Goal: Task Accomplishment & Management: Manage account settings

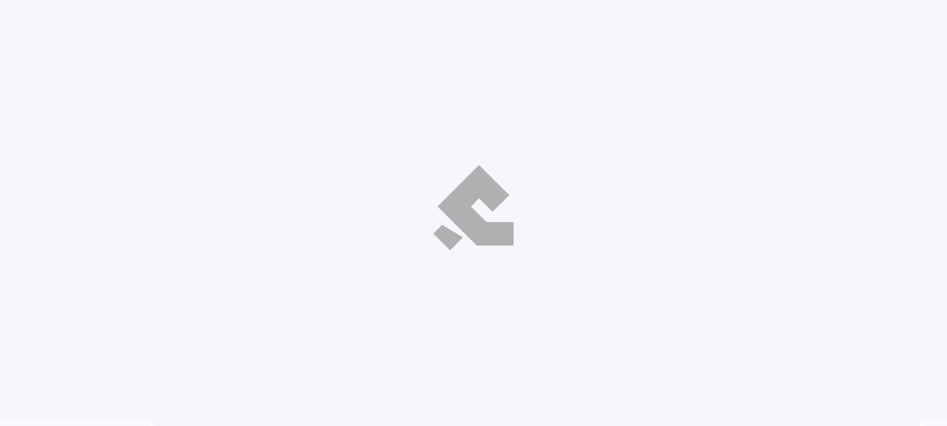
select select "ar"
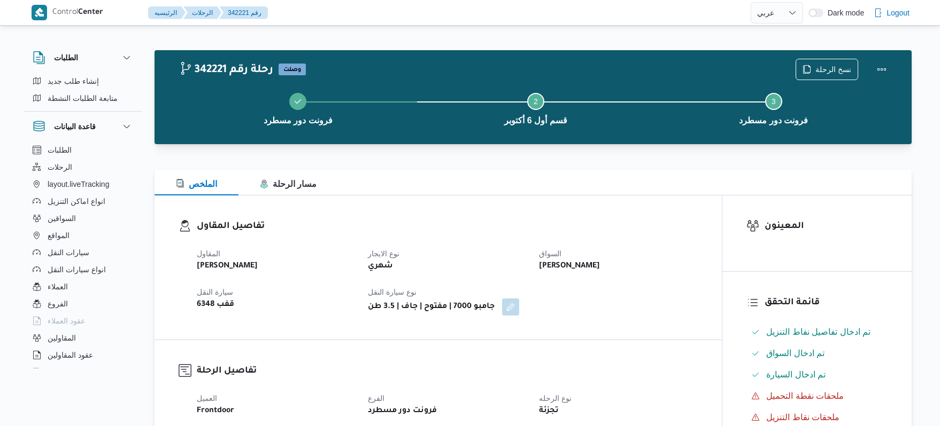
select select "ar"
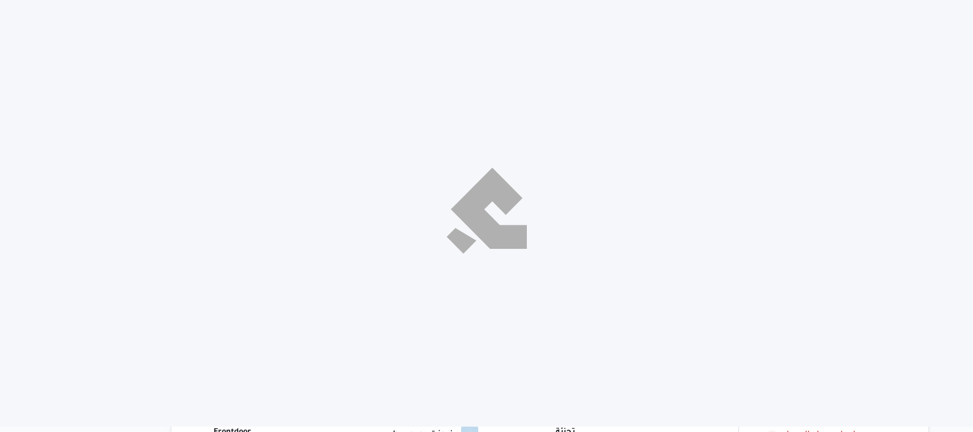
select select "ar"
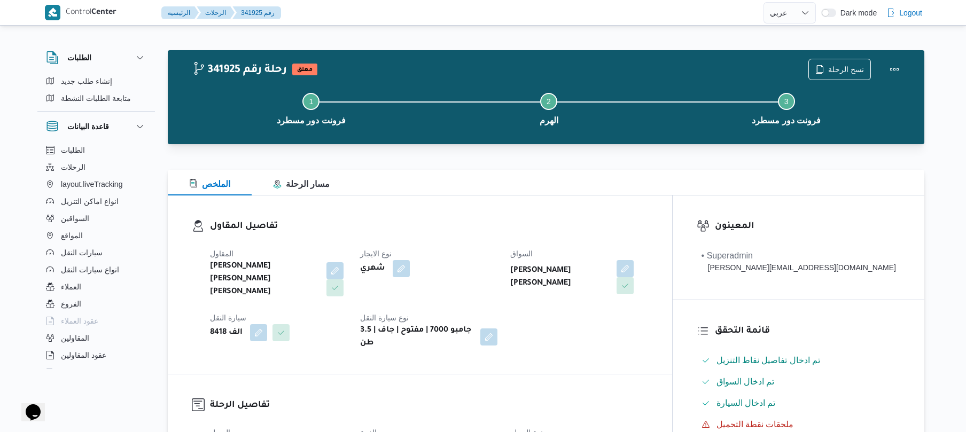
click at [437, 257] on dt "نوع الايجار" at bounding box center [428, 253] width 137 height 13
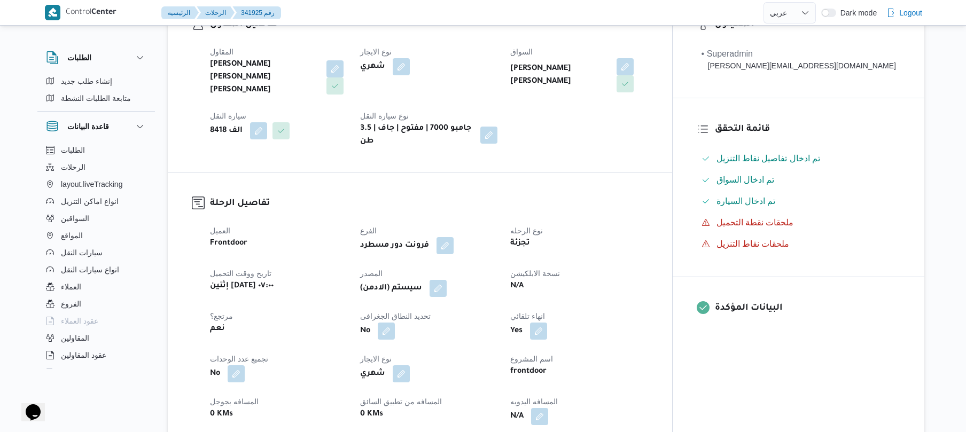
scroll to position [370, 0]
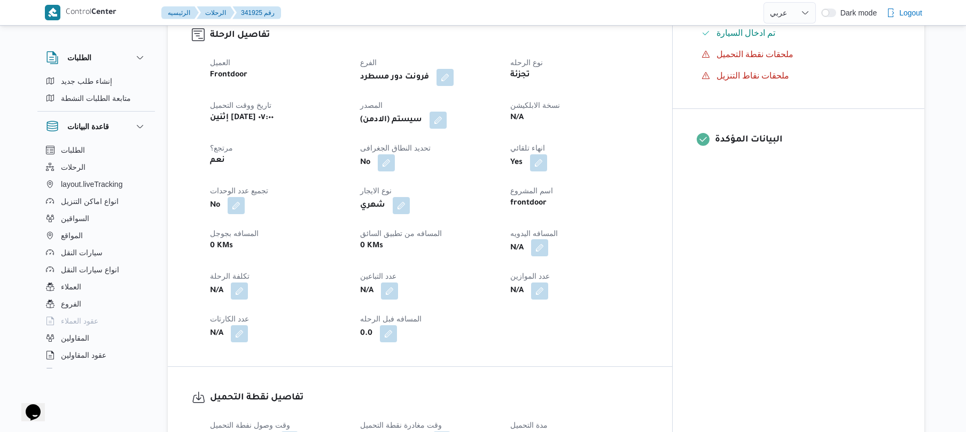
click at [548, 240] on button "button" at bounding box center [539, 247] width 17 height 17
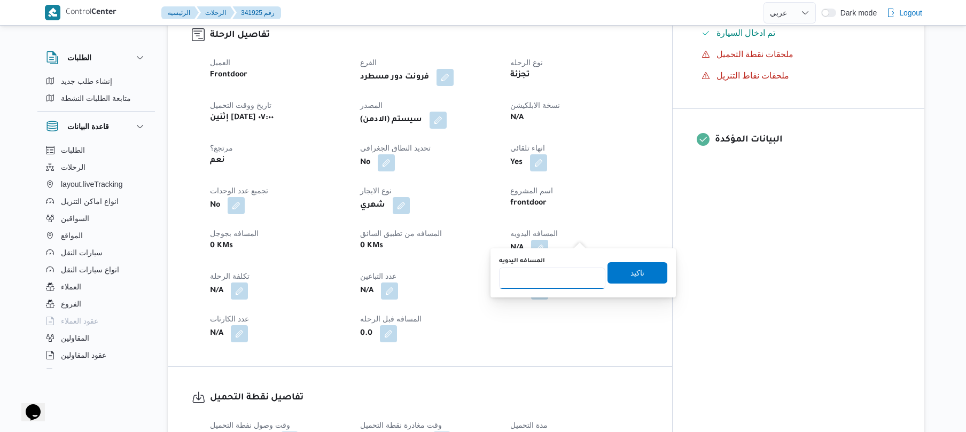
click at [545, 278] on input "المسافه اليدويه" at bounding box center [552, 278] width 106 height 21
type input "65"
click at [638, 273] on span "تاكيد" at bounding box center [638, 272] width 60 height 21
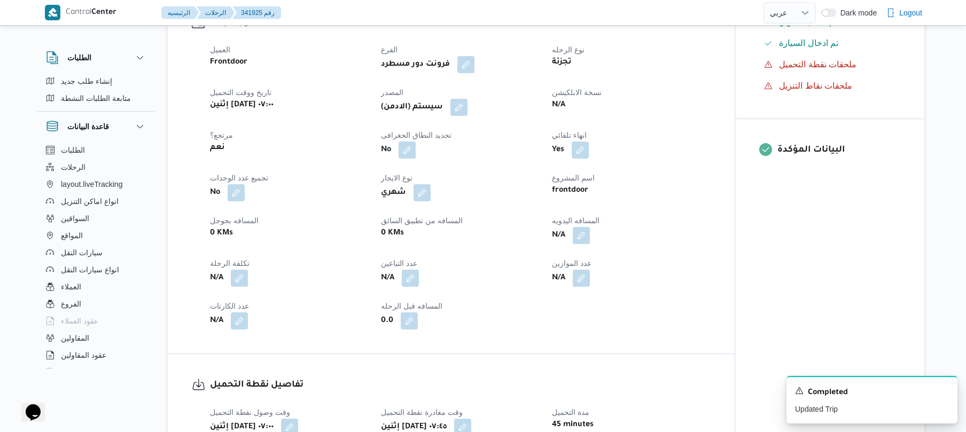
click at [469, 116] on div "(سيستم (الادمن" at bounding box center [460, 107] width 160 height 19
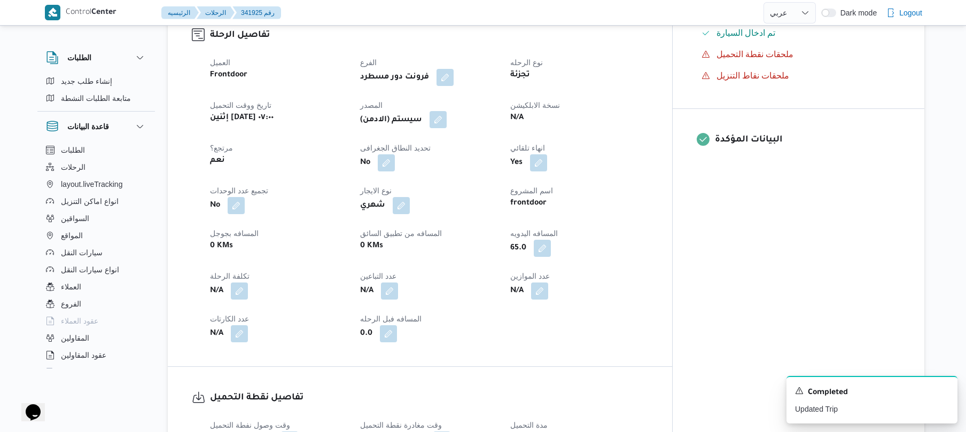
click at [447, 111] on button "button" at bounding box center [438, 119] width 17 height 17
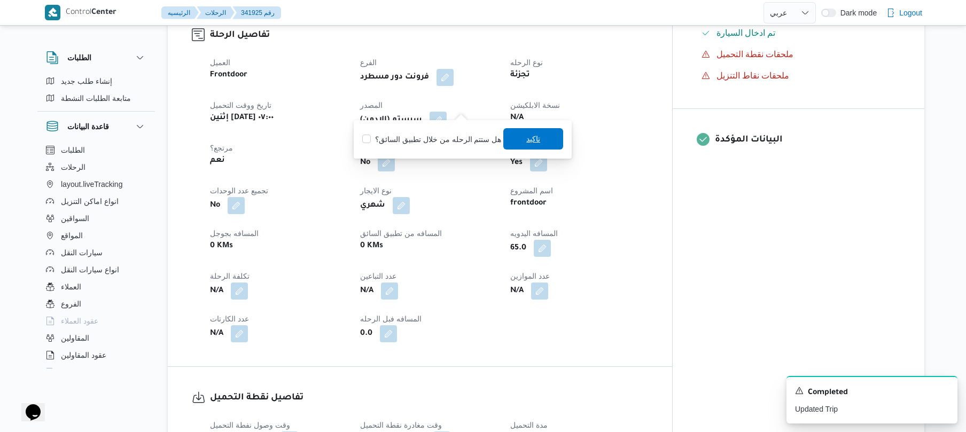
click at [515, 137] on span "تاكيد" at bounding box center [533, 138] width 60 height 21
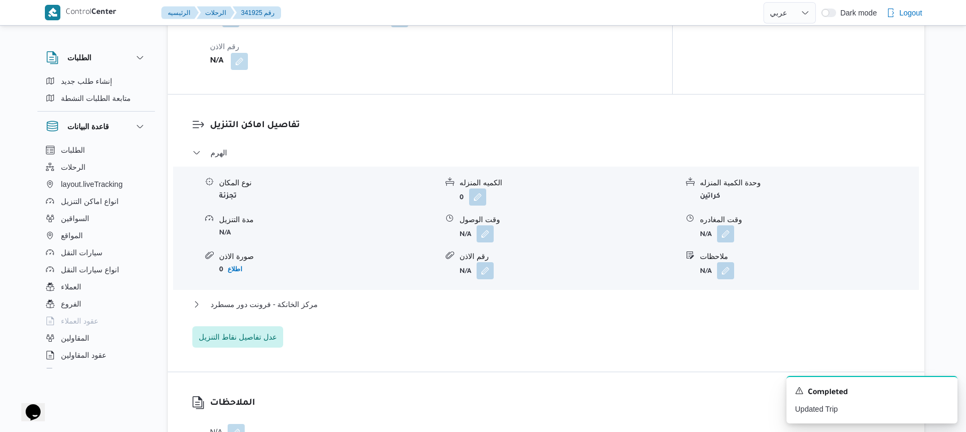
scroll to position [883, 0]
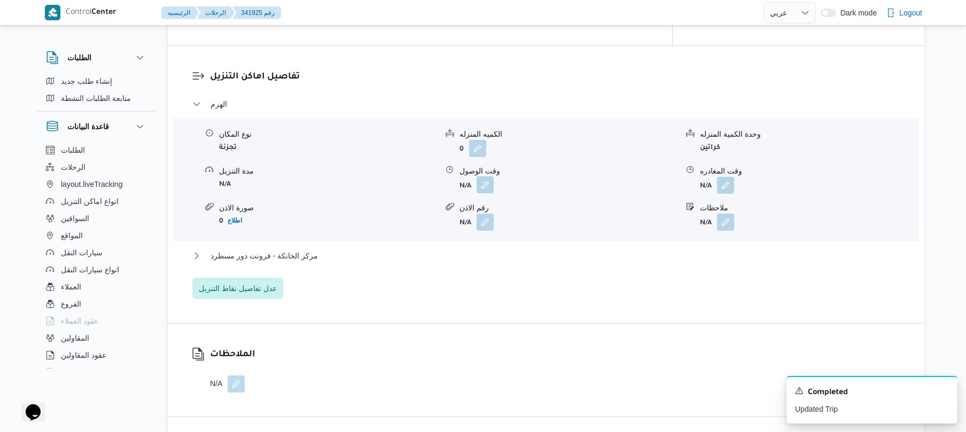
click at [485, 176] on button "button" at bounding box center [485, 184] width 17 height 17
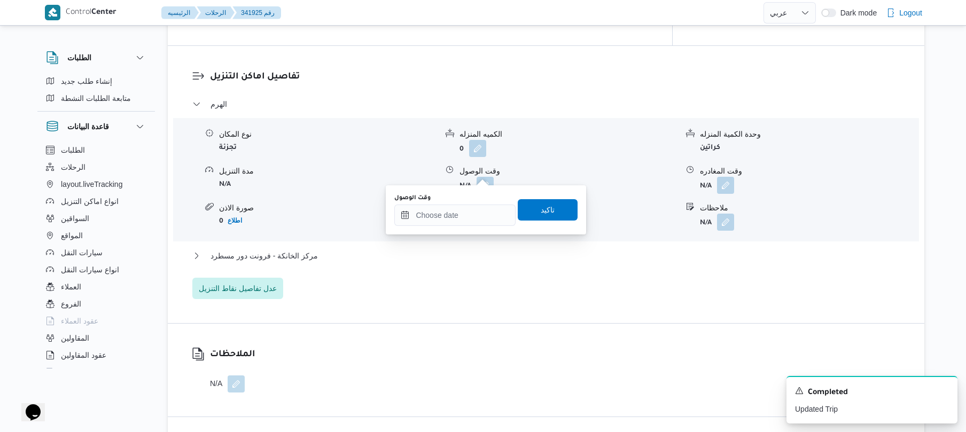
click at [510, 79] on dl "تفاصيل اماكن التنزيل الهرم نوع المكان تجزئة الكميه المنزله 0 وحدة الكمية المنزل…" at bounding box center [555, 184] width 691 height 229
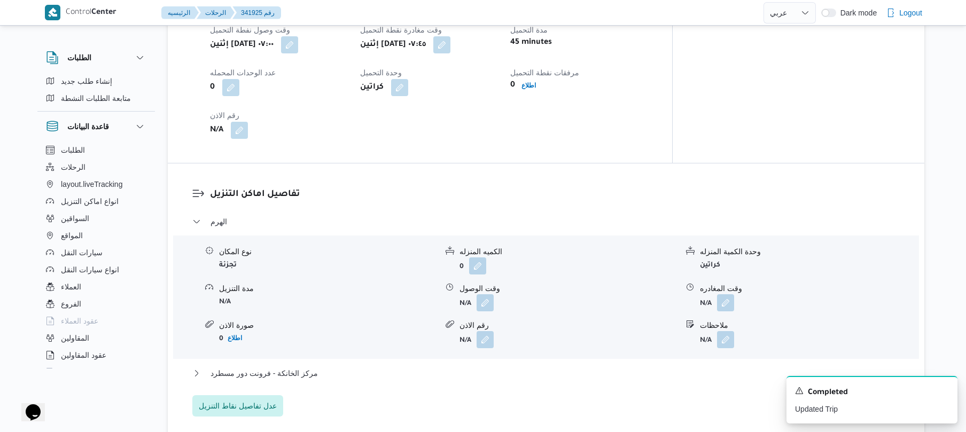
scroll to position [835, 0]
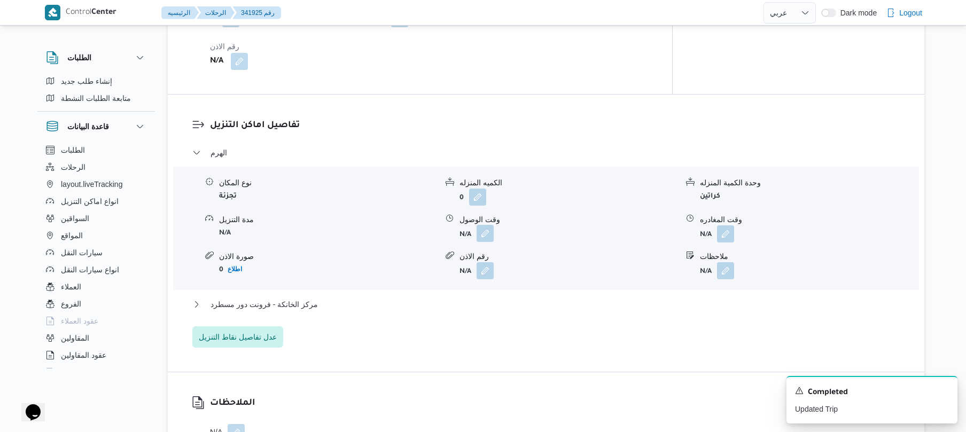
click at [490, 225] on button "button" at bounding box center [485, 233] width 17 height 17
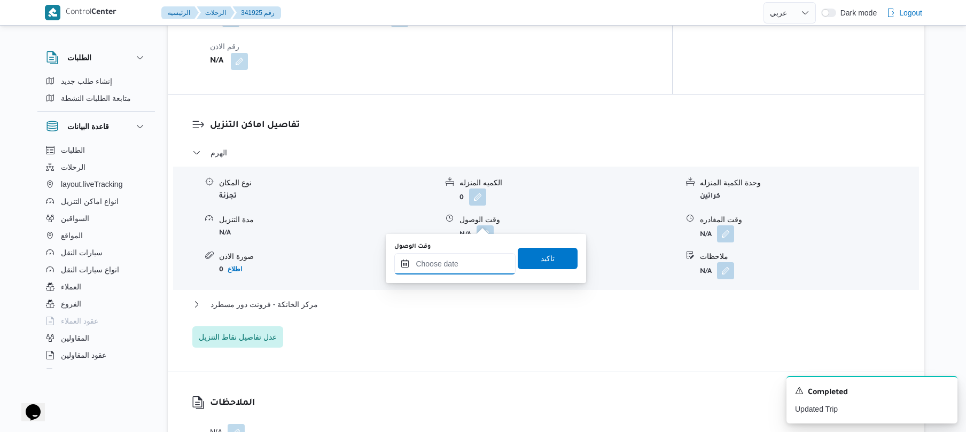
click at [432, 263] on input "وقت الوصول" at bounding box center [454, 263] width 121 height 21
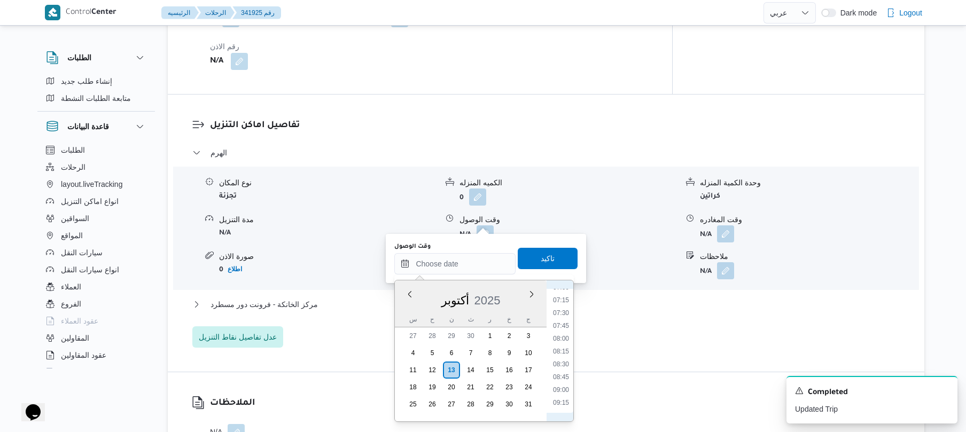
scroll to position [341, 0]
click at [558, 377] on li "08:15" at bounding box center [561, 376] width 25 height 11
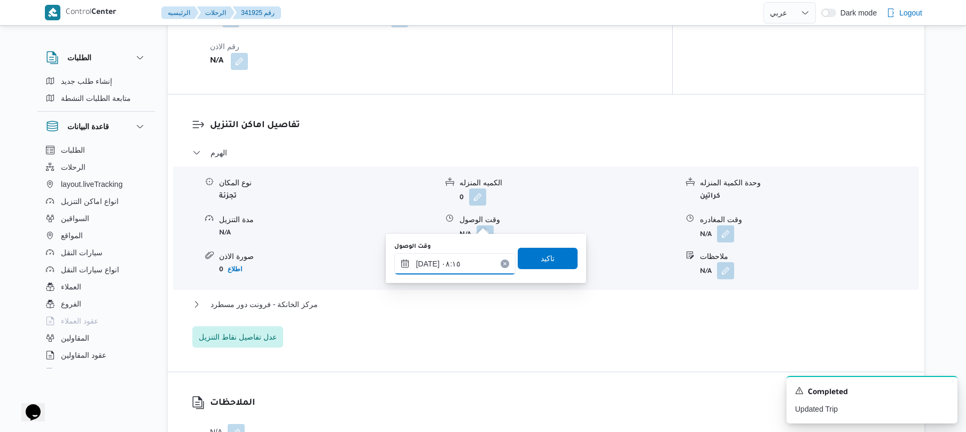
click at [428, 260] on input "١٣/١٠/٢٠٢٥ ٠٨:١٥" at bounding box center [454, 263] width 121 height 21
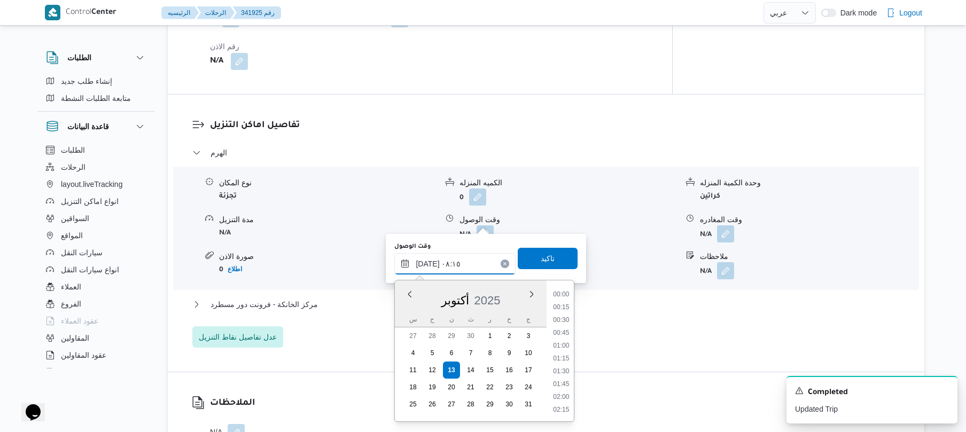
click at [428, 260] on input "١٣/١٠/٢٠٢٥ ٠٨:١٥" at bounding box center [454, 263] width 121 height 21
type input "١٣/١٠/٢٠٢٥ ٠٨:40"
click at [545, 263] on span "تاكيد" at bounding box center [548, 258] width 14 height 13
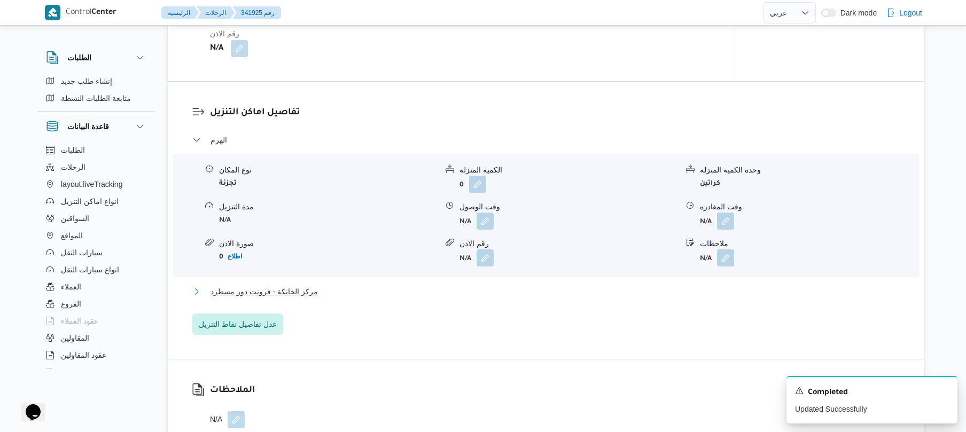
click at [435, 292] on button "مركز الخانكة - فرونت دور مسطرد" at bounding box center [546, 291] width 708 height 13
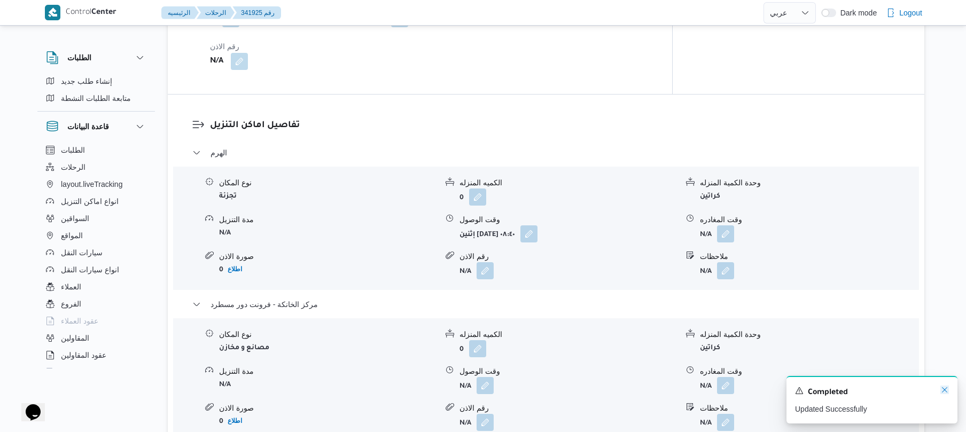
click at [947, 389] on icon "Dismiss toast" at bounding box center [944, 389] width 5 height 5
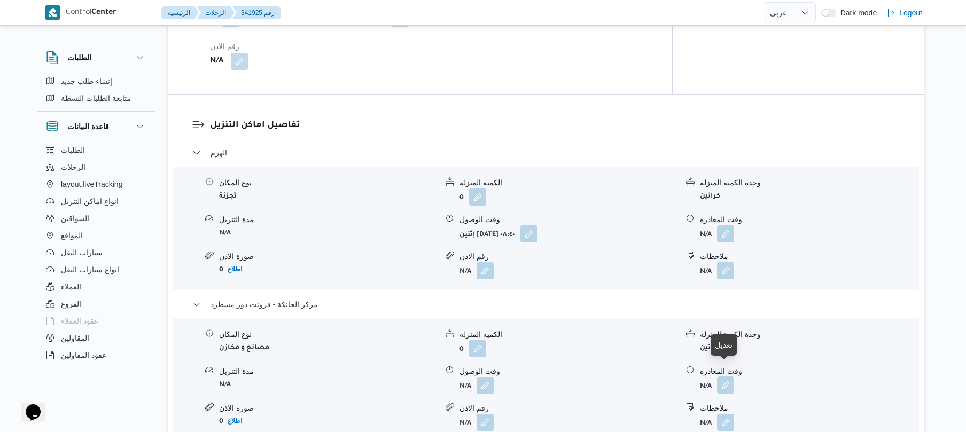
click at [725, 377] on button "button" at bounding box center [725, 385] width 17 height 17
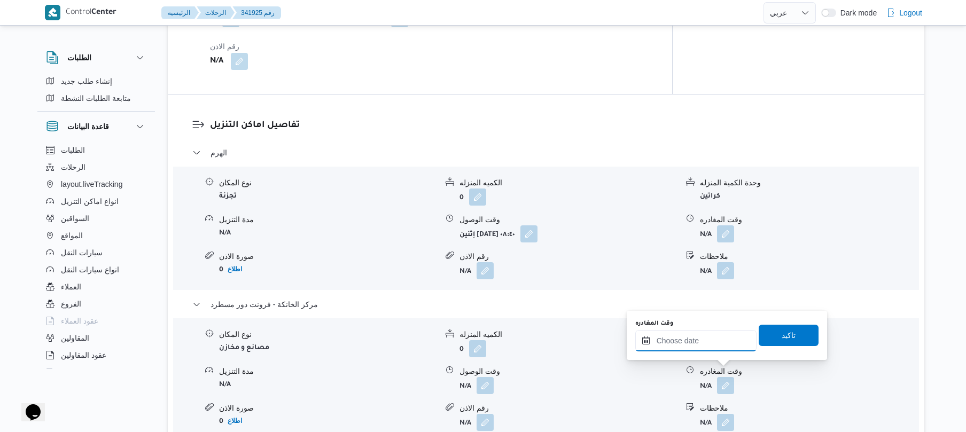
click at [710, 343] on input "وقت المغادره" at bounding box center [695, 340] width 121 height 21
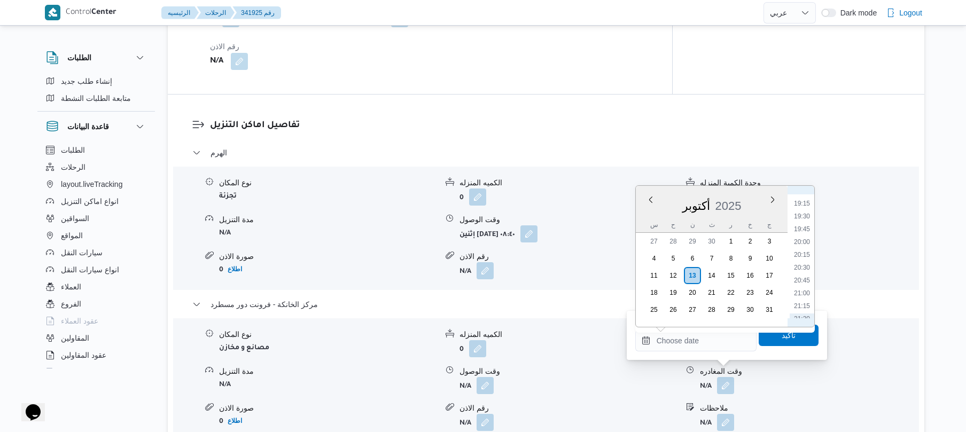
scroll to position [1018, 0]
click at [586, 100] on div "تفاصيل اماكن التنزيل الهرم نوع المكان تجزئة الكميه المنزله 0 وحدة الكمية المنزل…" at bounding box center [546, 295] width 757 height 401
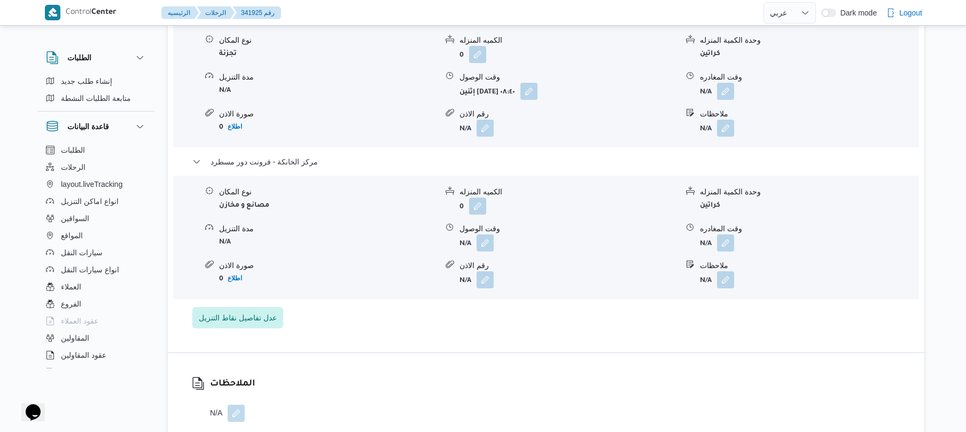
scroll to position [949, 0]
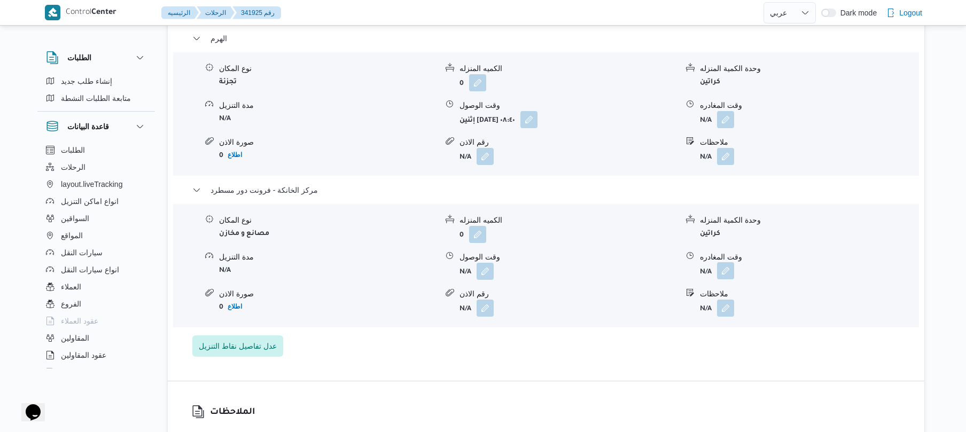
click at [726, 262] on button "button" at bounding box center [725, 270] width 17 height 17
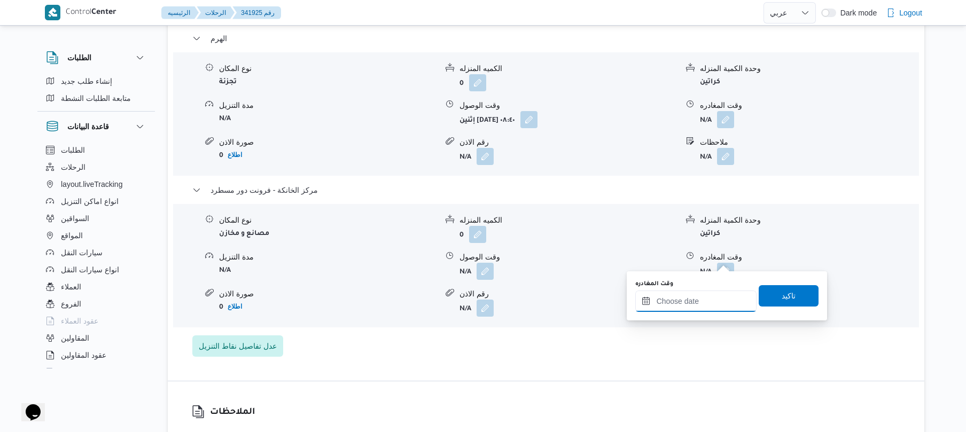
click at [688, 303] on input "وقت المغادره" at bounding box center [695, 301] width 121 height 21
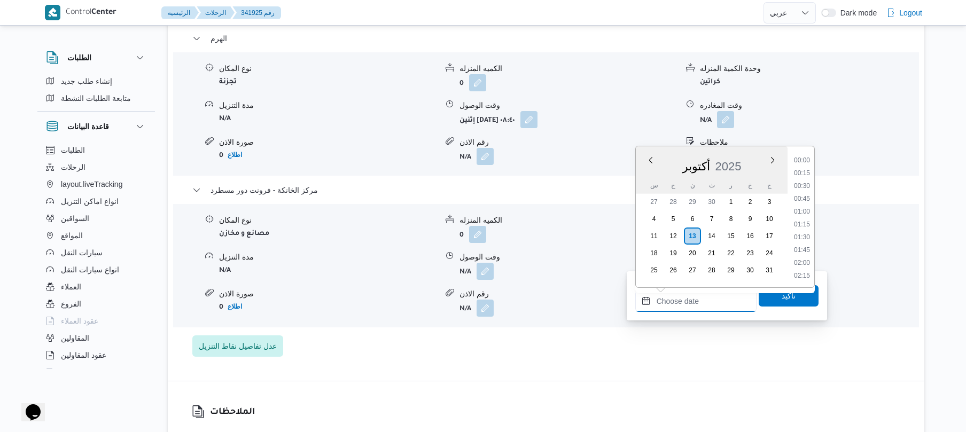
scroll to position [1040, 0]
click at [806, 201] on li "21:00" at bounding box center [802, 198] width 25 height 11
type input "١٣/١٠/٢٠٢٥ ٢١:٠٠"
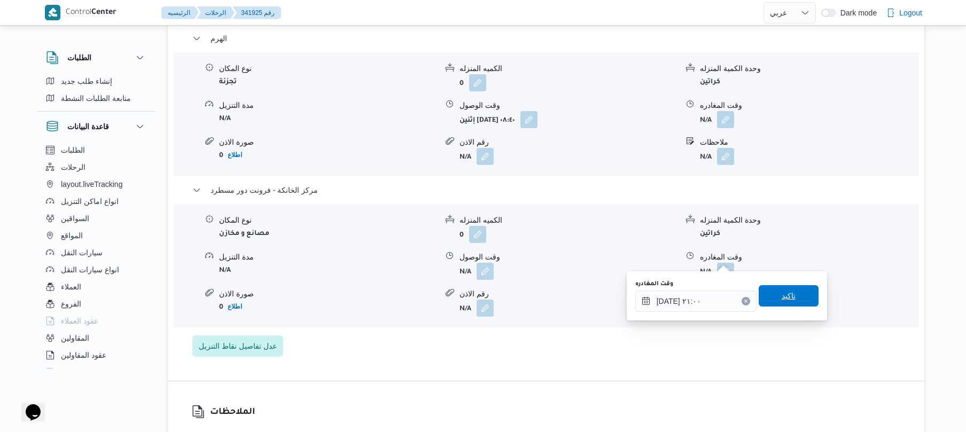
click at [782, 294] on span "تاكيد" at bounding box center [789, 296] width 14 height 13
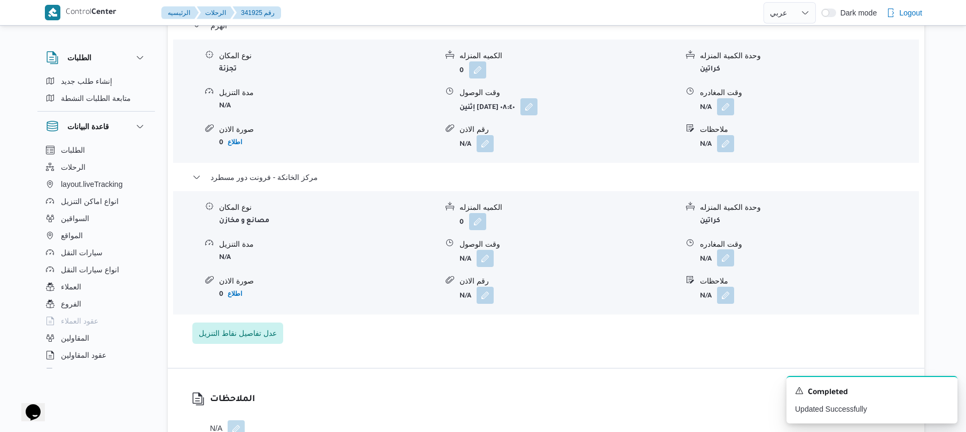
click at [729, 262] on button "button" at bounding box center [725, 258] width 17 height 17
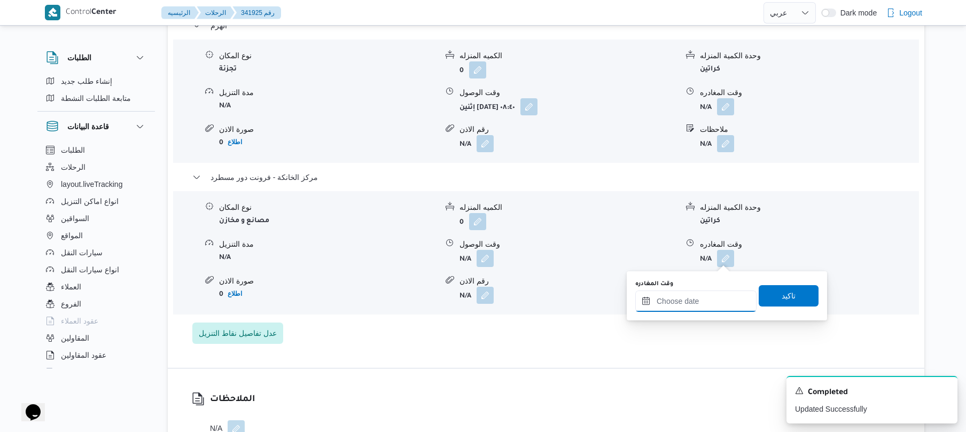
click at [693, 300] on input "وقت المغادره" at bounding box center [695, 301] width 121 height 21
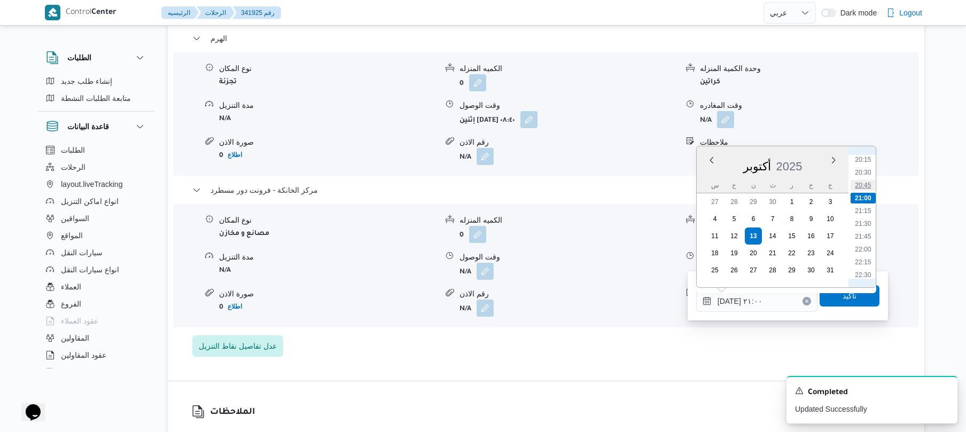
click at [872, 188] on li "20:45" at bounding box center [863, 185] width 25 height 11
type input "١٣/١٠/٢٠٢٥ ٢٠:٤٥"
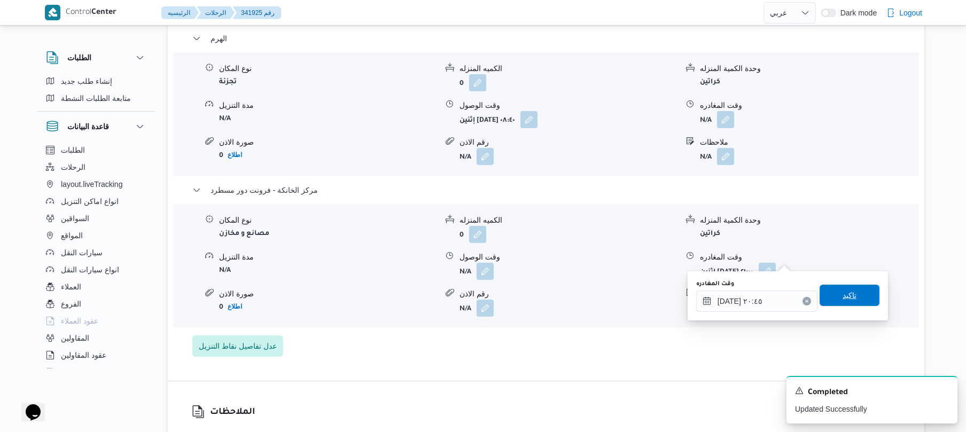
click at [848, 293] on span "تاكيد" at bounding box center [850, 295] width 14 height 13
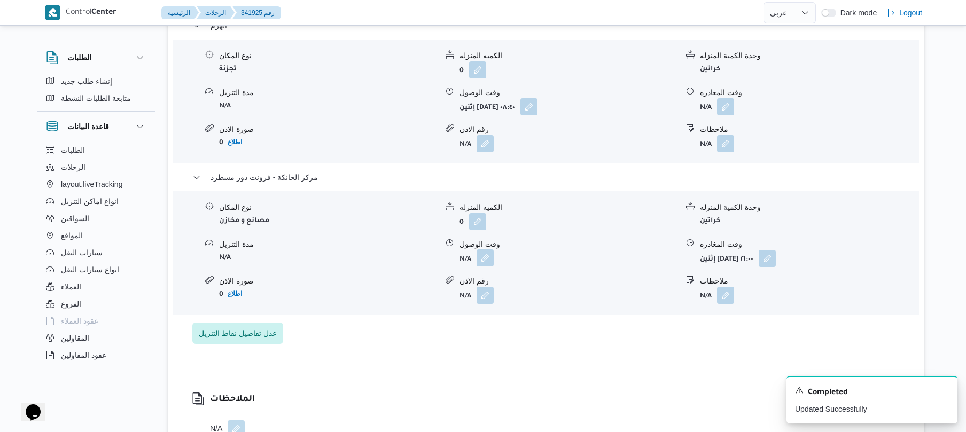
click at [479, 255] on button "button" at bounding box center [485, 258] width 17 height 17
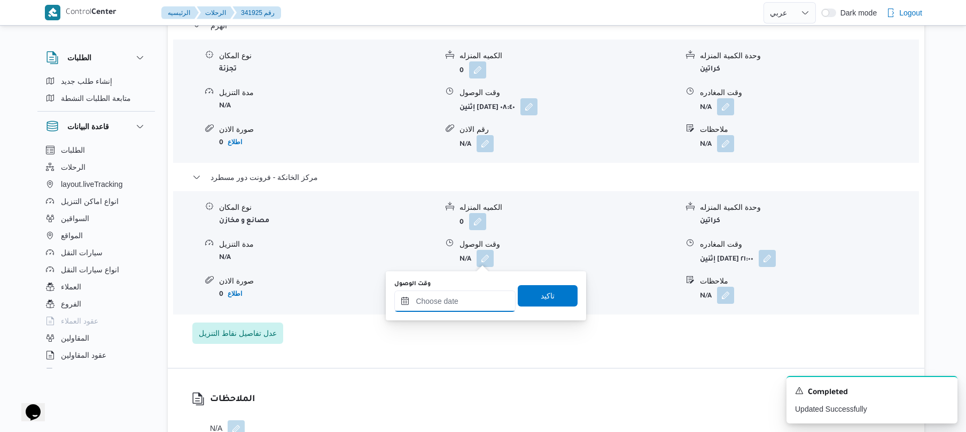
click at [462, 311] on input "وقت الوصول" at bounding box center [454, 301] width 121 height 21
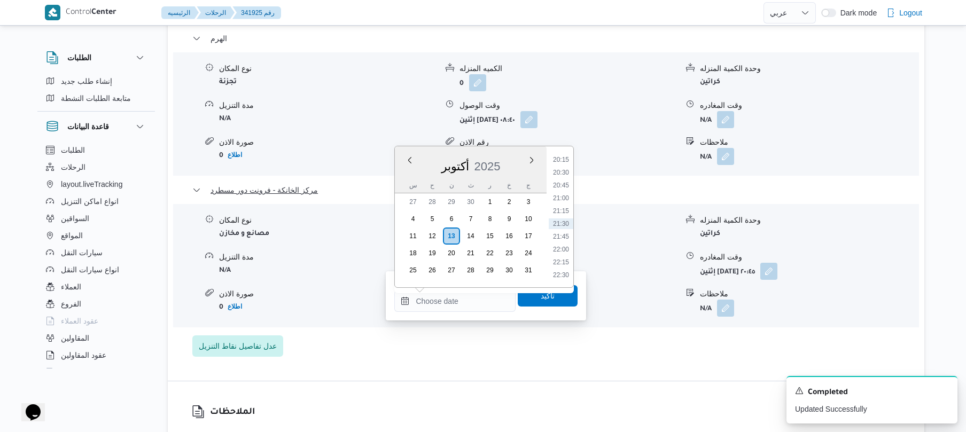
click at [565, 169] on li "20:30" at bounding box center [561, 172] width 25 height 11
type input "١٣/١٠/٢٠٢٥ ٢٠:٣٠"
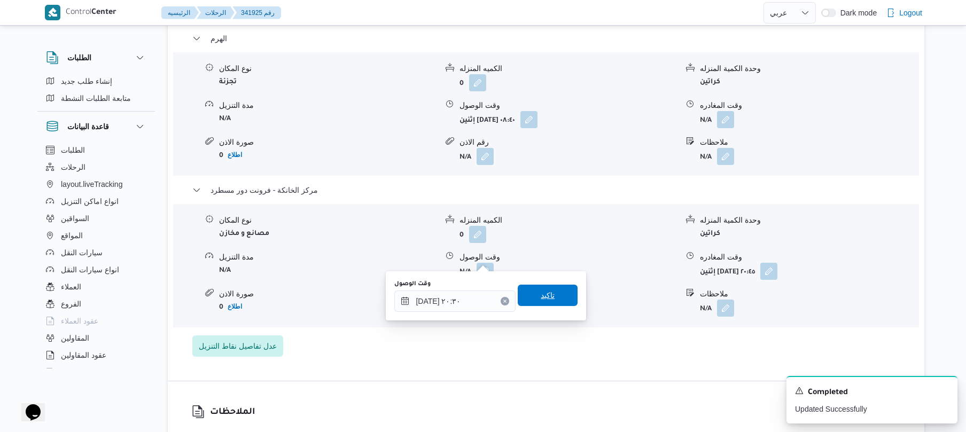
click at [547, 289] on span "تاكيد" at bounding box center [548, 295] width 60 height 21
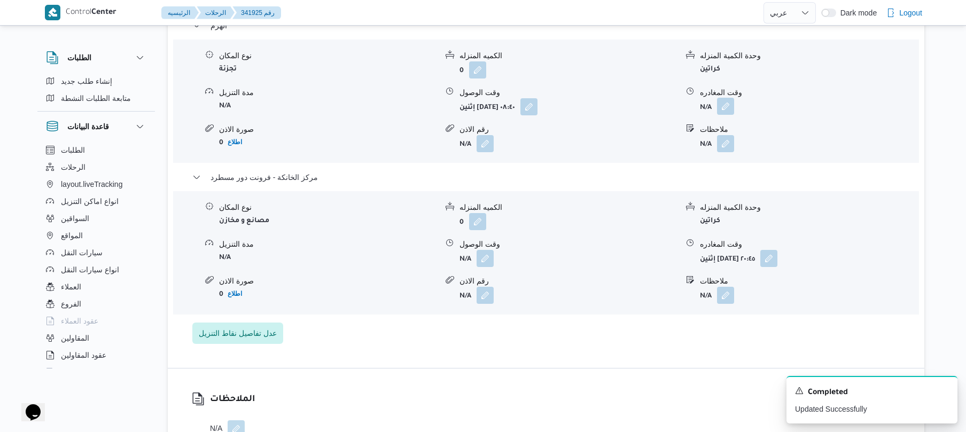
click at [727, 104] on button "button" at bounding box center [725, 106] width 17 height 17
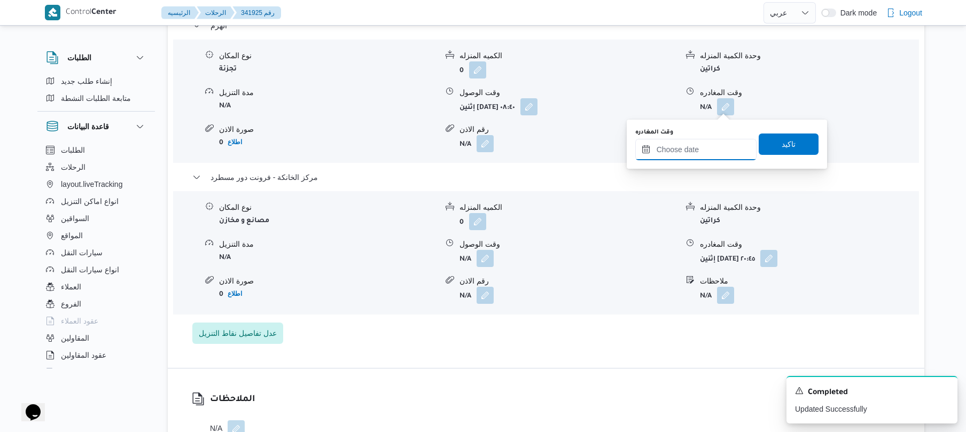
click at [692, 148] on input "وقت المغادره" at bounding box center [695, 149] width 121 height 21
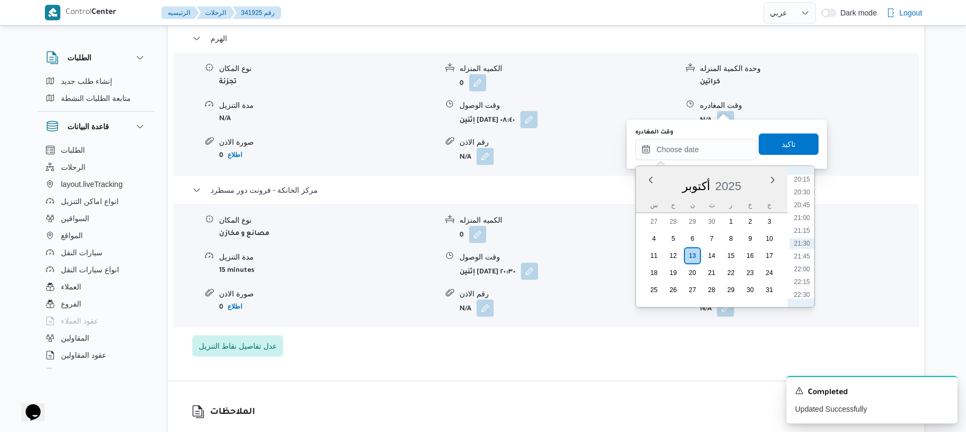
scroll to position [935, 0]
click at [806, 246] on li "19:30" at bounding box center [802, 246] width 25 height 11
type input "١٣/١٠/٢٠٢٥ ١٩:٣٠"
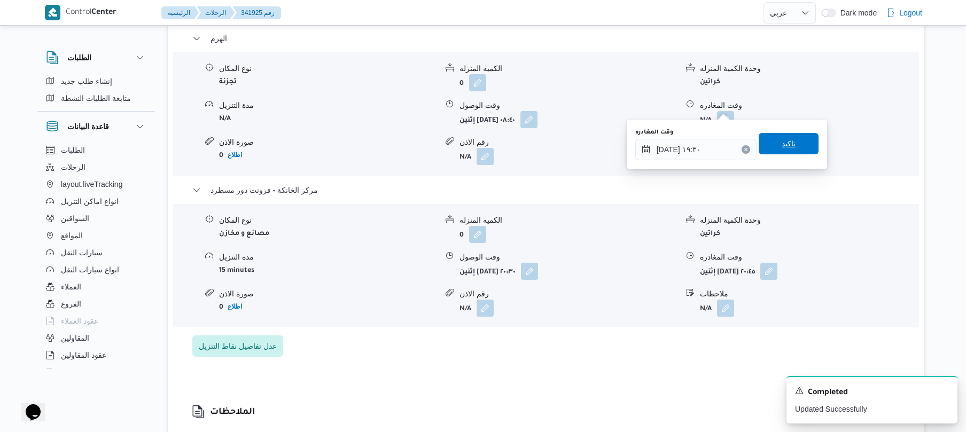
click at [787, 141] on span "تاكيد" at bounding box center [789, 143] width 14 height 13
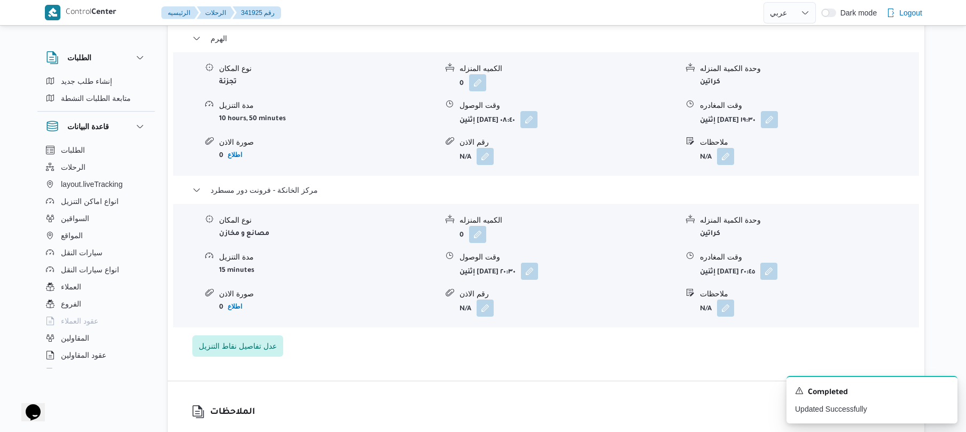
scroll to position [0, 0]
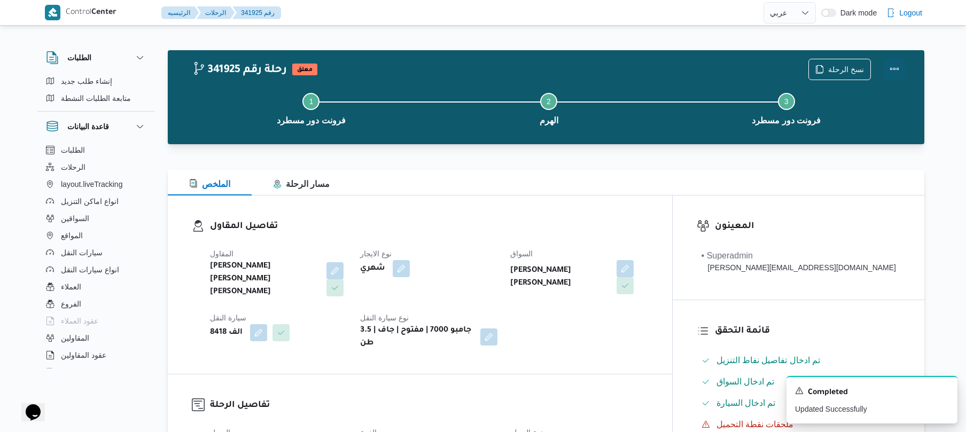
click at [898, 65] on button "Actions" at bounding box center [894, 68] width 21 height 21
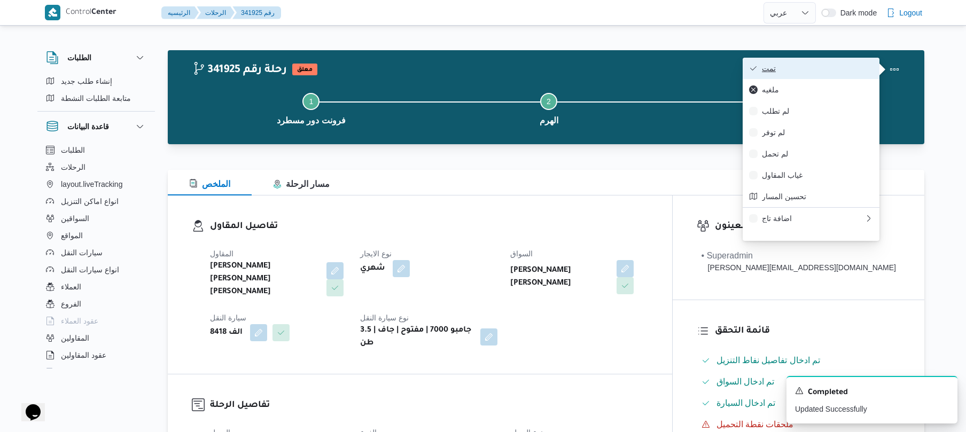
click at [842, 71] on span "تمت" at bounding box center [817, 68] width 111 height 9
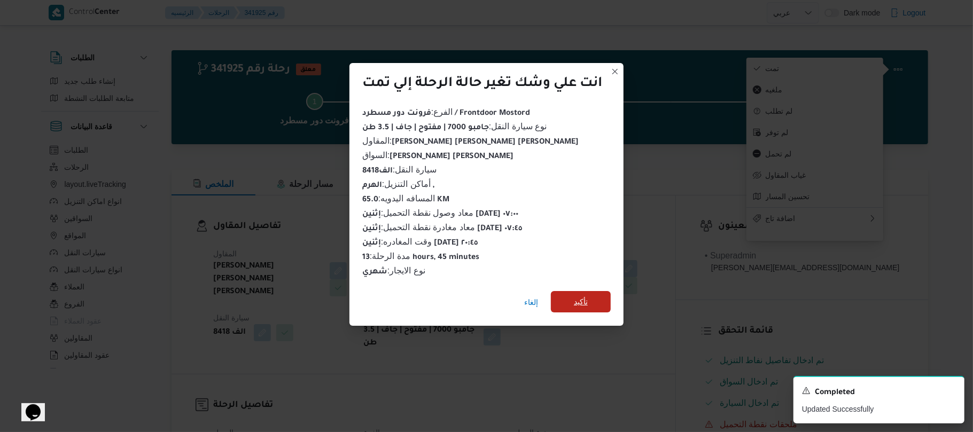
click at [588, 296] on span "تأكيد" at bounding box center [581, 302] width 14 height 13
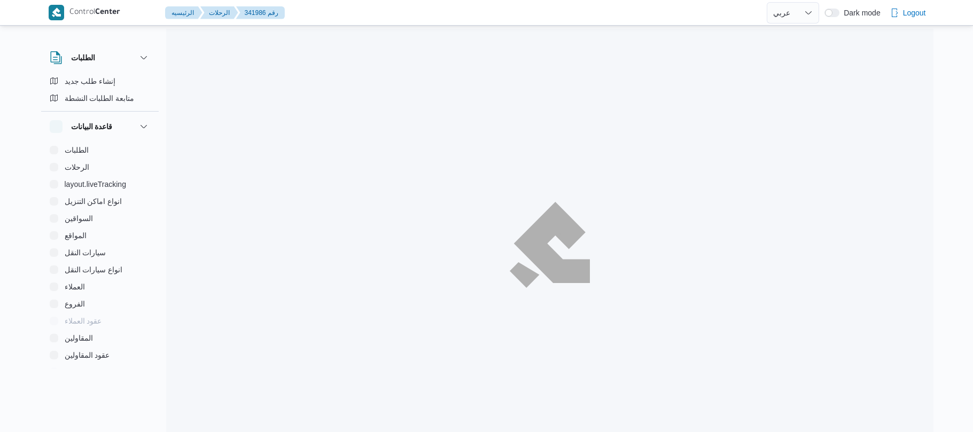
select select "ar"
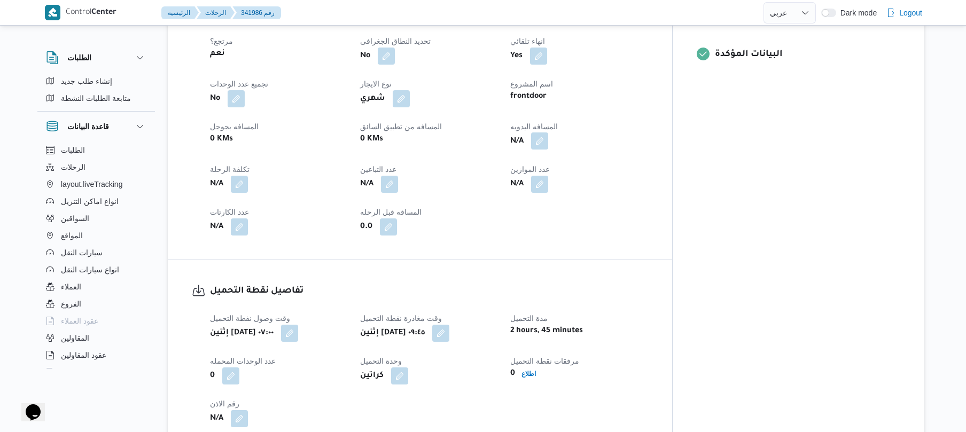
click at [548, 138] on button "button" at bounding box center [539, 141] width 17 height 17
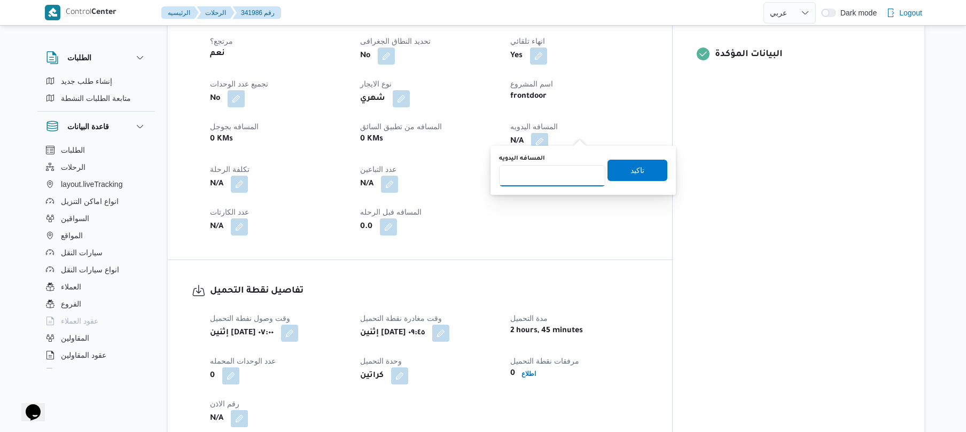
click at [539, 176] on input "المسافه اليدويه" at bounding box center [552, 175] width 106 height 21
type input "95"
click at [631, 172] on span "تاكيد" at bounding box center [638, 170] width 14 height 13
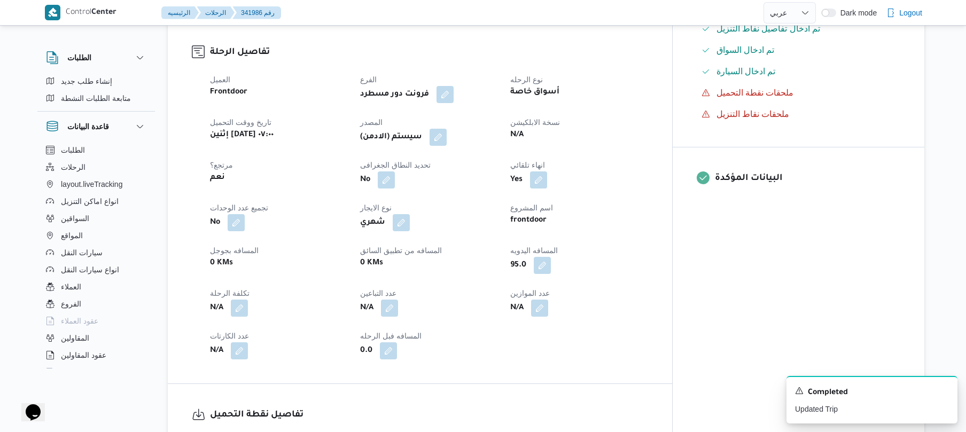
scroll to position [342, 0]
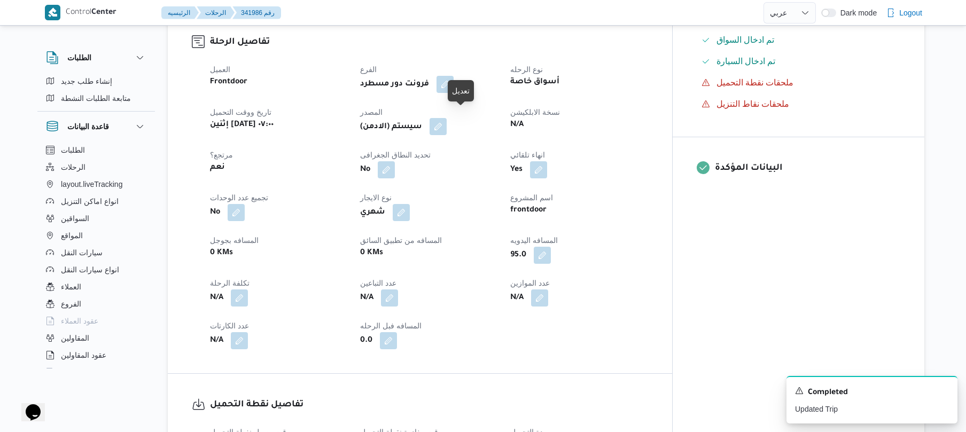
click at [447, 118] on button "button" at bounding box center [438, 126] width 17 height 17
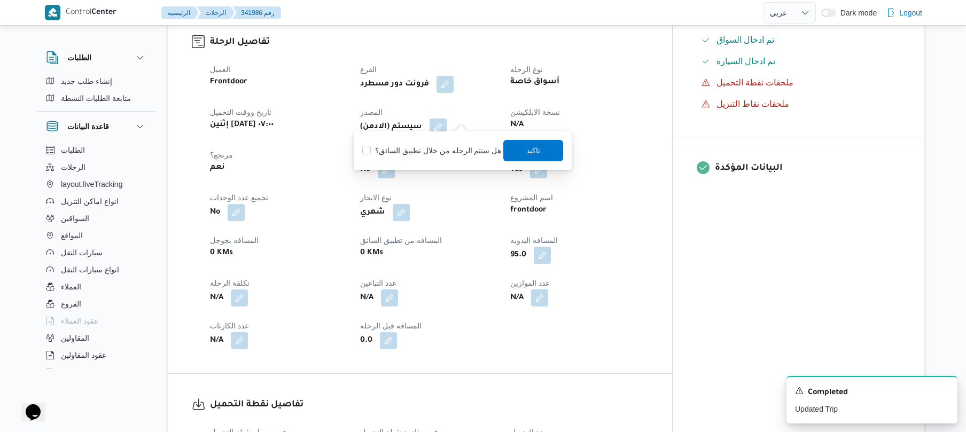
click at [482, 154] on label "هل ستتم الرحله من خلال تطبيق السائق؟" at bounding box center [431, 150] width 139 height 13
click at [477, 148] on label "هل ستتم الرحله من خلال تطبيق السائق؟" at bounding box center [431, 150] width 139 height 13
checkbox input "false"
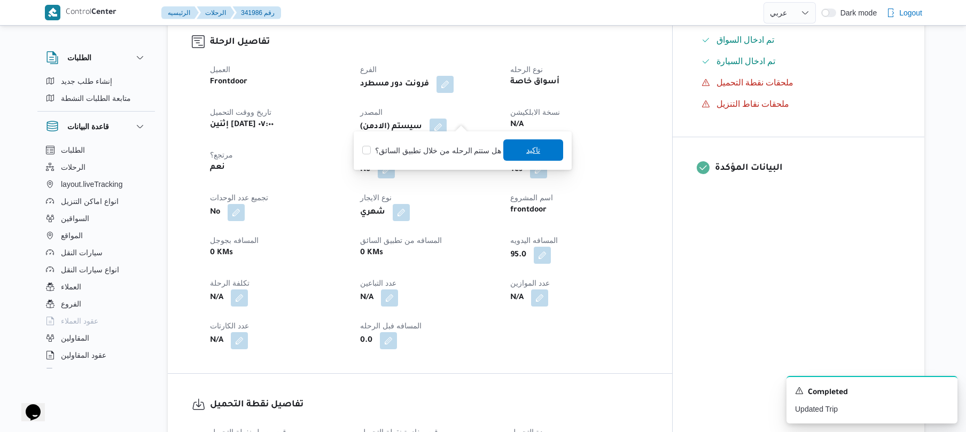
click at [518, 149] on span "تاكيد" at bounding box center [533, 149] width 60 height 21
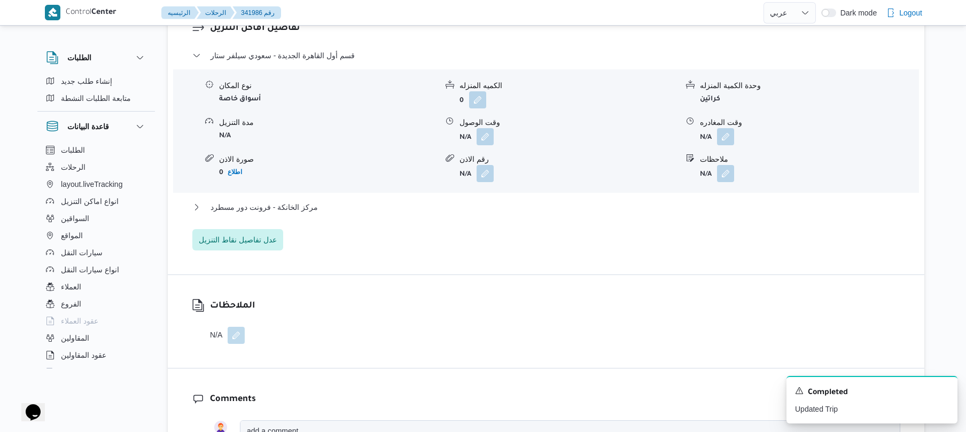
scroll to position [912, 0]
click at [482, 130] on button "button" at bounding box center [485, 135] width 17 height 17
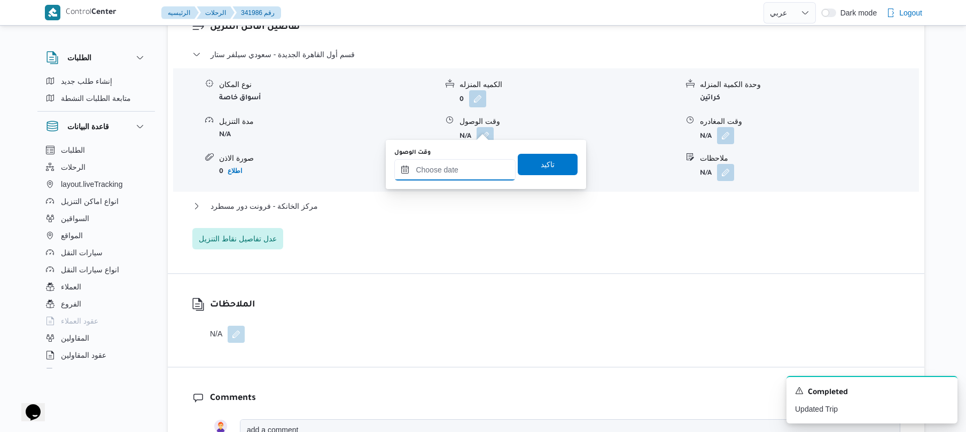
click at [447, 164] on input "وقت الوصول" at bounding box center [454, 169] width 121 height 21
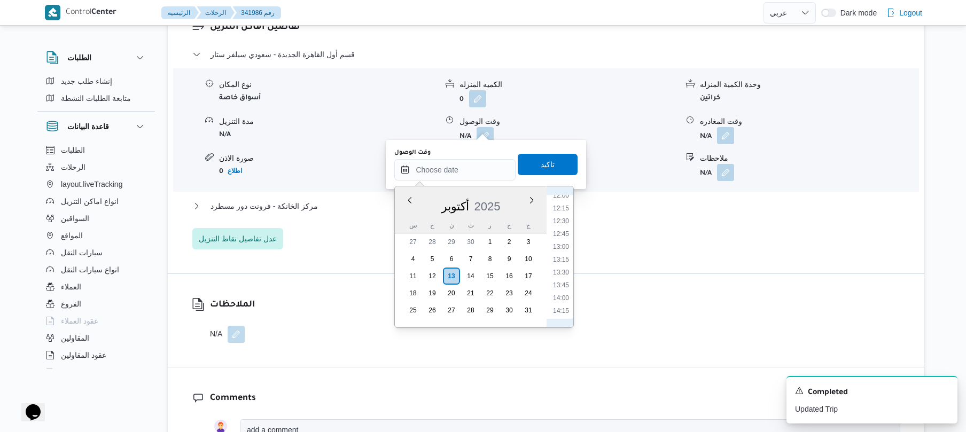
scroll to position [516, 0]
click at [556, 221] on li "10:30" at bounding box center [561, 223] width 25 height 11
type input "١٣/١٠/٢٠٢٥ ١٠:٣٠"
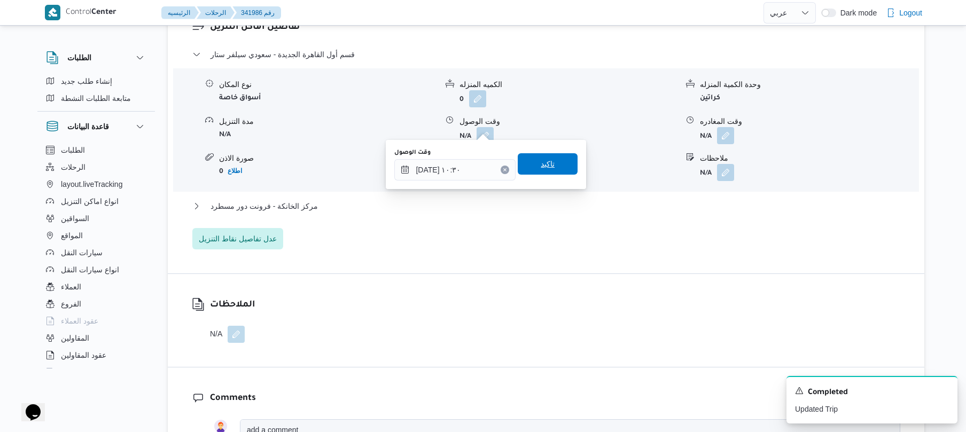
click at [554, 170] on span "تاكيد" at bounding box center [548, 163] width 60 height 21
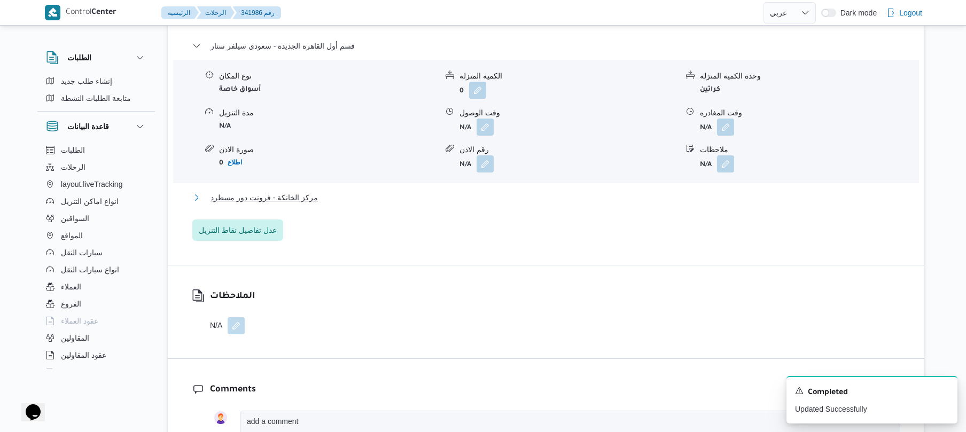
click at [463, 200] on button "مركز الخانكة - فرونت دور مسطرد" at bounding box center [546, 197] width 708 height 13
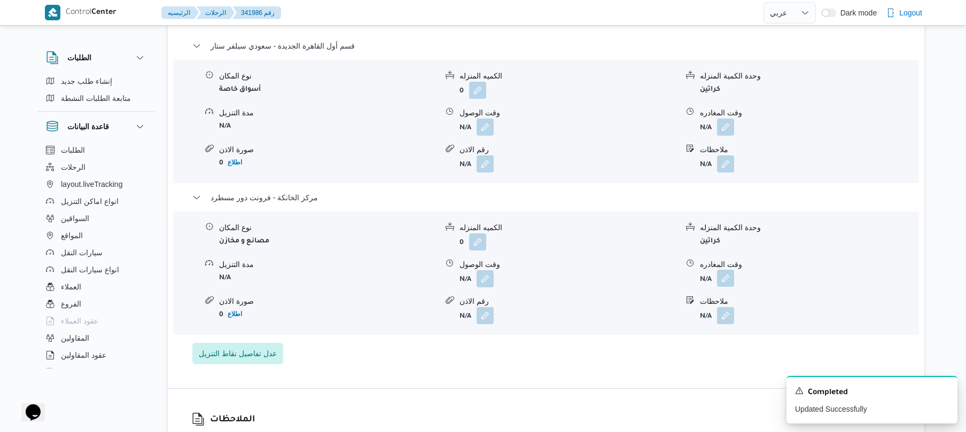
click at [727, 284] on button "button" at bounding box center [725, 278] width 17 height 17
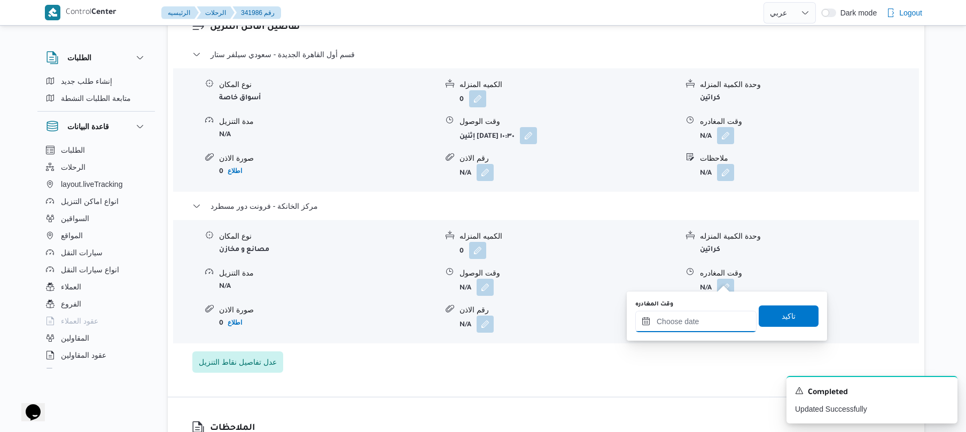
click at [689, 319] on input "وقت المغادره" at bounding box center [695, 321] width 121 height 21
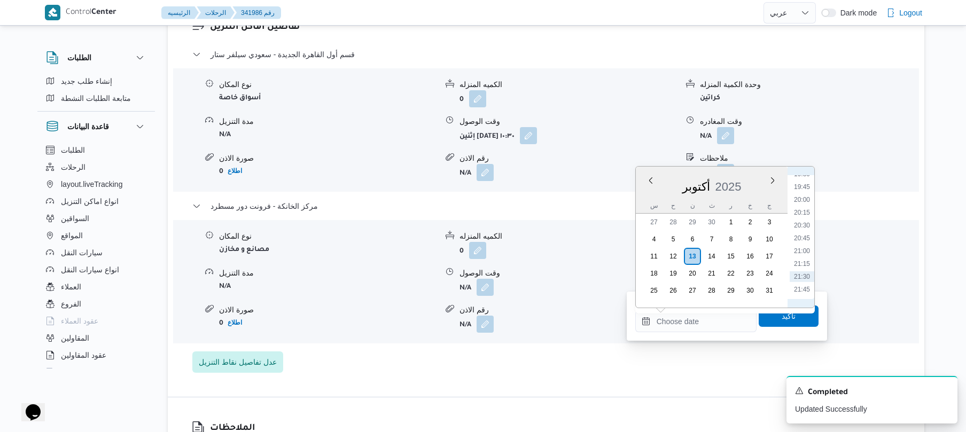
scroll to position [1040, 0]
click at [808, 221] on li "21:00" at bounding box center [802, 218] width 25 height 11
type input "١٣/١٠/٢٠٢٥ ٢١:٠٠"
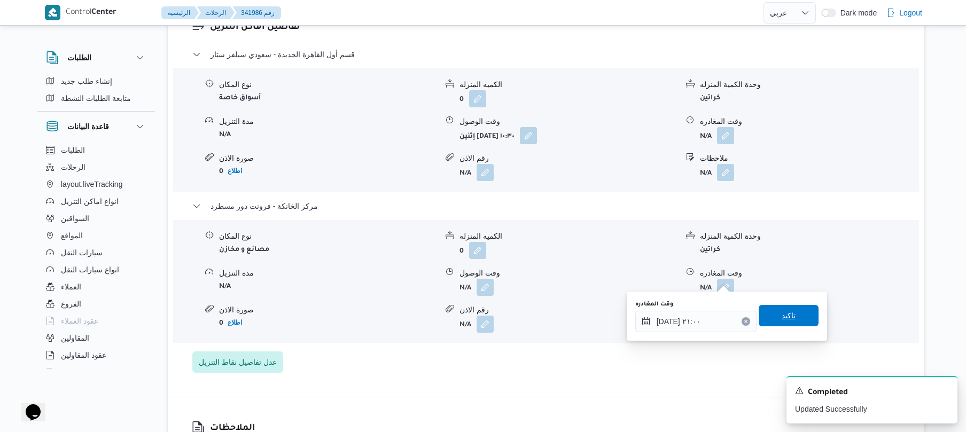
click at [767, 317] on span "تاكيد" at bounding box center [789, 315] width 60 height 21
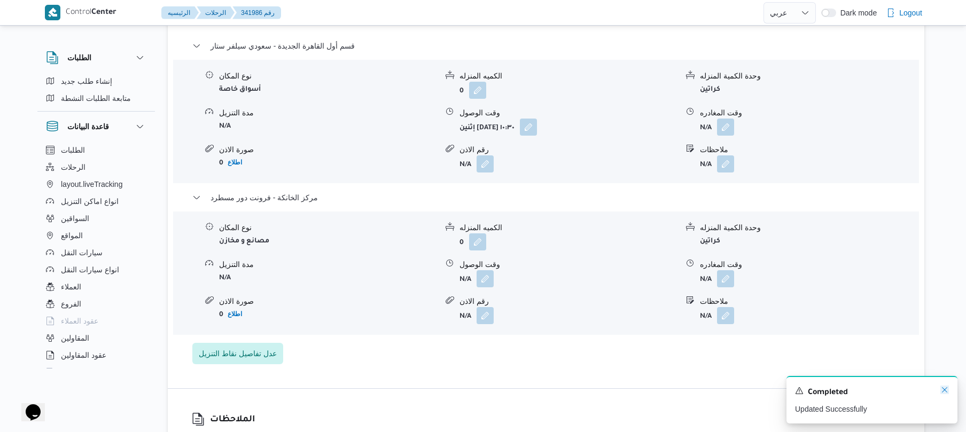
click at [943, 390] on icon "Dismiss toast" at bounding box center [945, 390] width 9 height 9
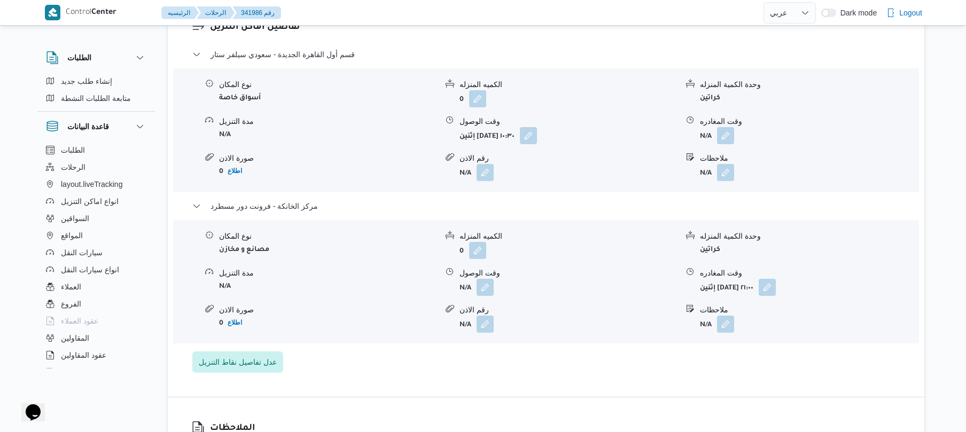
click at [475, 279] on span at bounding box center [482, 287] width 22 height 17
click at [484, 278] on button "button" at bounding box center [485, 286] width 17 height 17
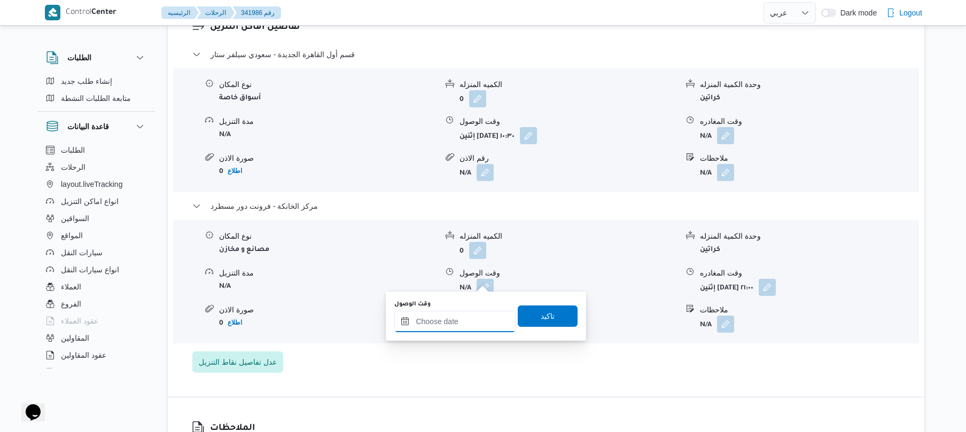
click at [457, 320] on input "وقت الوصول" at bounding box center [454, 321] width 121 height 21
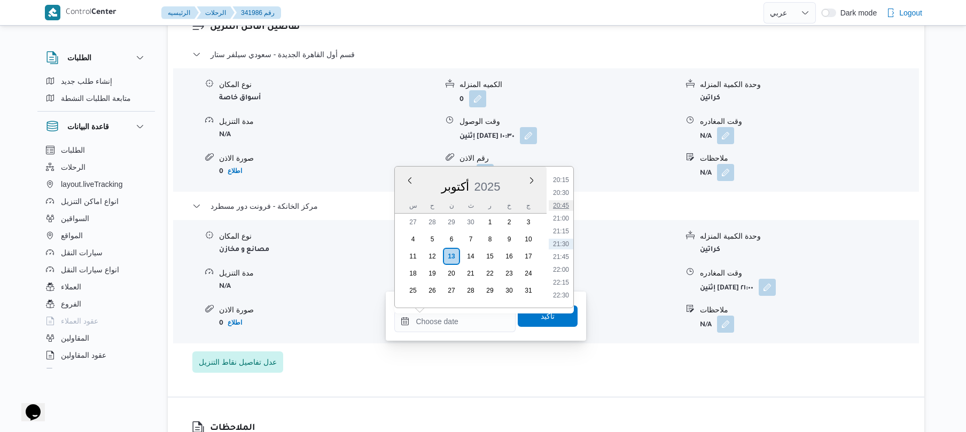
click at [565, 206] on li "20:45" at bounding box center [561, 205] width 25 height 11
type input "١٣/١٠/٢٠٢٥ ٢٠:٤٥"
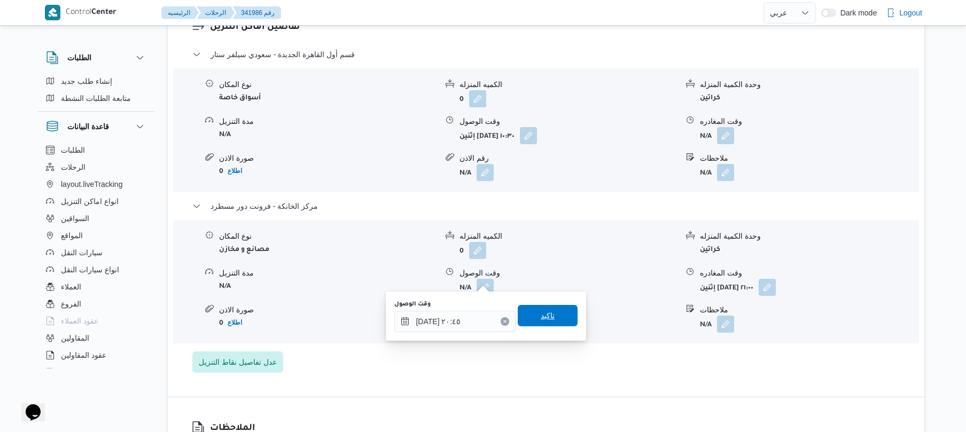
click at [546, 313] on span "تاكيد" at bounding box center [548, 315] width 14 height 13
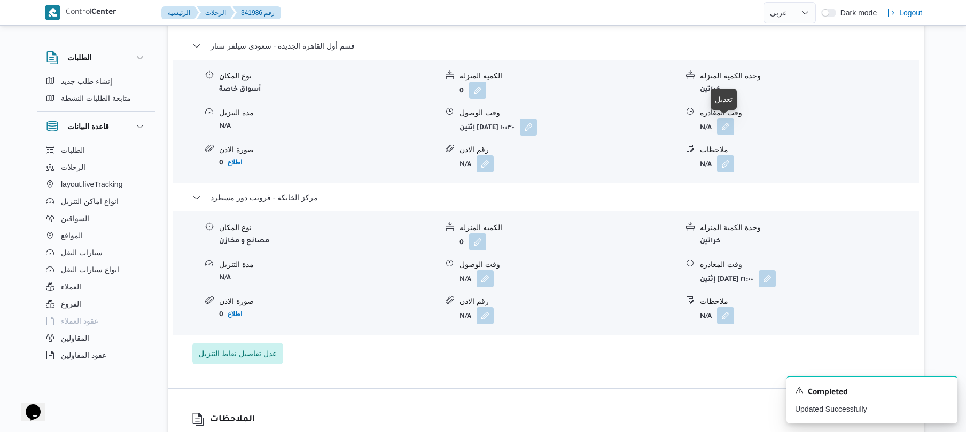
click at [725, 131] on button "button" at bounding box center [725, 126] width 17 height 17
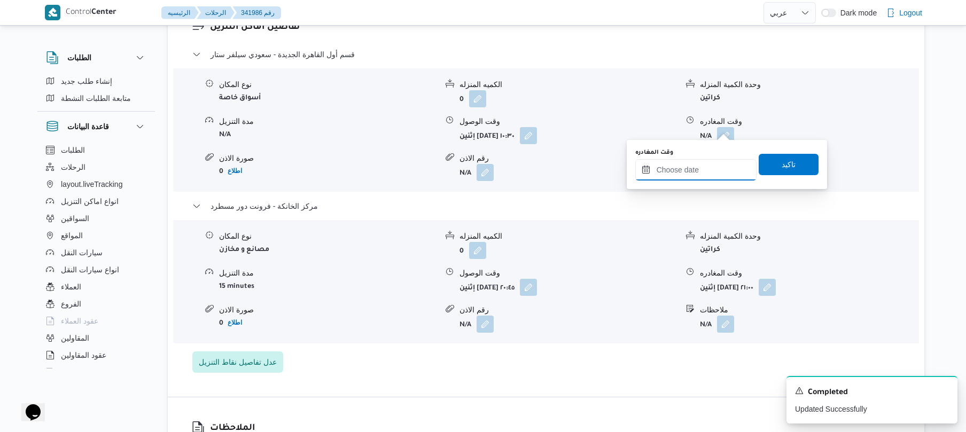
click at [695, 169] on input "وقت المغادره" at bounding box center [695, 169] width 121 height 21
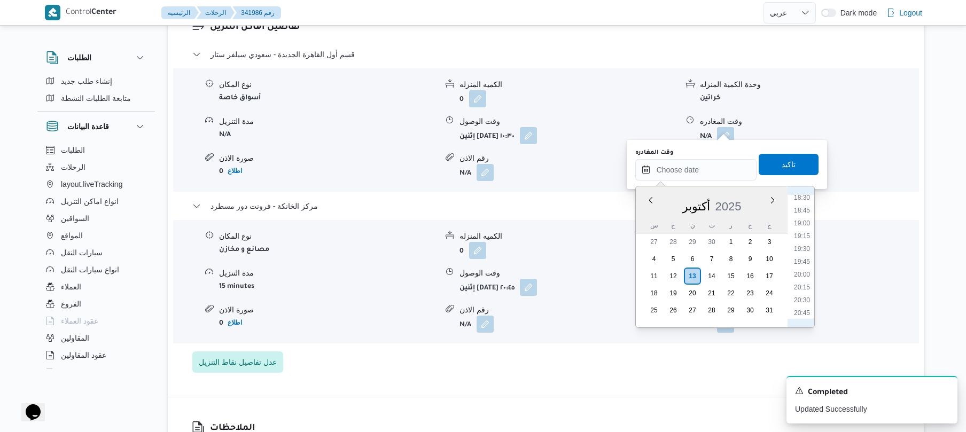
scroll to position [935, 0]
click at [797, 292] on li "20:00" at bounding box center [802, 291] width 25 height 11
type input "١٣/١٠/٢٠٢٥ ٢٠:٠٠"
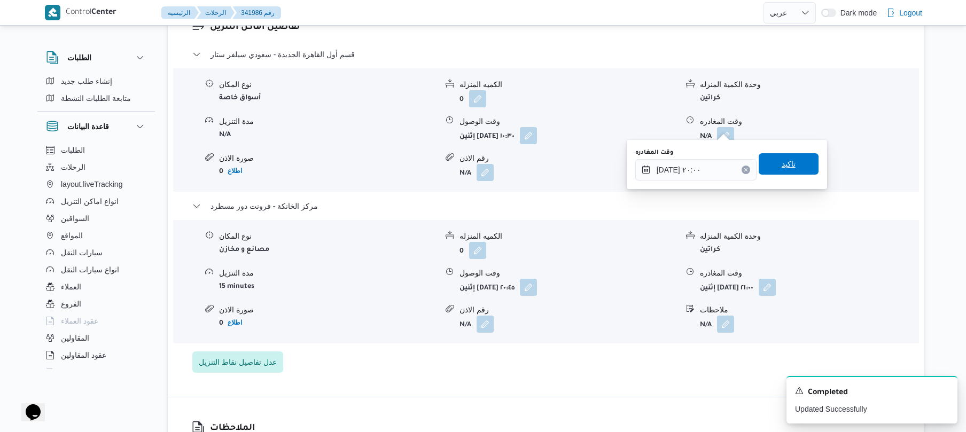
click at [794, 169] on span "تاكيد" at bounding box center [789, 163] width 60 height 21
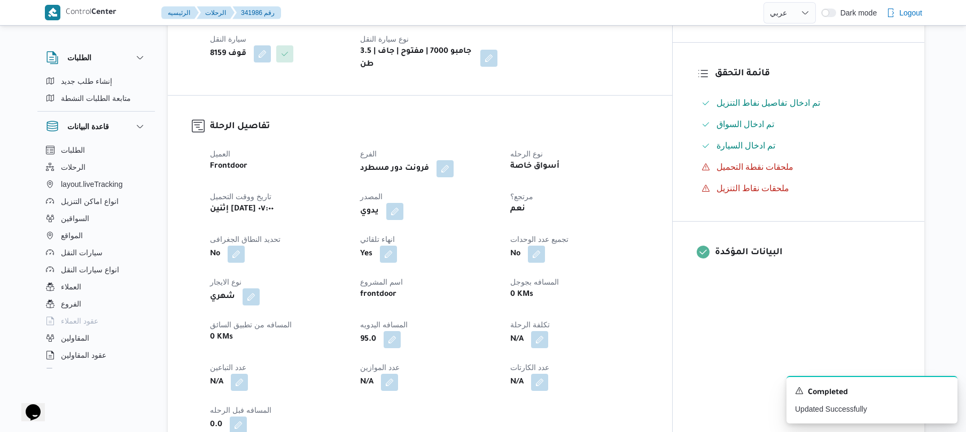
scroll to position [0, 0]
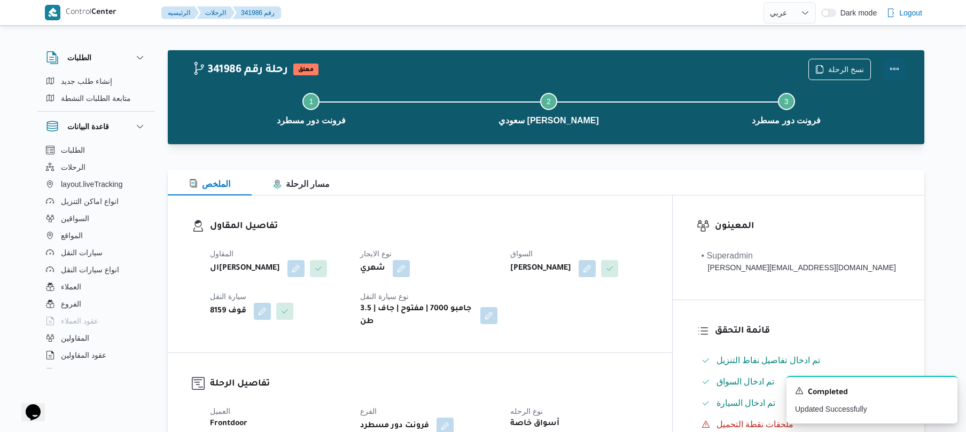
click at [896, 73] on button "Actions" at bounding box center [894, 68] width 21 height 21
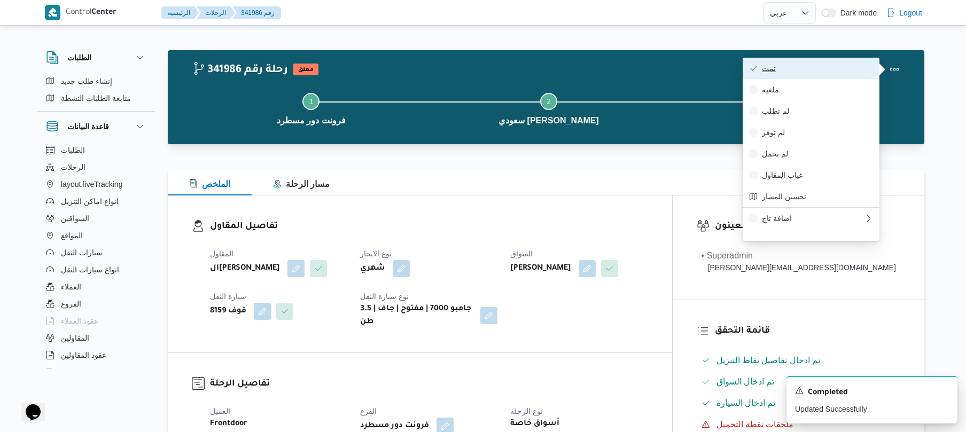
click at [843, 64] on span "تمت" at bounding box center [817, 68] width 111 height 9
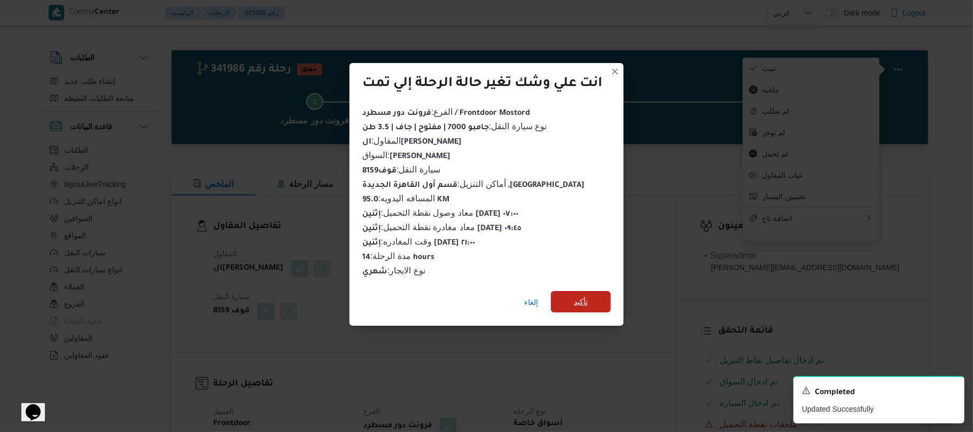
click at [571, 304] on span "تأكيد" at bounding box center [581, 301] width 60 height 21
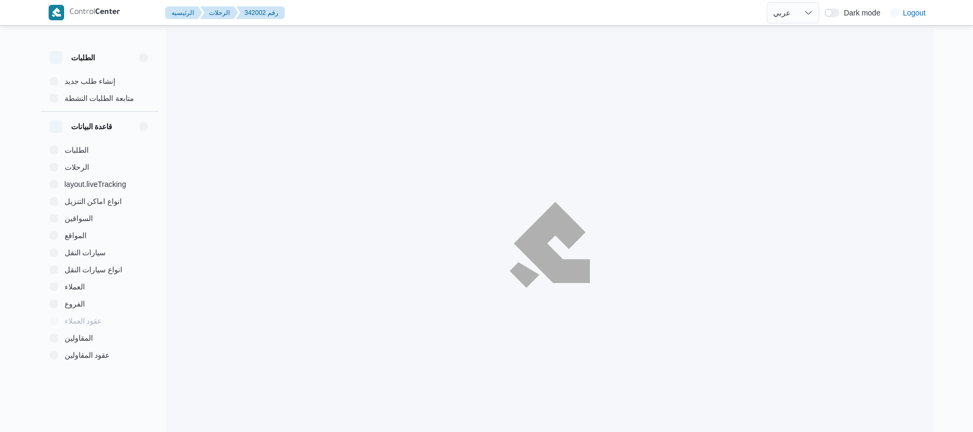
select select "ar"
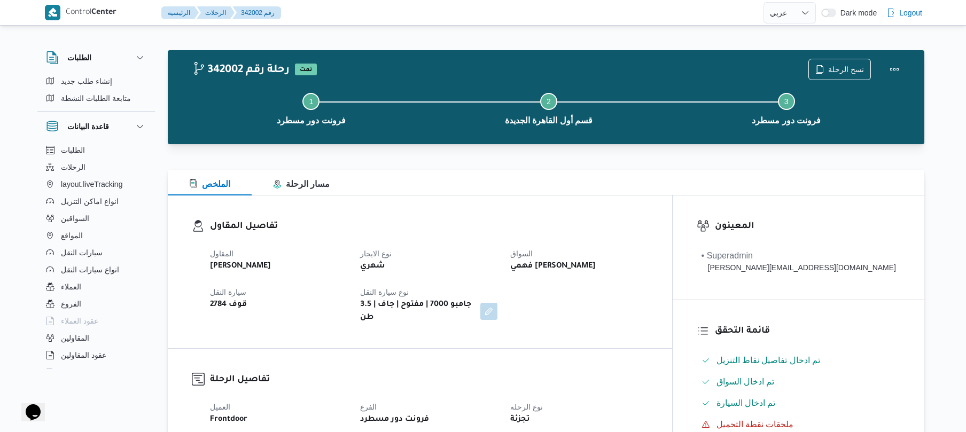
click at [516, 212] on div "تفاصيل المقاول المقاول علي عبدالناصر علي بخيت علي نوع الايجار شهري السواق فهمي …" at bounding box center [420, 272] width 505 height 153
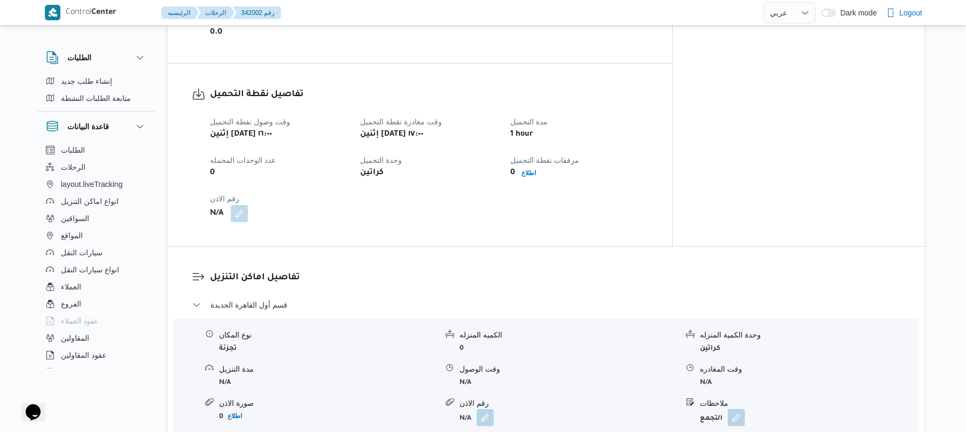
scroll to position [599, 0]
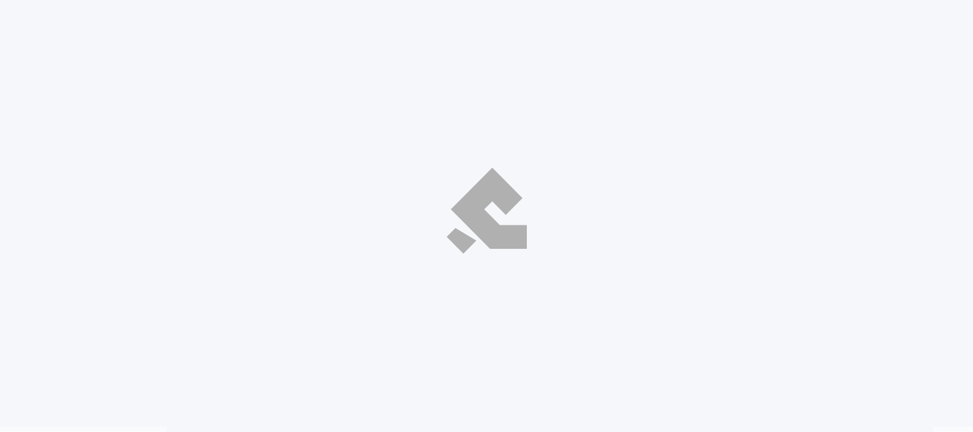
select select "ar"
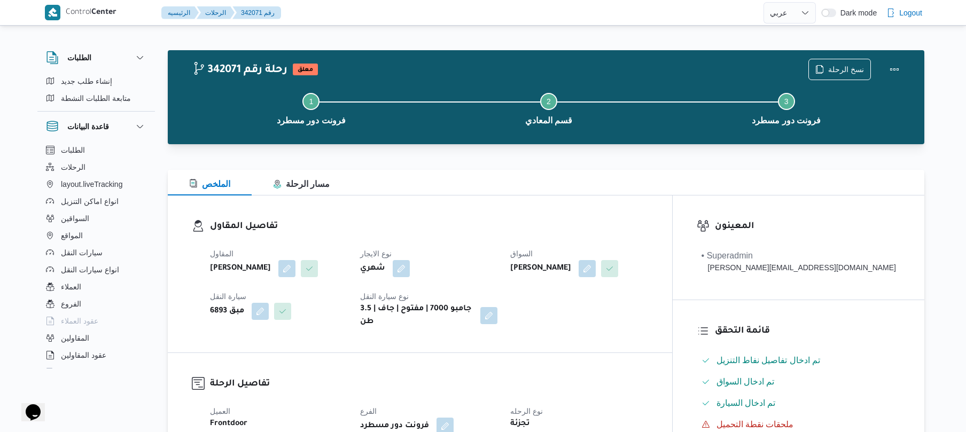
click at [552, 236] on dl "تفاصيل المقاول المقاول [PERSON_NAME] نوع الايجار شهري [PERSON_NAME] [PERSON_NAM…" at bounding box center [429, 274] width 438 height 109
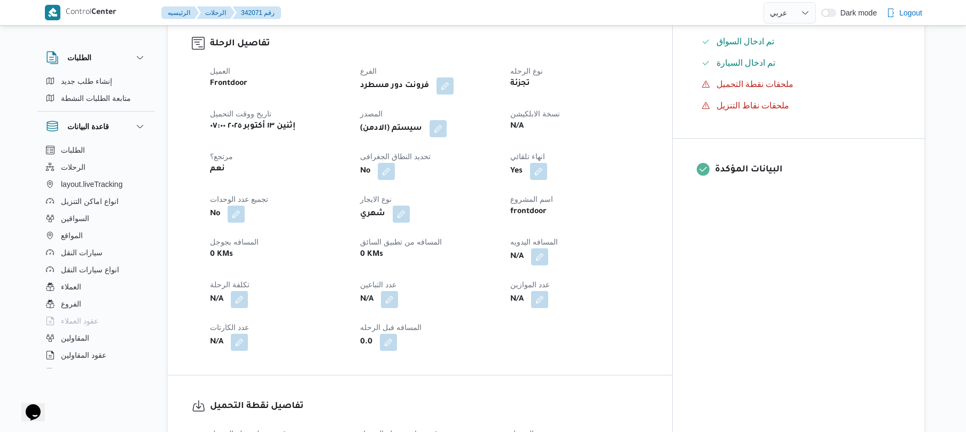
scroll to position [342, 0]
click at [548, 263] on button "button" at bounding box center [539, 254] width 17 height 17
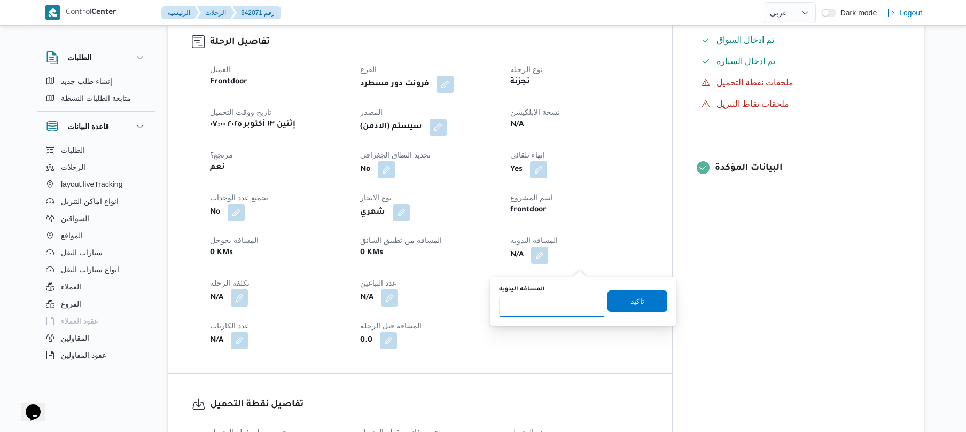
click at [548, 300] on input "المسافه اليدويه" at bounding box center [552, 306] width 106 height 21
type input "85"
click at [638, 299] on span "تاكيد" at bounding box center [638, 300] width 60 height 21
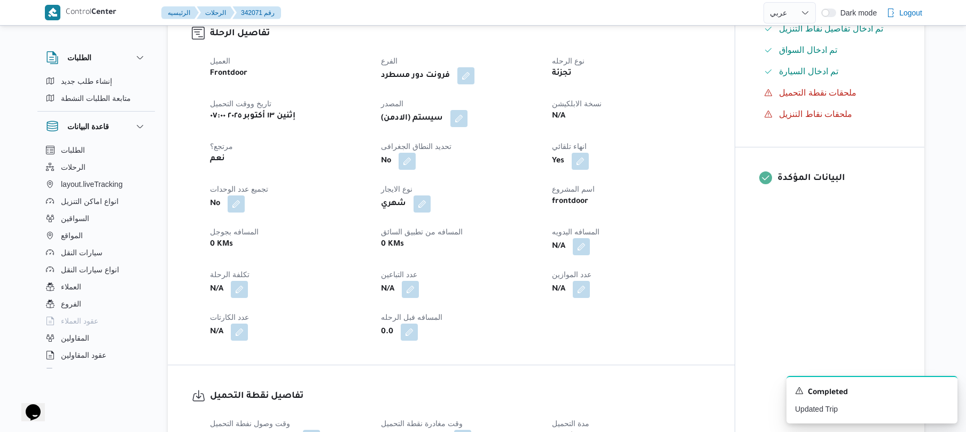
click at [452, 127] on span at bounding box center [456, 118] width 22 height 17
click at [464, 127] on button "button" at bounding box center [459, 118] width 17 height 17
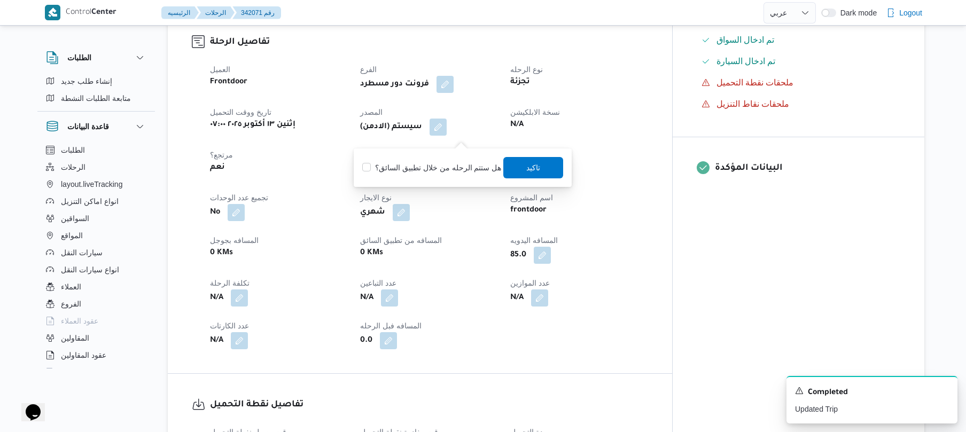
click at [518, 180] on div "You are in a dialog. To close this dialog, hit escape. هل ستتم الرحله من خلال ت…" at bounding box center [463, 168] width 218 height 38
click at [521, 172] on span "تاكيد" at bounding box center [533, 167] width 60 height 21
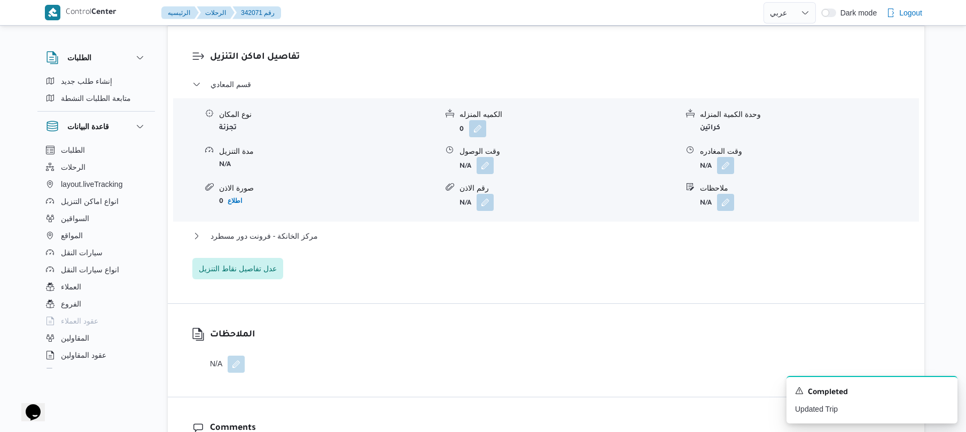
scroll to position [883, 0]
click at [491, 166] on button "button" at bounding box center [485, 163] width 17 height 17
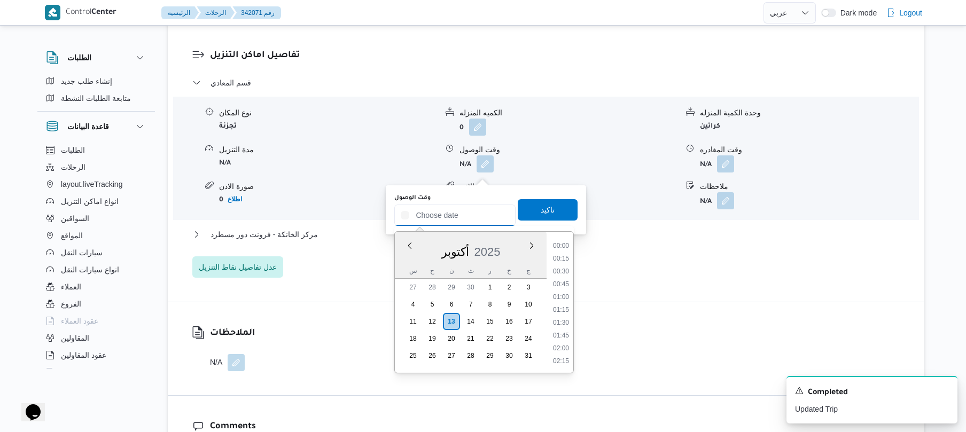
drag, startPoint x: 463, startPoint y: 225, endPoint x: 463, endPoint y: 219, distance: 5.9
click at [463, 219] on input "وقت الوصول" at bounding box center [454, 215] width 121 height 21
click at [564, 281] on li "08:45" at bounding box center [561, 283] width 25 height 11
type input "١٣/١٠/٢٠٢٥ ٠٨:٤٥"
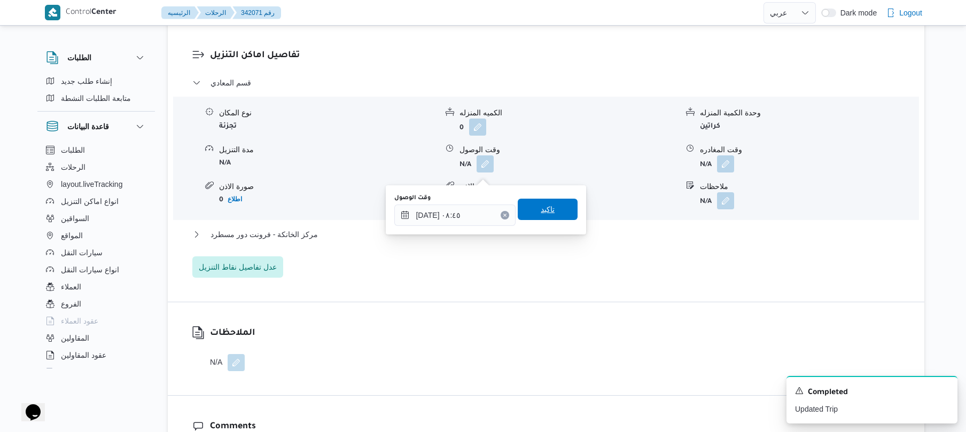
click at [546, 214] on span "تاكيد" at bounding box center [548, 209] width 14 height 13
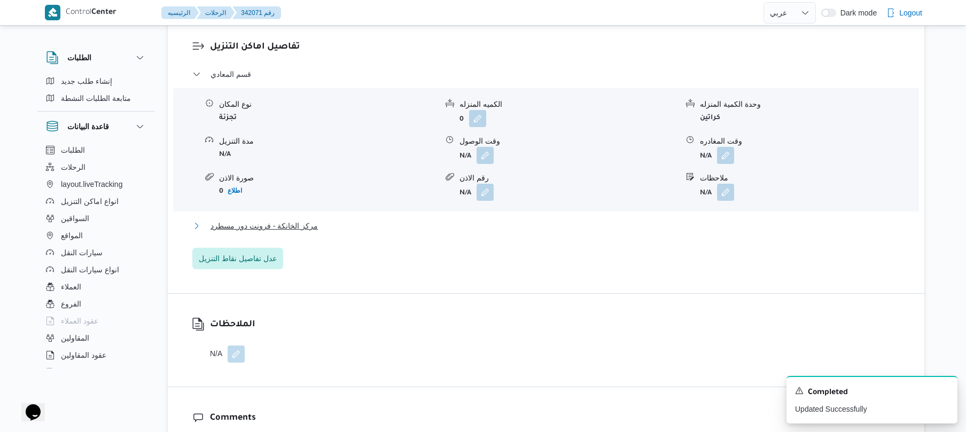
click at [495, 232] on button "مركز الخانكة - فرونت دور مسطرد" at bounding box center [546, 226] width 708 height 13
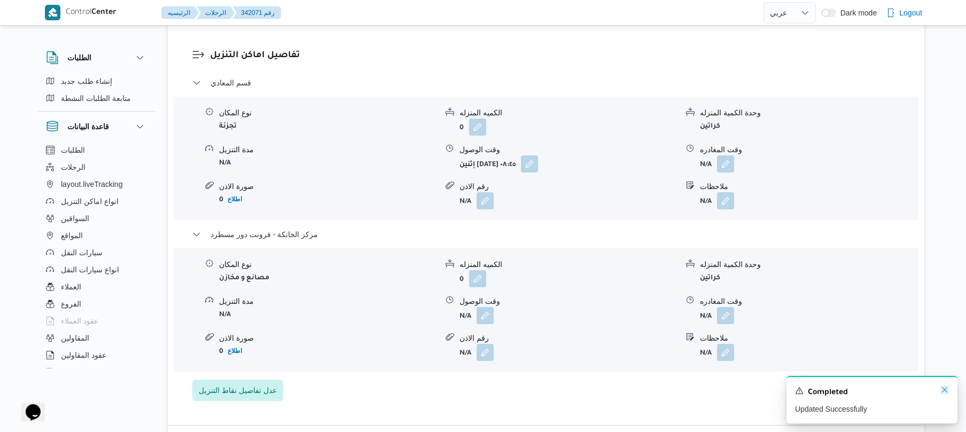
click at [945, 392] on icon "Dismiss toast" at bounding box center [945, 390] width 9 height 9
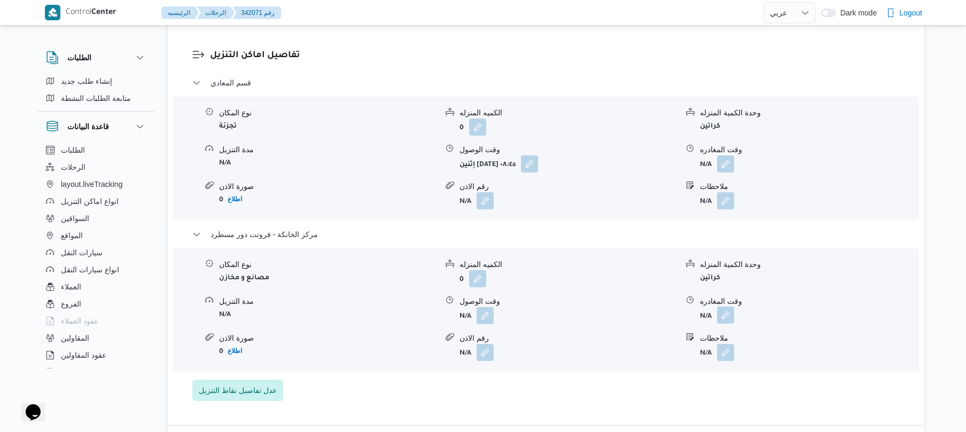
click at [727, 324] on button "button" at bounding box center [725, 315] width 17 height 17
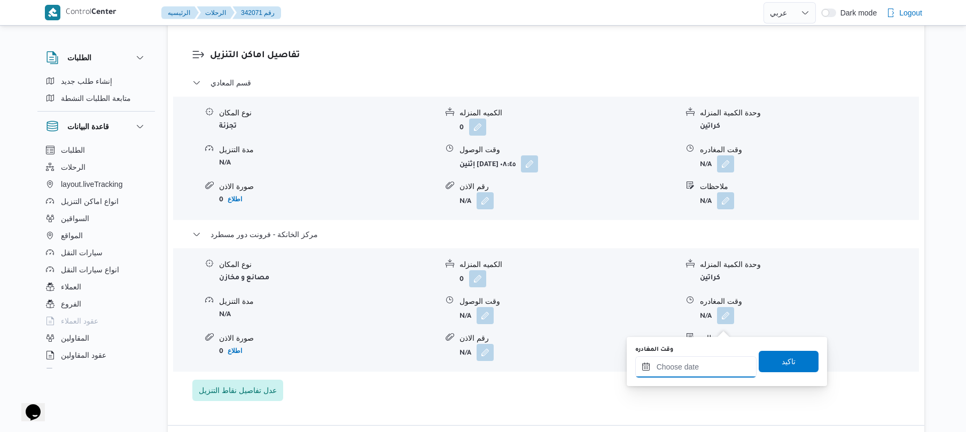
click at [664, 372] on input "وقت المغادره" at bounding box center [695, 366] width 121 height 21
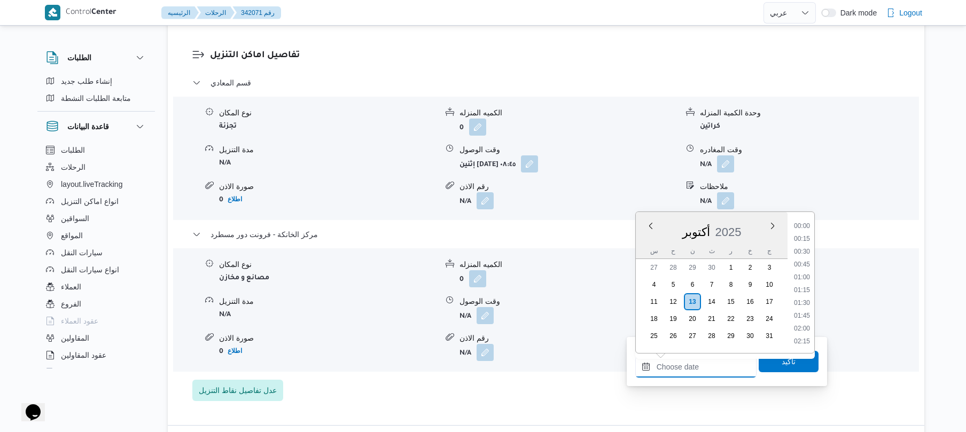
scroll to position [1040, 0]
click at [808, 262] on li "21:00" at bounding box center [802, 264] width 25 height 11
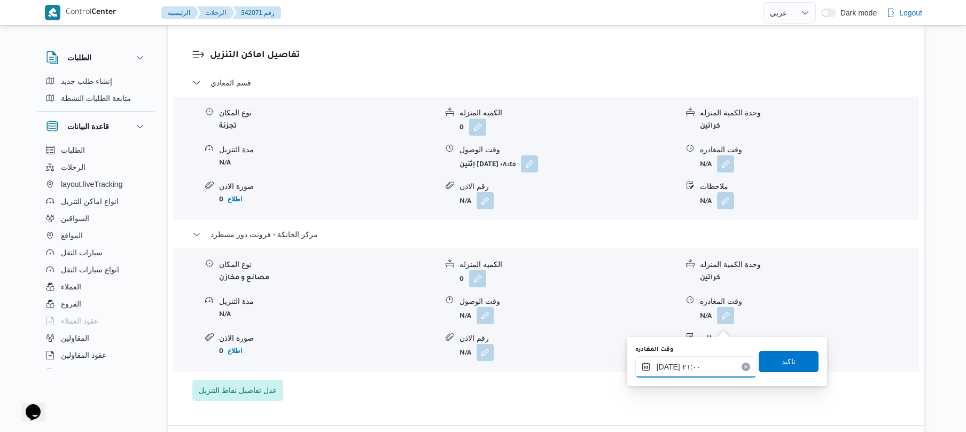
click at [691, 357] on input "١٣/١٠/٢٠٢٥ ٢١:٠٠" at bounding box center [695, 366] width 121 height 21
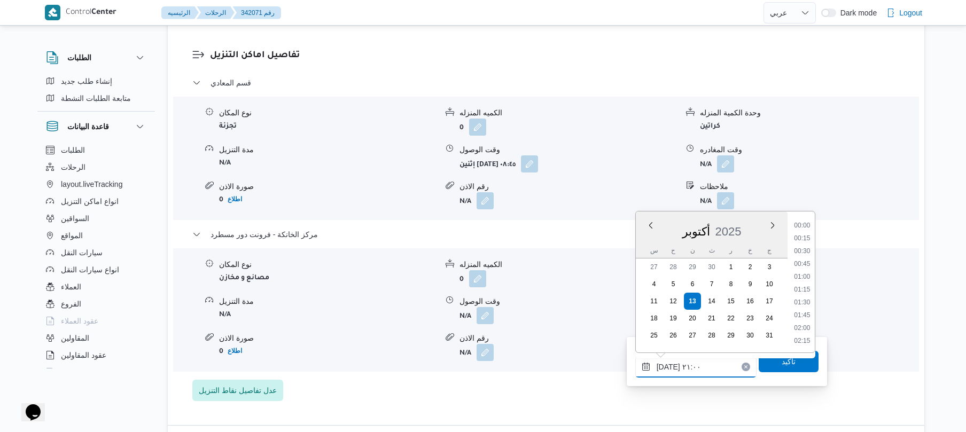
scroll to position [1013, 0]
click at [810, 275] on li "20:45" at bounding box center [802, 277] width 25 height 11
type input "١٣/١٠/٢٠٢٥ ٢٠:٤٥"
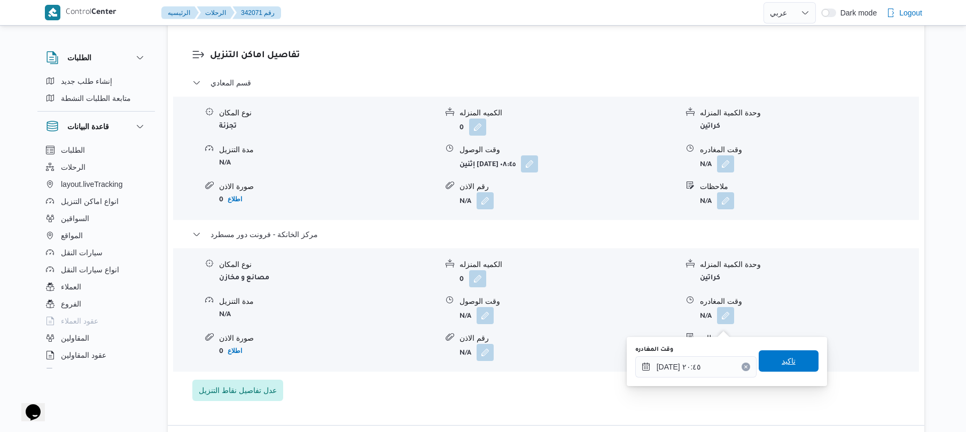
click at [766, 364] on span "تاكيد" at bounding box center [789, 361] width 60 height 21
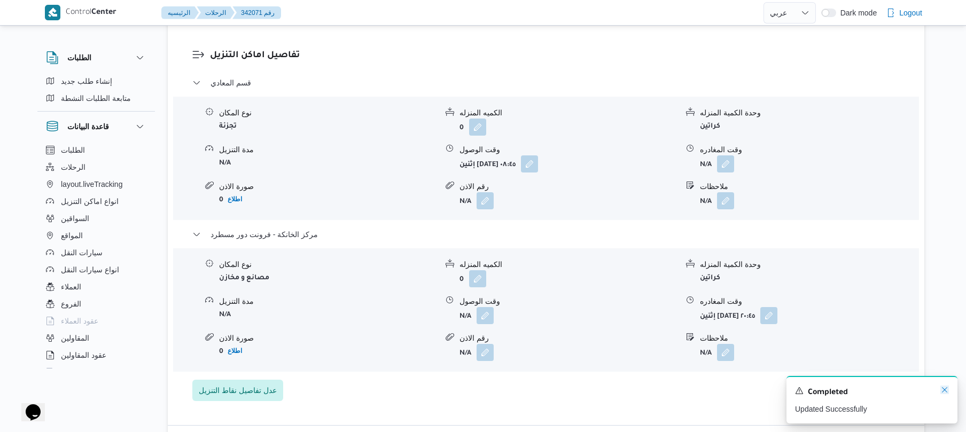
click at [944, 390] on icon "Dismiss toast" at bounding box center [944, 389] width 5 height 5
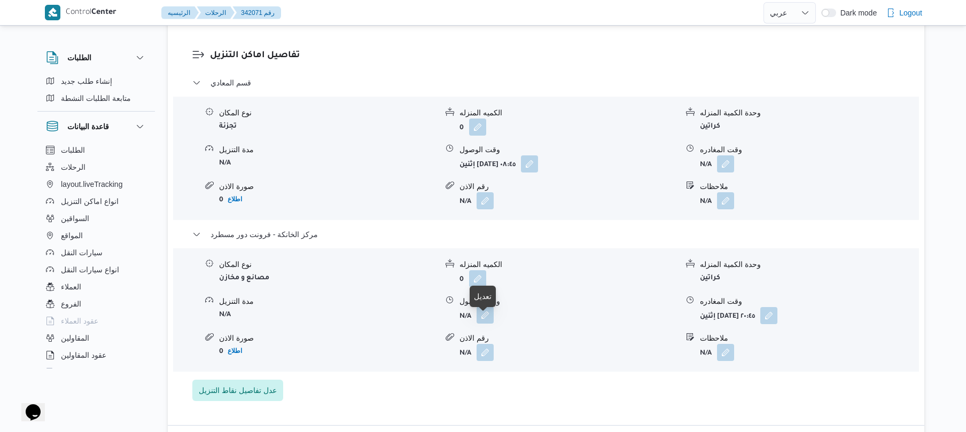
click at [492, 323] on button "button" at bounding box center [485, 315] width 17 height 17
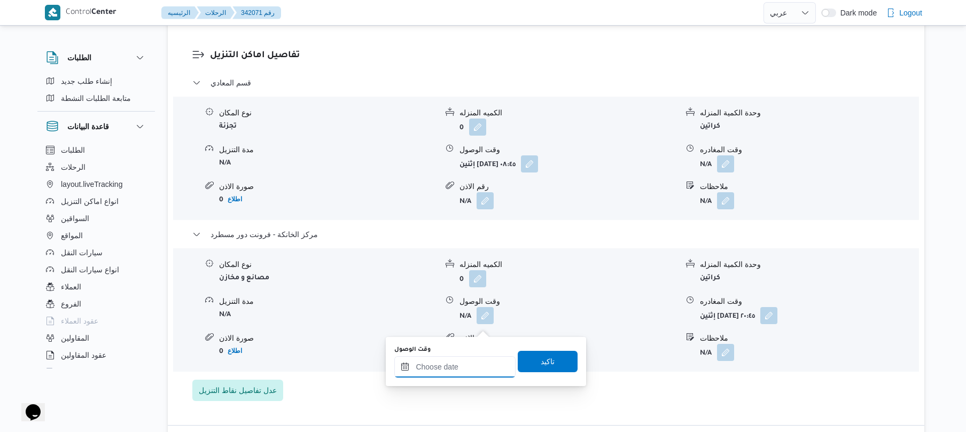
click at [439, 370] on input "وقت الوصول" at bounding box center [454, 366] width 121 height 21
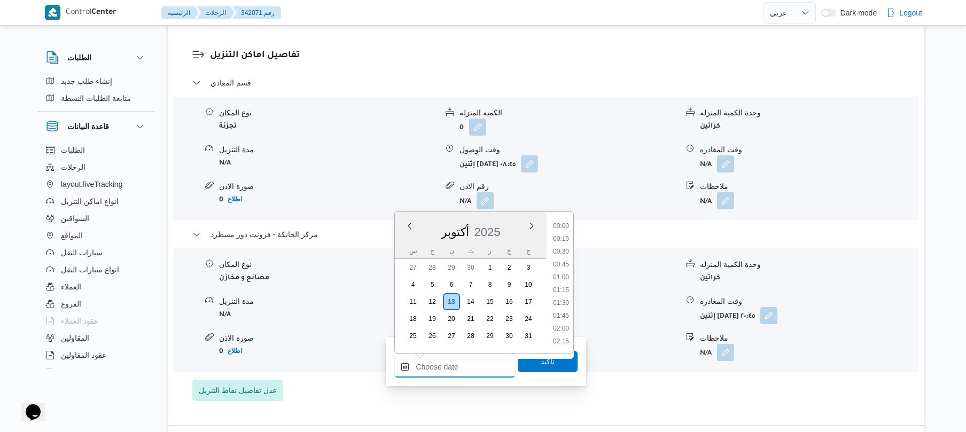
scroll to position [1040, 0]
click at [567, 234] on li "20:30" at bounding box center [561, 238] width 25 height 11
type input "١٣/١٠/٢٠٢٥ ٢٠:٣٠"
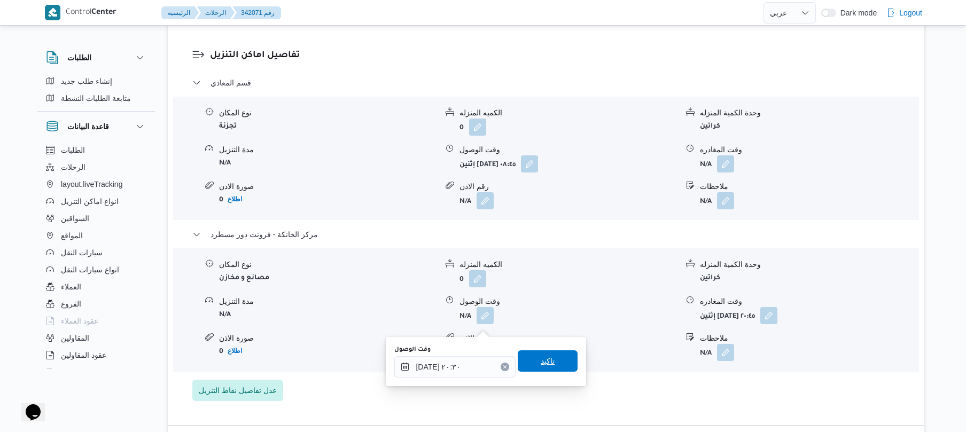
click at [538, 355] on span "تاكيد" at bounding box center [548, 361] width 60 height 21
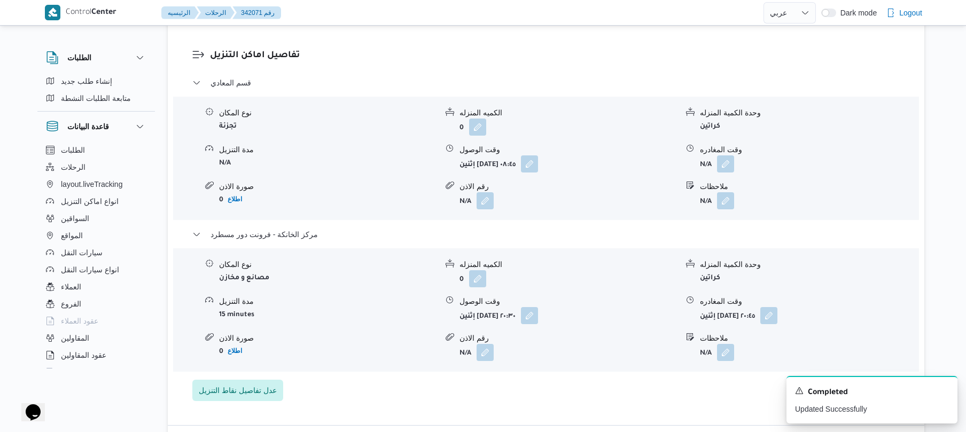
click at [888, 144] on div "نوع المكان تجزئة الكميه المنزله 0 وحدة الكمية المنزله كراتين مدة التنزيل N/A وق…" at bounding box center [546, 158] width 755 height 121
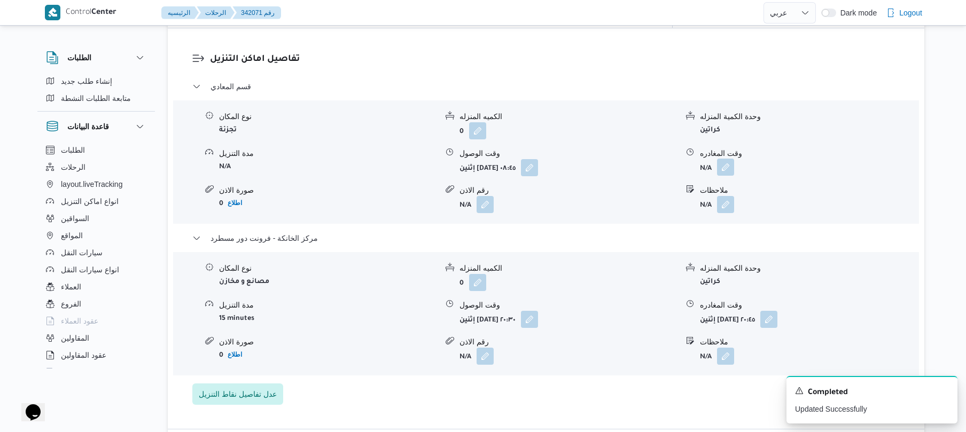
click at [724, 175] on button "button" at bounding box center [725, 167] width 17 height 17
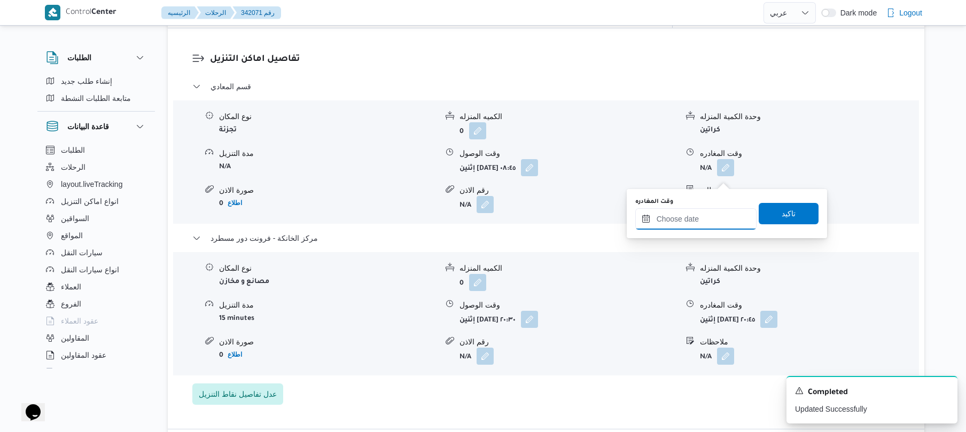
click at [676, 219] on input "وقت المغادره" at bounding box center [695, 218] width 121 height 21
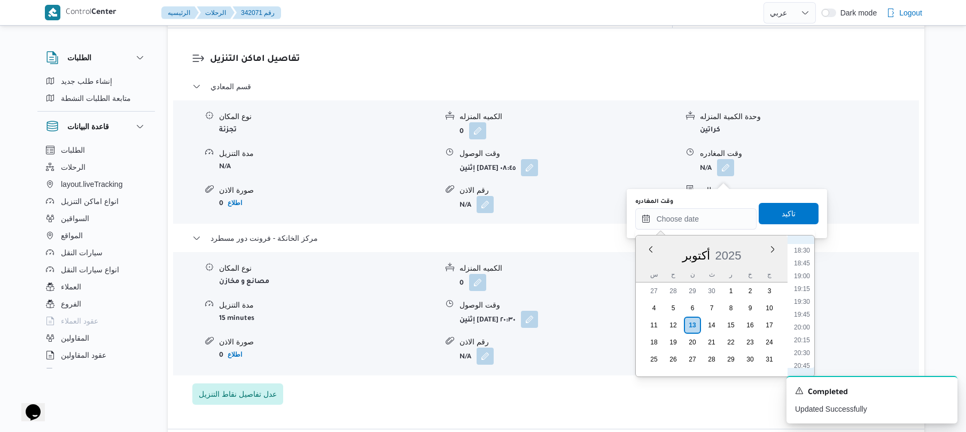
scroll to position [935, 0]
click at [804, 315] on li "19:30" at bounding box center [802, 315] width 25 height 11
type input "١٣/١٠/٢٠٢٥ ١٩:٣٠"
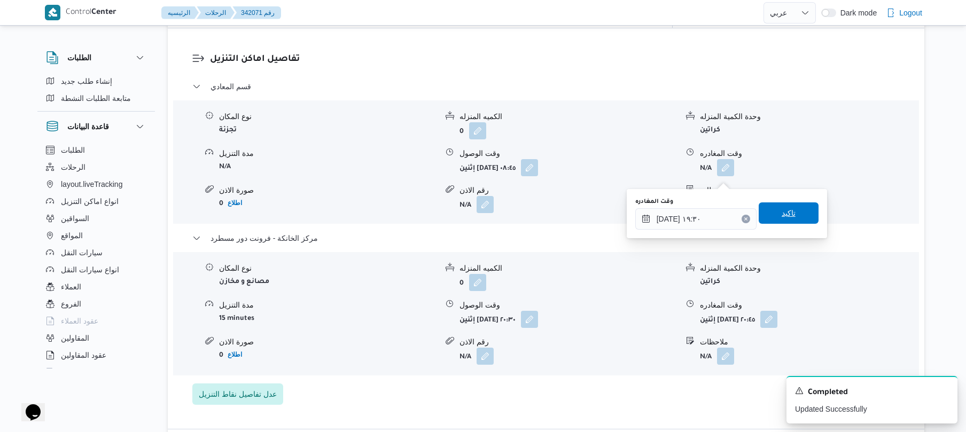
click at [798, 218] on span "تاكيد" at bounding box center [789, 213] width 60 height 21
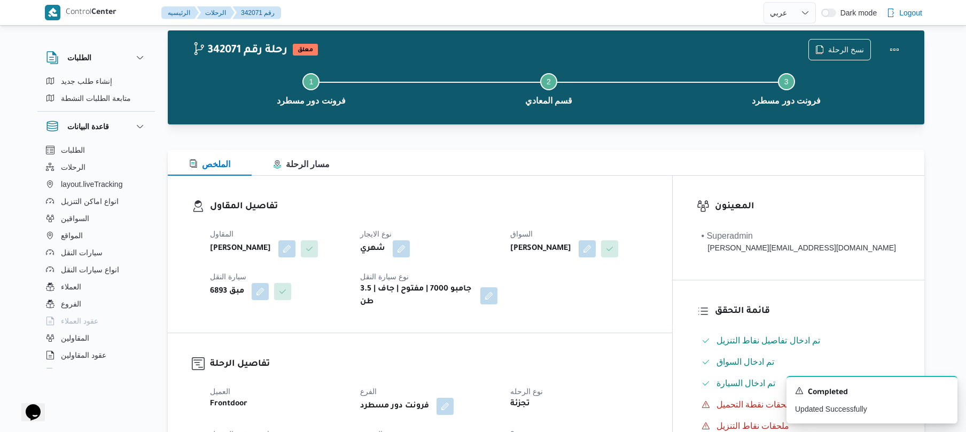
scroll to position [0, 0]
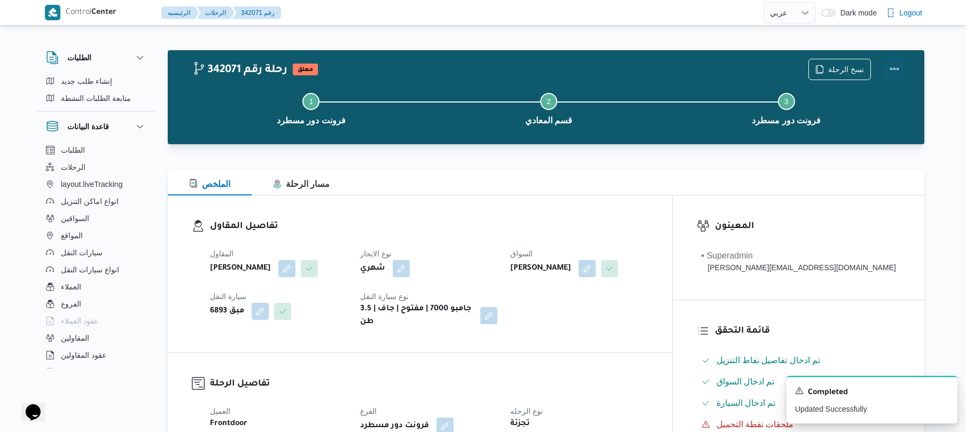
click at [900, 69] on button "Actions" at bounding box center [894, 68] width 21 height 21
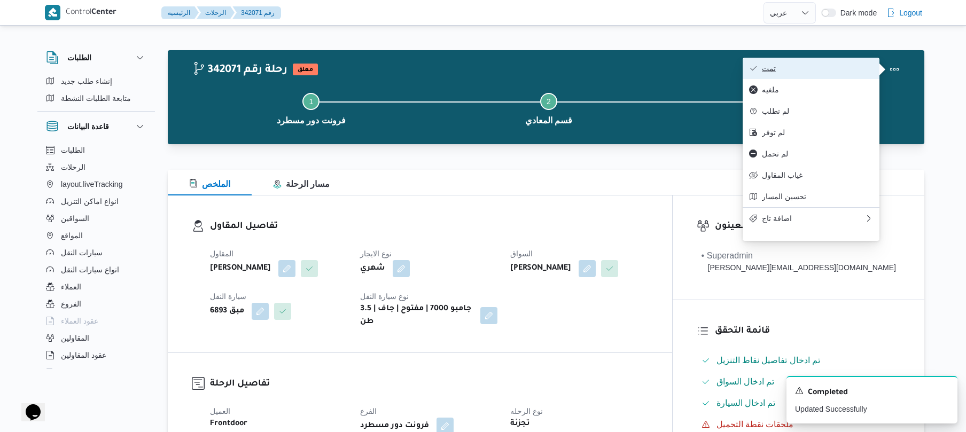
click at [854, 73] on span "تمت" at bounding box center [817, 68] width 111 height 9
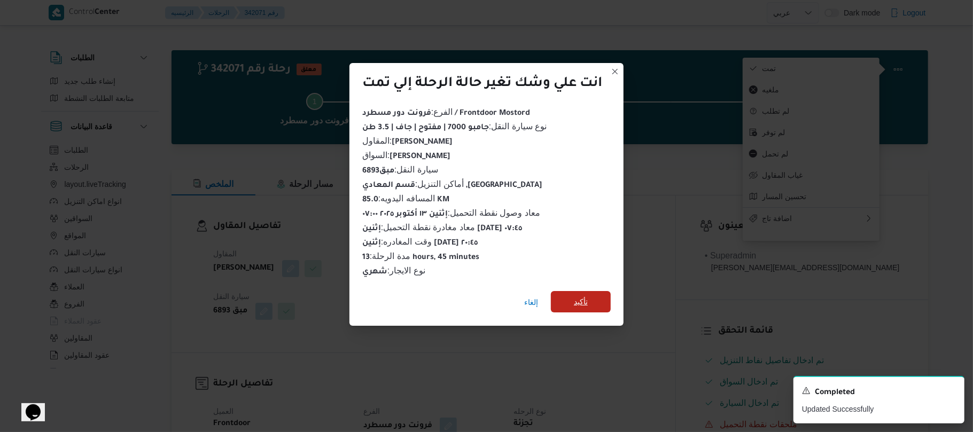
click at [601, 291] on span "تأكيد" at bounding box center [581, 301] width 60 height 21
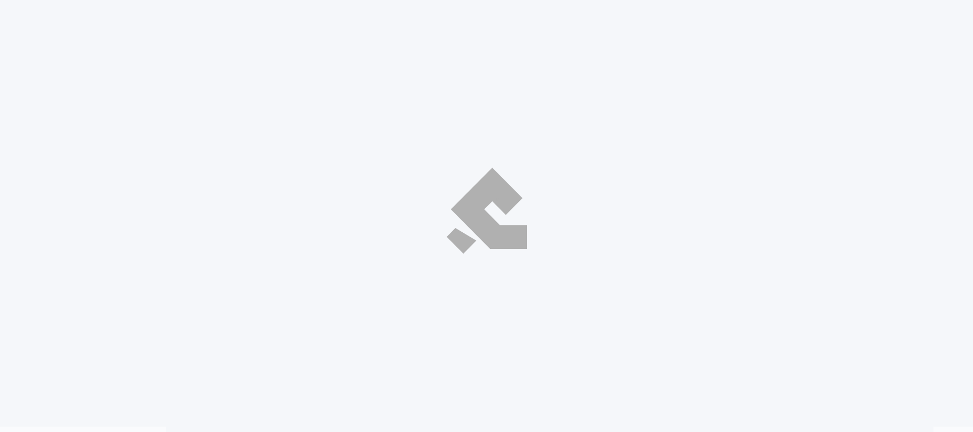
select select "ar"
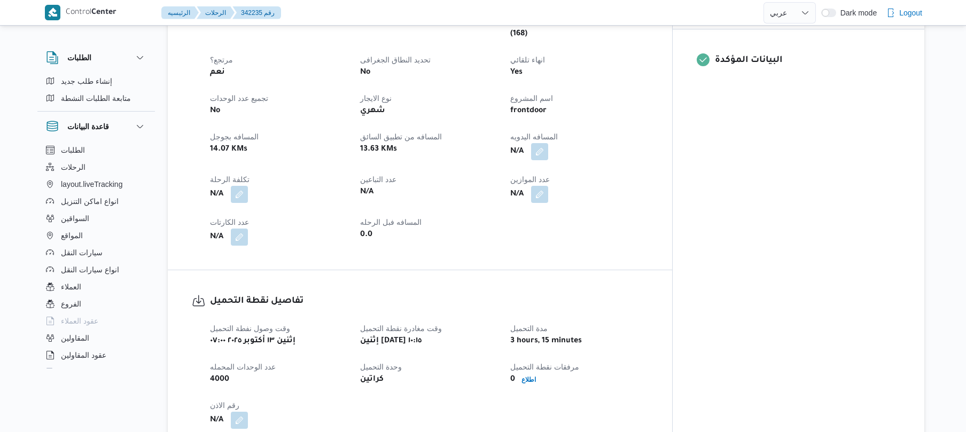
scroll to position [428, 0]
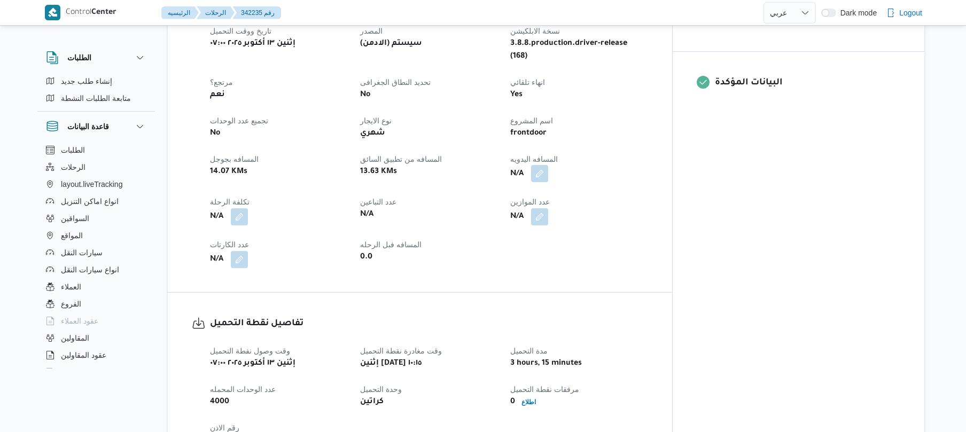
click at [548, 165] on button "button" at bounding box center [539, 173] width 17 height 17
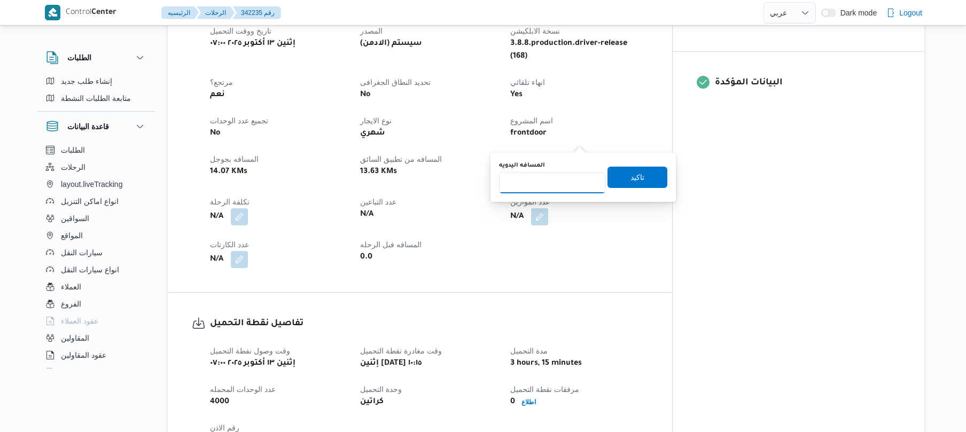
click at [538, 182] on input "المسافه اليدويه" at bounding box center [552, 182] width 106 height 21
type input "95"
click at [631, 177] on span "تاكيد" at bounding box center [638, 177] width 14 height 13
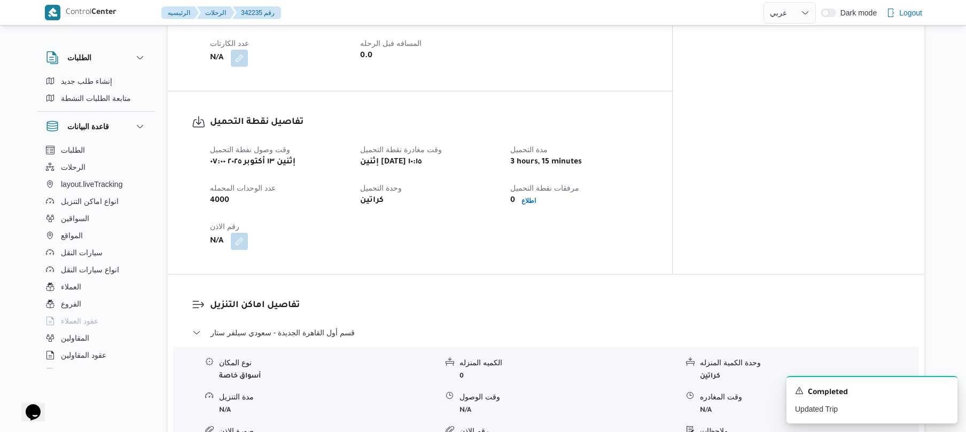
scroll to position [626, 0]
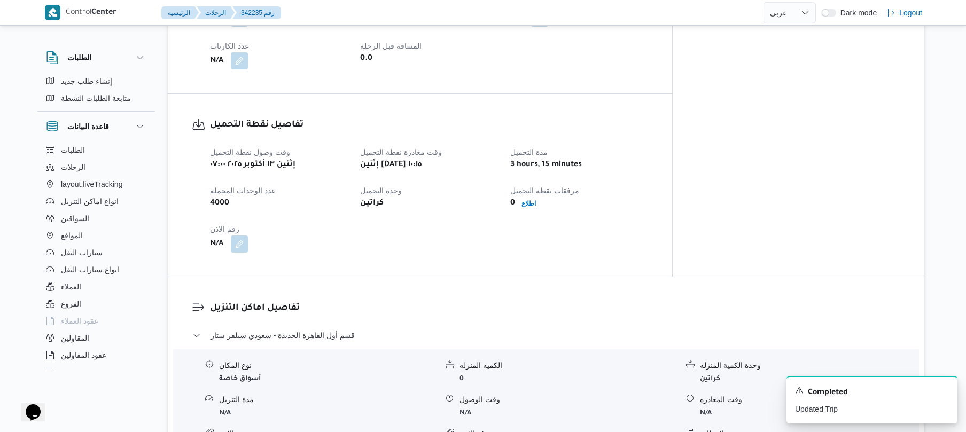
click at [660, 234] on div "تفاصيل نقطة التحميل وقت وصول نفطة التحميل إثنين ١٣ أكتوبر ٢٠٢٥ ٠٧:٠٠ وقت مغادرة…" at bounding box center [420, 185] width 505 height 183
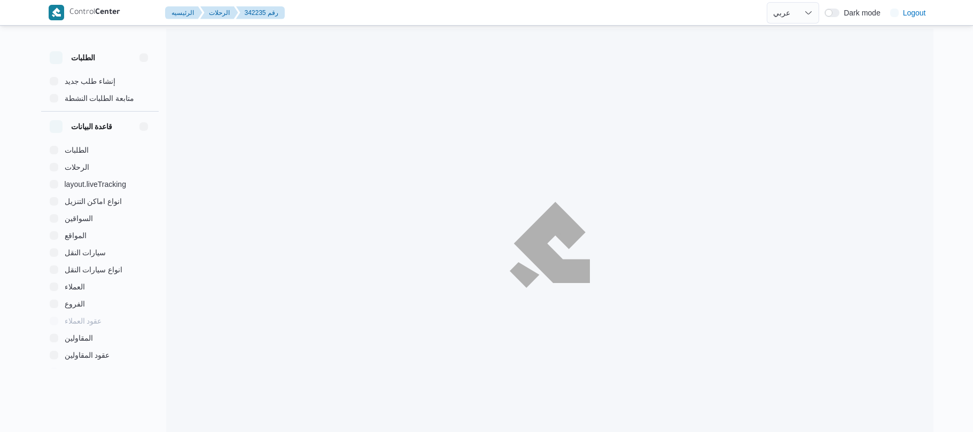
select select "ar"
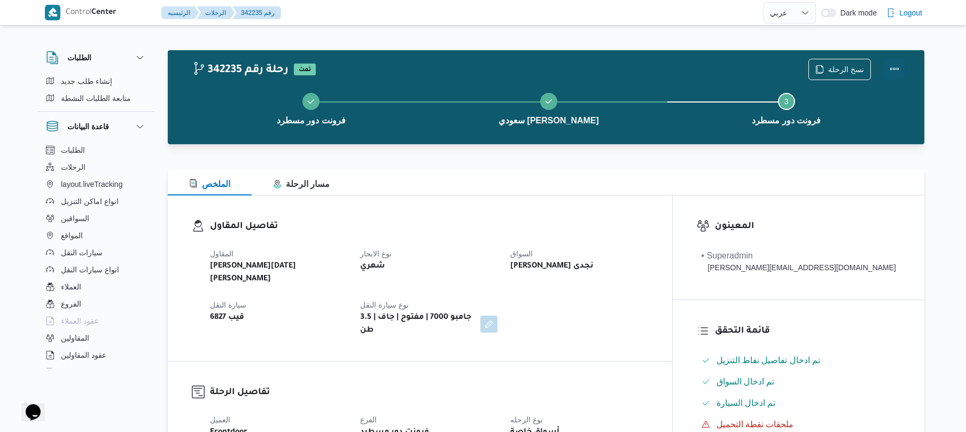
click at [901, 74] on button "Actions" at bounding box center [894, 68] width 21 height 21
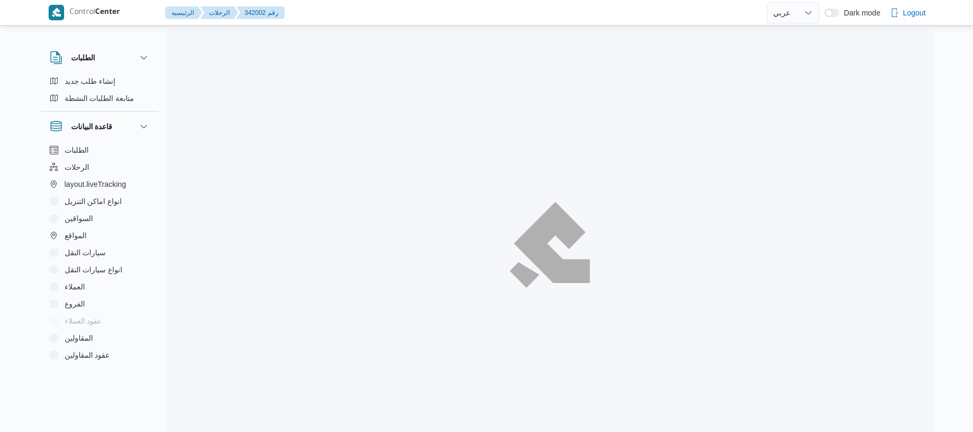
select select "ar"
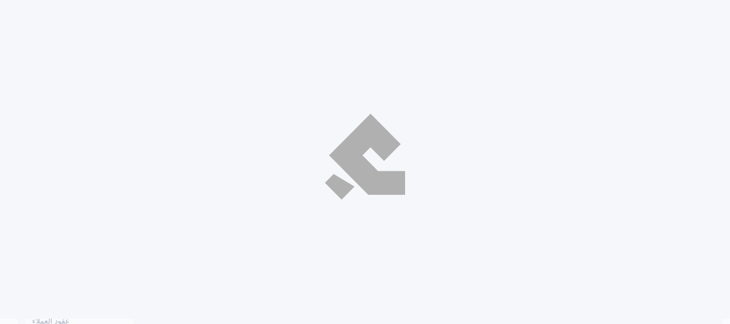
select select "ar"
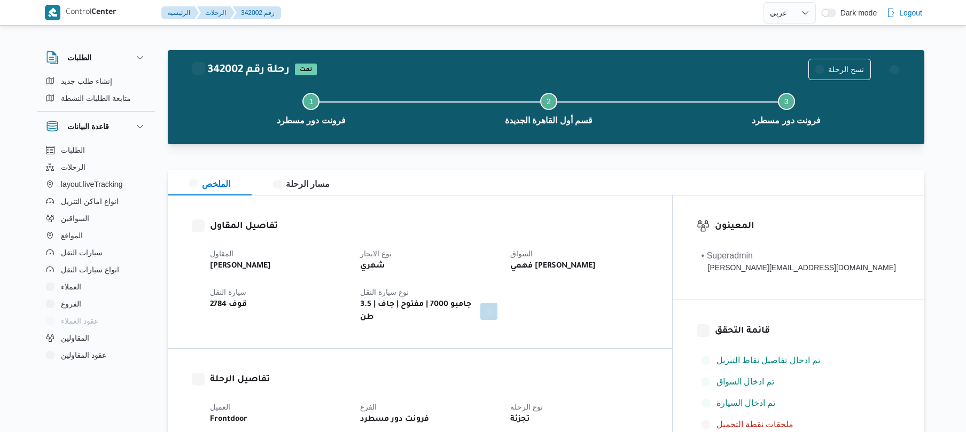
click at [476, 179] on div "الملخص مسار الرحلة" at bounding box center [546, 183] width 757 height 26
select select "ar"
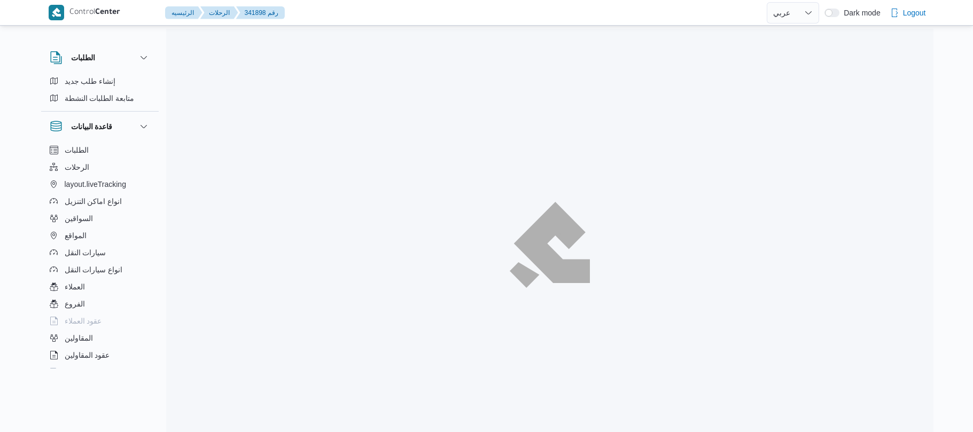
select select "ar"
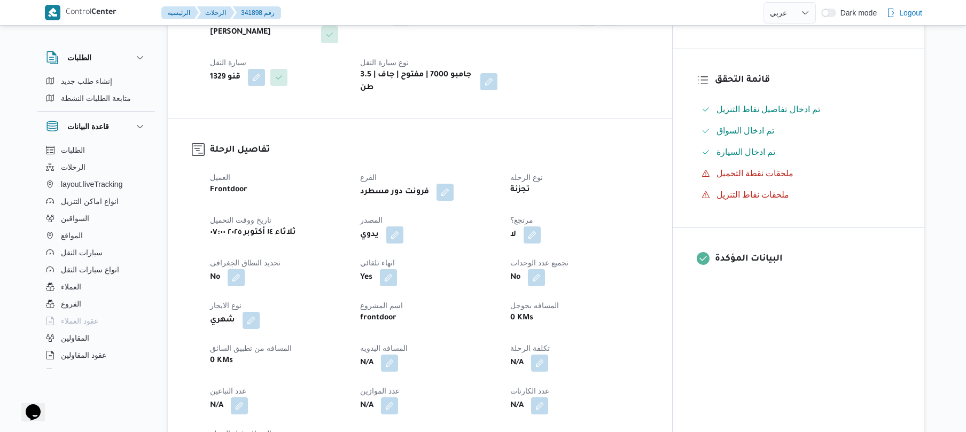
scroll to position [285, 0]
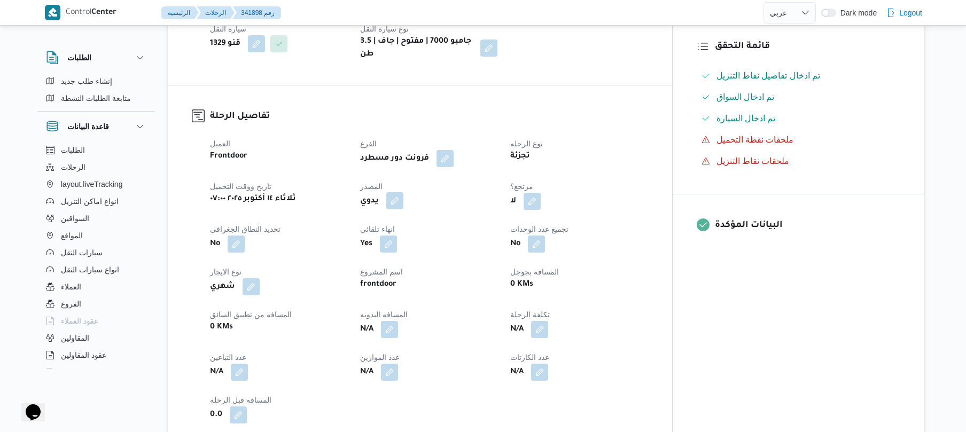
click at [404, 199] on button "button" at bounding box center [394, 200] width 17 height 17
click at [396, 229] on label "هل ستتم الرحله من خلال تطبيق السائق؟" at bounding box center [384, 225] width 139 height 13
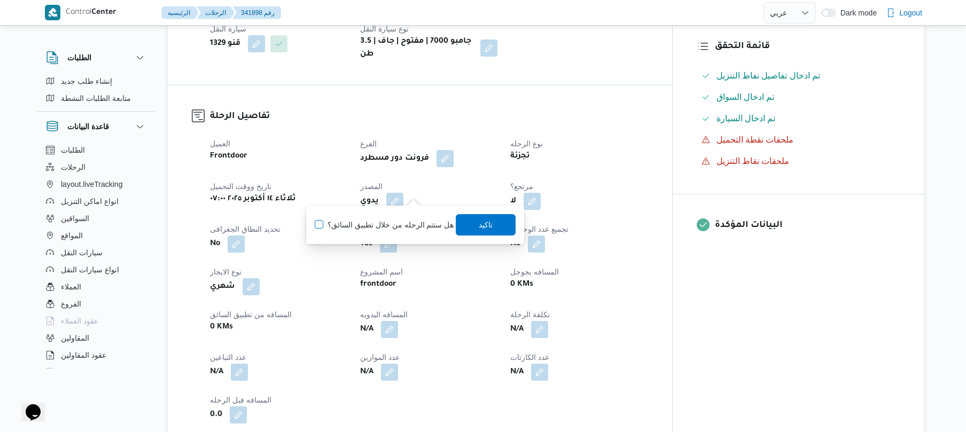
checkbox input "true"
click at [464, 229] on span "تاكيد" at bounding box center [486, 224] width 60 height 21
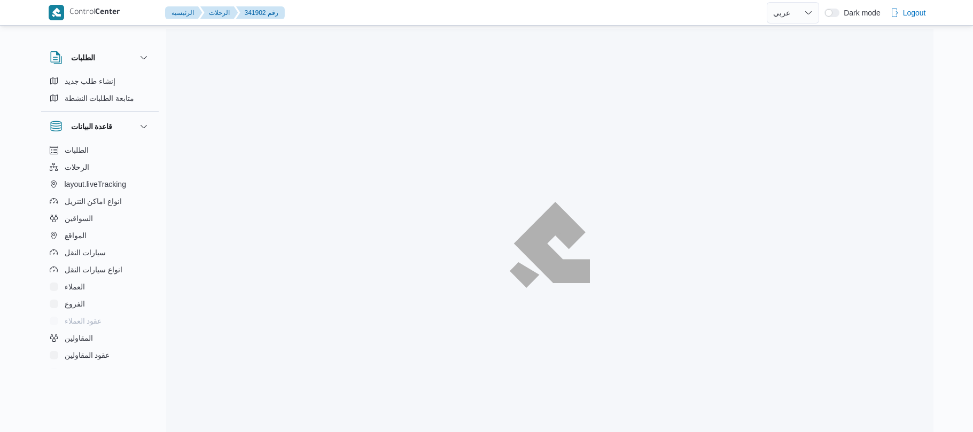
select select "ar"
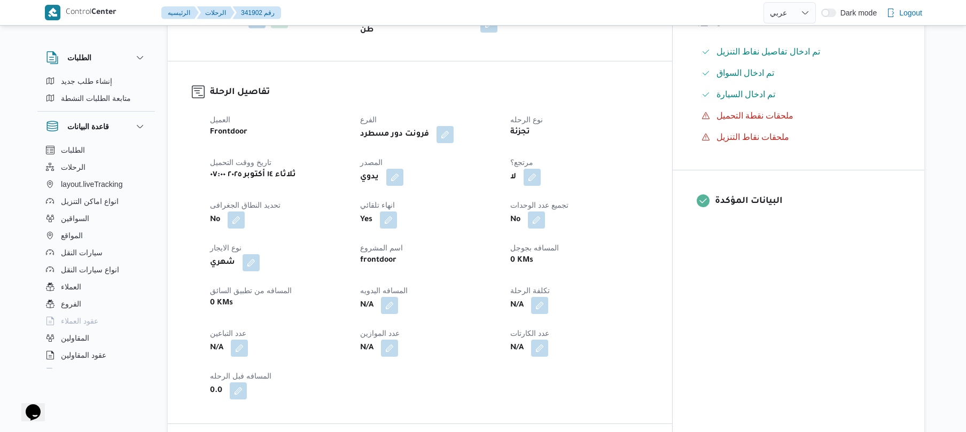
scroll to position [313, 0]
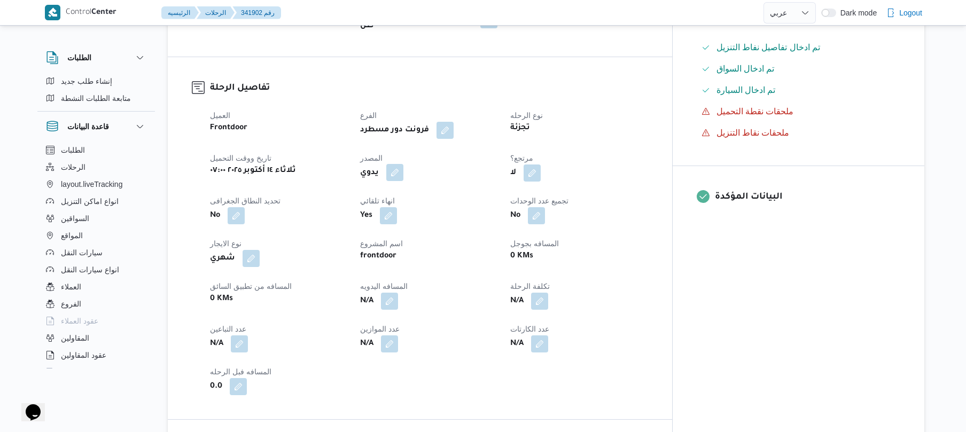
click at [404, 164] on button "button" at bounding box center [394, 172] width 17 height 17
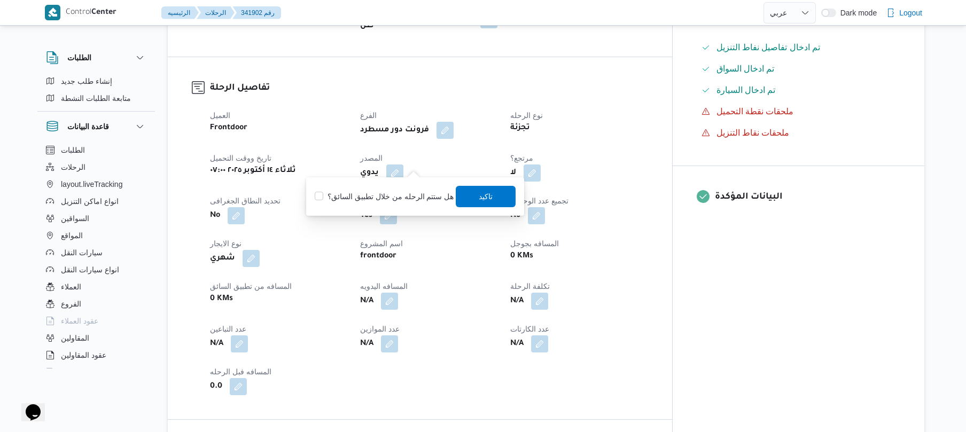
click at [402, 198] on label "هل ستتم الرحله من خلال تطبيق السائق؟" at bounding box center [384, 196] width 139 height 13
checkbox input "true"
click at [490, 198] on span "تاكيد" at bounding box center [486, 195] width 60 height 21
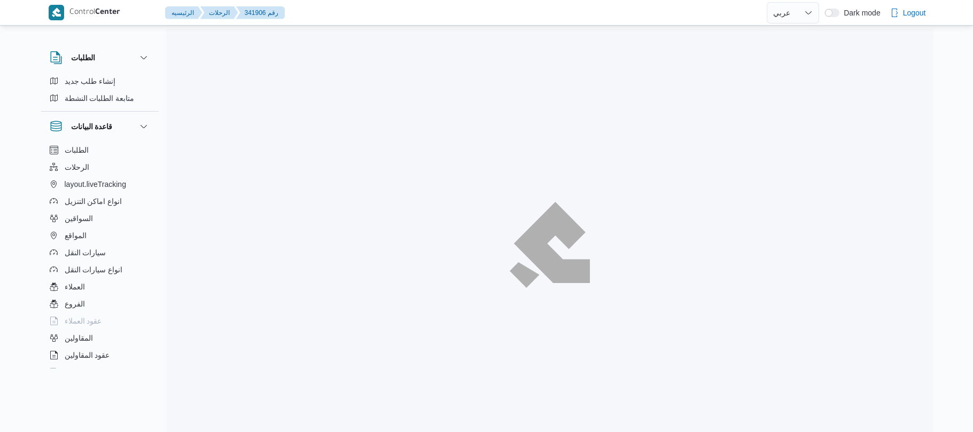
select select "ar"
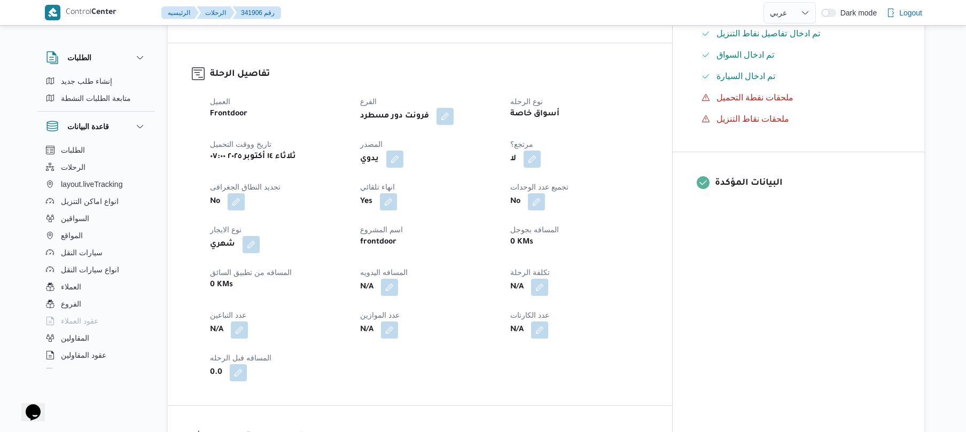
scroll to position [342, 0]
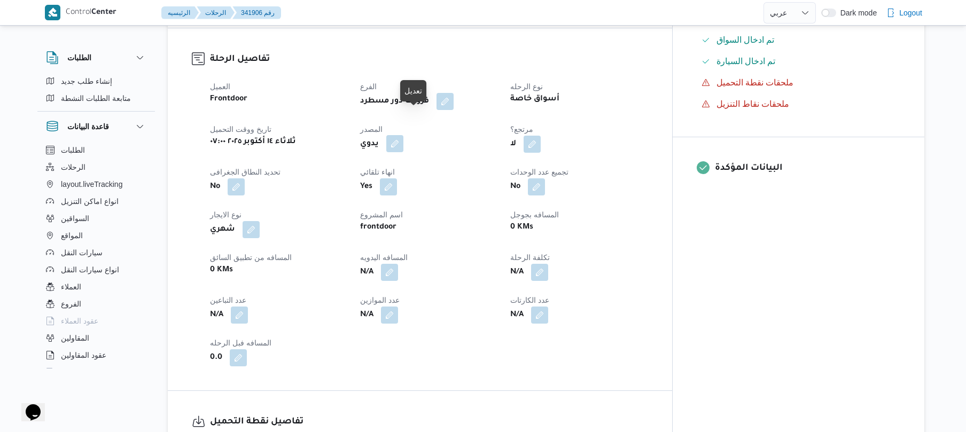
click at [404, 135] on button "button" at bounding box center [394, 143] width 17 height 17
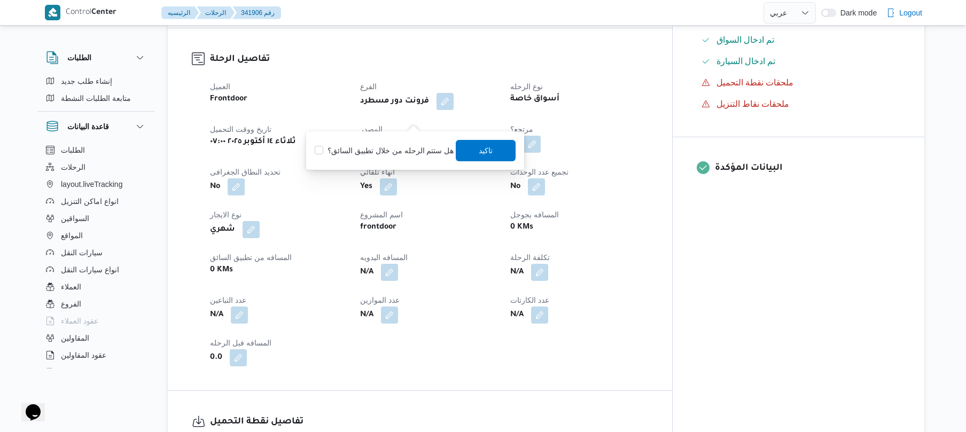
click at [394, 154] on label "هل ستتم الرحله من خلال تطبيق السائق؟" at bounding box center [384, 150] width 139 height 13
checkbox input "true"
click at [486, 144] on span "تاكيد" at bounding box center [486, 149] width 60 height 21
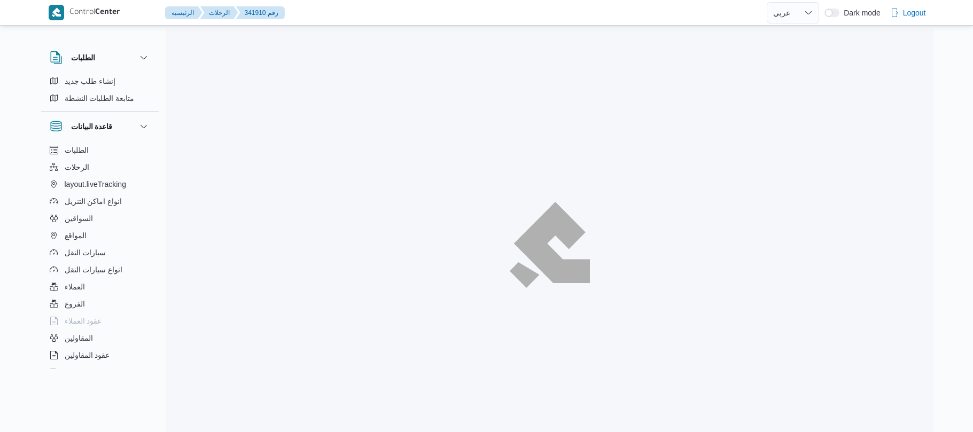
select select "ar"
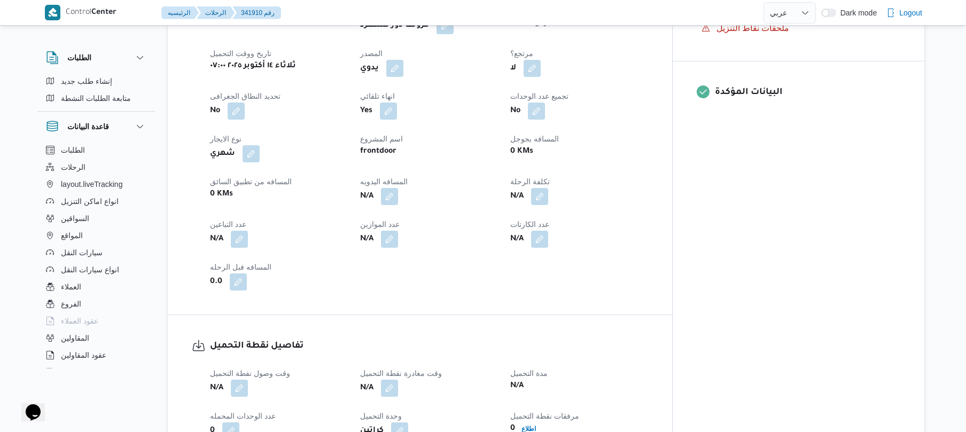
scroll to position [428, 0]
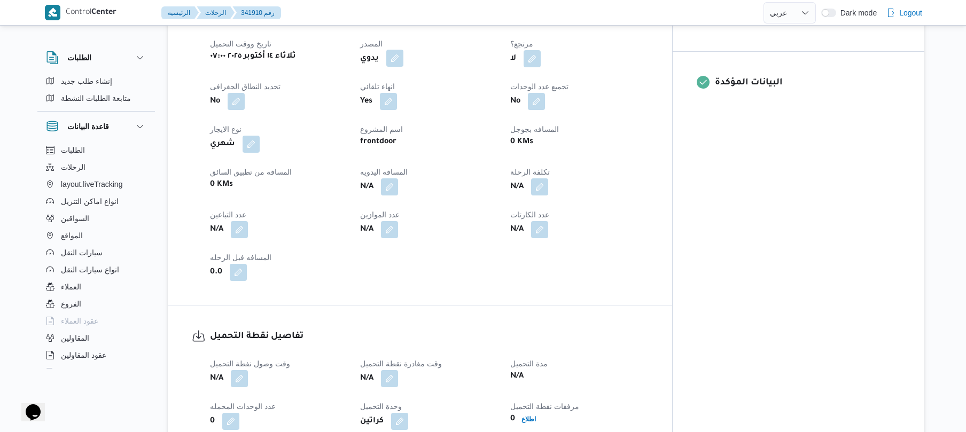
click at [404, 52] on button "button" at bounding box center [394, 58] width 17 height 17
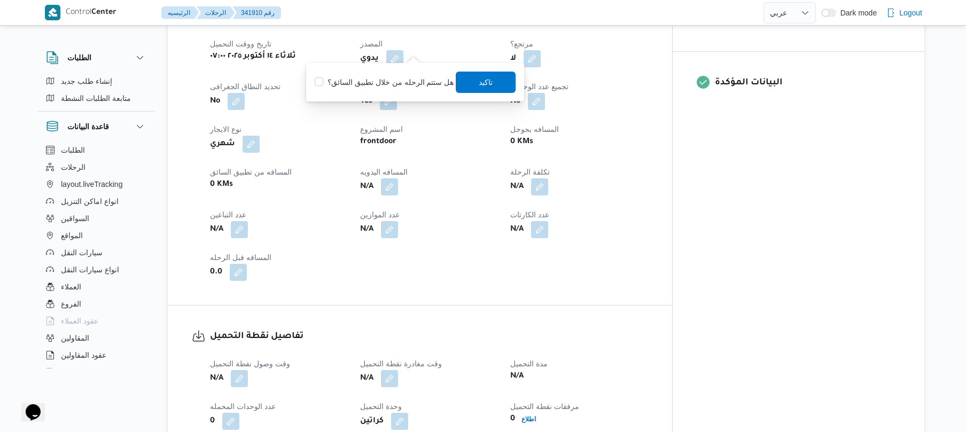
click at [402, 86] on label "هل ستتم الرحله من خلال تطبيق السائق؟" at bounding box center [384, 82] width 139 height 13
checkbox input "true"
click at [484, 84] on span "تاكيد" at bounding box center [486, 81] width 14 height 13
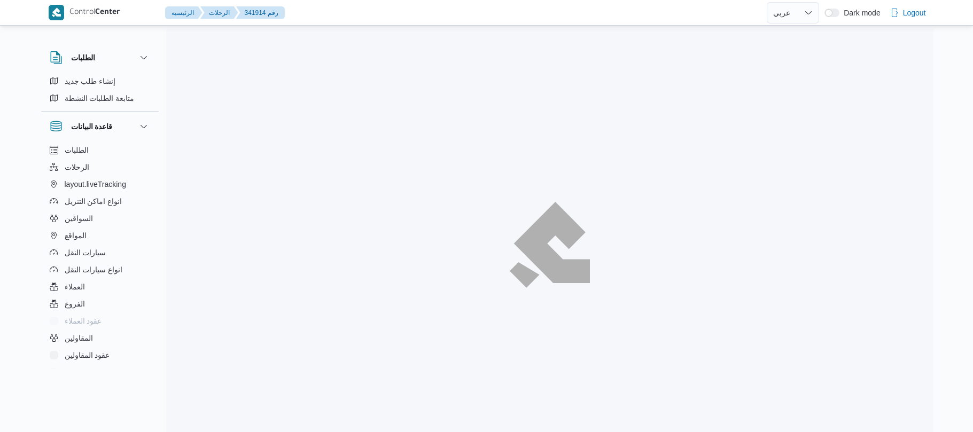
select select "ar"
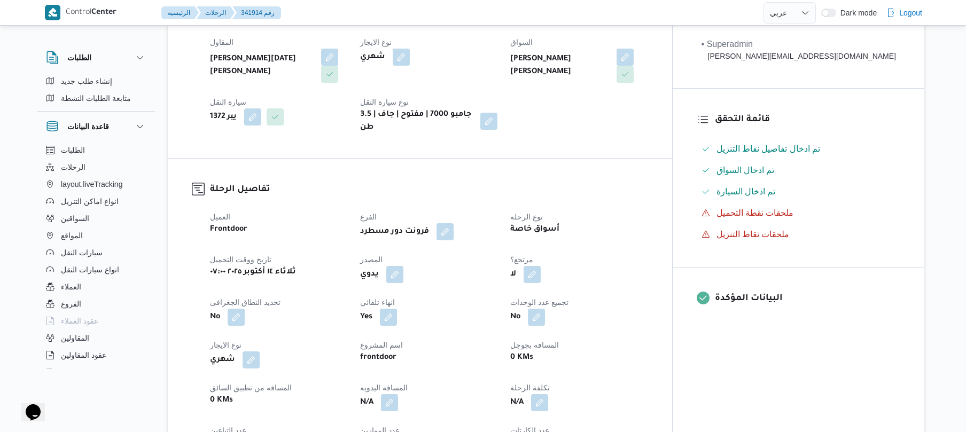
scroll to position [220, 0]
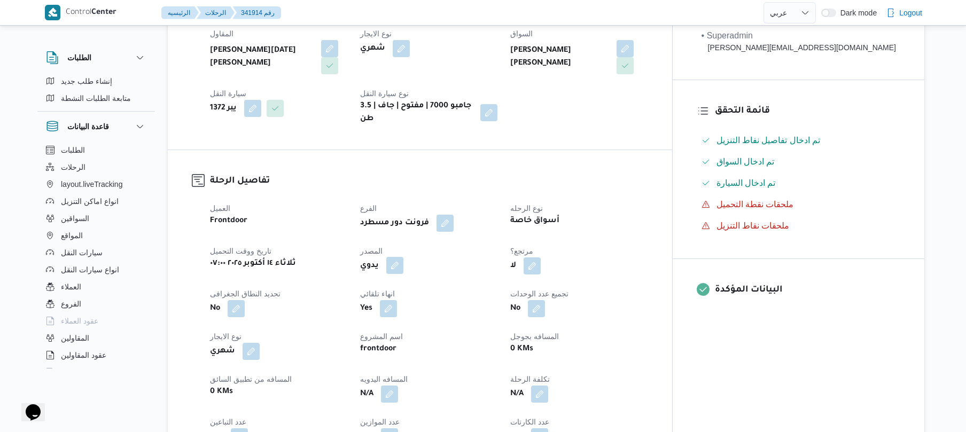
click at [404, 257] on button "button" at bounding box center [394, 265] width 17 height 17
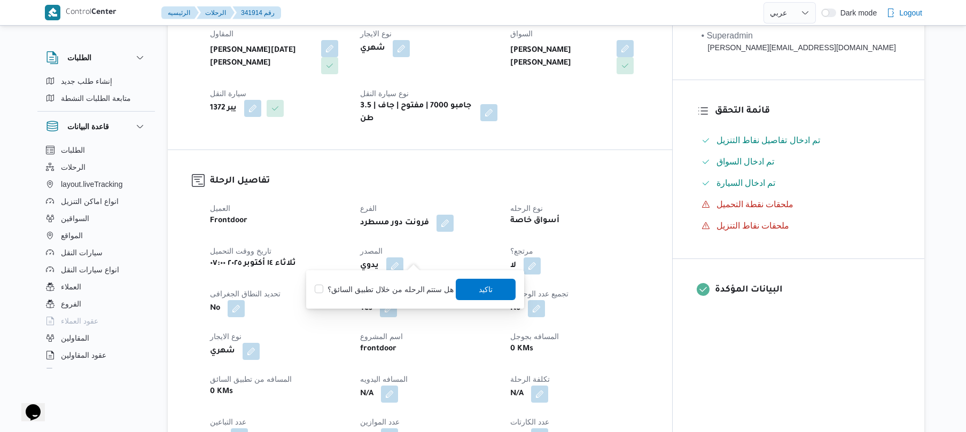
click at [374, 292] on label "هل ستتم الرحله من خلال تطبيق السائق؟" at bounding box center [384, 289] width 139 height 13
checkbox input "true"
click at [474, 285] on span "تاكيد" at bounding box center [486, 288] width 60 height 21
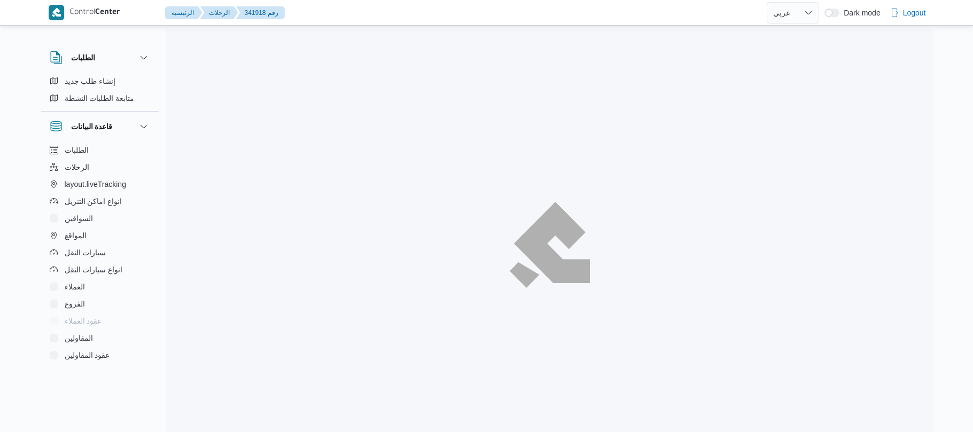
select select "ar"
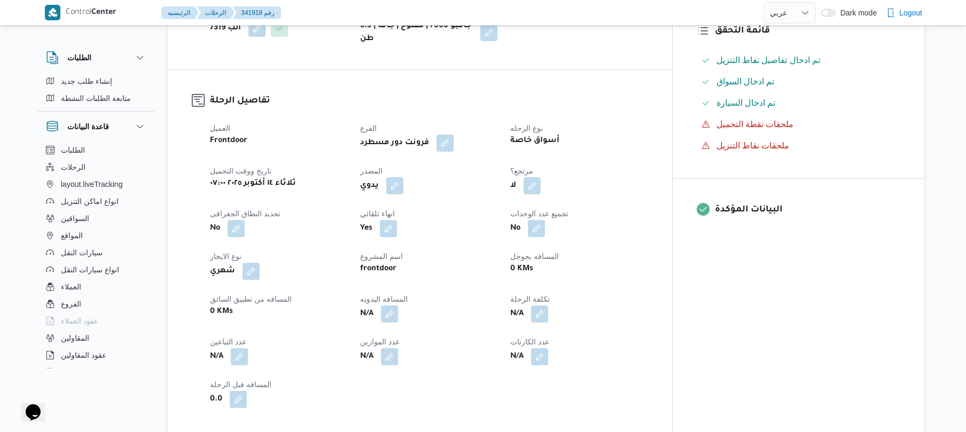
scroll to position [370, 0]
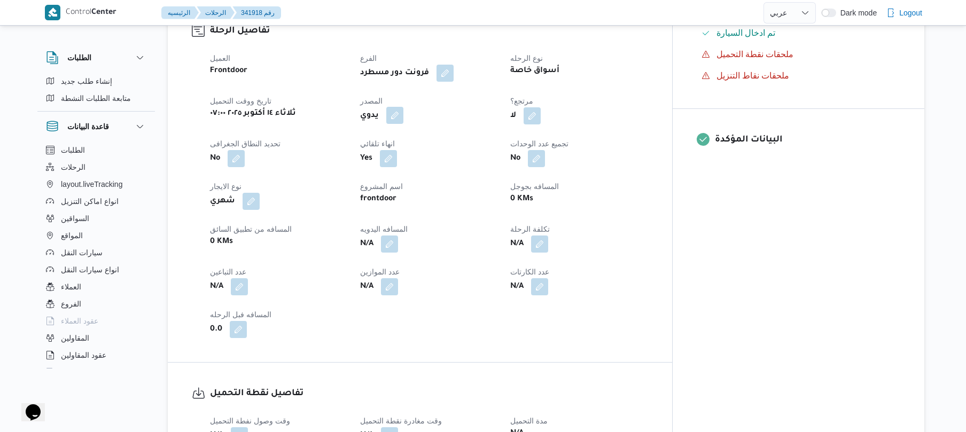
click at [404, 107] on button "button" at bounding box center [394, 115] width 17 height 17
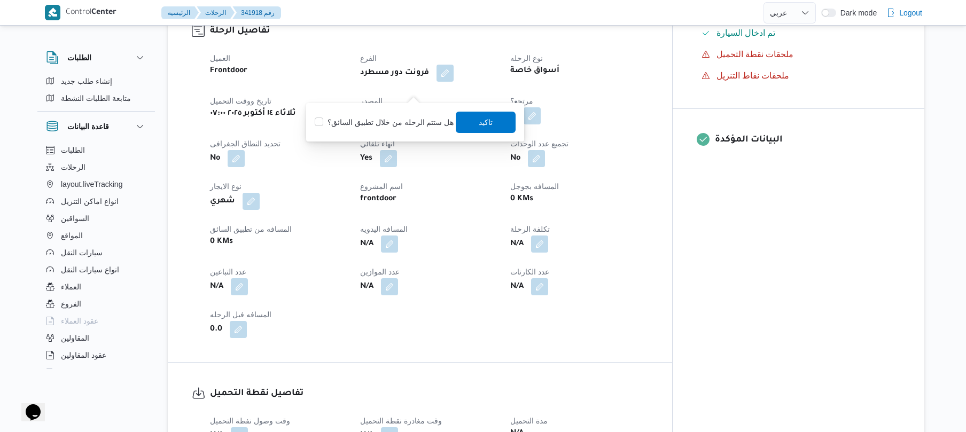
click at [394, 113] on div "هل ستتم الرحله من خلال تطبيق السائق؟ تاكيد" at bounding box center [415, 123] width 203 height 24
click at [417, 125] on label "هل ستتم الرحله من خلال تطبيق السائق؟" at bounding box center [384, 122] width 139 height 13
checkbox input "true"
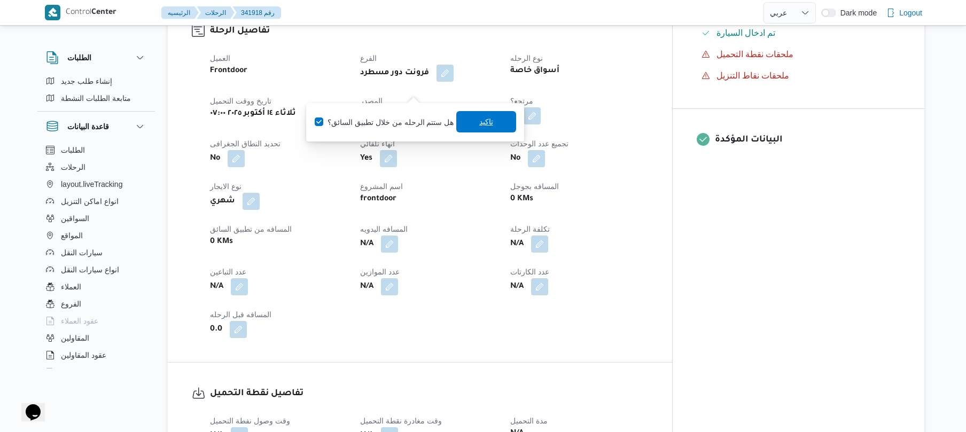
click at [490, 124] on span "تاكيد" at bounding box center [486, 121] width 14 height 13
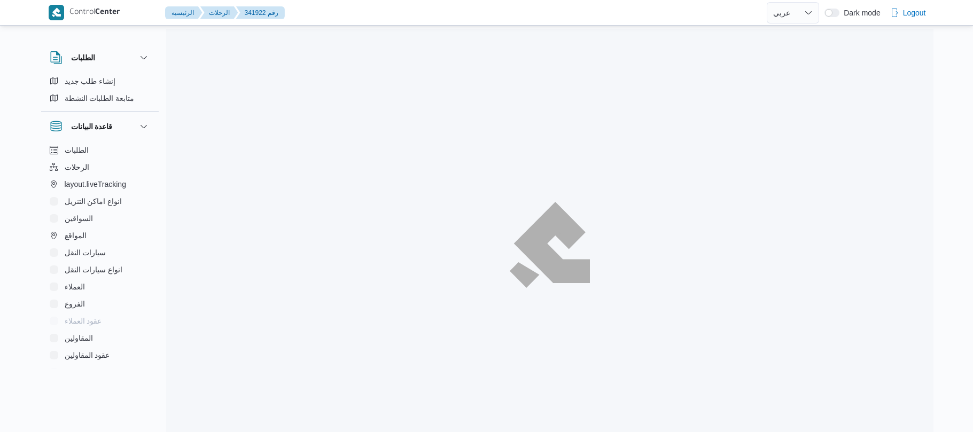
select select "ar"
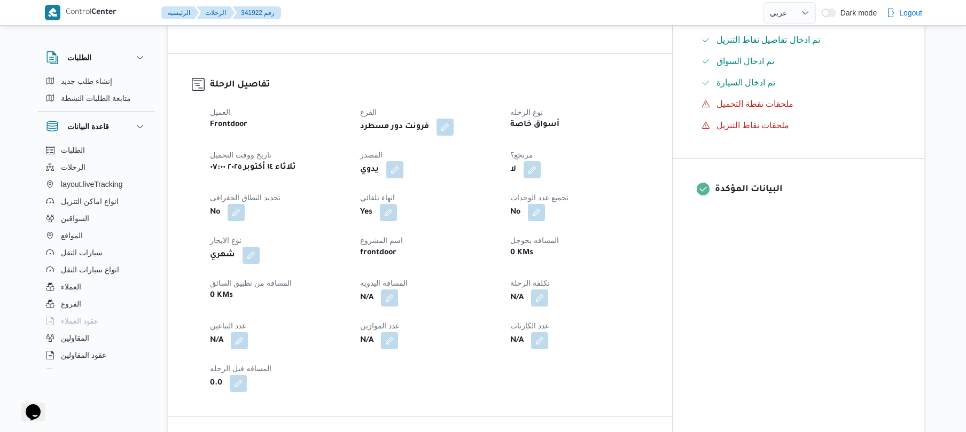
scroll to position [342, 0]
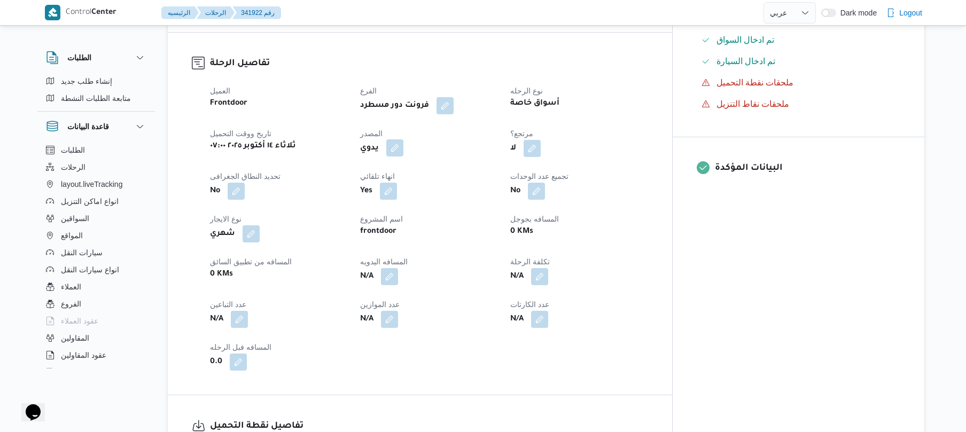
click at [404, 139] on button "button" at bounding box center [394, 147] width 17 height 17
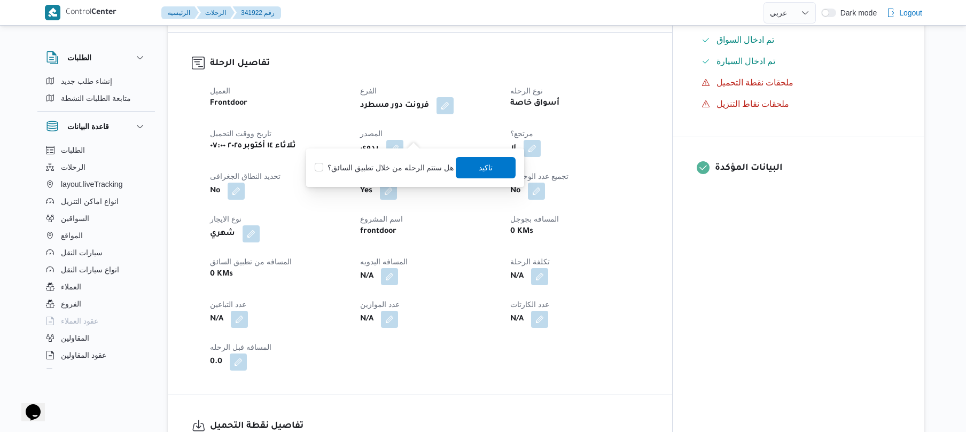
click at [385, 172] on label "هل ستتم الرحله من خلال تطبيق السائق؟" at bounding box center [384, 167] width 139 height 13
checkbox input "true"
click at [471, 170] on span "تاكيد" at bounding box center [486, 167] width 60 height 21
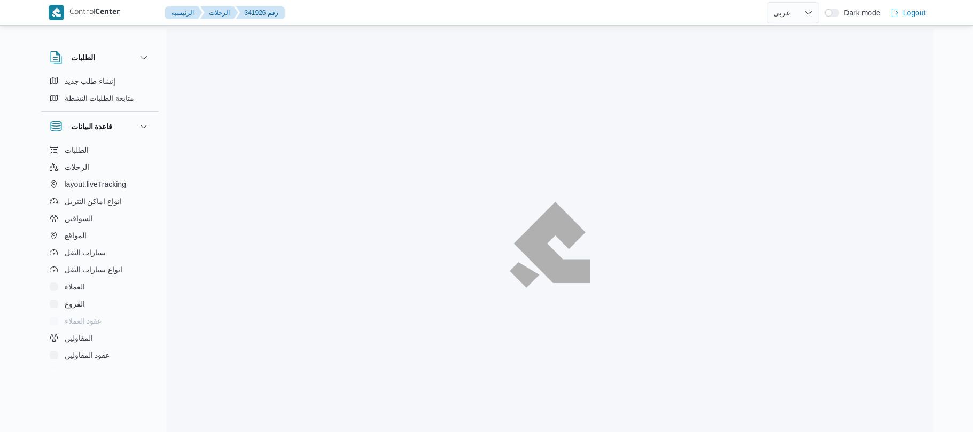
select select "ar"
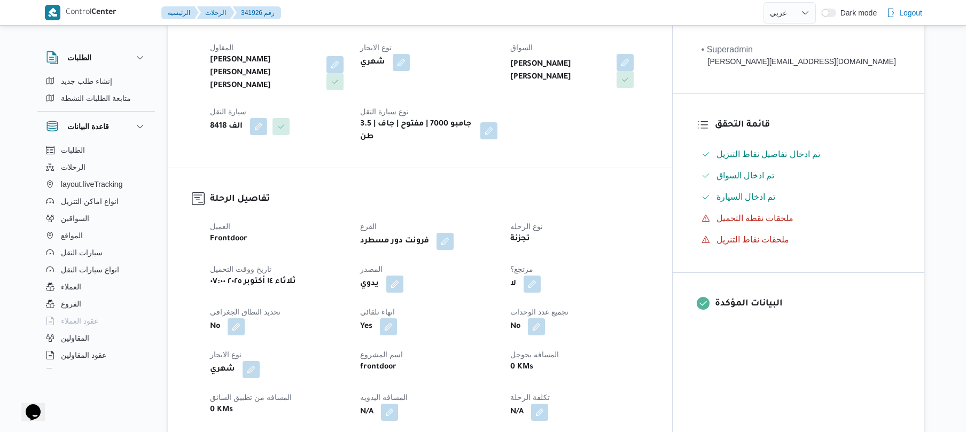
scroll to position [370, 0]
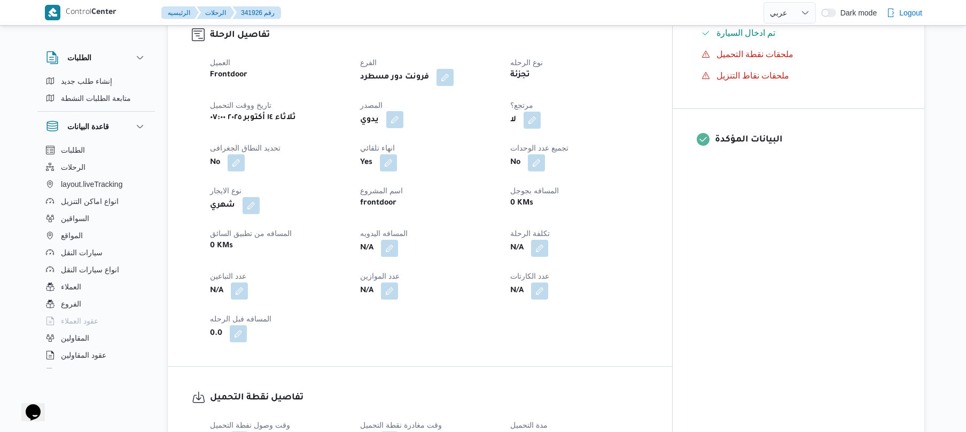
click at [404, 111] on button "button" at bounding box center [394, 119] width 17 height 17
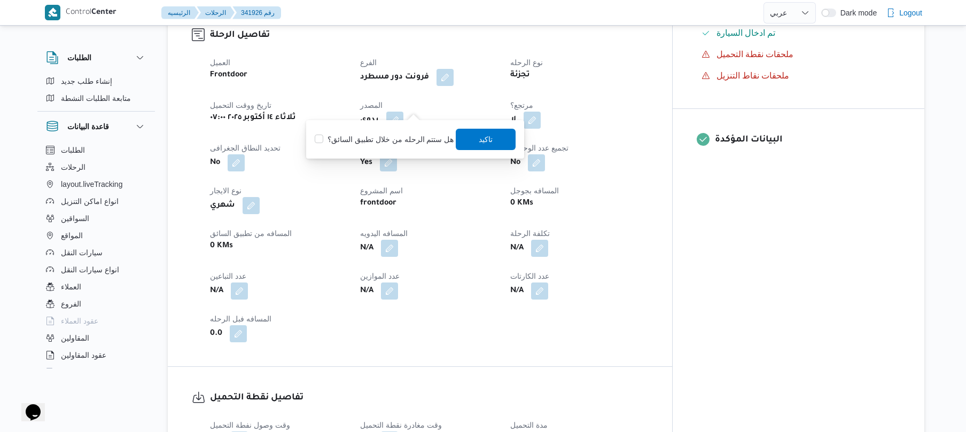
click at [400, 140] on label "هل ستتم الرحله من خلال تطبيق السائق؟" at bounding box center [384, 139] width 139 height 13
checkbox input "true"
click at [473, 139] on span "تاكيد" at bounding box center [486, 138] width 60 height 21
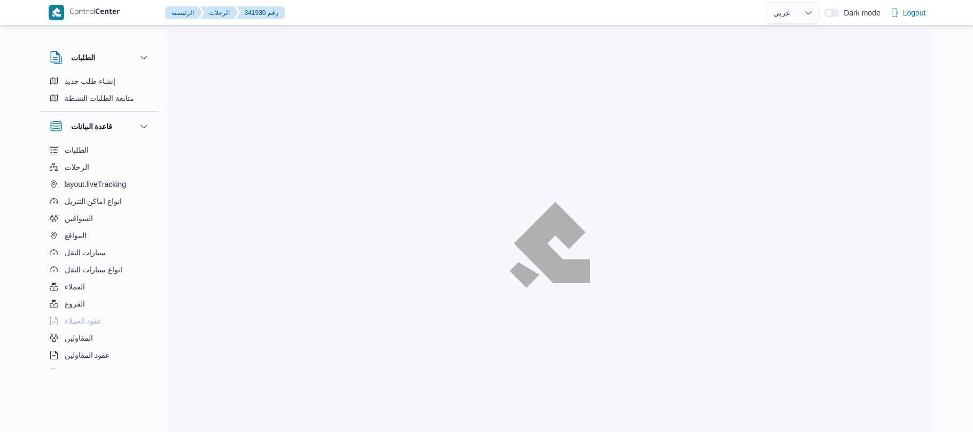
select select "ar"
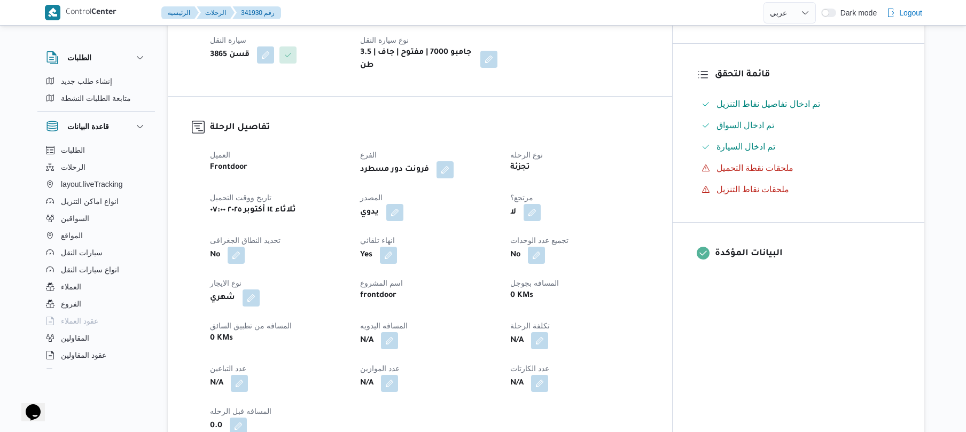
scroll to position [285, 0]
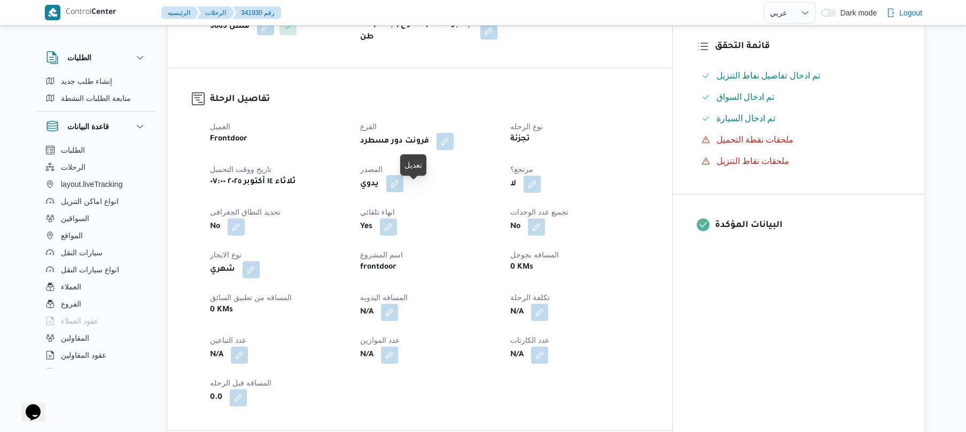
click at [404, 184] on button "button" at bounding box center [394, 183] width 17 height 17
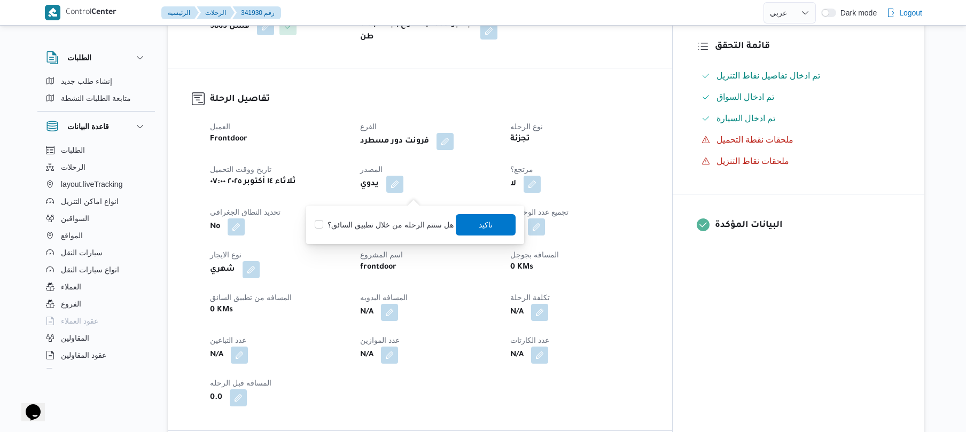
click at [398, 232] on div "هل ستتم الرحله من خلال تطبيق السائق؟ تاكيد" at bounding box center [415, 225] width 203 height 24
click at [402, 226] on label "هل ستتم الرحله من خلال تطبيق السائق؟" at bounding box center [384, 225] width 139 height 13
checkbox input "true"
click at [468, 222] on span "تاكيد" at bounding box center [486, 224] width 60 height 21
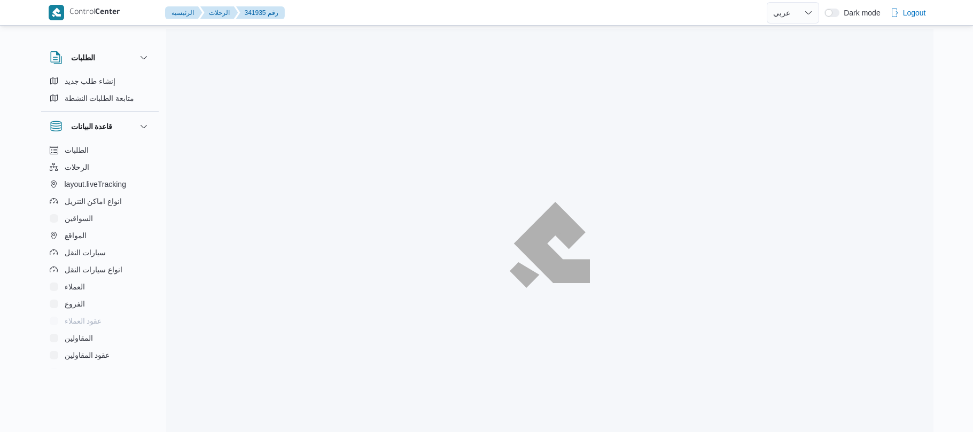
select select "ar"
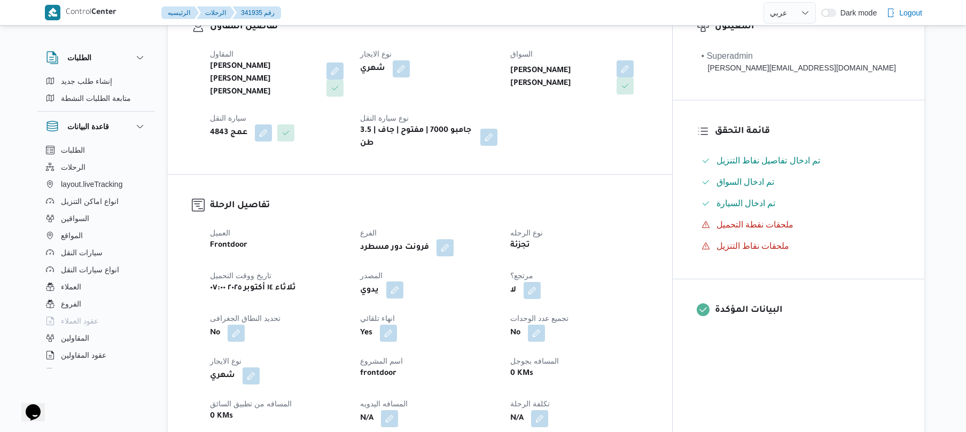
click at [404, 282] on button "button" at bounding box center [394, 290] width 17 height 17
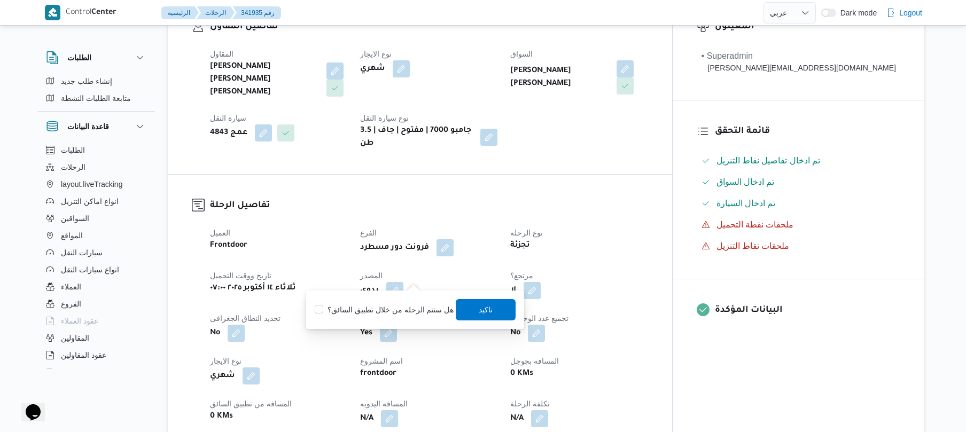
click at [391, 313] on label "هل ستتم الرحله من خلال تطبيق السائق؟" at bounding box center [384, 310] width 139 height 13
checkbox input "true"
click at [479, 311] on span "تاكيد" at bounding box center [486, 309] width 14 height 13
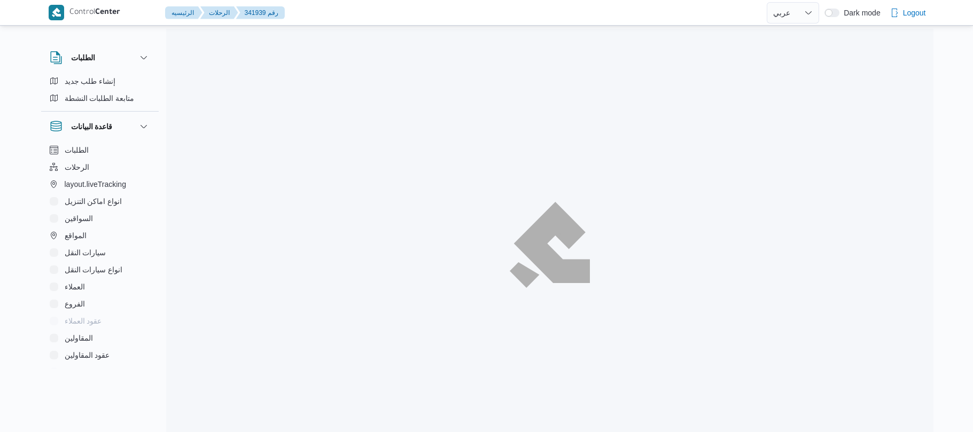
select select "ar"
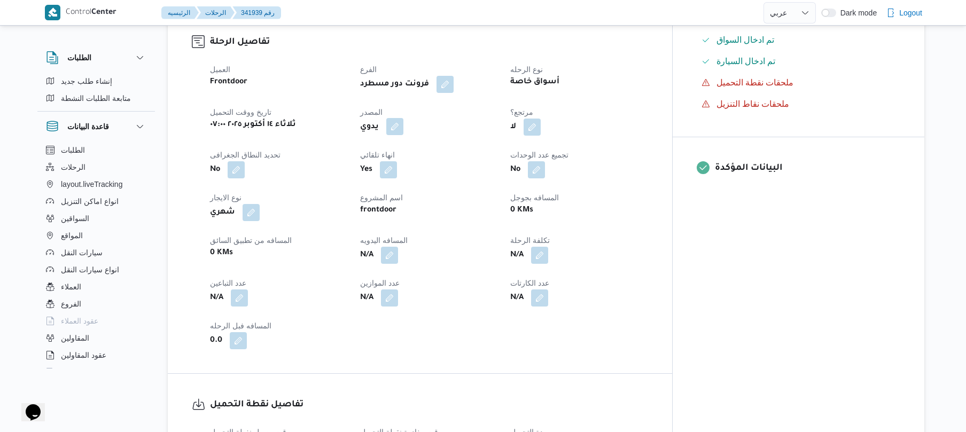
click at [404, 135] on button "button" at bounding box center [394, 126] width 17 height 17
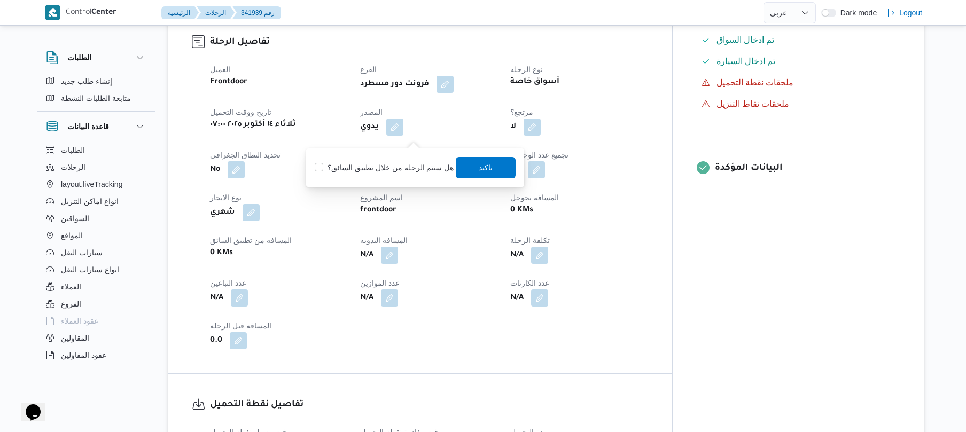
click at [399, 170] on label "هل ستتم الرحله من خلال تطبيق السائق؟" at bounding box center [384, 167] width 139 height 13
checkbox input "true"
click at [484, 169] on span "تاكيد" at bounding box center [486, 167] width 14 height 13
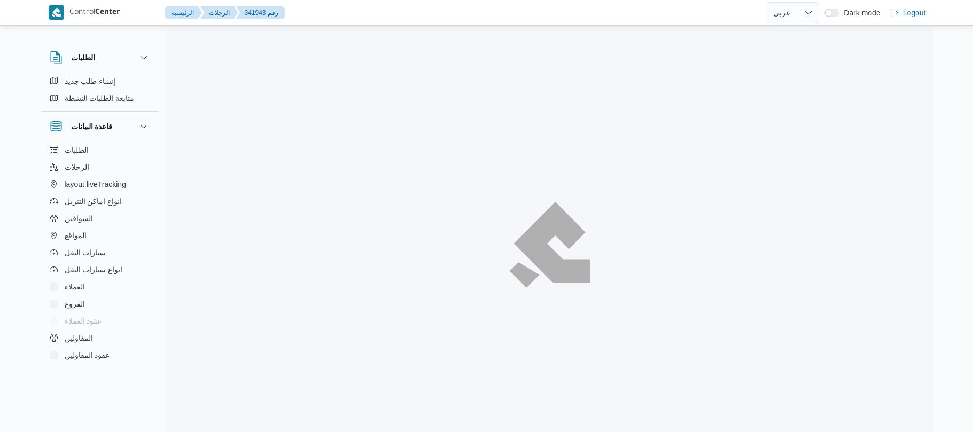
select select "ar"
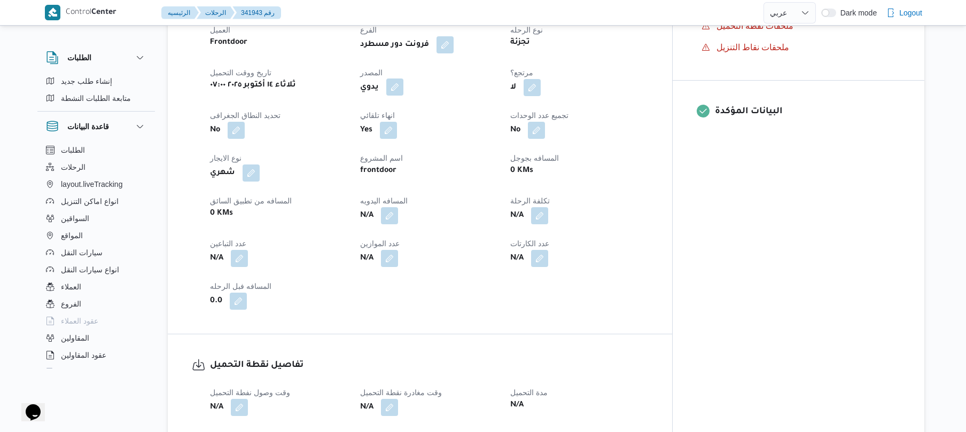
click at [404, 79] on button "button" at bounding box center [394, 87] width 17 height 17
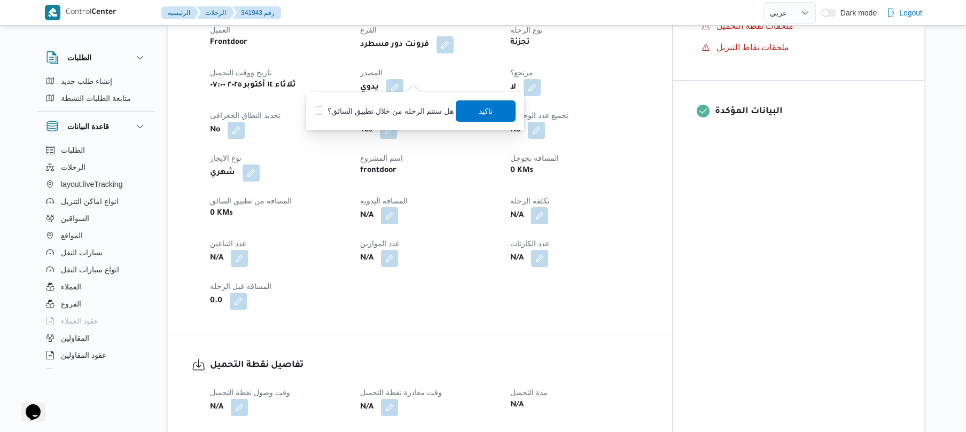
click at [389, 106] on label "هل ستتم الرحله من خلال تطبيق السائق؟" at bounding box center [384, 111] width 139 height 13
checkbox input "true"
click at [497, 111] on span "تاكيد" at bounding box center [486, 110] width 60 height 21
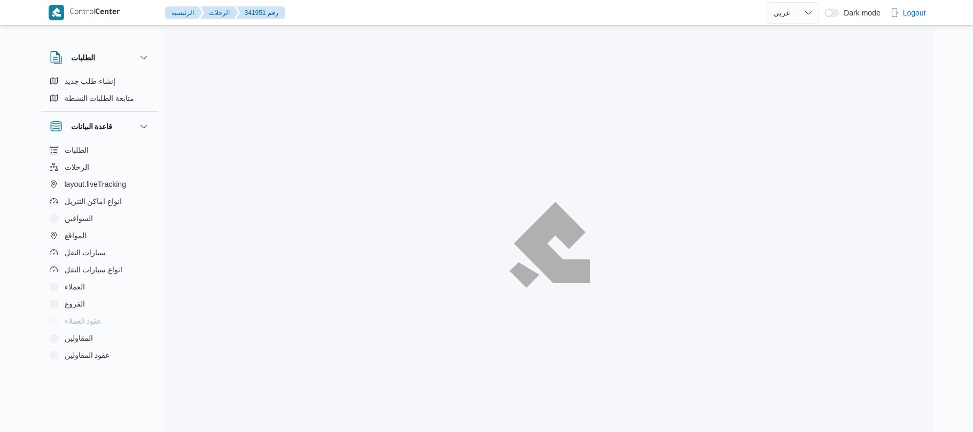
select select "ar"
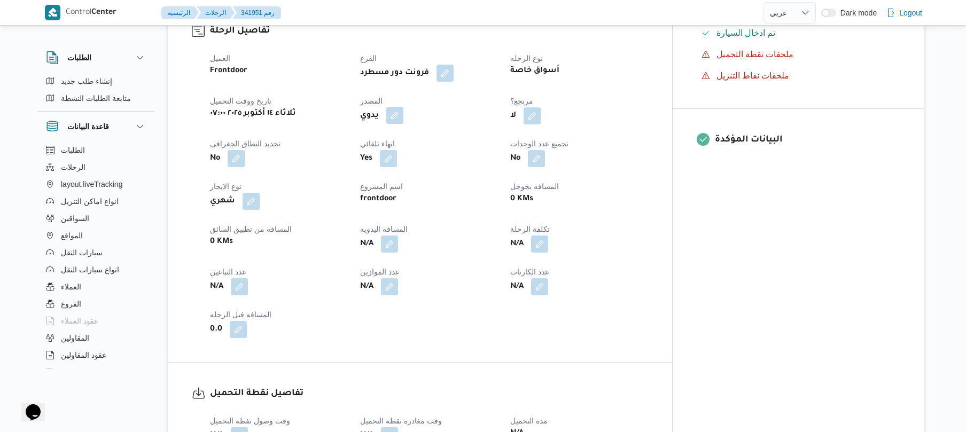
click at [404, 107] on button "button" at bounding box center [394, 115] width 17 height 17
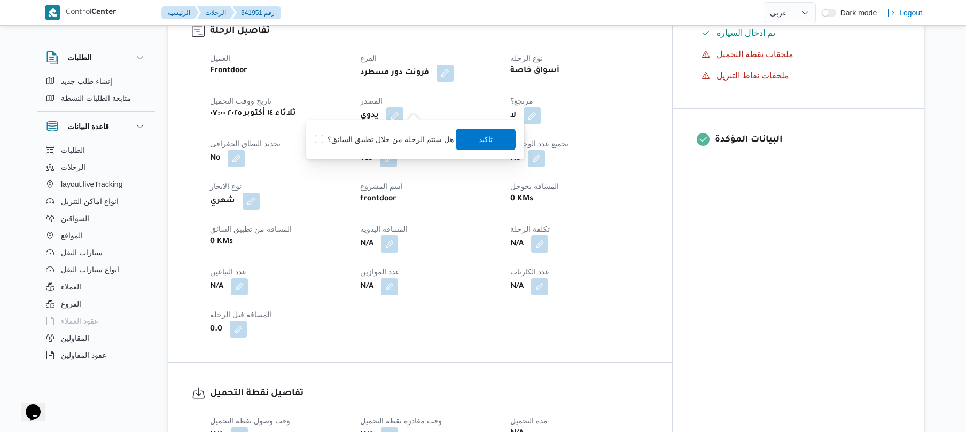
click at [393, 144] on label "هل ستتم الرحله من خلال تطبيق السائق؟" at bounding box center [384, 139] width 139 height 13
checkbox input "true"
click at [496, 137] on span "تاكيد" at bounding box center [486, 138] width 60 height 21
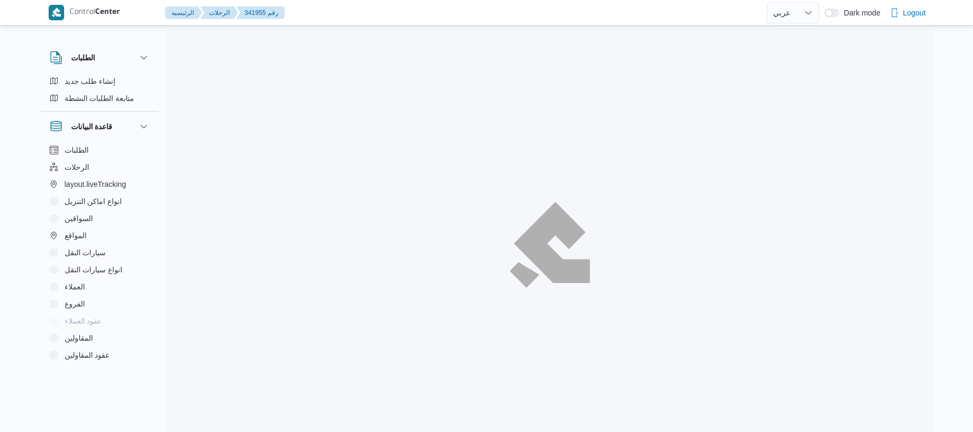
select select "ar"
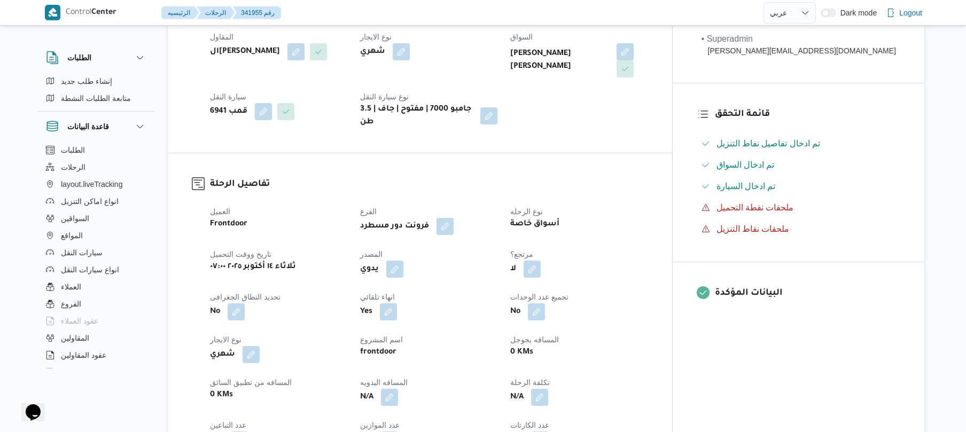
scroll to position [313, 0]
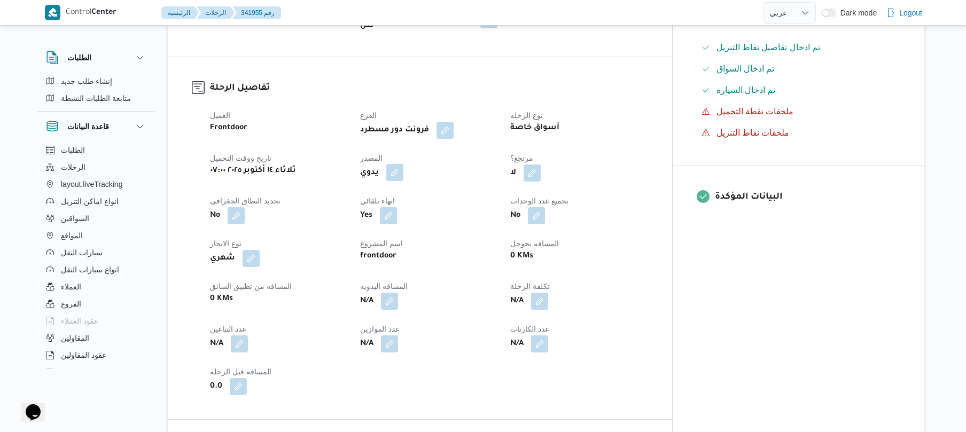
click at [404, 164] on button "button" at bounding box center [394, 172] width 17 height 17
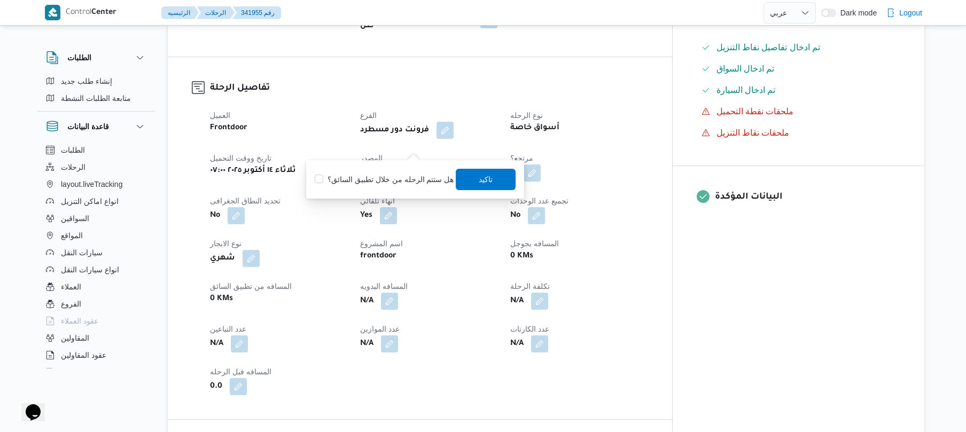
click at [395, 184] on label "هل ستتم الرحله من خلال تطبيق السائق؟" at bounding box center [384, 179] width 139 height 13
checkbox input "true"
click at [490, 174] on span "تاكيد" at bounding box center [486, 178] width 60 height 21
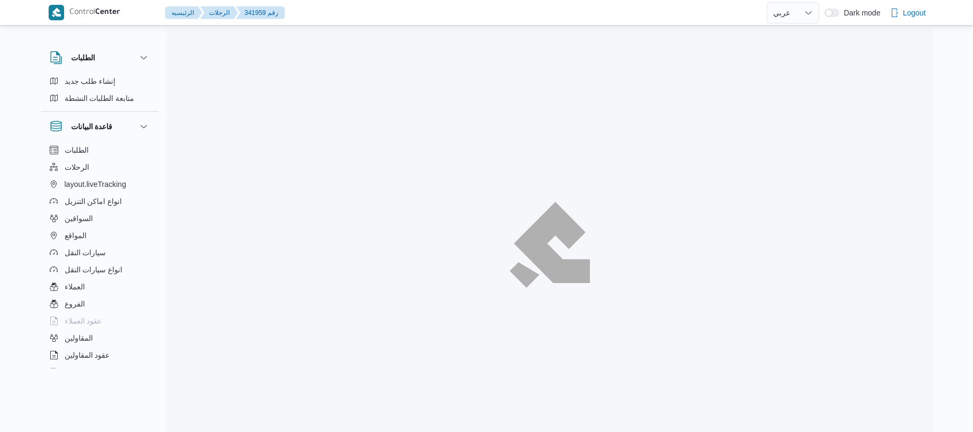
select select "ar"
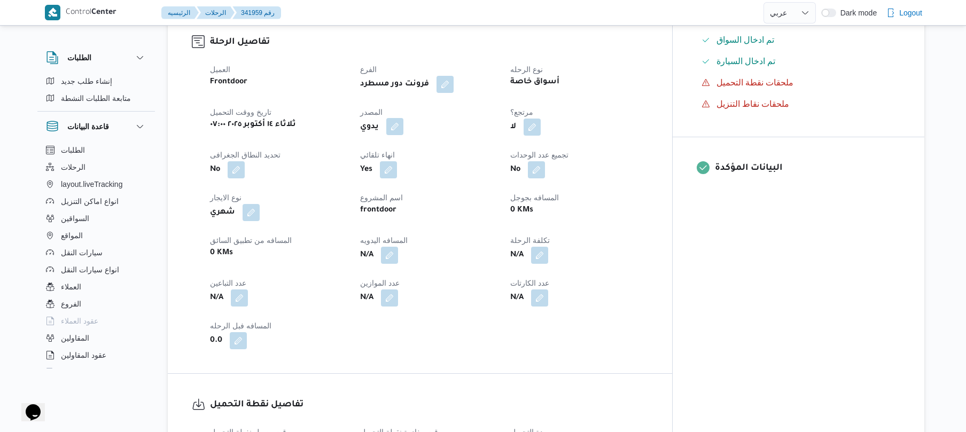
click at [404, 119] on button "button" at bounding box center [394, 126] width 17 height 17
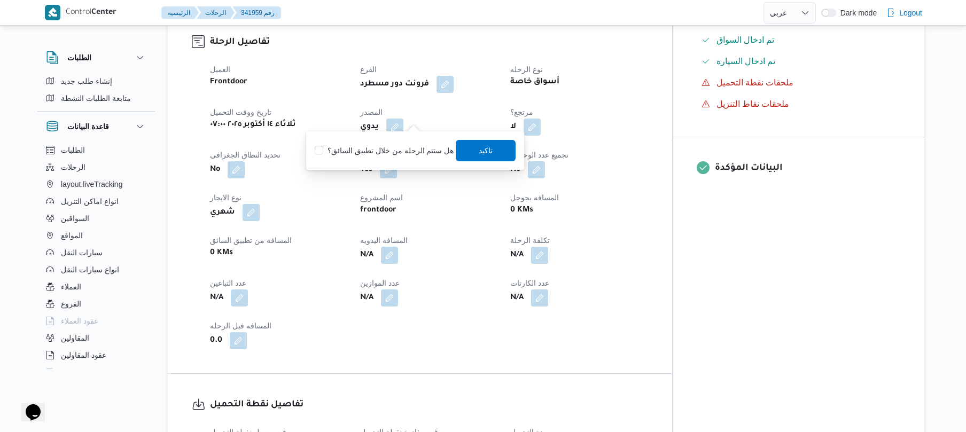
click at [398, 153] on label "هل ستتم الرحله من خلال تطبيق السائق؟" at bounding box center [384, 150] width 139 height 13
checkbox input "true"
click at [486, 152] on span "تاكيد" at bounding box center [486, 150] width 14 height 13
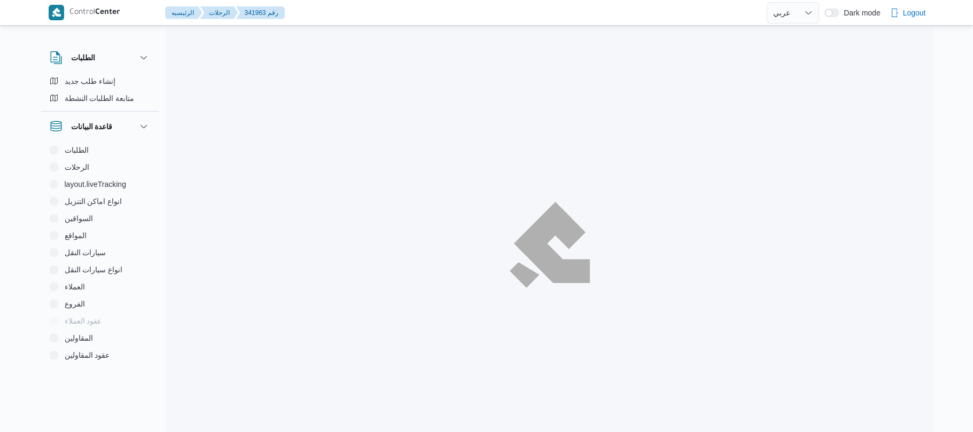
select select "ar"
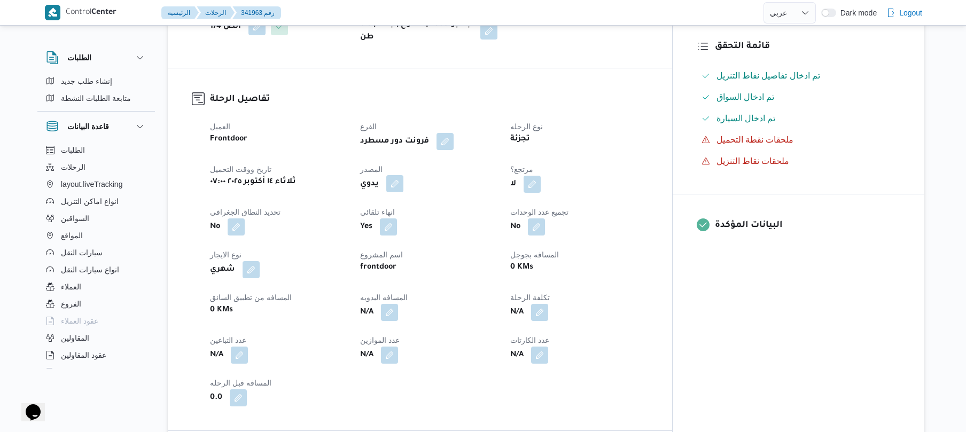
click at [404, 175] on button "button" at bounding box center [394, 183] width 17 height 17
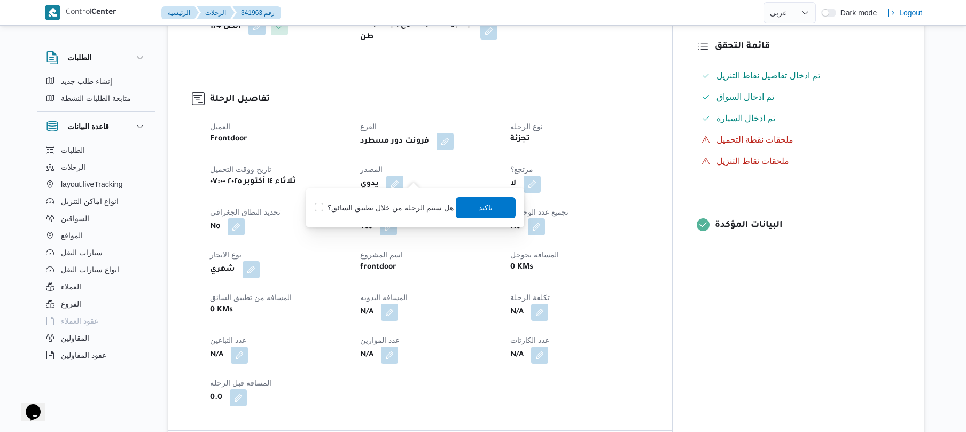
click at [399, 210] on label "هل ستتم الرحله من خلال تطبيق السائق؟" at bounding box center [384, 207] width 139 height 13
checkbox input "true"
click at [479, 210] on span "تاكيد" at bounding box center [486, 207] width 14 height 13
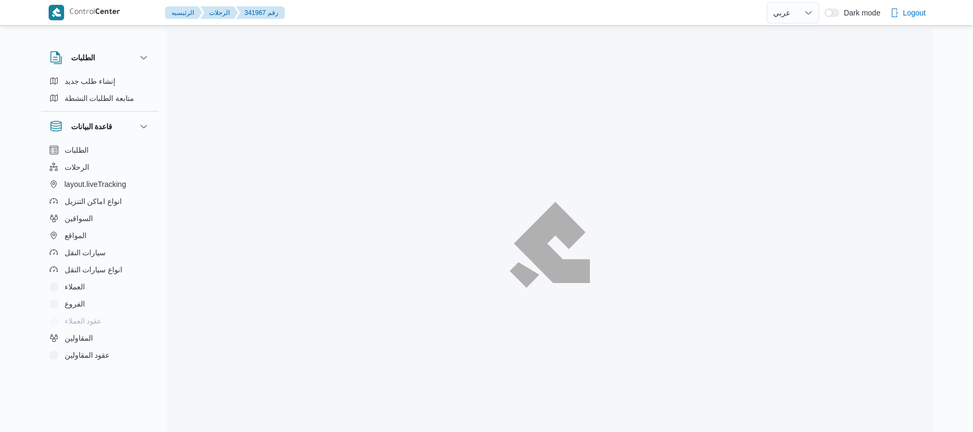
select select "ar"
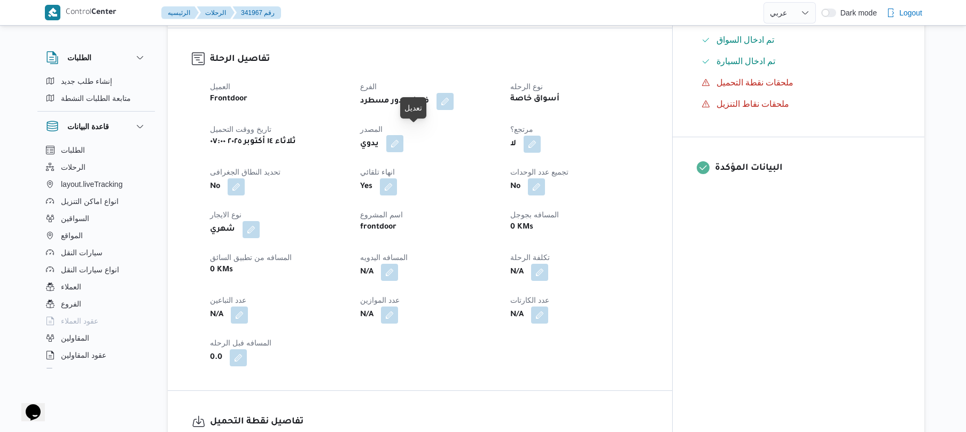
click at [404, 135] on button "button" at bounding box center [394, 143] width 17 height 17
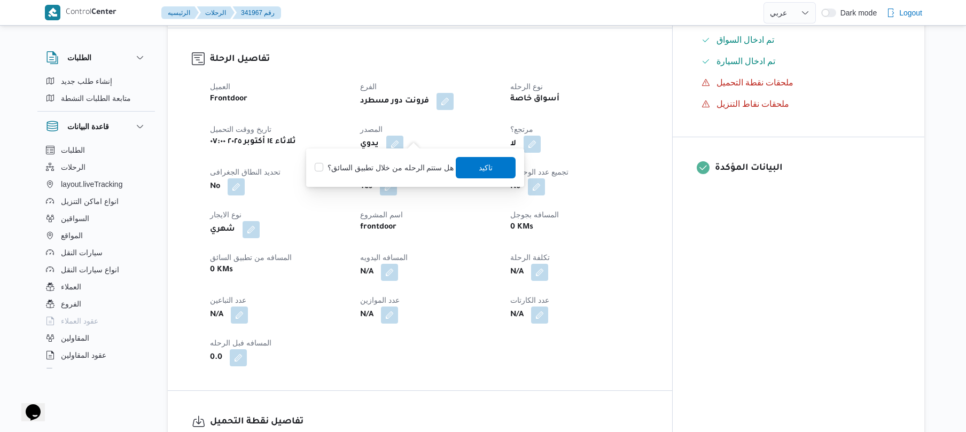
click at [368, 169] on label "هل ستتم الرحله من خلال تطبيق السائق؟" at bounding box center [384, 167] width 139 height 13
checkbox input "true"
click at [487, 164] on span "تاكيد" at bounding box center [486, 167] width 14 height 13
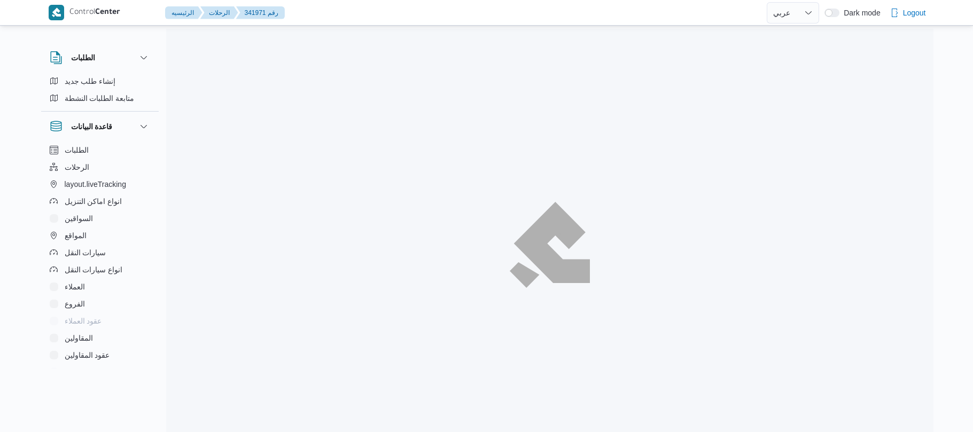
select select "ar"
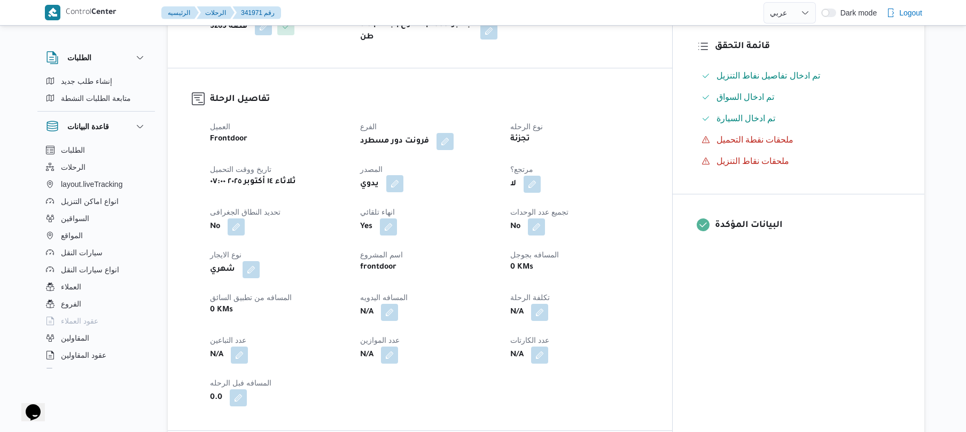
click at [404, 189] on button "button" at bounding box center [394, 183] width 17 height 17
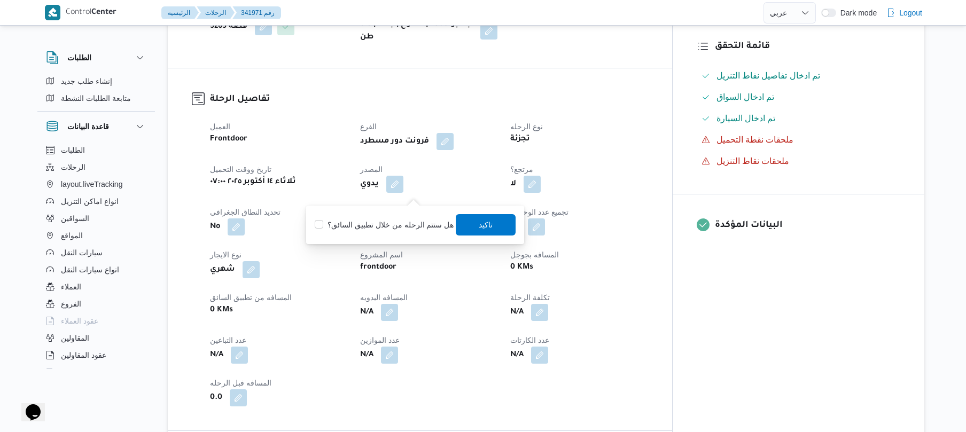
click at [386, 221] on label "هل ستتم الرحله من خلال تطبيق السائق؟" at bounding box center [384, 225] width 139 height 13
checkbox input "true"
click at [474, 223] on span "تاكيد" at bounding box center [486, 224] width 60 height 21
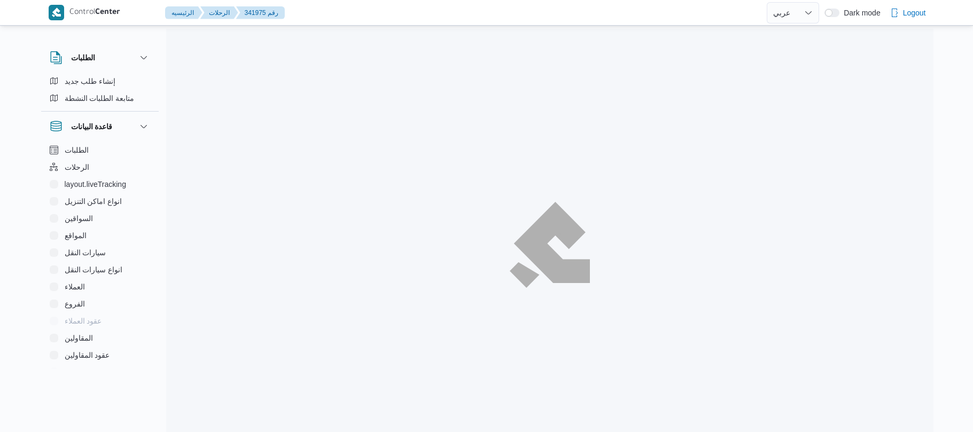
select select "ar"
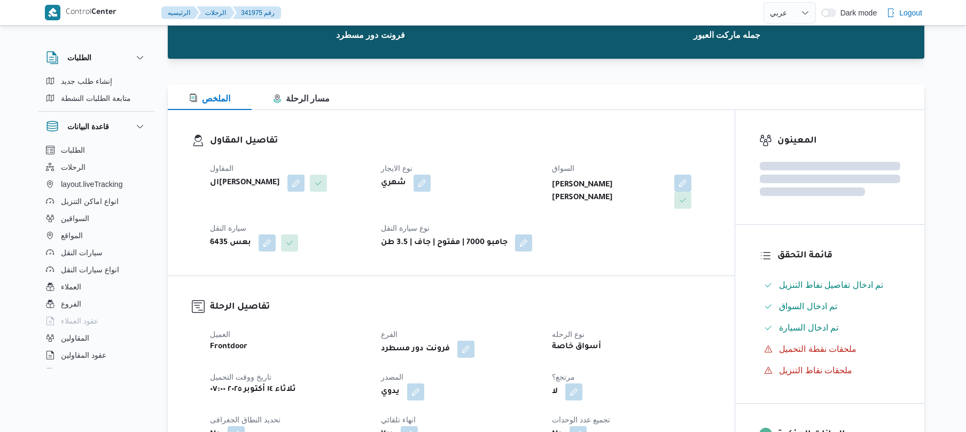
scroll to position [257, 0]
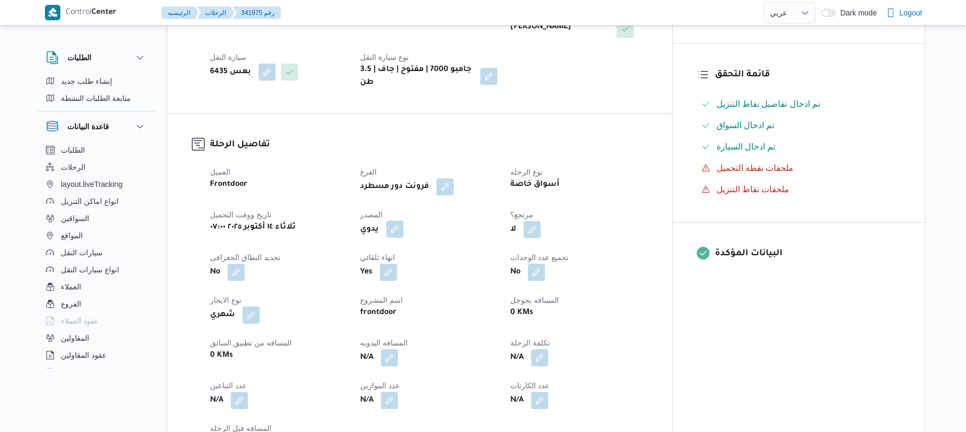
click at [404, 221] on button "button" at bounding box center [394, 229] width 17 height 17
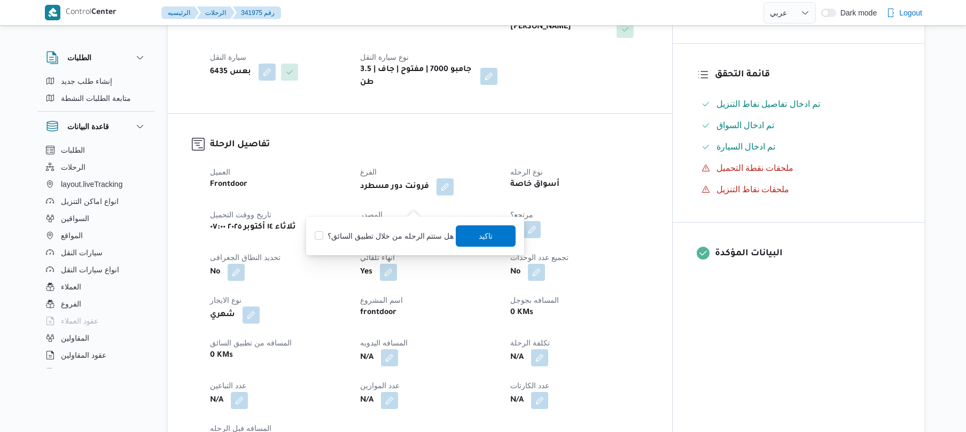
click at [394, 234] on label "هل ستتم الرحله من خلال تطبيق السائق؟" at bounding box center [384, 236] width 139 height 13
checkbox input "true"
click at [486, 236] on span "تاكيد" at bounding box center [486, 235] width 14 height 13
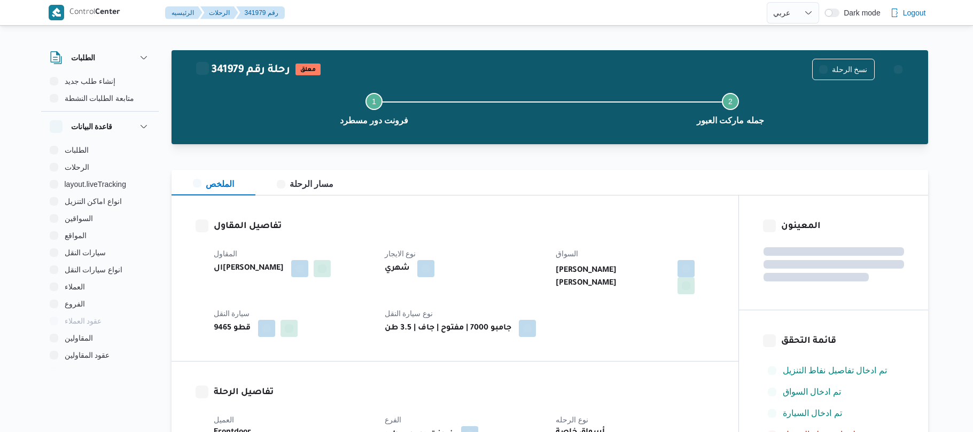
select select "ar"
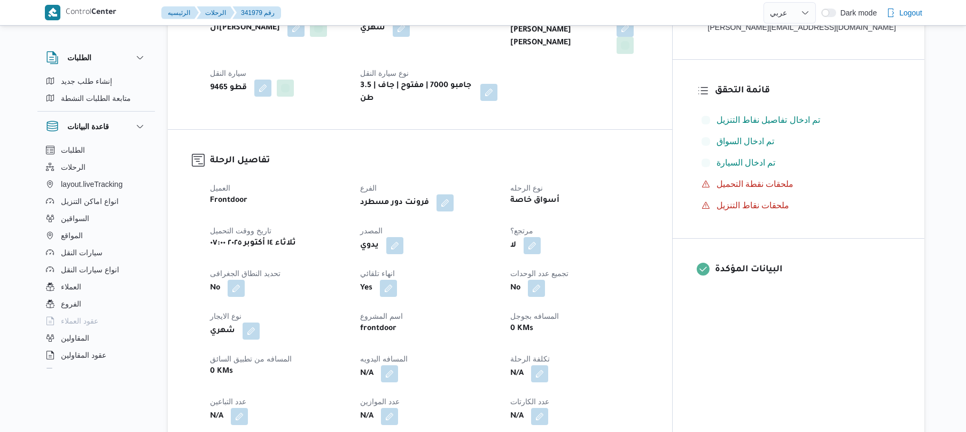
scroll to position [257, 0]
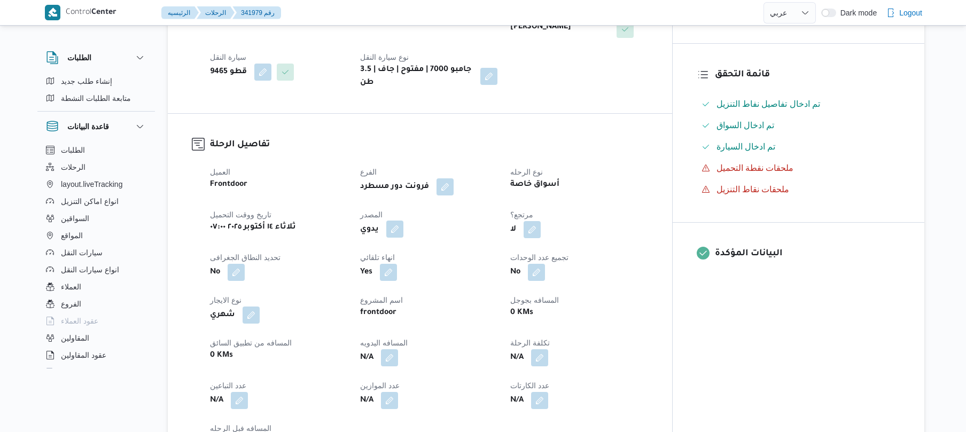
click at [404, 221] on button "button" at bounding box center [394, 229] width 17 height 17
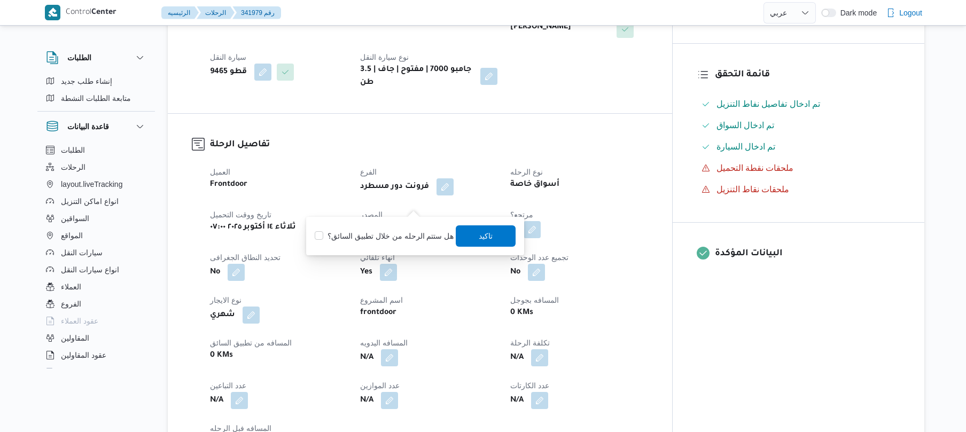
click at [399, 240] on label "هل ستتم الرحله من خلال تطبيق السائق؟" at bounding box center [384, 236] width 139 height 13
checkbox input "true"
click at [487, 237] on span "تاكيد" at bounding box center [486, 235] width 14 height 13
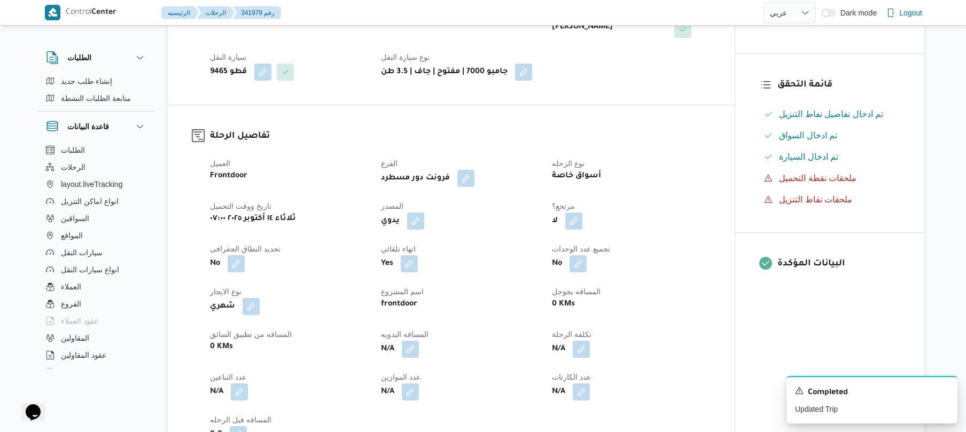
scroll to position [0, 0]
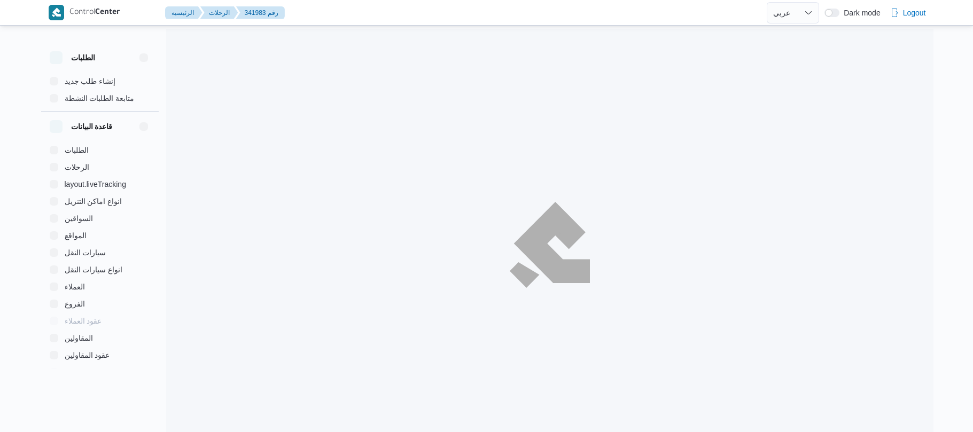
select select "ar"
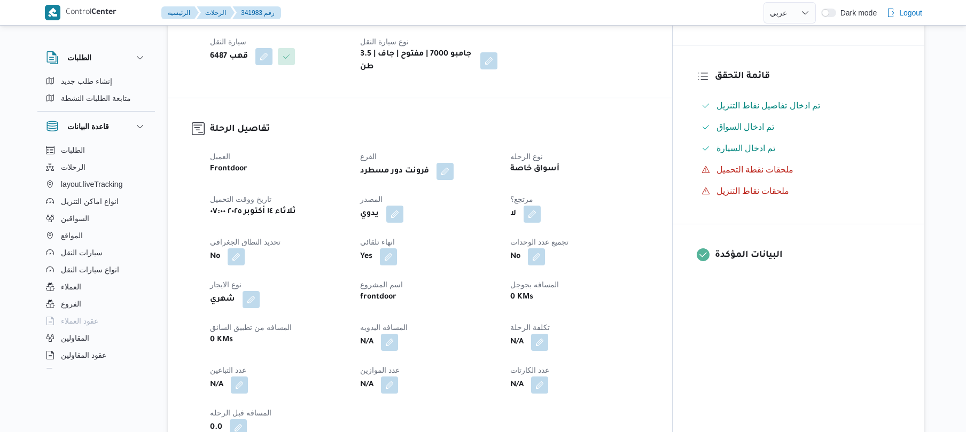
scroll to position [257, 0]
click at [404, 205] on button "button" at bounding box center [394, 212] width 17 height 17
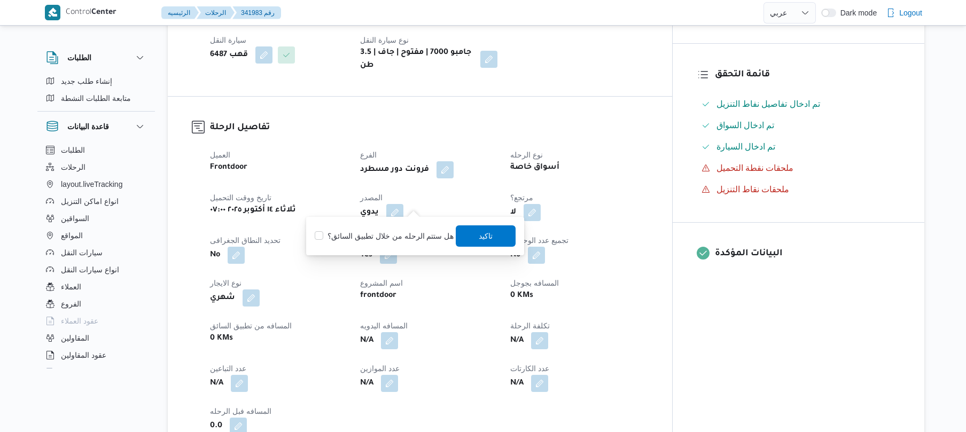
click at [409, 233] on label "هل ستتم الرحله من خلال تطبيق السائق؟" at bounding box center [384, 236] width 139 height 13
checkbox input "true"
click at [483, 238] on span "تاكيد" at bounding box center [486, 236] width 14 height 13
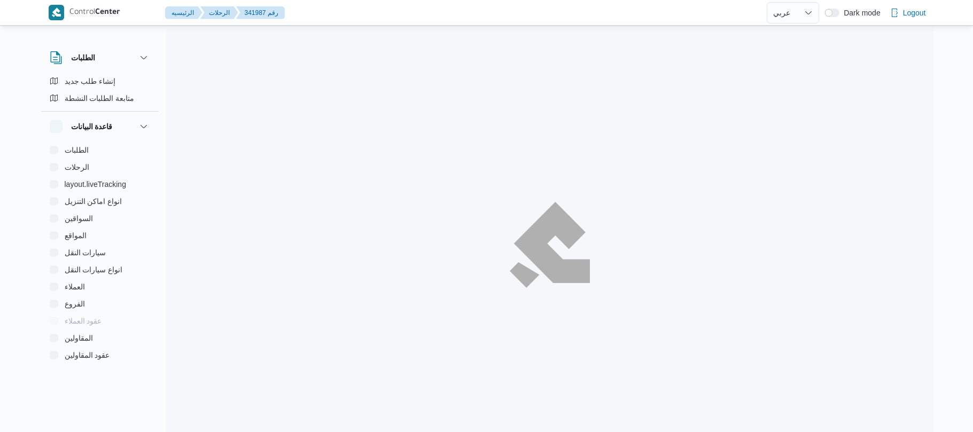
select select "ar"
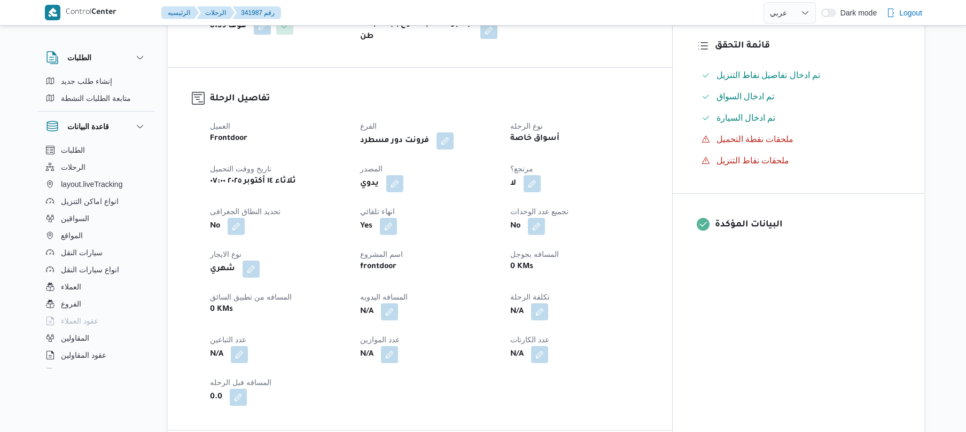
scroll to position [313, 0]
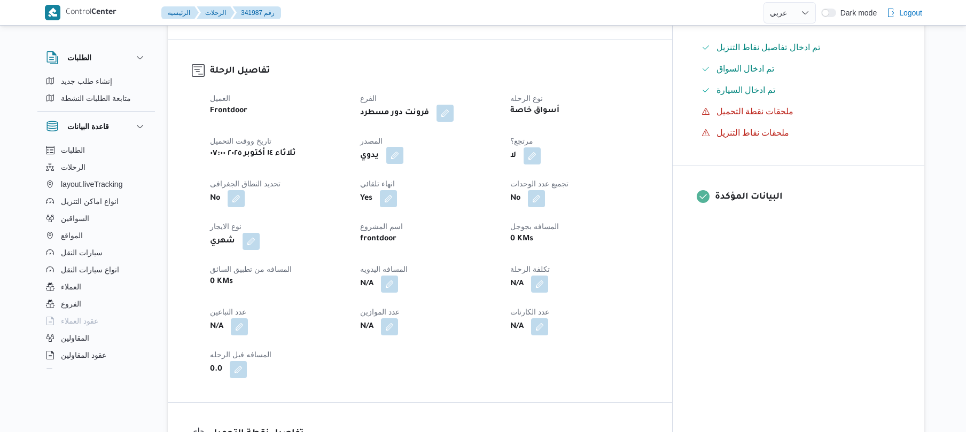
click at [404, 149] on button "button" at bounding box center [394, 155] width 17 height 17
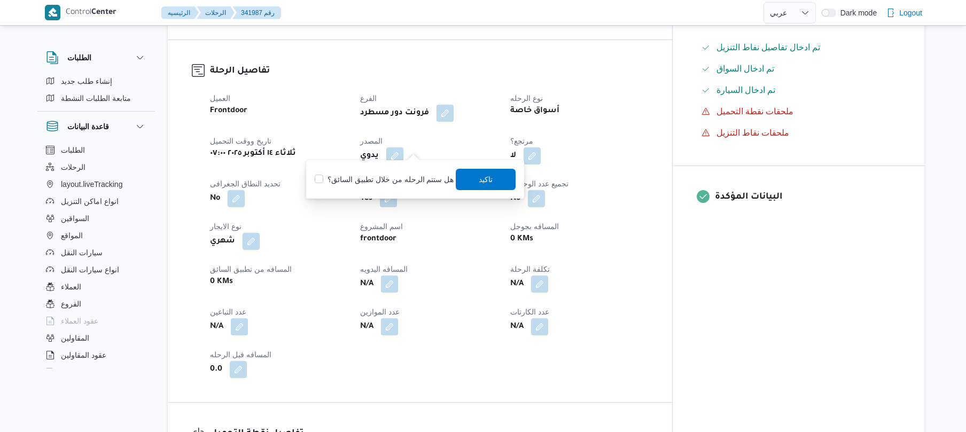
click at [381, 181] on label "هل ستتم الرحله من خلال تطبيق السائق؟" at bounding box center [384, 179] width 139 height 13
checkbox input "true"
click at [503, 176] on span "تاكيد" at bounding box center [486, 178] width 60 height 21
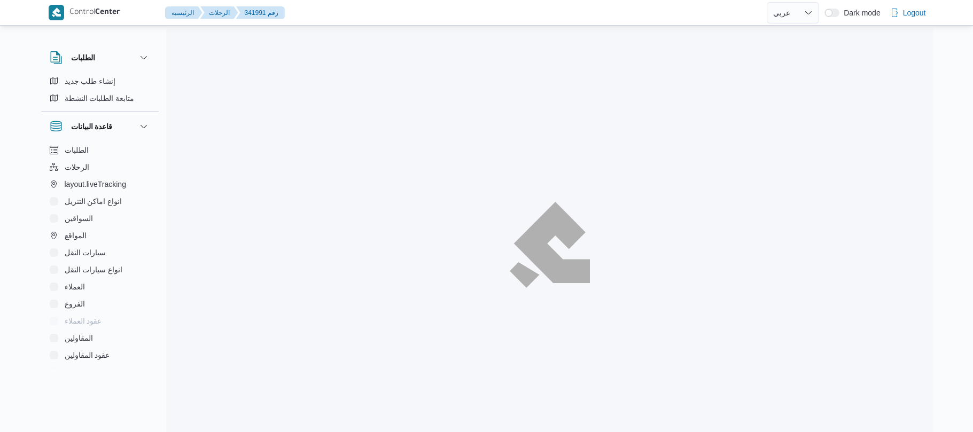
select select "ar"
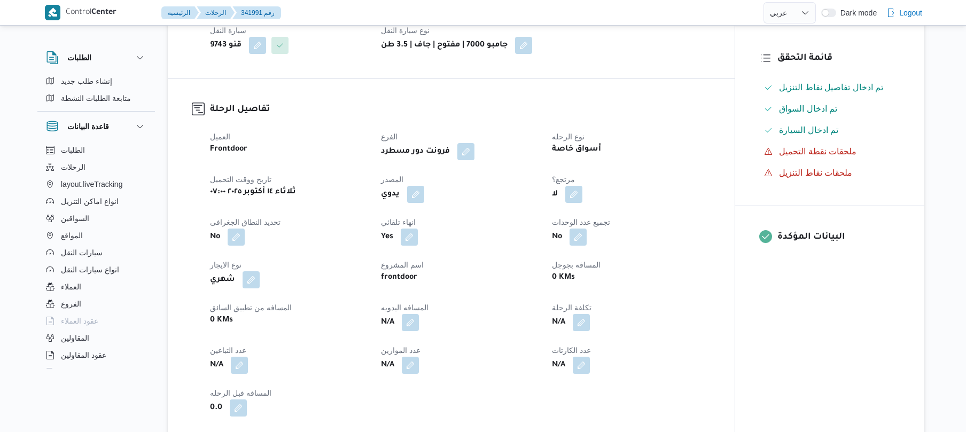
scroll to position [285, 0]
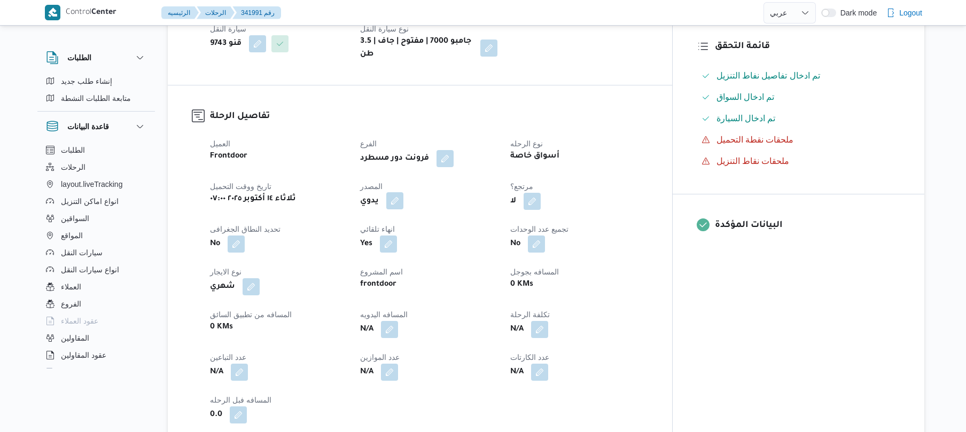
click at [404, 195] on button "button" at bounding box center [394, 200] width 17 height 17
click at [394, 219] on label "هل ستتم الرحله من خلال تطبيق السائق؟" at bounding box center [384, 225] width 139 height 13
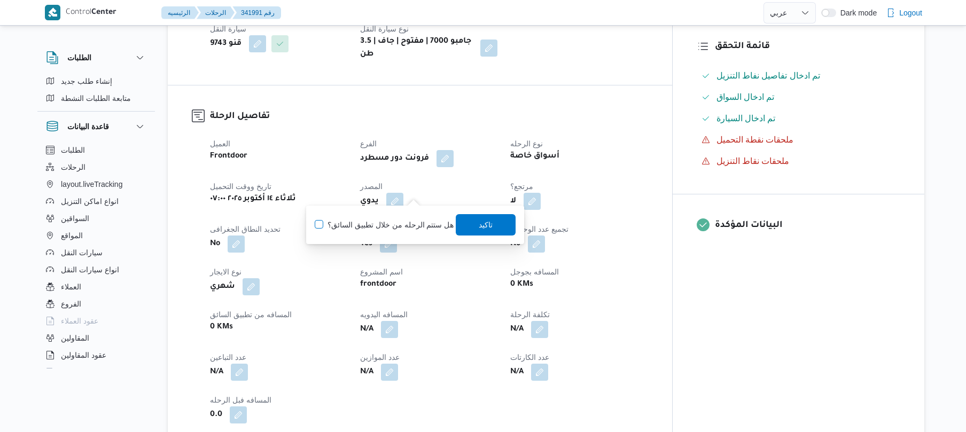
checkbox input "true"
click at [482, 229] on span "تاكيد" at bounding box center [486, 224] width 14 height 13
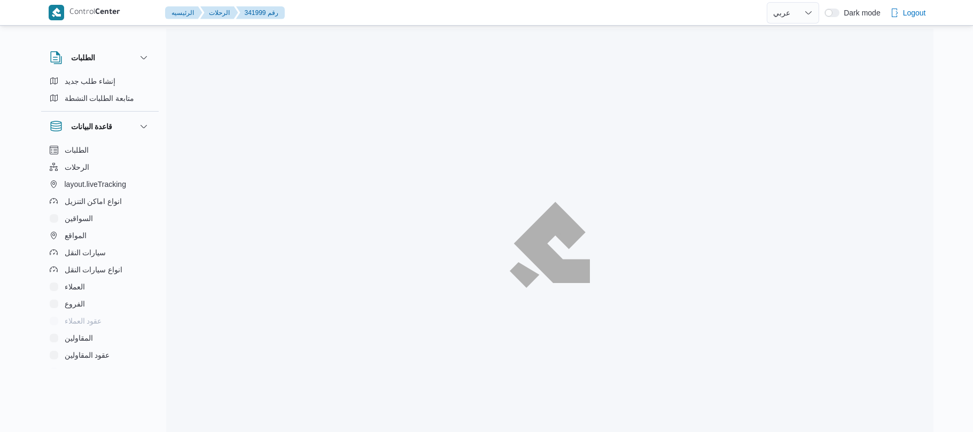
select select "ar"
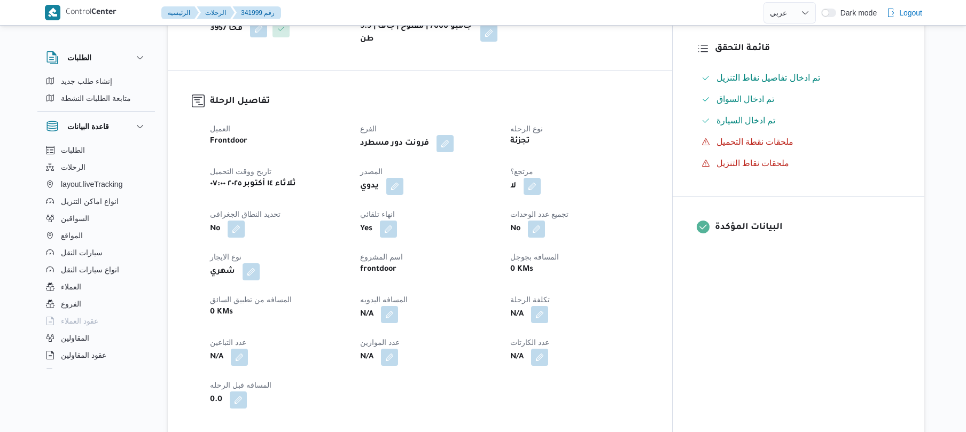
scroll to position [313, 0]
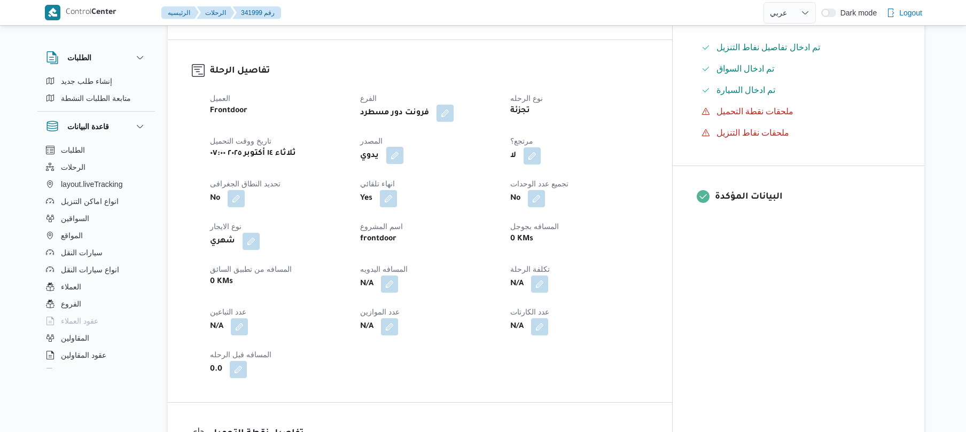
click at [404, 164] on button "button" at bounding box center [394, 155] width 17 height 17
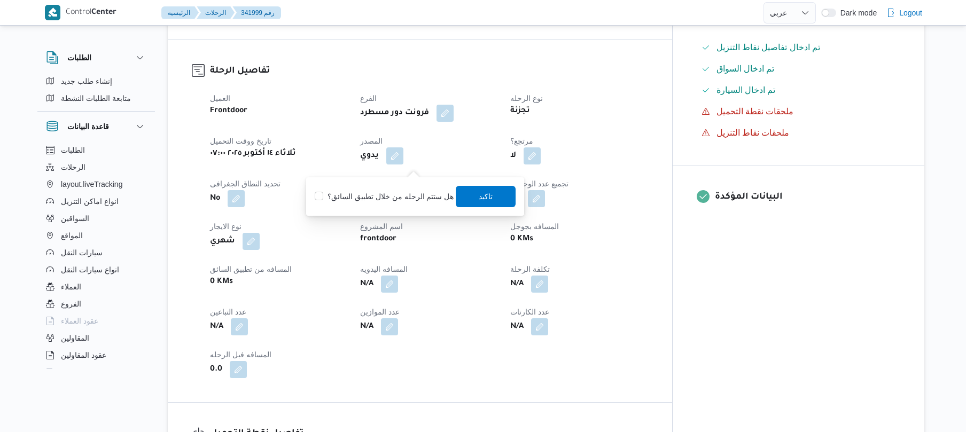
click at [388, 199] on label "هل ستتم الرحله من خلال تطبيق السائق؟" at bounding box center [384, 196] width 139 height 13
checkbox input "true"
click at [486, 193] on span "تاكيد" at bounding box center [486, 196] width 14 height 13
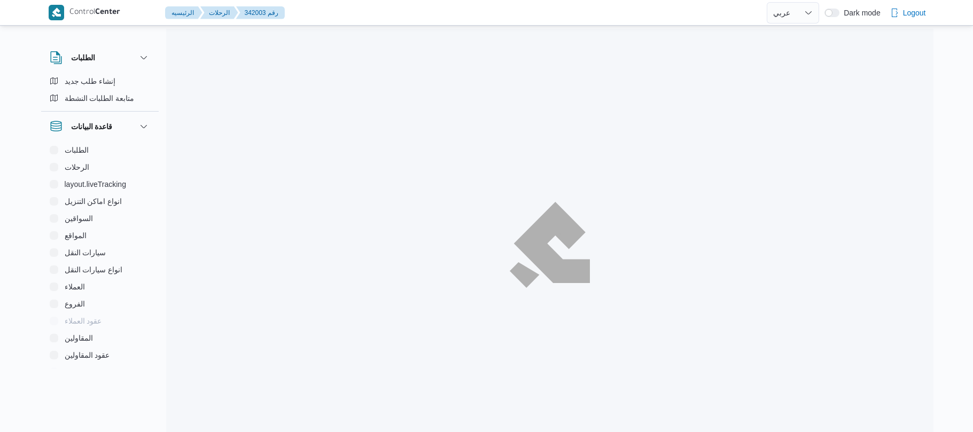
select select "ar"
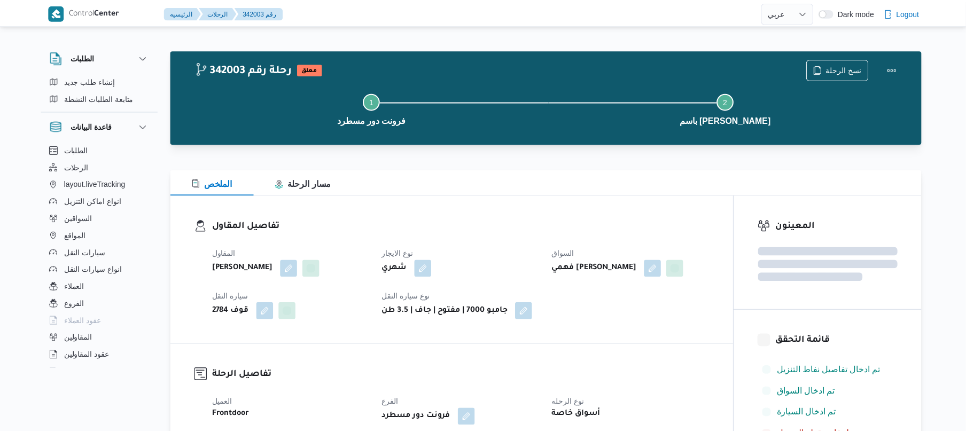
scroll to position [313, 0]
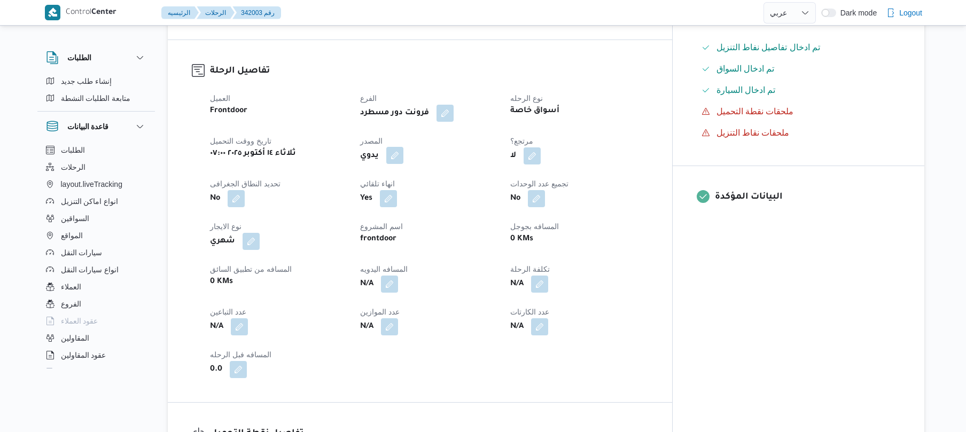
click at [404, 164] on button "button" at bounding box center [394, 155] width 17 height 17
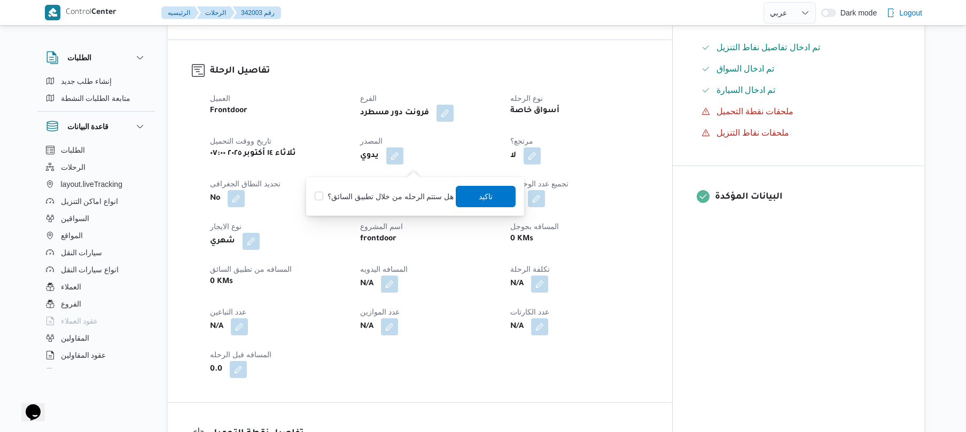
scroll to position [0, 0]
click at [406, 195] on label "هل ستتم الرحله من خلال تطبيق السائق؟" at bounding box center [384, 196] width 139 height 13
checkbox input "true"
click at [486, 202] on span "تاكيد" at bounding box center [486, 195] width 60 height 21
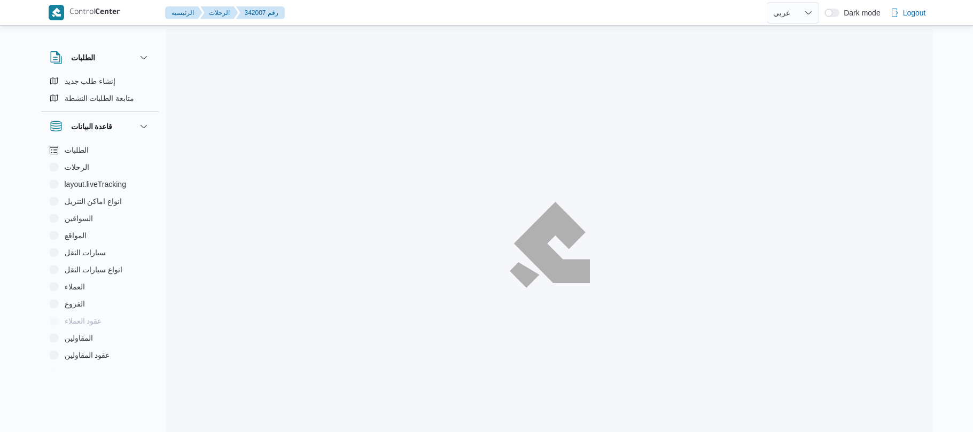
select select "ar"
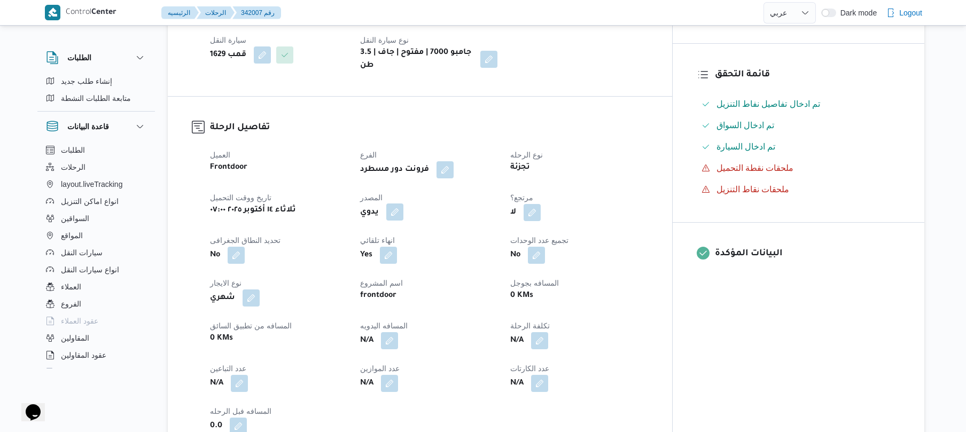
click at [404, 221] on button "button" at bounding box center [394, 212] width 17 height 17
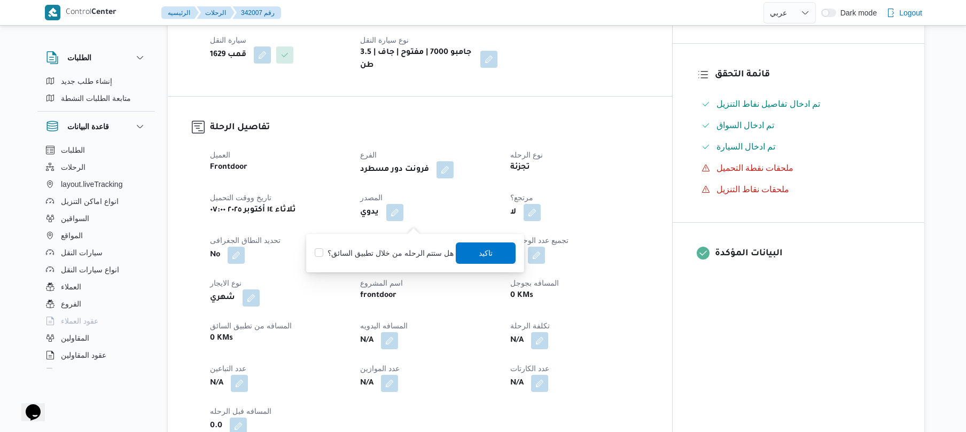
click at [405, 247] on label "هل ستتم الرحله من خلال تطبيق السائق؟" at bounding box center [384, 253] width 139 height 13
checkbox input "true"
click at [471, 257] on span "تاكيد" at bounding box center [486, 252] width 60 height 21
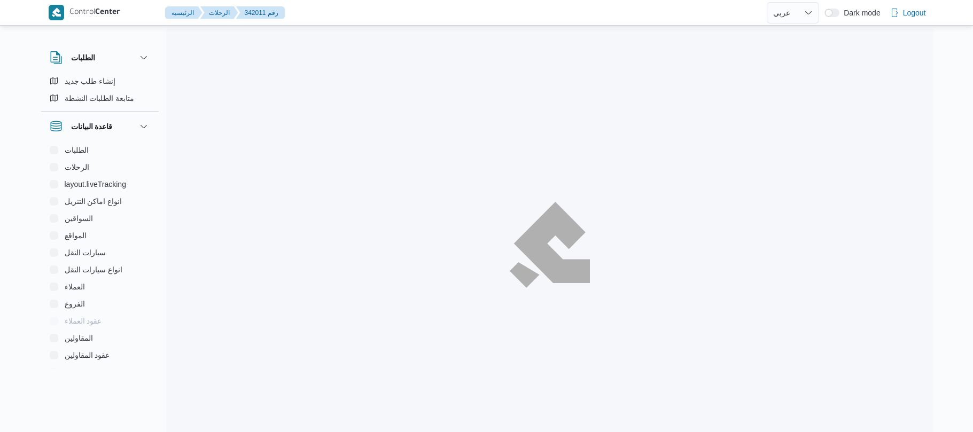
select select "ar"
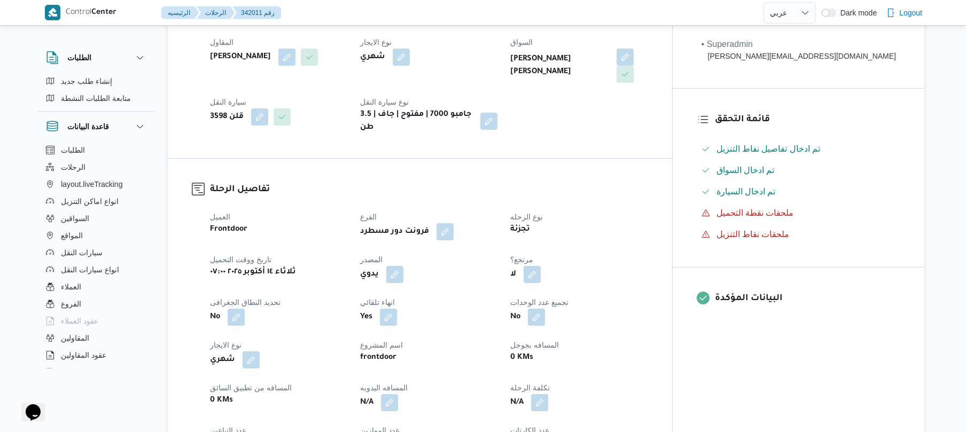
scroll to position [285, 0]
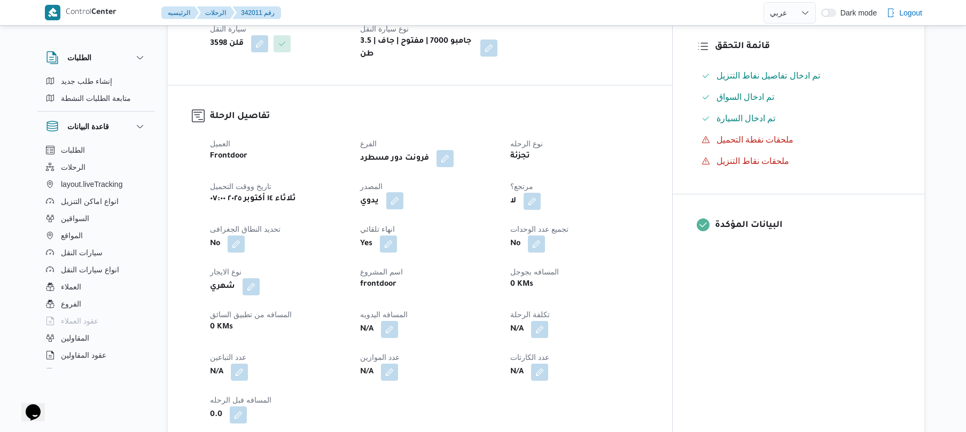
click at [404, 193] on button "button" at bounding box center [394, 200] width 17 height 17
click at [397, 224] on label "هل ستتم الرحله من خلال تطبيق السائق؟" at bounding box center [384, 225] width 139 height 13
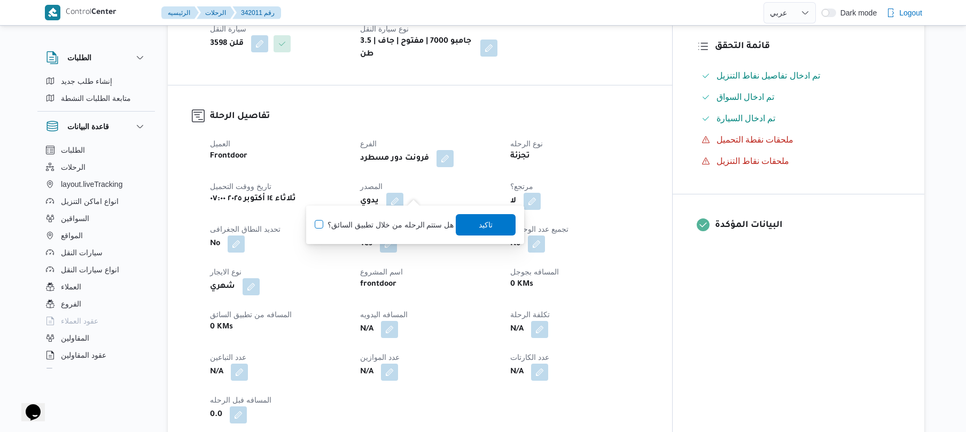
checkbox input "true"
click at [472, 224] on span "تاكيد" at bounding box center [486, 224] width 60 height 21
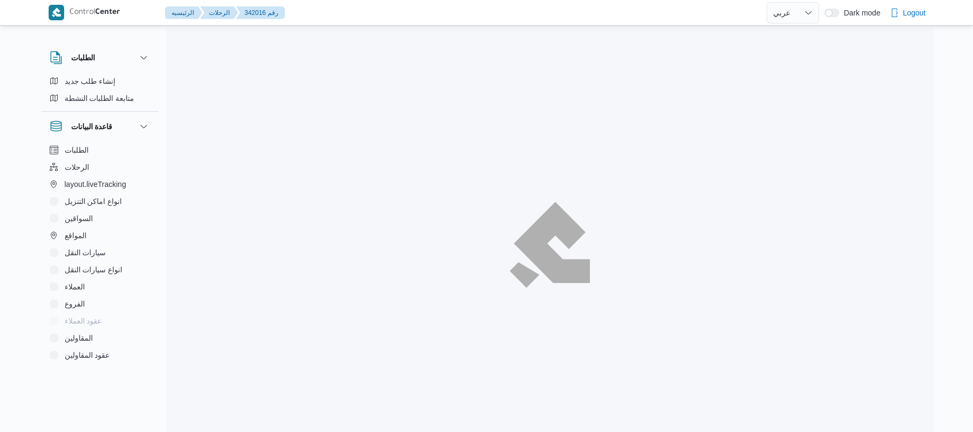
select select "ar"
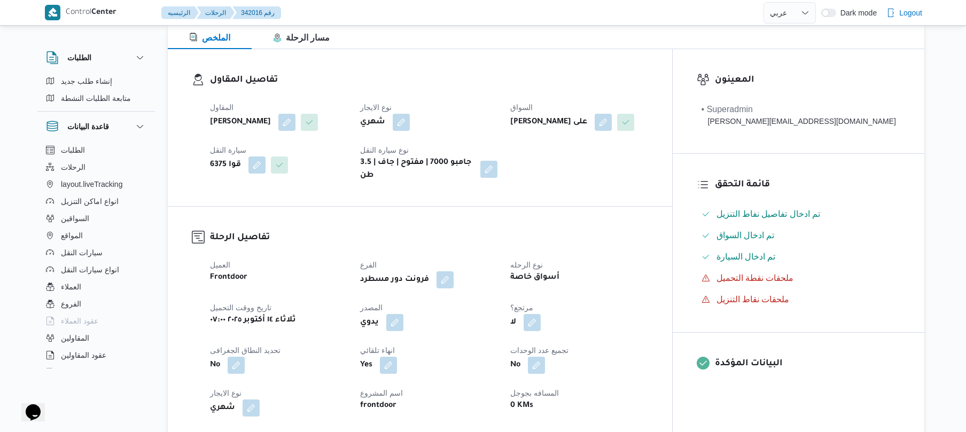
scroll to position [257, 0]
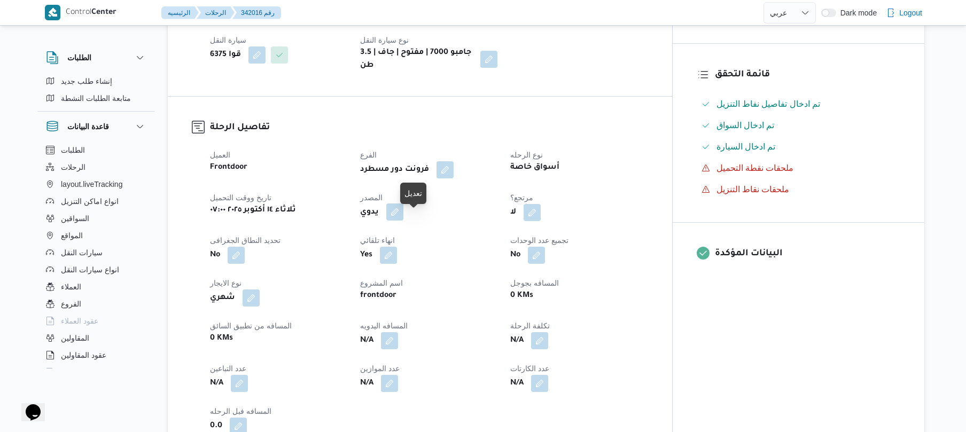
click at [404, 221] on button "button" at bounding box center [394, 212] width 17 height 17
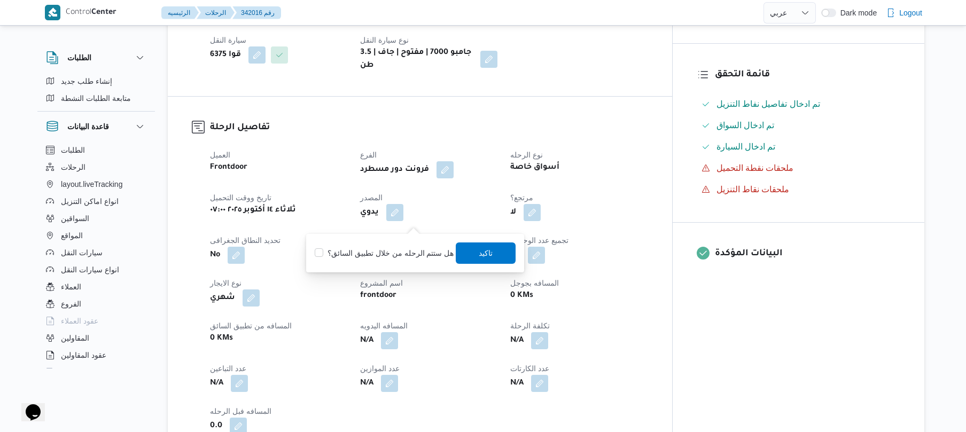
click at [385, 254] on label "هل ستتم الرحله من خلال تطبيق السائق؟" at bounding box center [384, 253] width 139 height 13
checkbox input "true"
click at [492, 250] on span "تاكيد" at bounding box center [486, 252] width 60 height 21
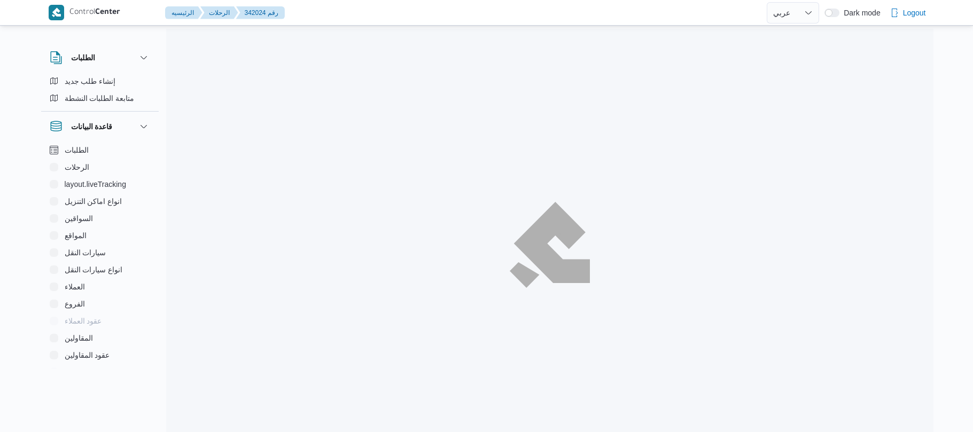
select select "ar"
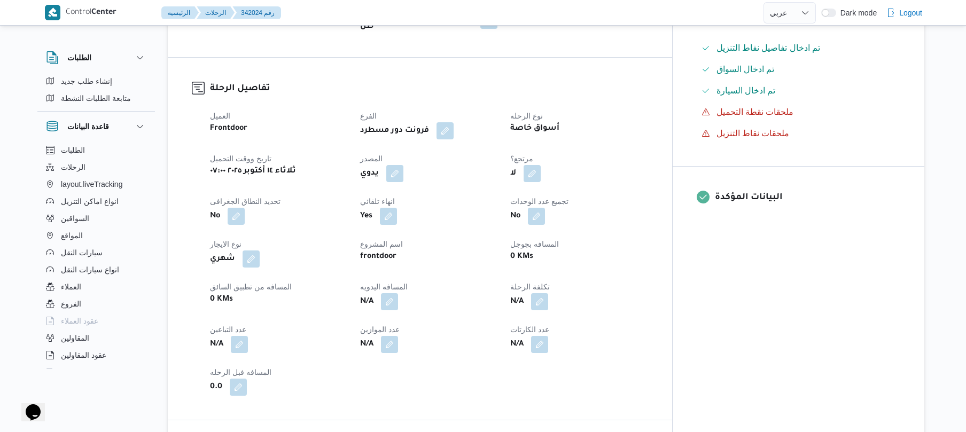
scroll to position [342, 0]
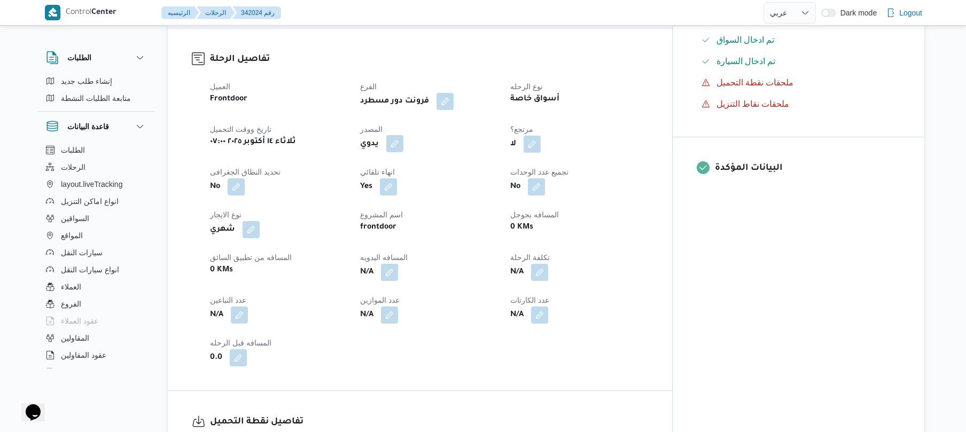
click at [404, 143] on button "button" at bounding box center [394, 143] width 17 height 17
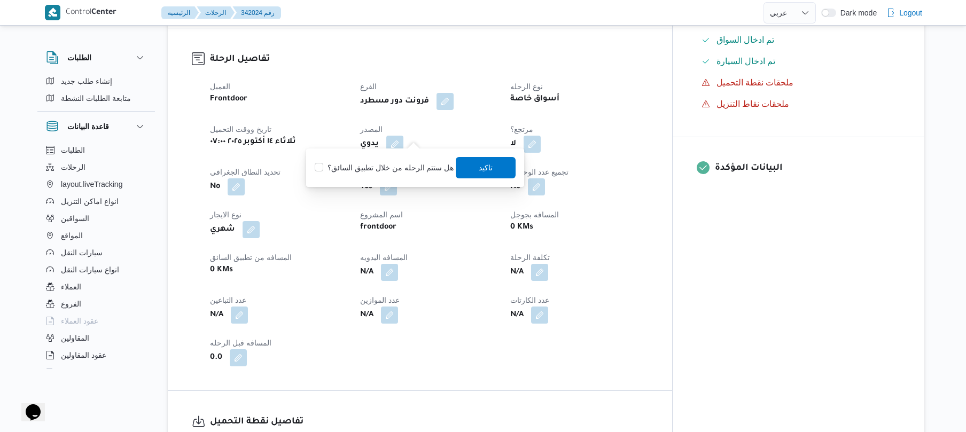
click at [395, 167] on label "هل ستتم الرحله من خلال تطبيق السائق؟" at bounding box center [384, 167] width 139 height 13
checkbox input "true"
click at [472, 171] on span "تاكيد" at bounding box center [486, 167] width 60 height 21
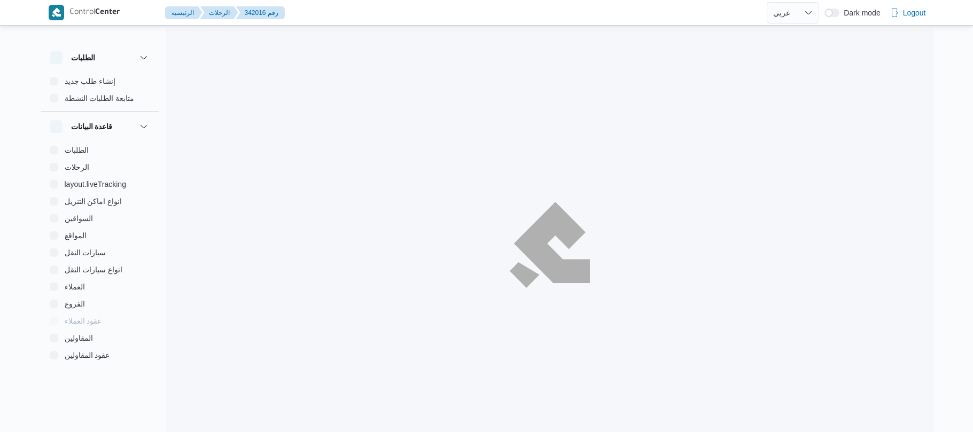
select select "ar"
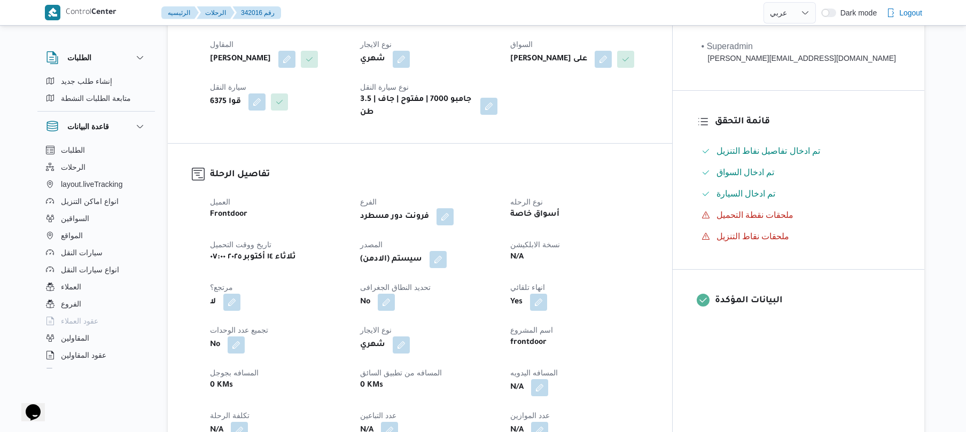
scroll to position [257, 0]
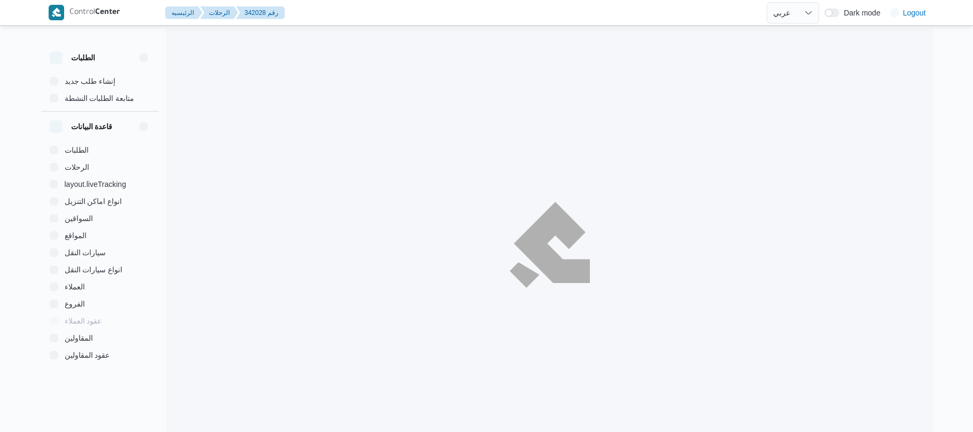
select select "ar"
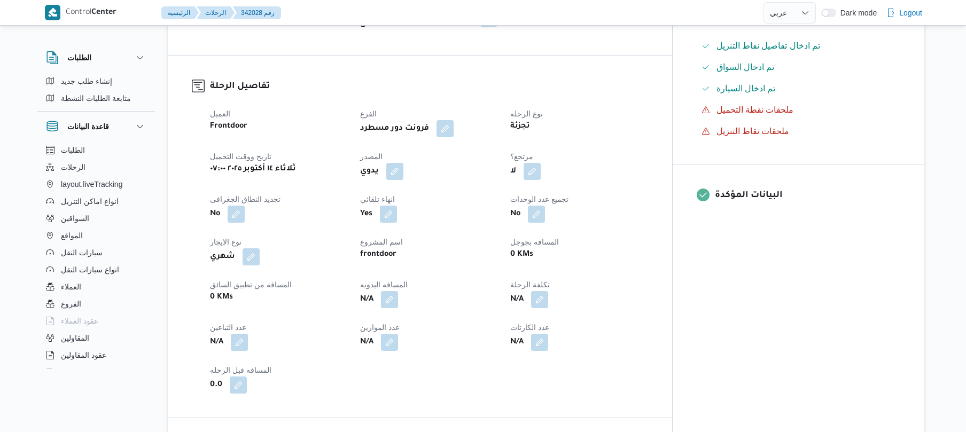
scroll to position [370, 0]
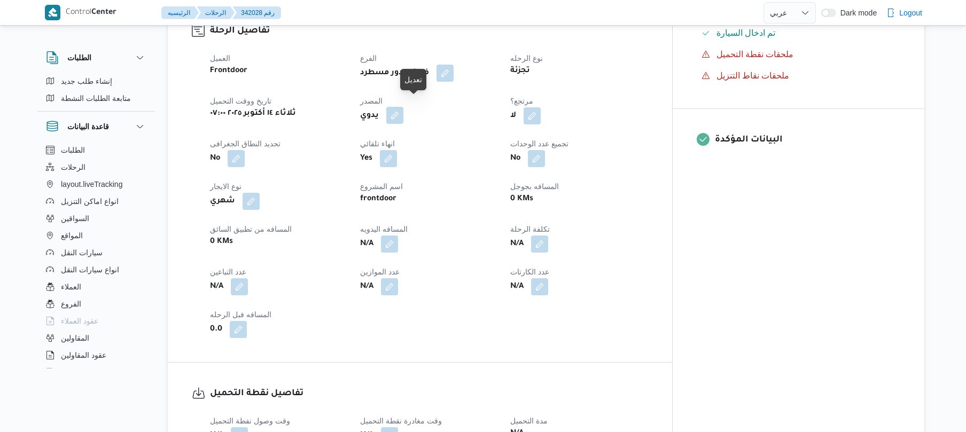
click at [404, 107] on button "button" at bounding box center [394, 115] width 17 height 17
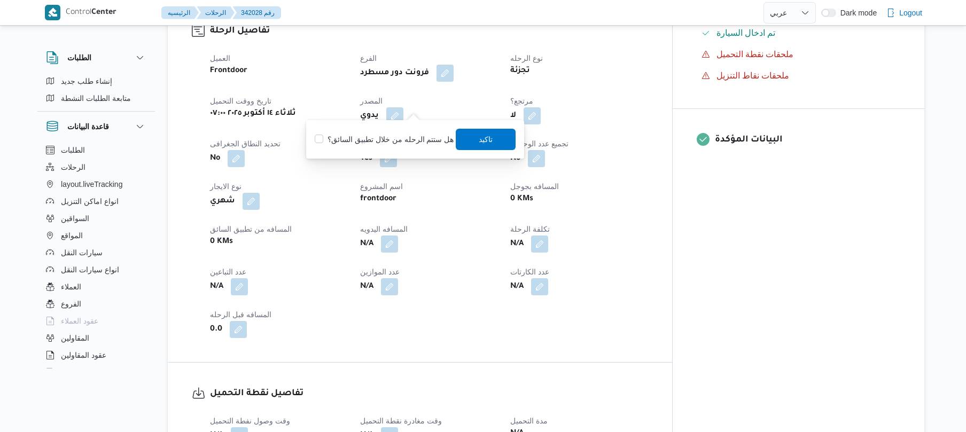
click at [393, 138] on label "هل ستتم الرحله من خلال تطبيق السائق؟" at bounding box center [384, 139] width 139 height 13
checkbox input "true"
click at [480, 133] on span "تاكيد" at bounding box center [486, 139] width 14 height 13
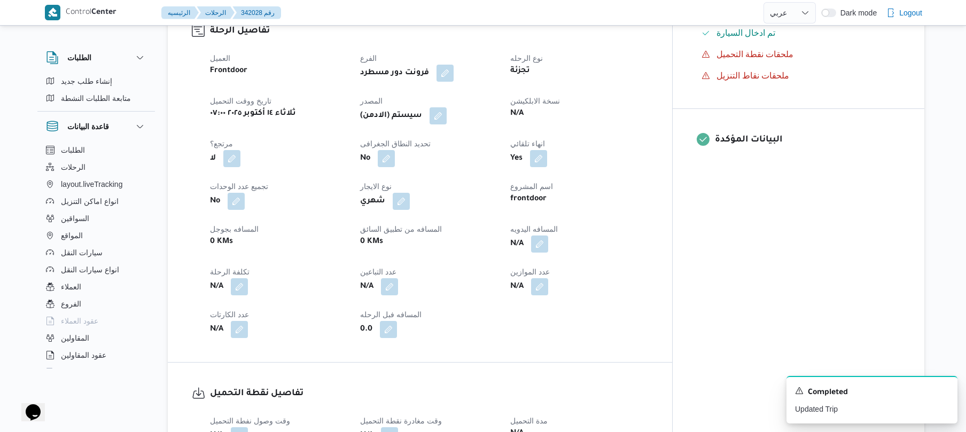
scroll to position [0, 0]
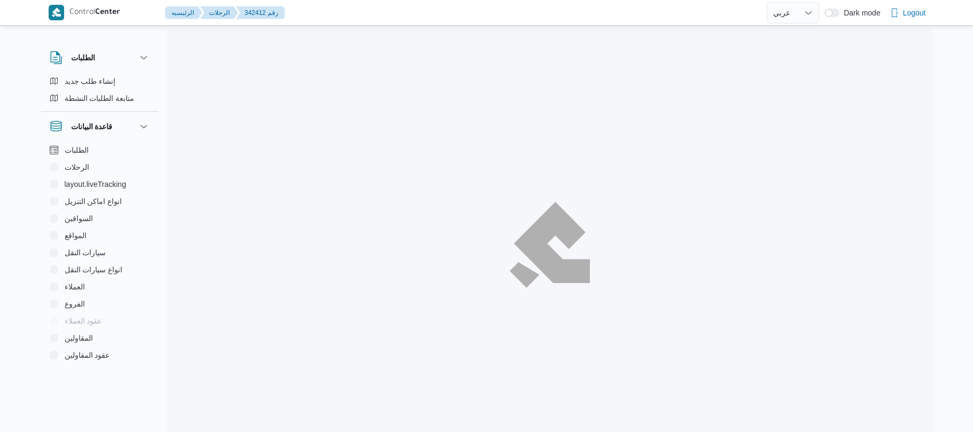
select select "ar"
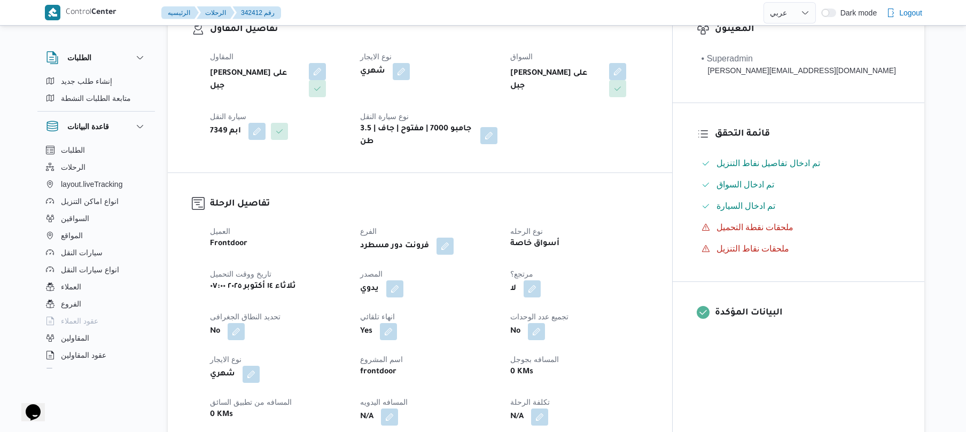
scroll to position [228, 0]
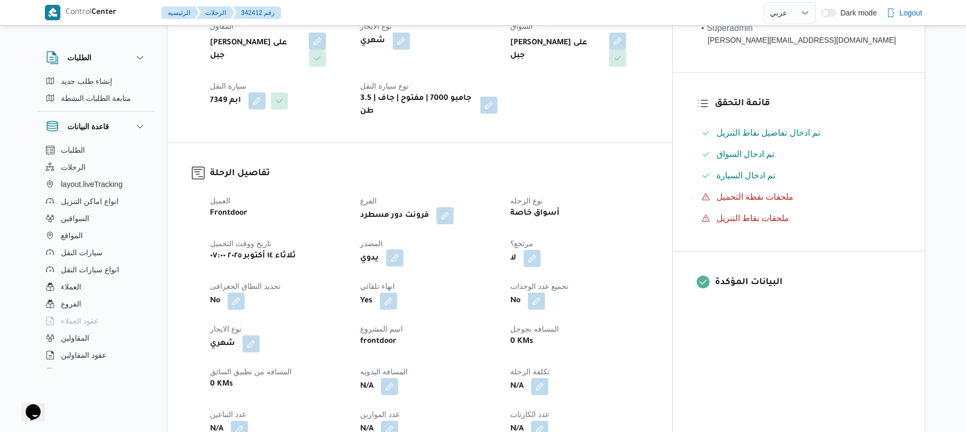
click at [404, 250] on button "button" at bounding box center [394, 258] width 17 height 17
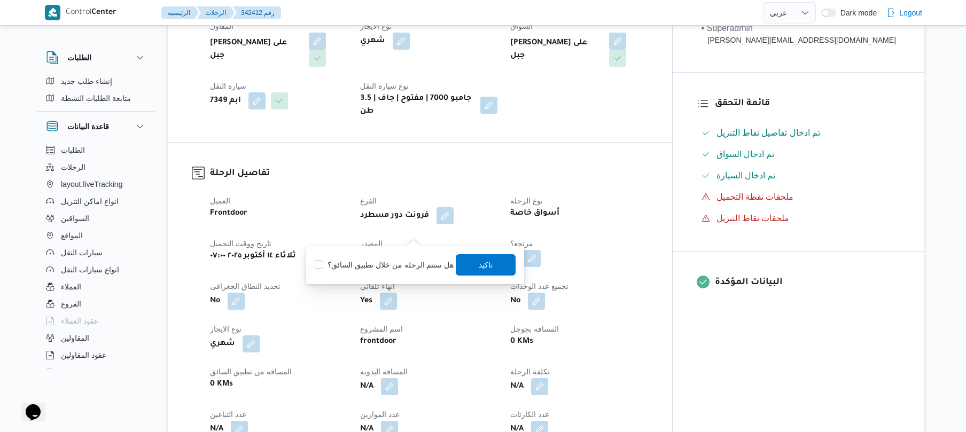
click at [379, 266] on label "هل ستتم الرحله من خلال تطبيق السائق؟" at bounding box center [384, 265] width 139 height 13
checkbox input "true"
click at [472, 269] on span "تاكيد" at bounding box center [486, 264] width 60 height 21
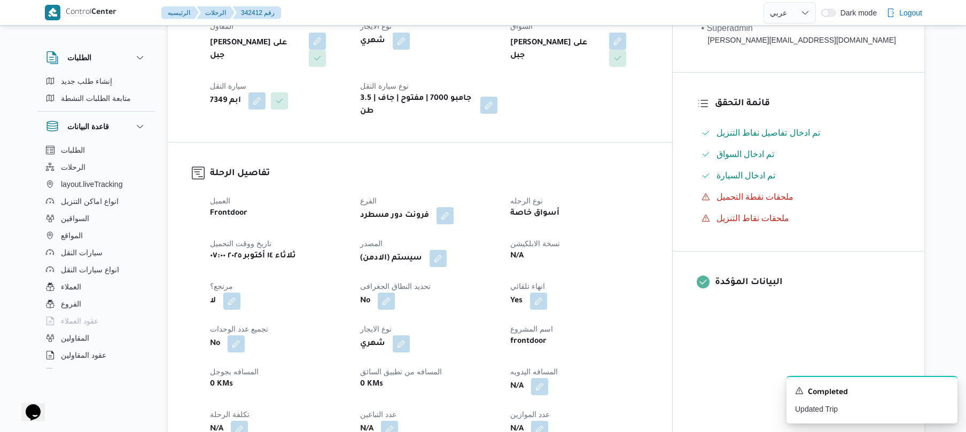
click at [496, 143] on div "تفاصيل الرحلة العميل Frontdoor الفرع فرونت دور مسطرد نوع الرحله أسواق خاصة تاري…" at bounding box center [420, 324] width 505 height 362
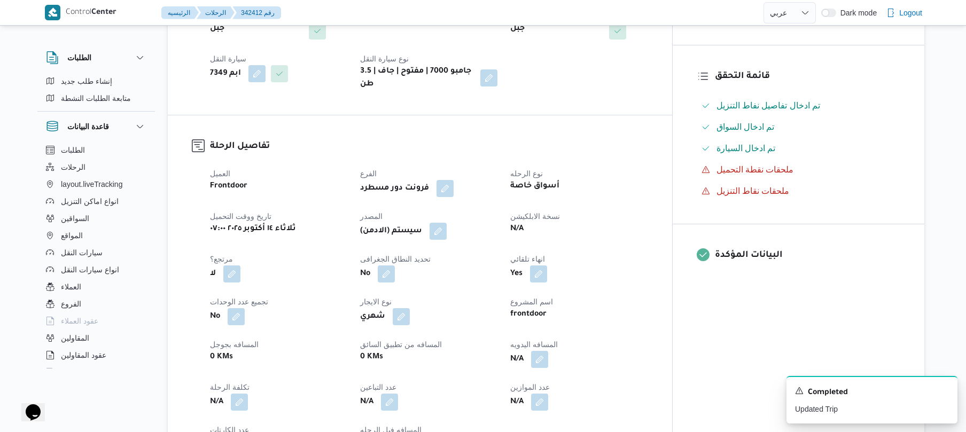
scroll to position [257, 0]
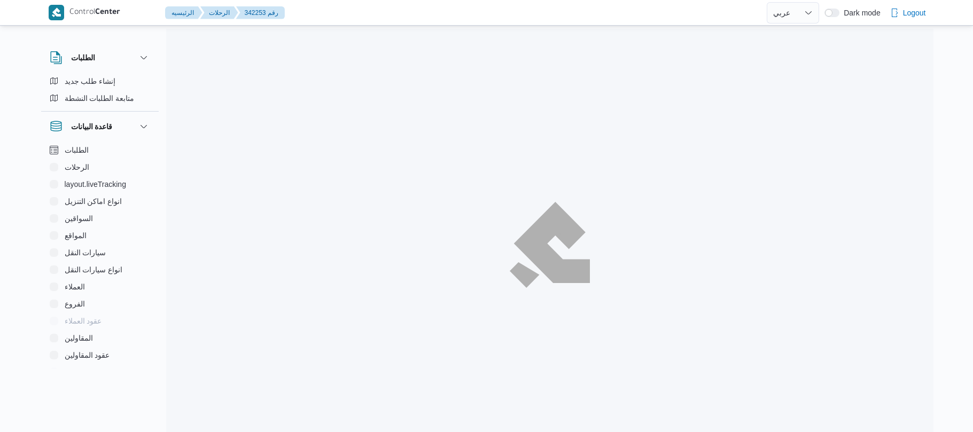
select select "ar"
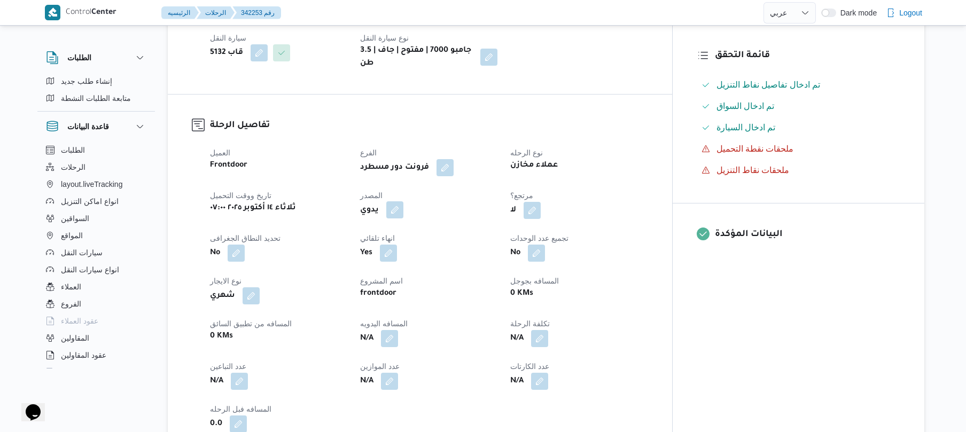
click at [404, 201] on button "button" at bounding box center [394, 209] width 17 height 17
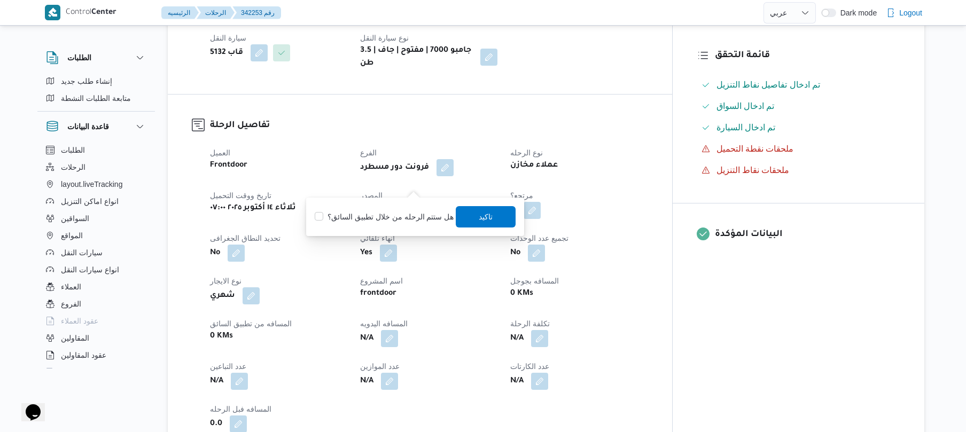
click at [383, 219] on label "هل ستتم الرحله من خلال تطبيق السائق؟" at bounding box center [384, 217] width 139 height 13
checkbox input "true"
click at [511, 215] on span "تاكيد" at bounding box center [486, 216] width 60 height 21
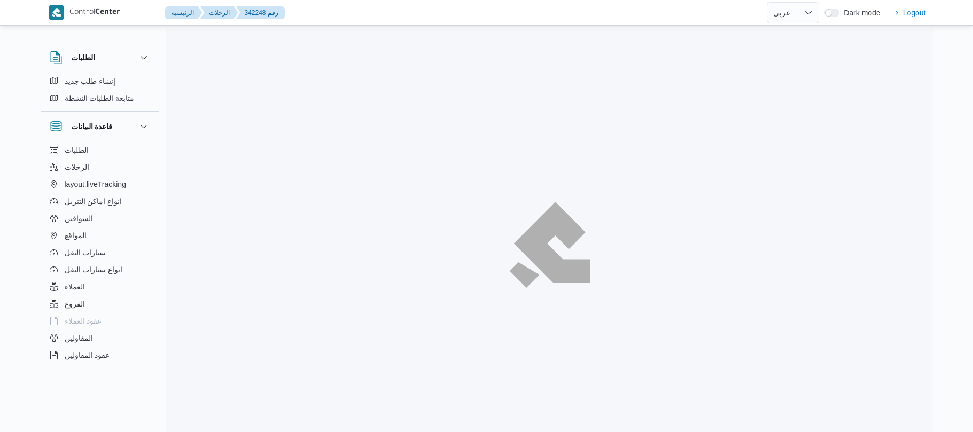
select select "ar"
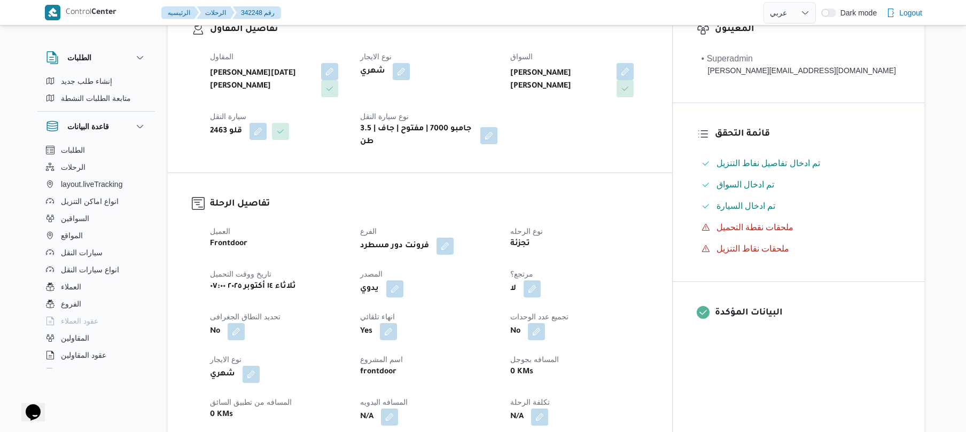
scroll to position [285, 0]
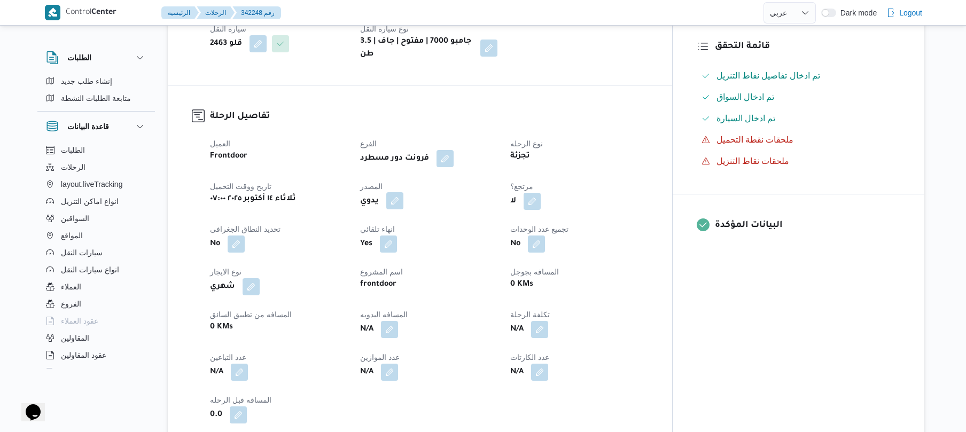
click at [404, 193] on button "button" at bounding box center [394, 200] width 17 height 17
click at [402, 230] on label "هل ستتم الرحله من خلال تطبيق السائق؟" at bounding box center [384, 225] width 139 height 13
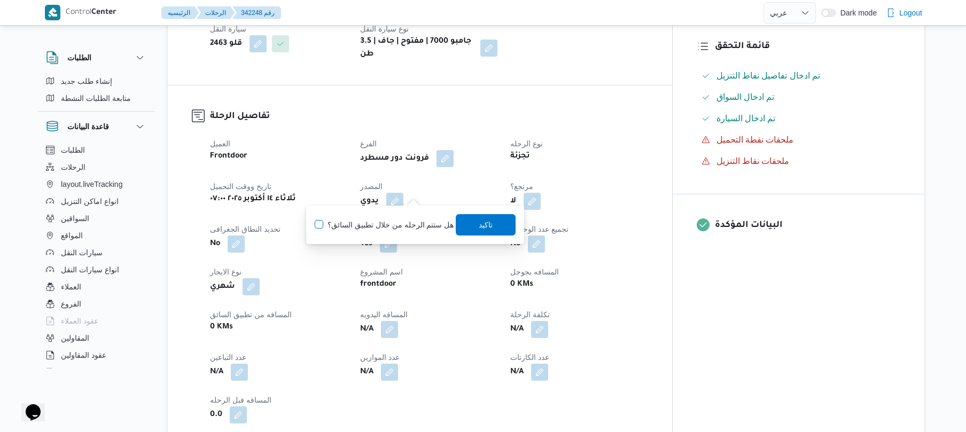
checkbox input "true"
click at [491, 231] on span "تاكيد" at bounding box center [486, 224] width 60 height 21
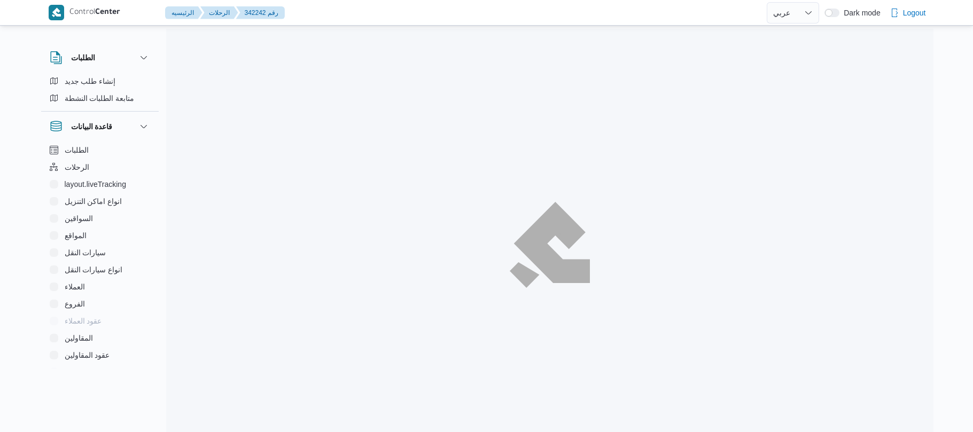
select select "ar"
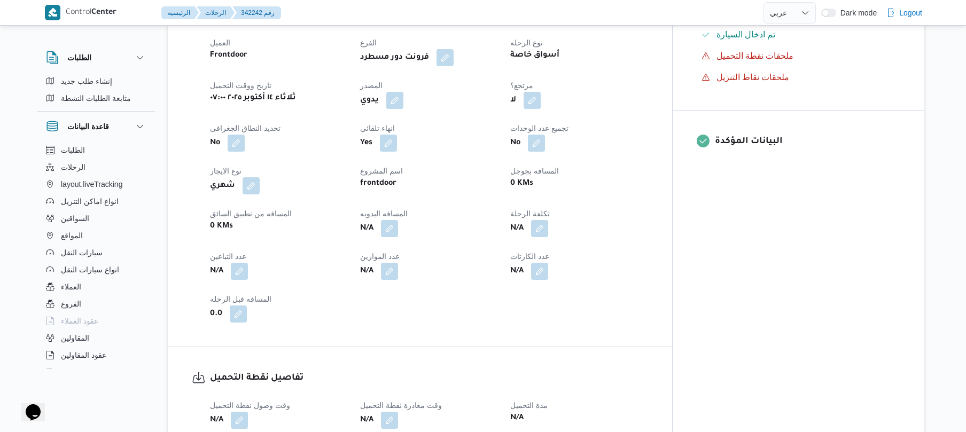
scroll to position [370, 0]
click at [404, 107] on button "button" at bounding box center [394, 98] width 17 height 17
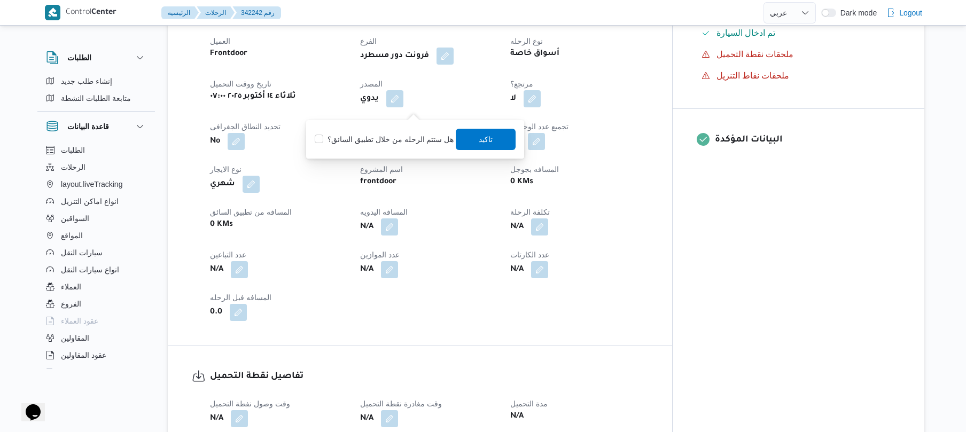
click at [373, 137] on label "هل ستتم الرحله من خلال تطبيق السائق؟" at bounding box center [384, 139] width 139 height 13
checkbox input "true"
click at [479, 137] on span "تاكيد" at bounding box center [486, 139] width 14 height 13
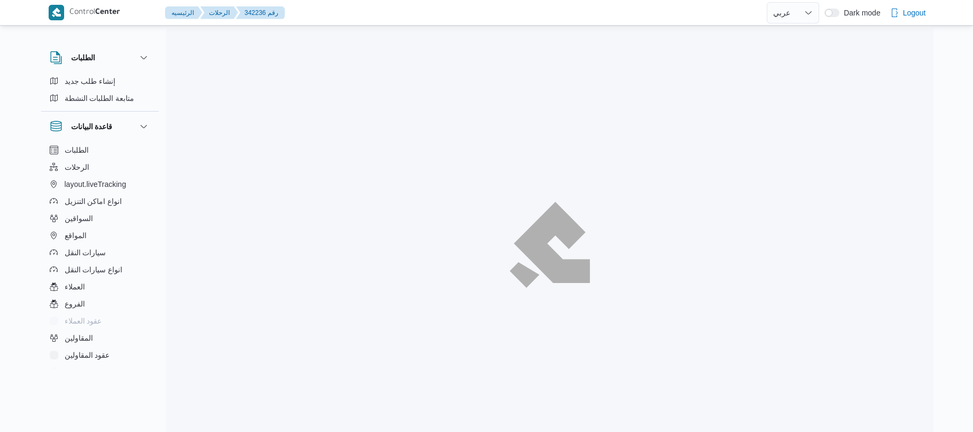
select select "ar"
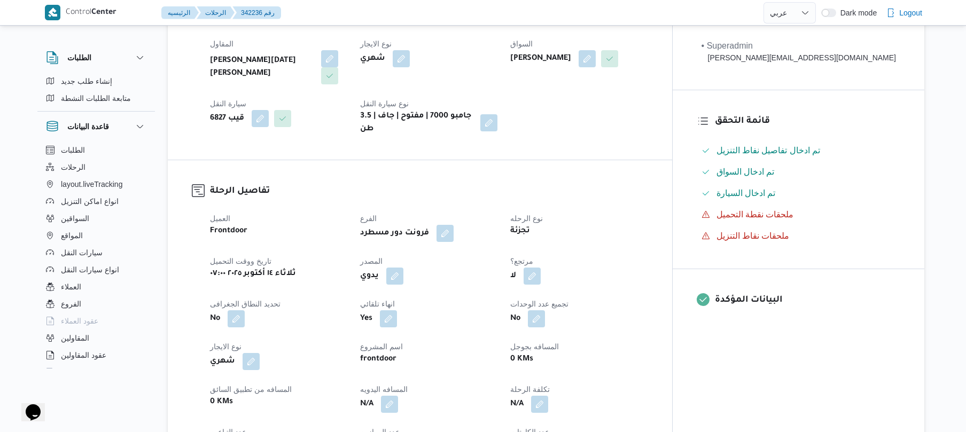
scroll to position [313, 0]
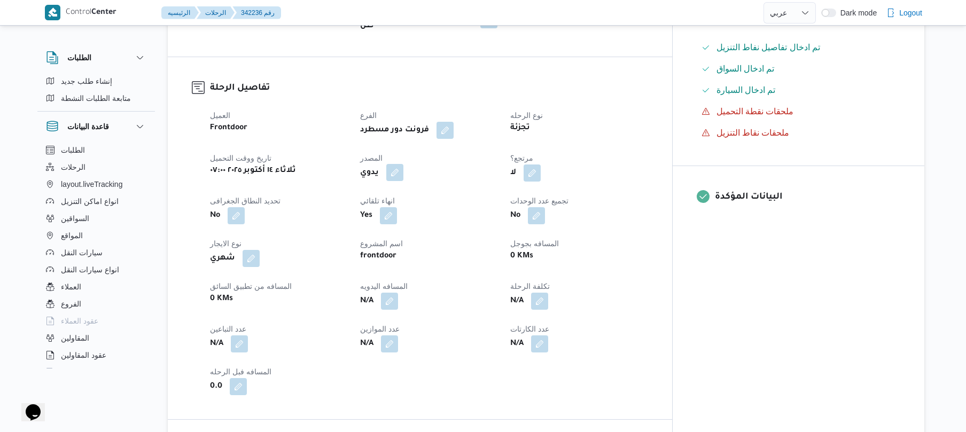
click at [404, 164] on button "button" at bounding box center [394, 172] width 17 height 17
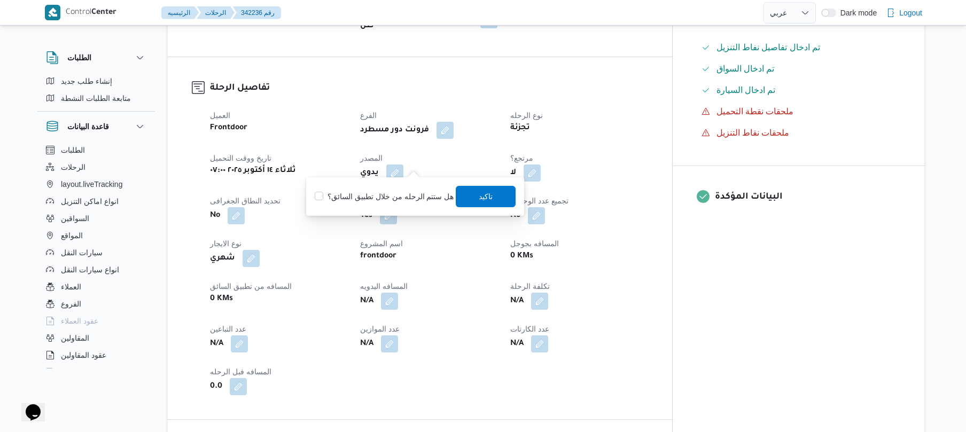
click at [396, 202] on label "هل ستتم الرحله من خلال تطبيق السائق؟" at bounding box center [384, 196] width 139 height 13
checkbox input "true"
click at [469, 199] on span "تاكيد" at bounding box center [486, 195] width 60 height 21
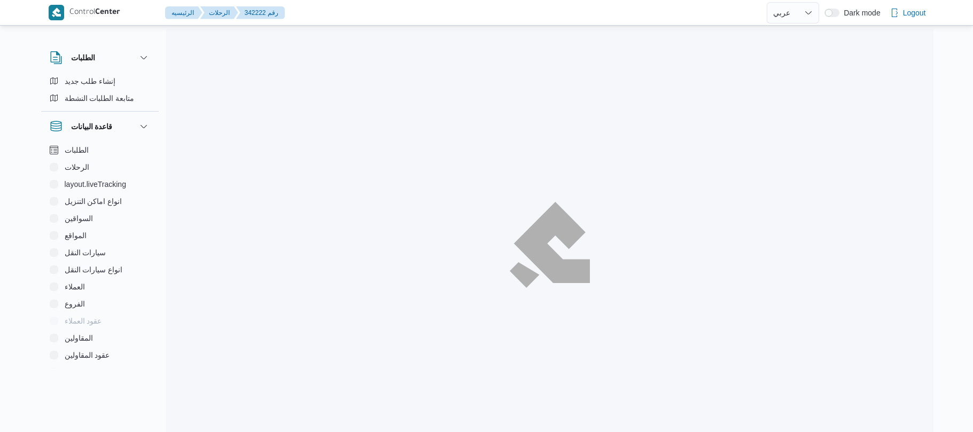
select select "ar"
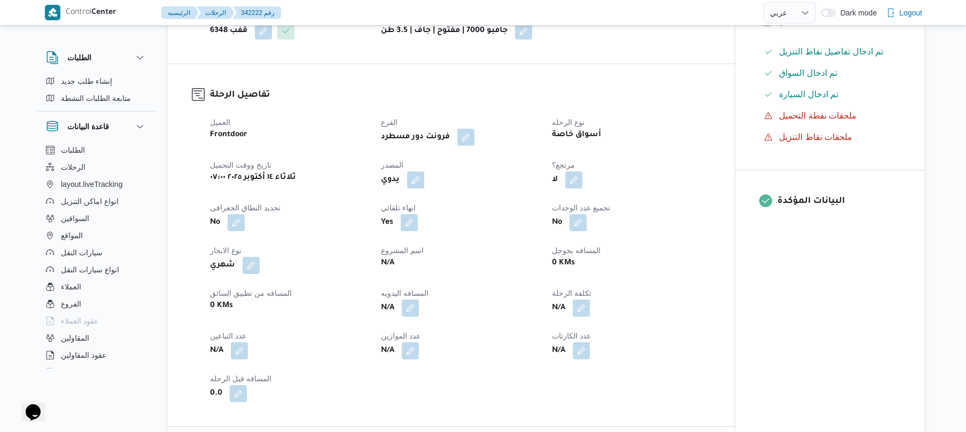
scroll to position [285, 0]
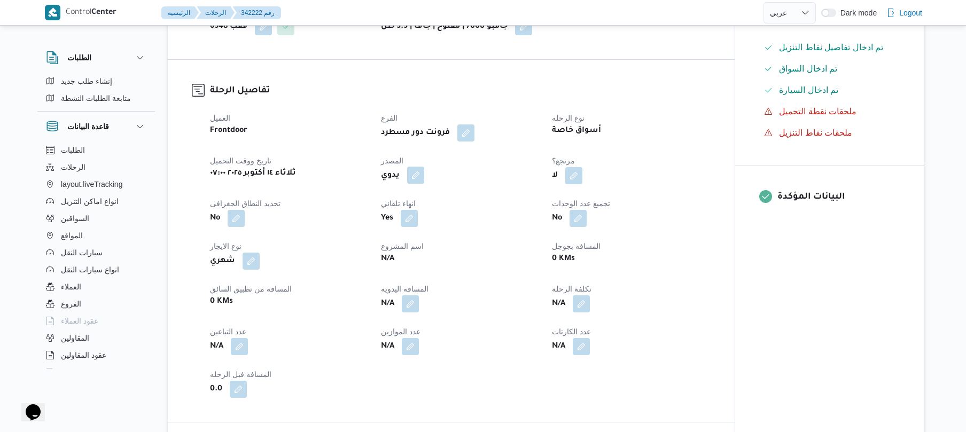
click at [420, 176] on button "button" at bounding box center [415, 175] width 17 height 17
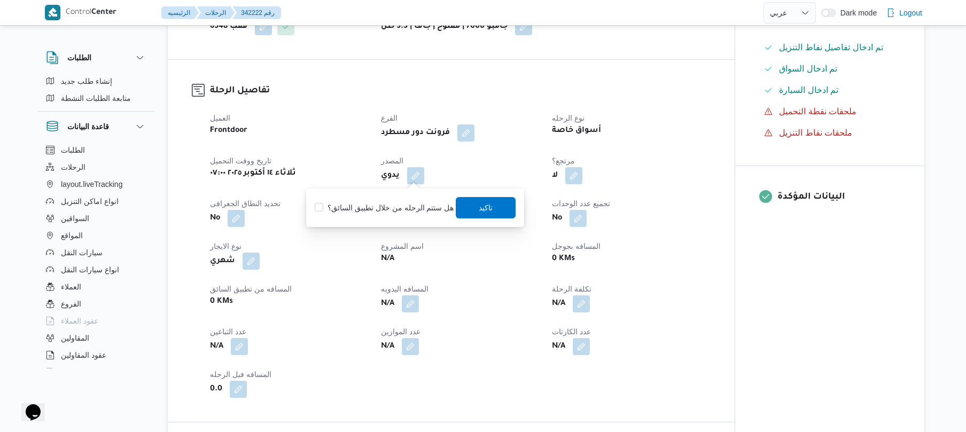
click at [408, 213] on label "هل ستتم الرحله من خلال تطبيق السائق؟" at bounding box center [384, 207] width 139 height 13
checkbox input "true"
click at [479, 210] on span "تاكيد" at bounding box center [486, 207] width 14 height 13
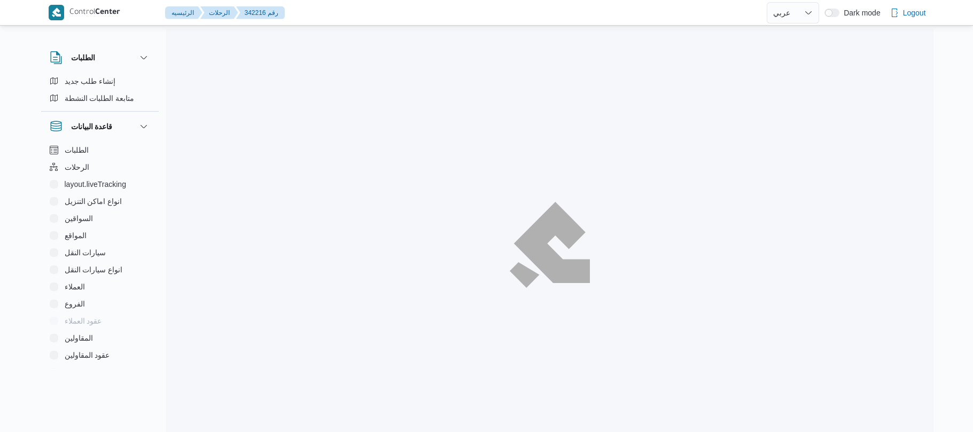
select select "ar"
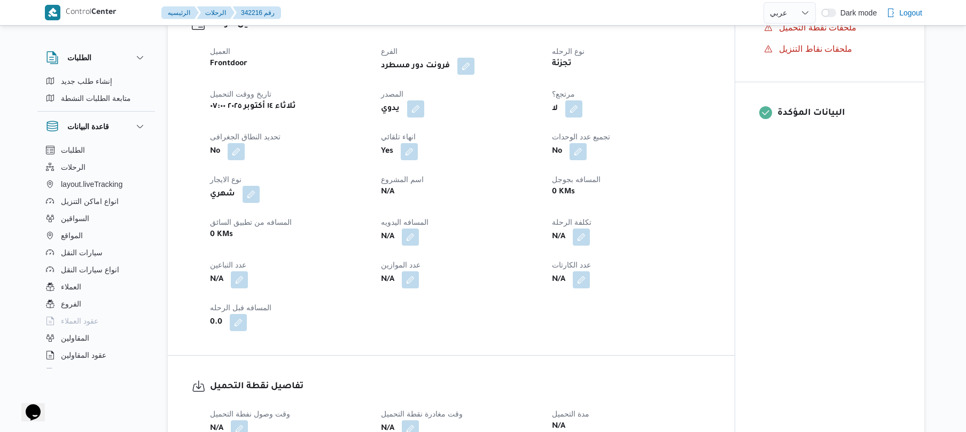
scroll to position [370, 0]
click at [413, 107] on button "button" at bounding box center [415, 106] width 17 height 17
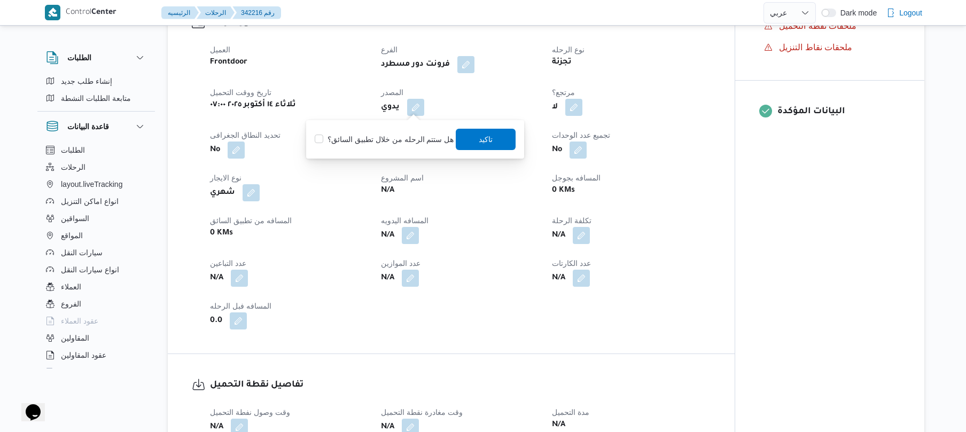
click at [385, 138] on label "هل ستتم الرحله من خلال تطبيق السائق؟" at bounding box center [384, 139] width 139 height 13
checkbox input "true"
click at [480, 140] on span "تاكيد" at bounding box center [486, 139] width 14 height 13
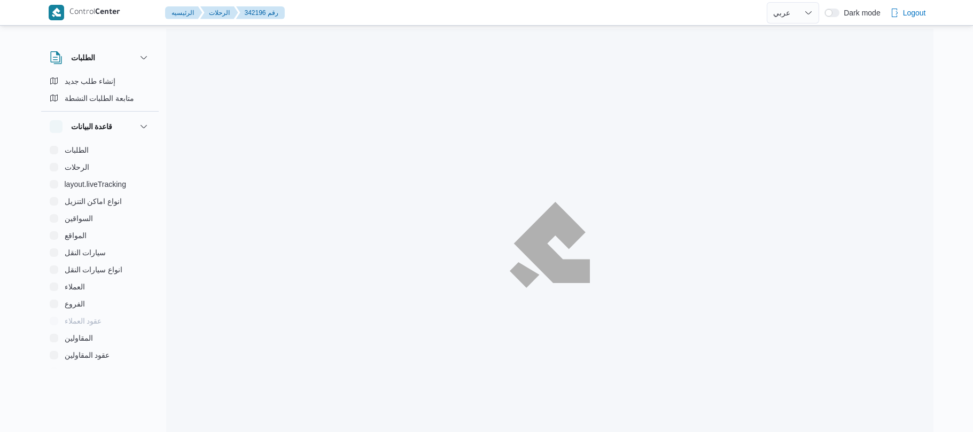
select select "ar"
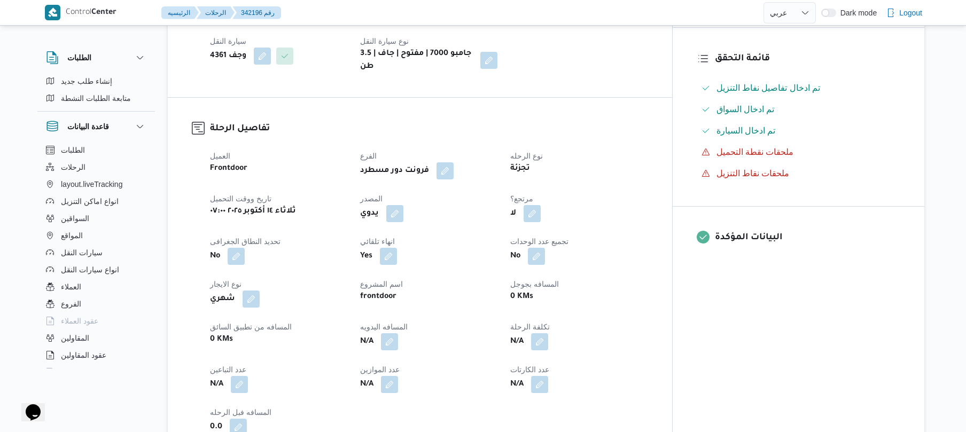
scroll to position [313, 0]
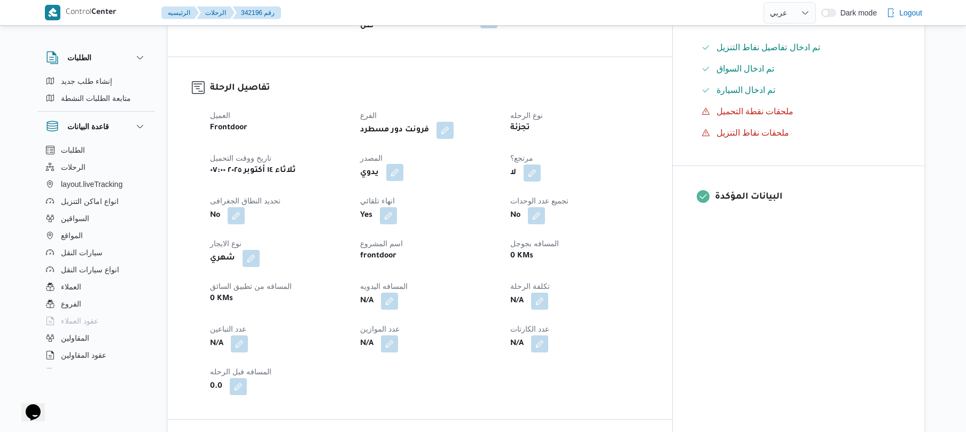
click at [404, 165] on button "button" at bounding box center [394, 172] width 17 height 17
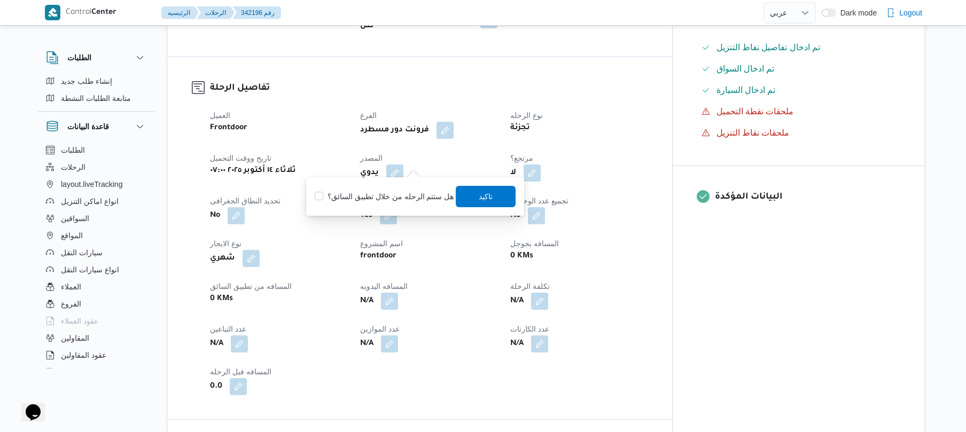
click at [403, 192] on label "هل ستتم الرحله من خلال تطبيق السائق؟" at bounding box center [384, 196] width 139 height 13
checkbox input "true"
click at [466, 200] on span "تاكيد" at bounding box center [486, 195] width 60 height 21
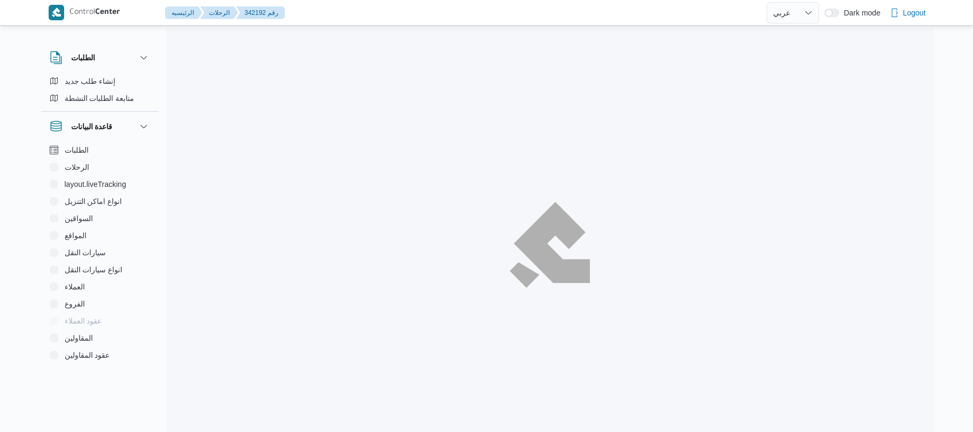
select select "ar"
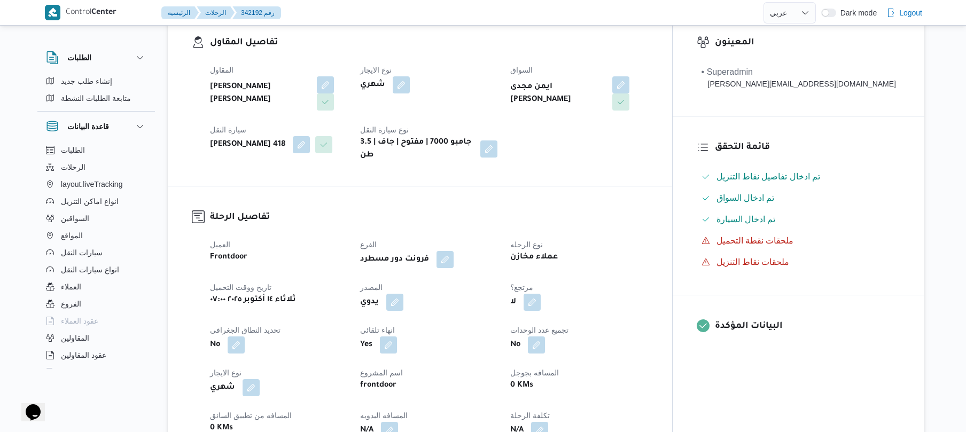
scroll to position [257, 0]
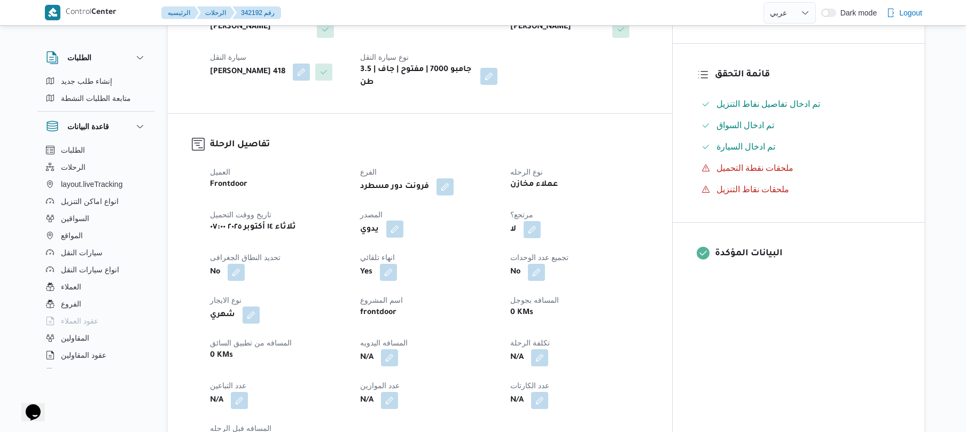
click at [404, 221] on button "button" at bounding box center [394, 229] width 17 height 17
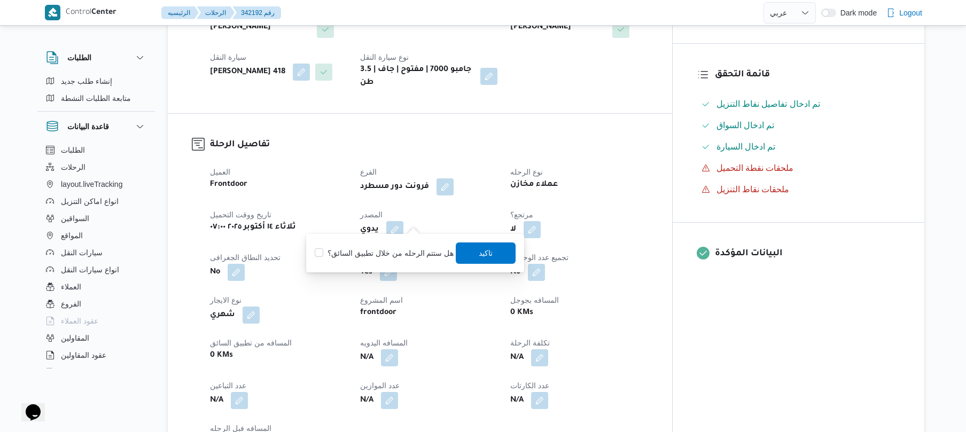
click at [395, 255] on label "هل ستتم الرحله من خلال تطبيق السائق؟" at bounding box center [384, 253] width 139 height 13
checkbox input "true"
click at [475, 252] on span "تاكيد" at bounding box center [486, 252] width 60 height 21
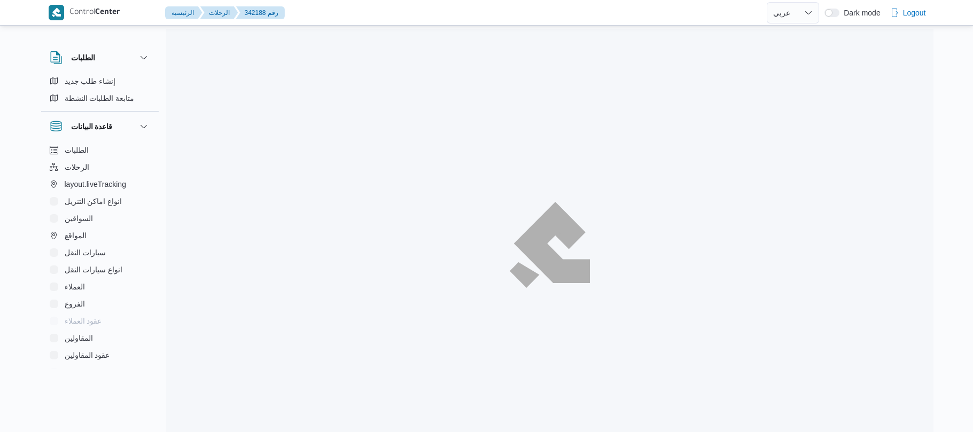
select select "ar"
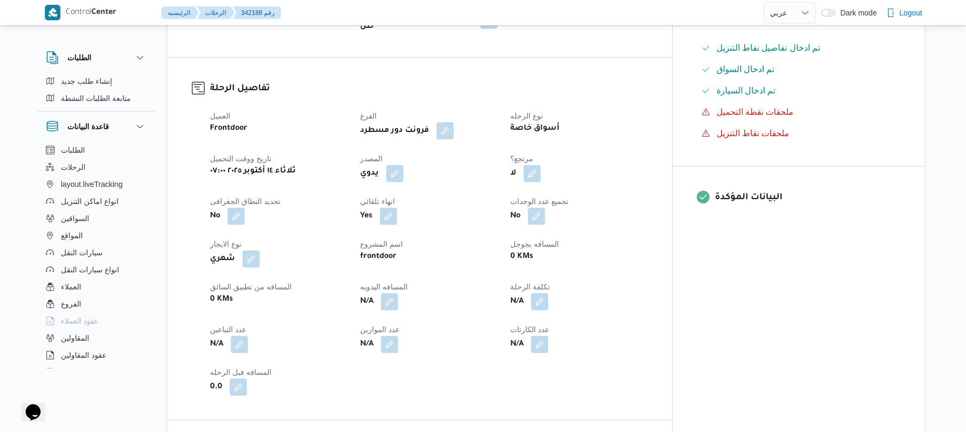
scroll to position [313, 0]
click at [404, 167] on button "button" at bounding box center [394, 172] width 17 height 17
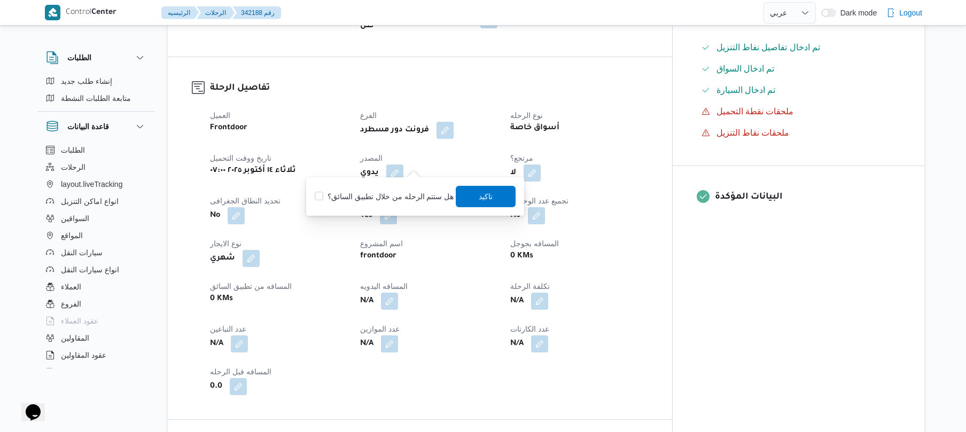
click at [394, 193] on label "هل ستتم الرحله من خلال تطبيق السائق؟" at bounding box center [384, 196] width 139 height 13
checkbox input "true"
click at [465, 197] on span "تاكيد" at bounding box center [486, 195] width 60 height 21
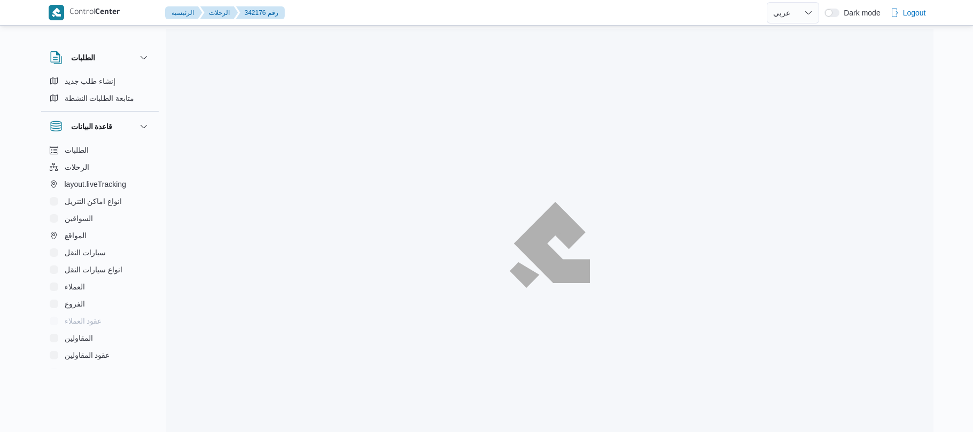
select select "ar"
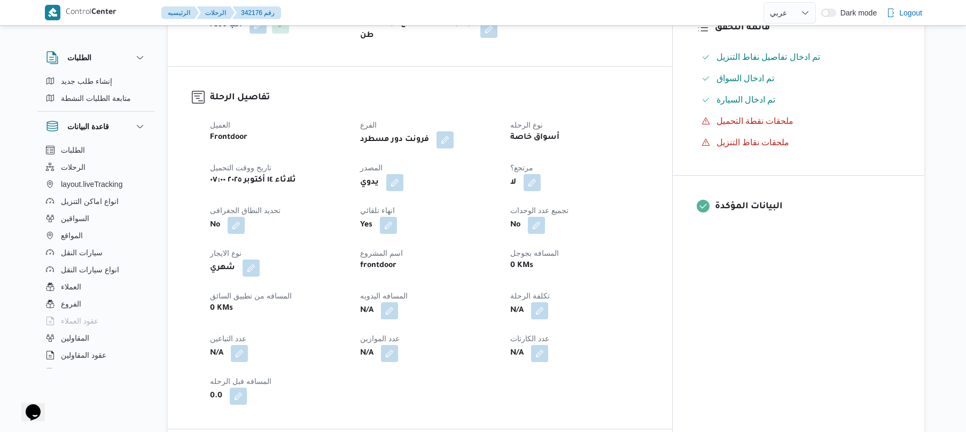
scroll to position [313, 0]
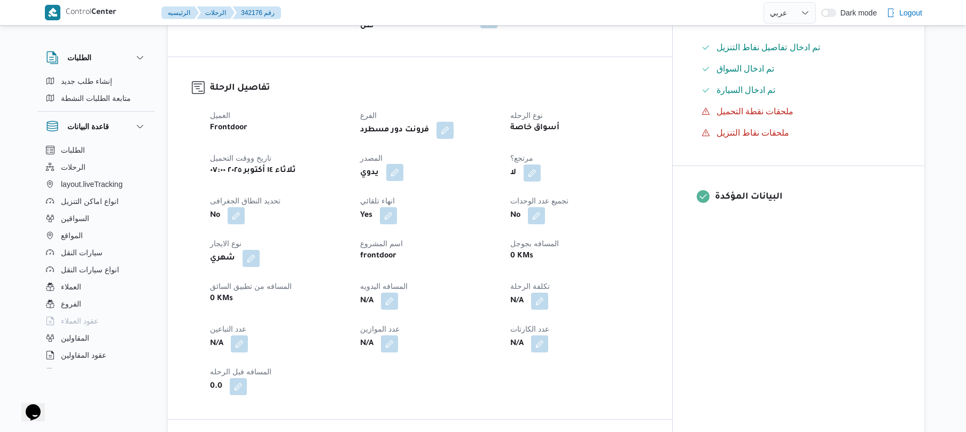
click at [404, 164] on button "button" at bounding box center [394, 172] width 17 height 17
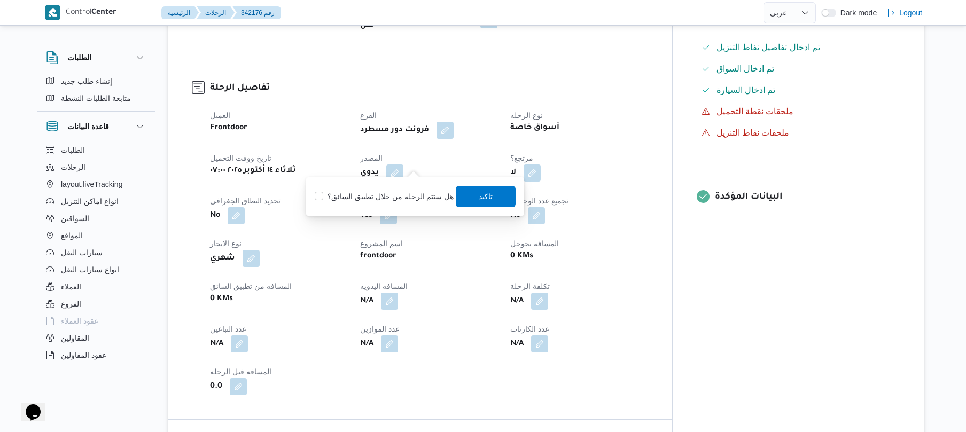
click at [398, 195] on label "هل ستتم الرحله من خلال تطبيق السائق؟" at bounding box center [384, 196] width 139 height 13
checkbox input "true"
click at [461, 195] on span "تاكيد" at bounding box center [486, 195] width 60 height 21
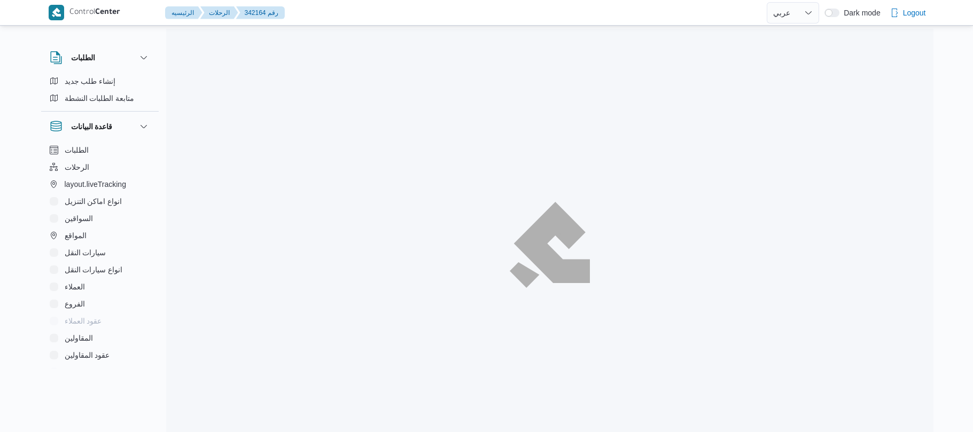
select select "ar"
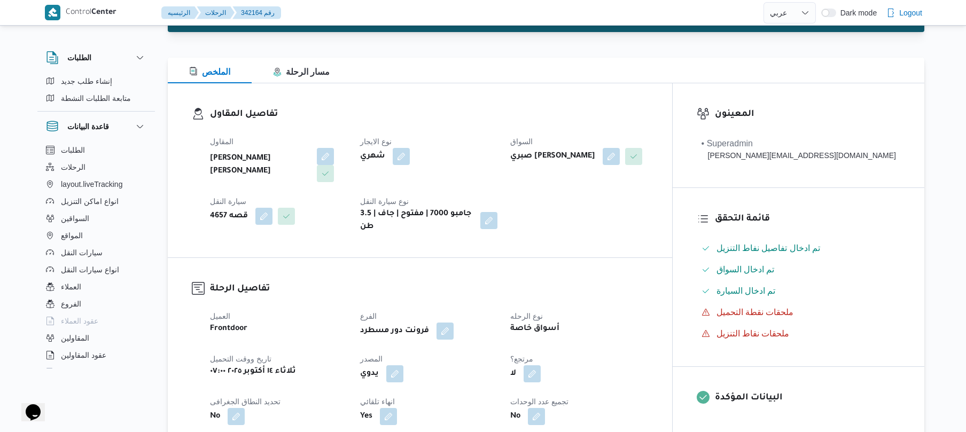
scroll to position [142, 0]
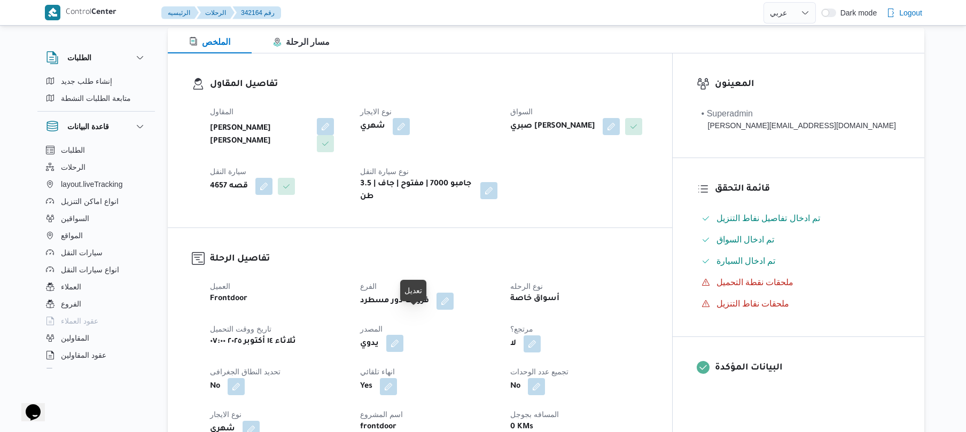
click at [404, 335] on button "button" at bounding box center [394, 343] width 17 height 17
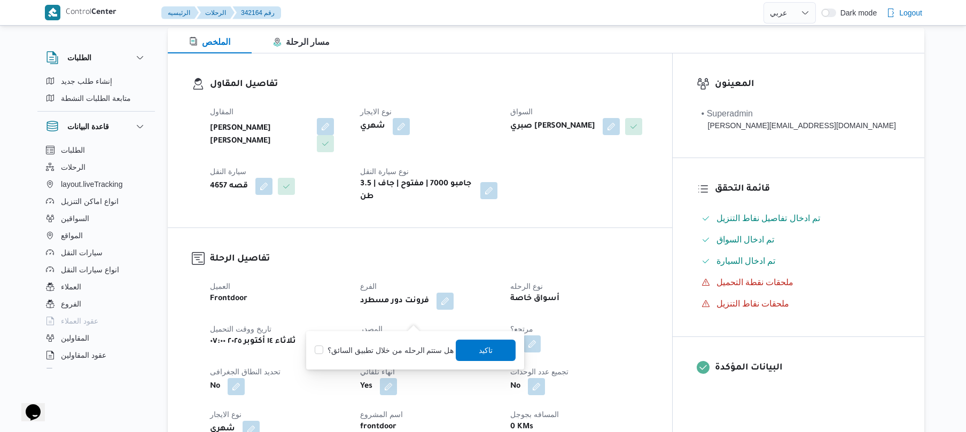
click at [400, 346] on label "هل ستتم الرحله من خلال تطبيق السائق؟" at bounding box center [384, 350] width 139 height 13
checkbox input "true"
click at [487, 353] on span "تاكيد" at bounding box center [486, 350] width 14 height 13
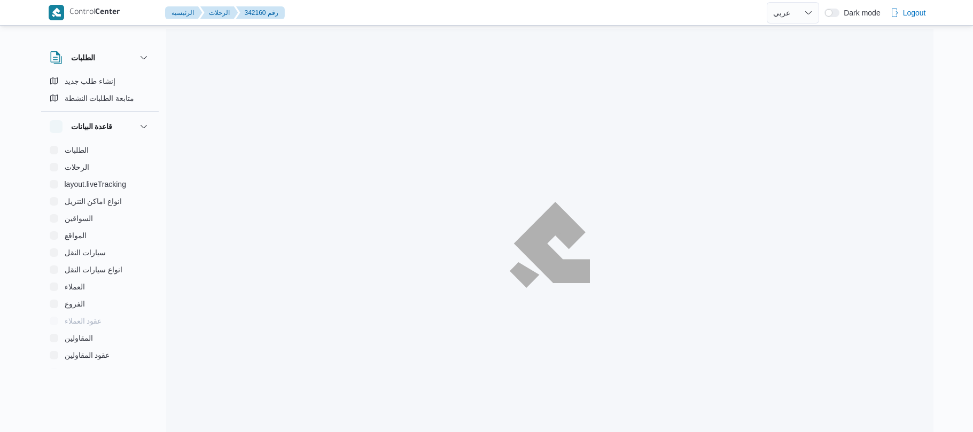
select select "ar"
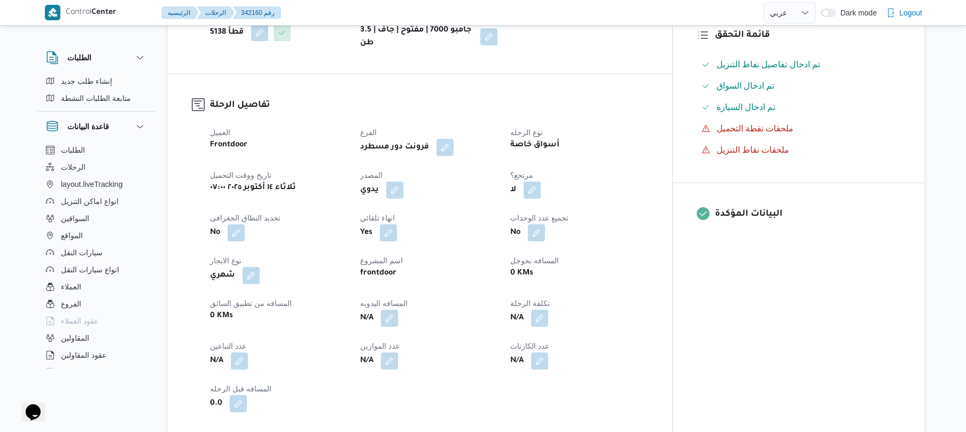
scroll to position [313, 0]
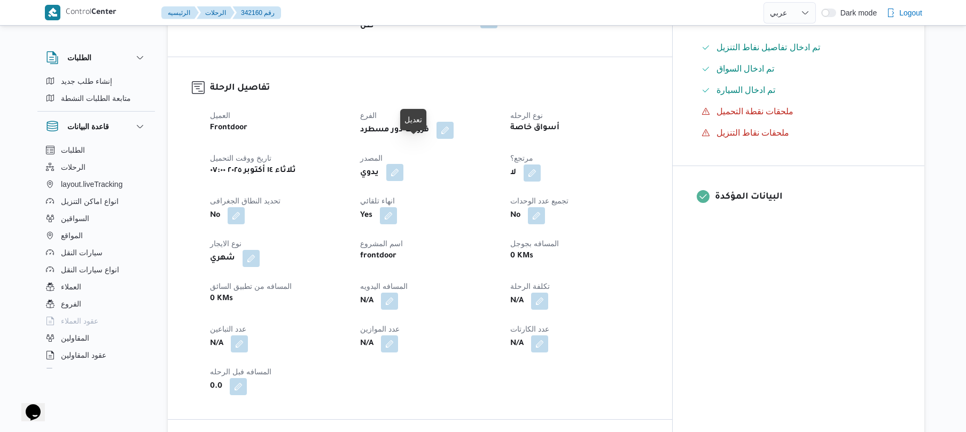
click at [404, 164] on button "button" at bounding box center [394, 172] width 17 height 17
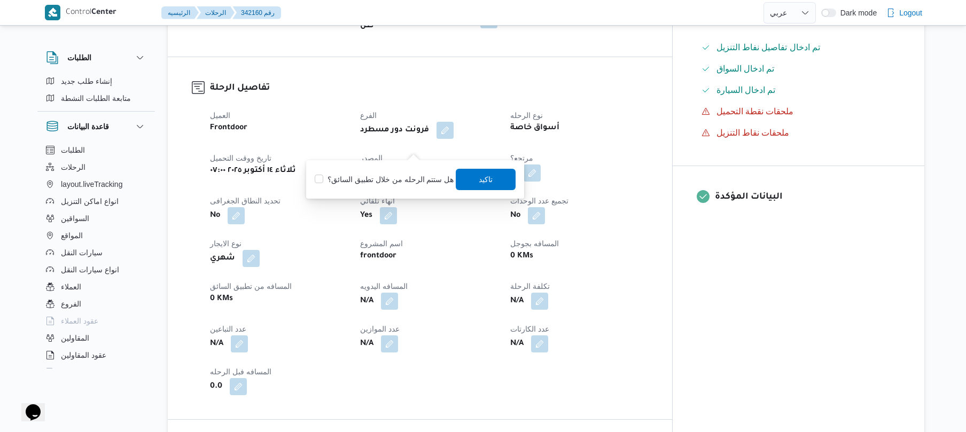
click at [398, 181] on label "هل ستتم الرحله من خلال تطبيق السائق؟" at bounding box center [384, 179] width 139 height 13
checkbox input "true"
click at [479, 180] on span "تاكيد" at bounding box center [486, 179] width 14 height 13
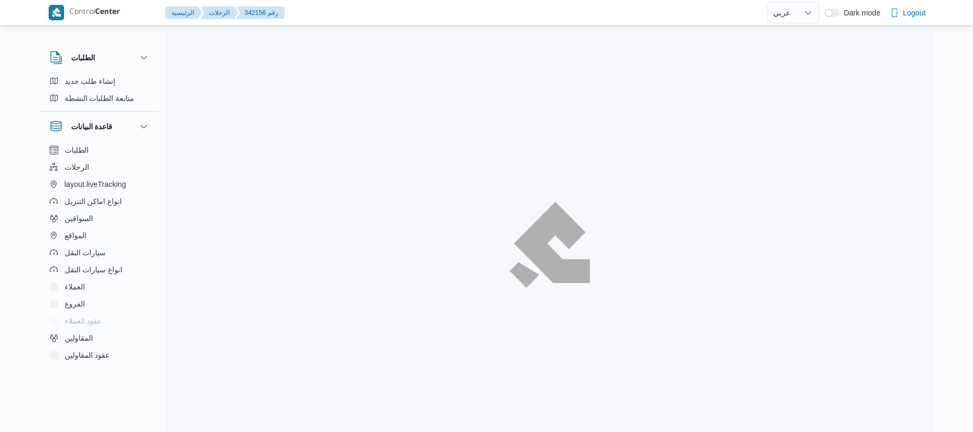
select select "ar"
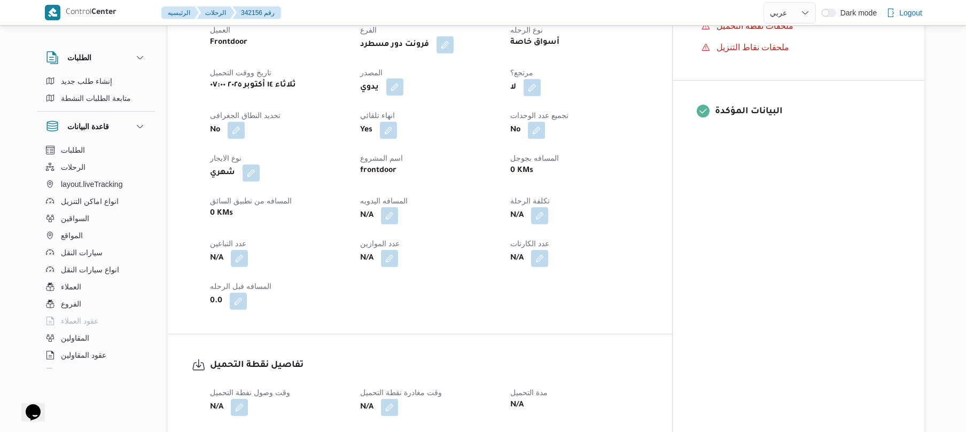
click at [404, 82] on button "button" at bounding box center [394, 87] width 17 height 17
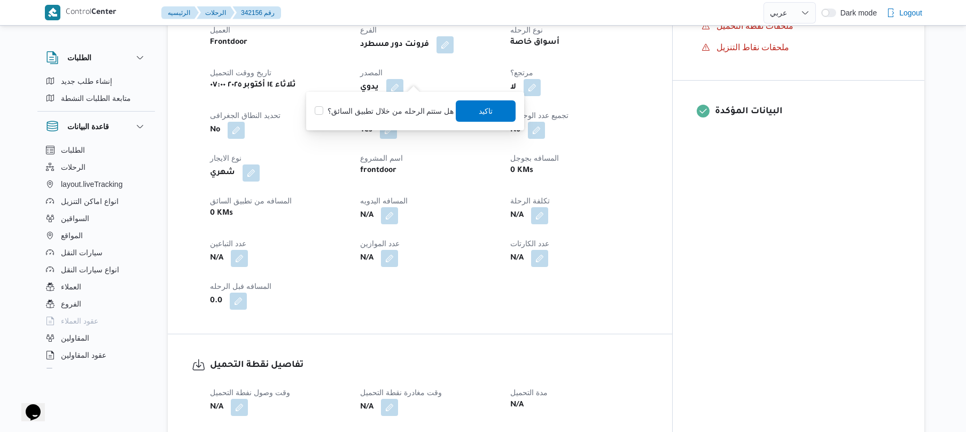
click at [397, 112] on label "هل ستتم الرحله من خلال تطبيق السائق؟" at bounding box center [384, 111] width 139 height 13
checkbox input "true"
click at [495, 107] on span "تاكيد" at bounding box center [486, 110] width 60 height 21
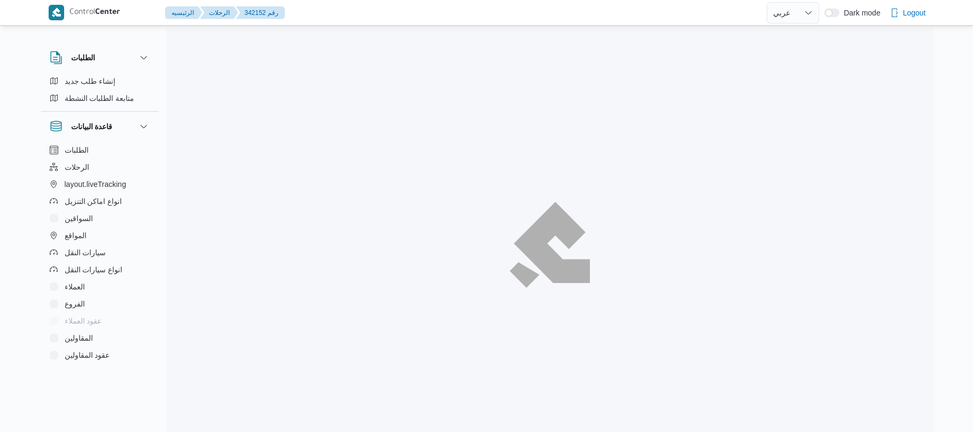
select select "ar"
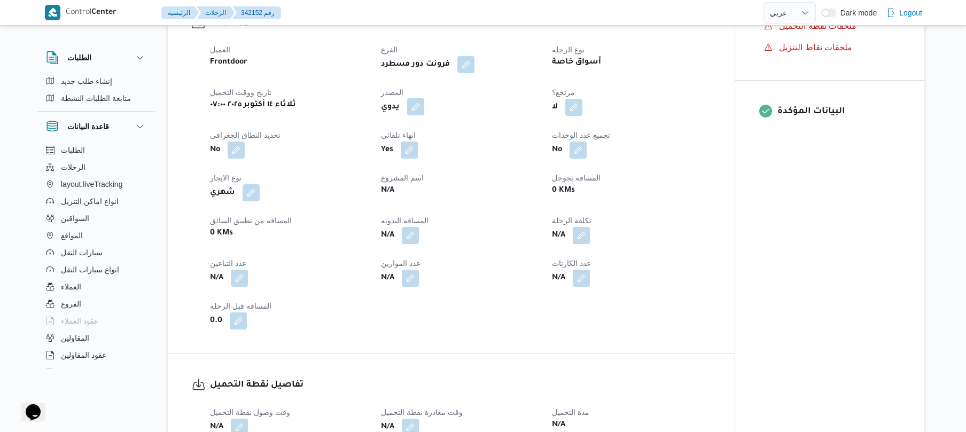
click at [416, 98] on button "button" at bounding box center [415, 106] width 17 height 17
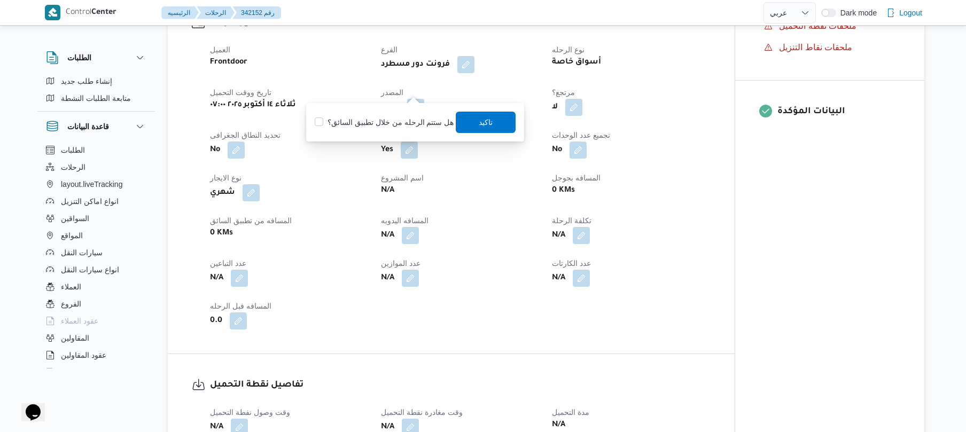
click at [411, 116] on label "هل ستتم الرحله من خلال تطبيق السائق؟" at bounding box center [384, 122] width 139 height 13
checkbox input "true"
click at [486, 120] on span "تاكيد" at bounding box center [486, 121] width 14 height 13
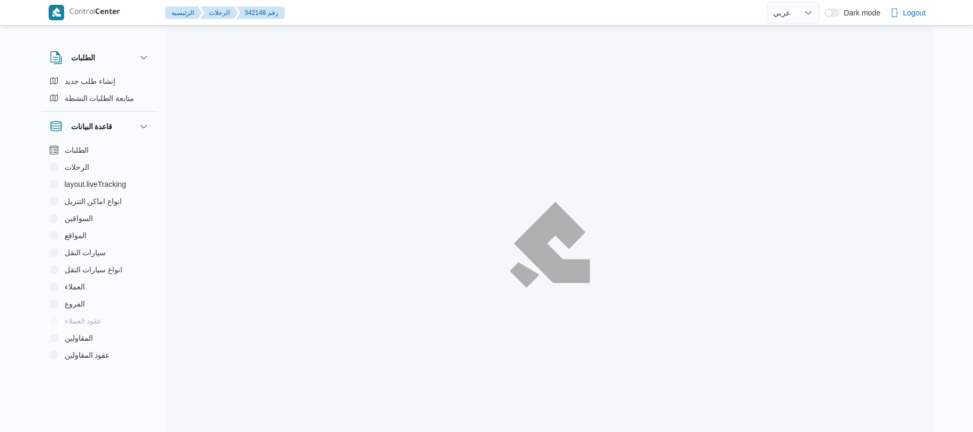
select select "ar"
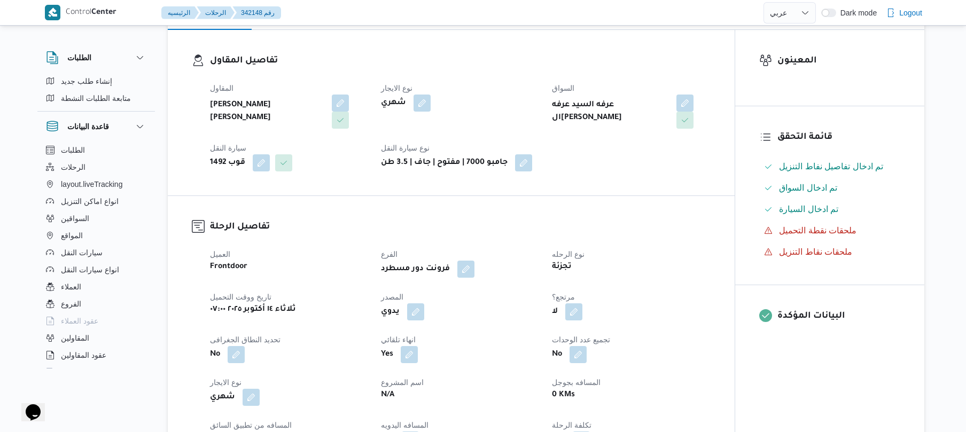
scroll to position [313, 0]
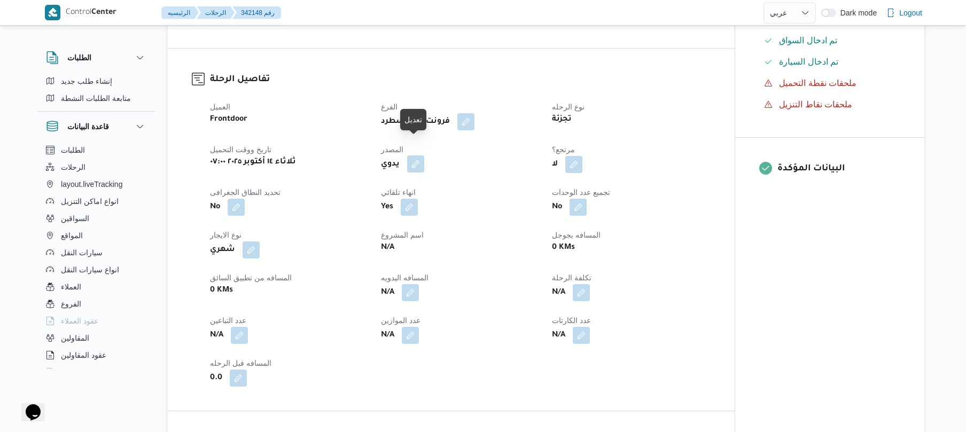
click at [413, 156] on button "button" at bounding box center [415, 164] width 17 height 17
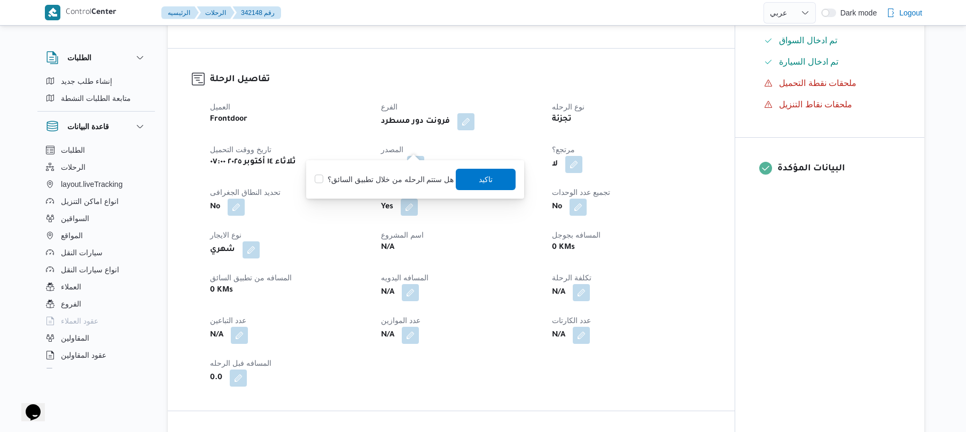
click at [389, 177] on label "هل ستتم الرحله من خلال تطبيق السائق؟" at bounding box center [384, 179] width 139 height 13
checkbox input "true"
click at [473, 178] on span "تاكيد" at bounding box center [486, 178] width 60 height 21
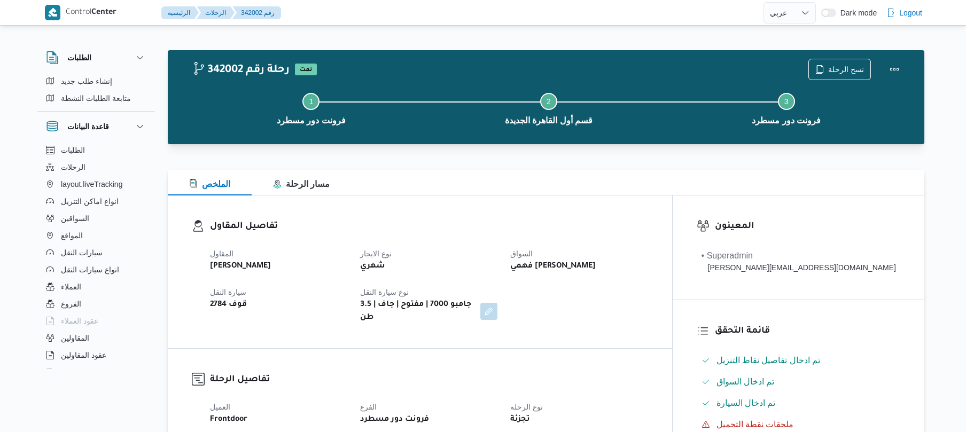
select select "ar"
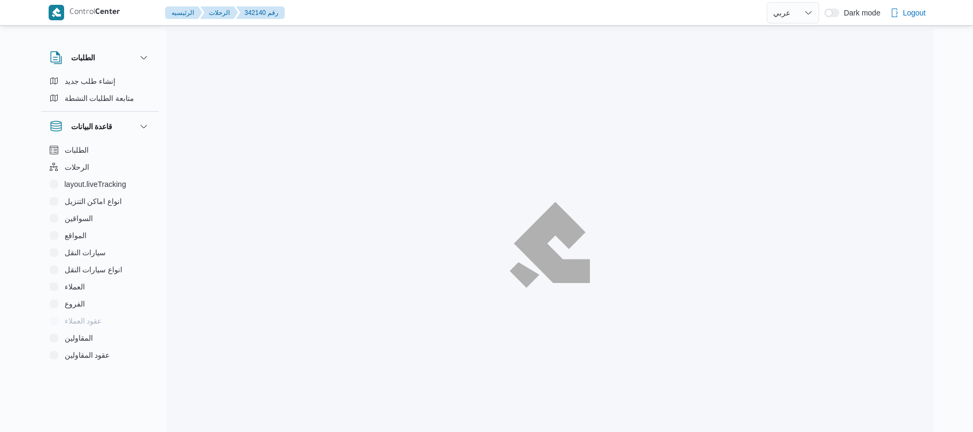
select select "ar"
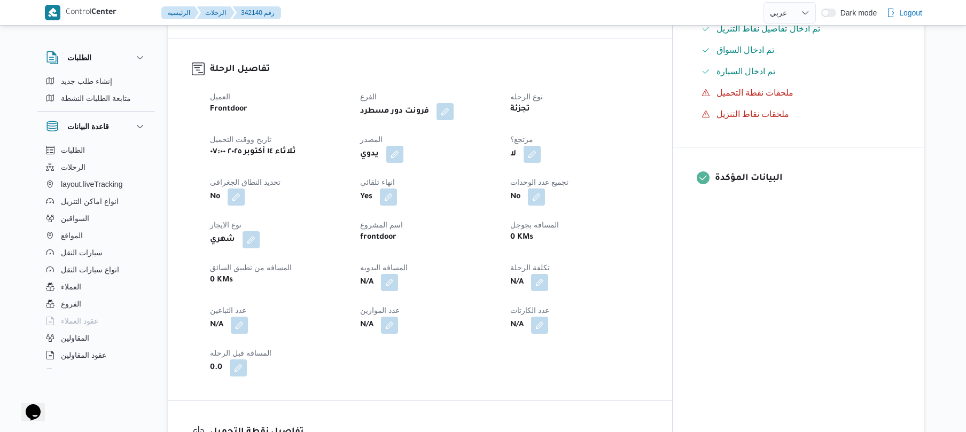
scroll to position [342, 0]
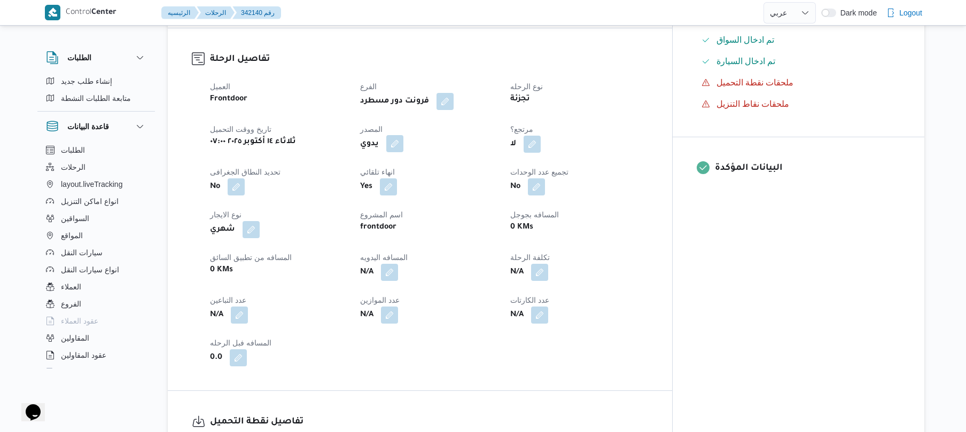
click at [404, 135] on button "button" at bounding box center [394, 143] width 17 height 17
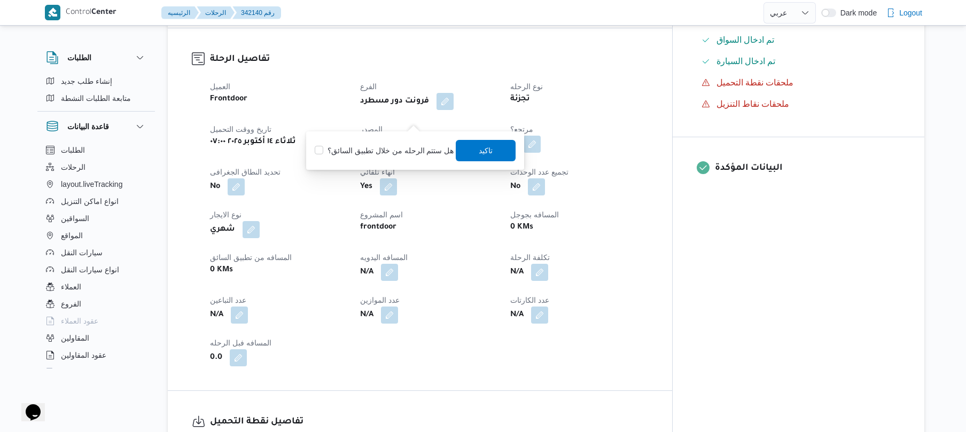
click at [402, 152] on label "هل ستتم الرحله من خلال تطبيق السائق؟" at bounding box center [384, 150] width 139 height 13
checkbox input "true"
click at [471, 149] on span "تاكيد" at bounding box center [486, 149] width 60 height 21
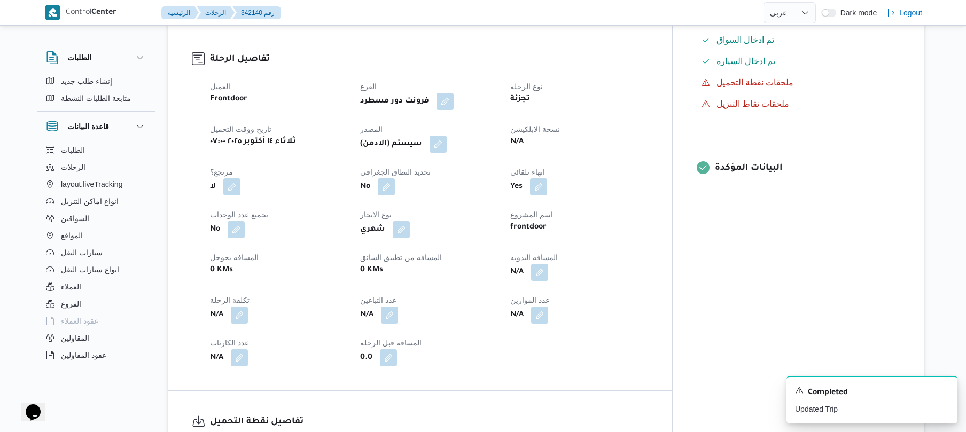
click at [625, 52] on h3 "تفاصيل الرحلة" at bounding box center [429, 59] width 438 height 14
drag, startPoint x: 625, startPoint y: 30, endPoint x: 620, endPoint y: -79, distance: 109.1
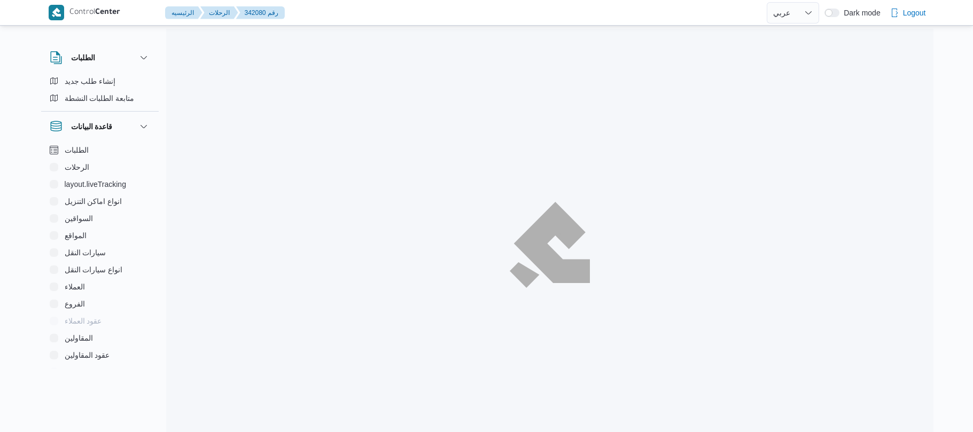
select select "ar"
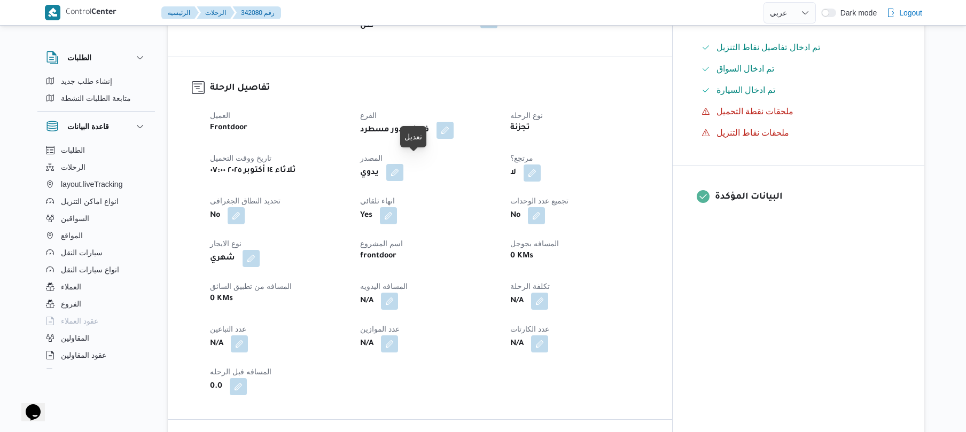
click at [404, 164] on button "button" at bounding box center [394, 172] width 17 height 17
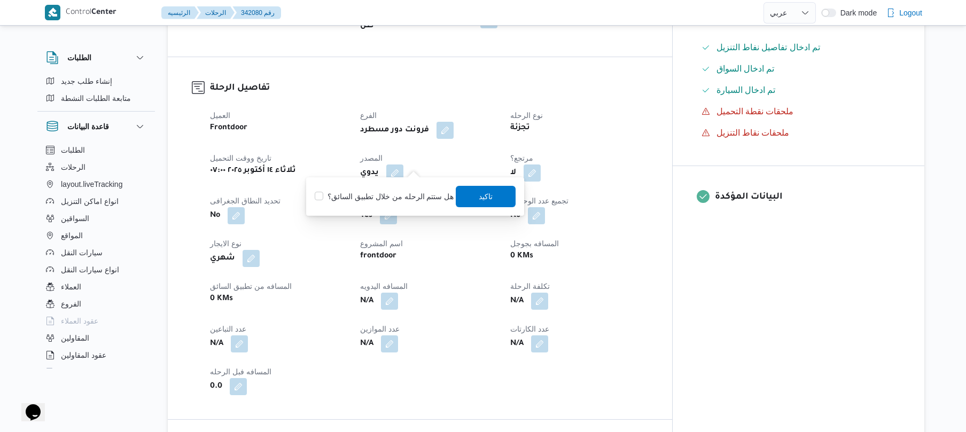
click at [360, 191] on label "هل ستتم الرحله من خلال تطبيق السائق؟" at bounding box center [384, 196] width 139 height 13
checkbox input "true"
click at [479, 199] on span "تاكيد" at bounding box center [486, 196] width 14 height 13
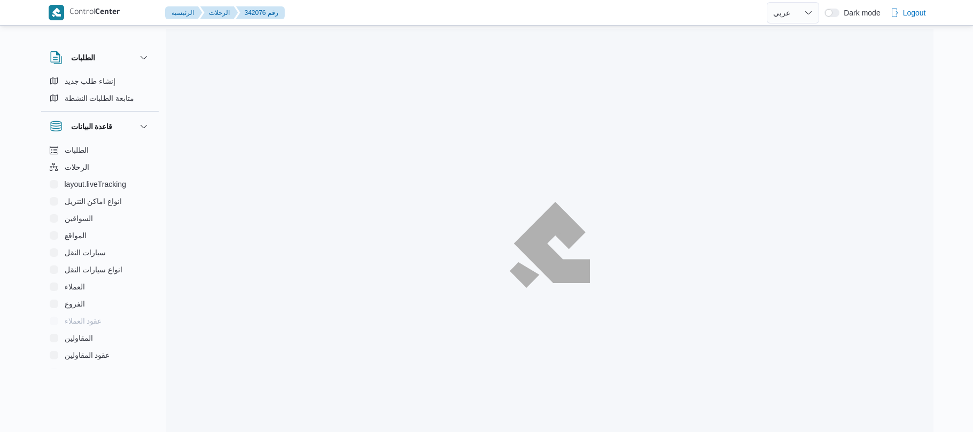
select select "ar"
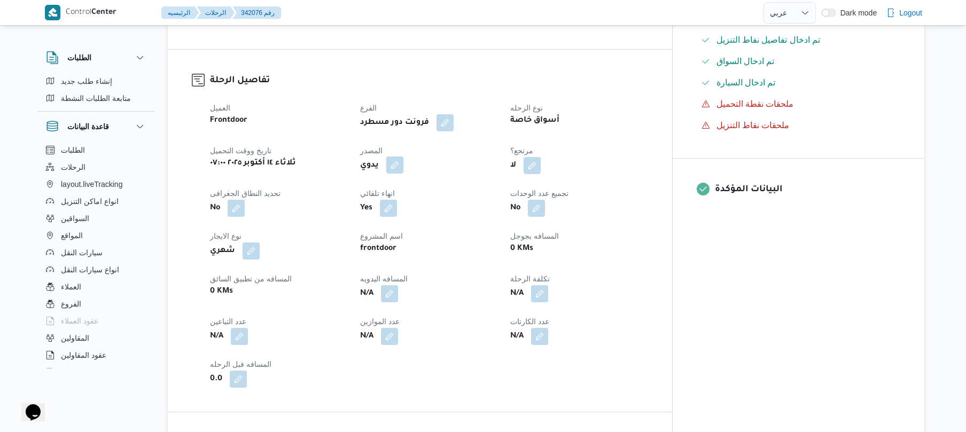
click at [404, 159] on button "button" at bounding box center [394, 165] width 17 height 17
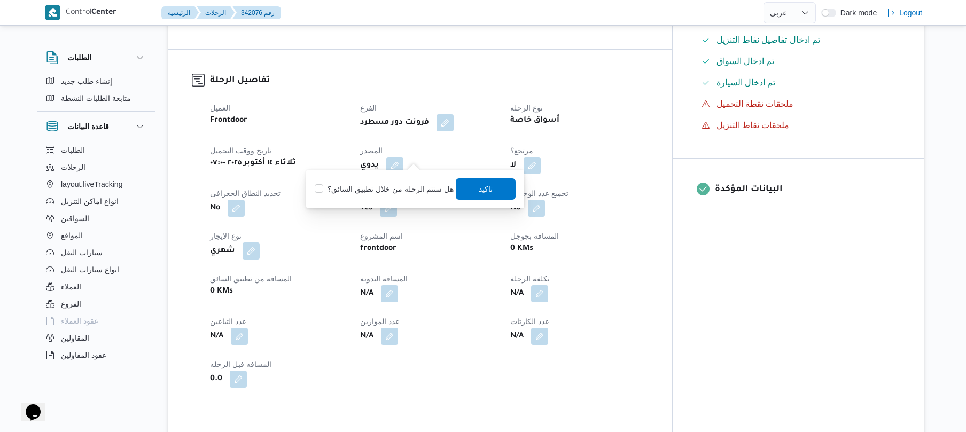
click at [385, 189] on label "هل ستتم الرحله من خلال تطبيق السائق؟" at bounding box center [384, 189] width 139 height 13
checkbox input "true"
click at [479, 190] on span "تاكيد" at bounding box center [486, 188] width 14 height 13
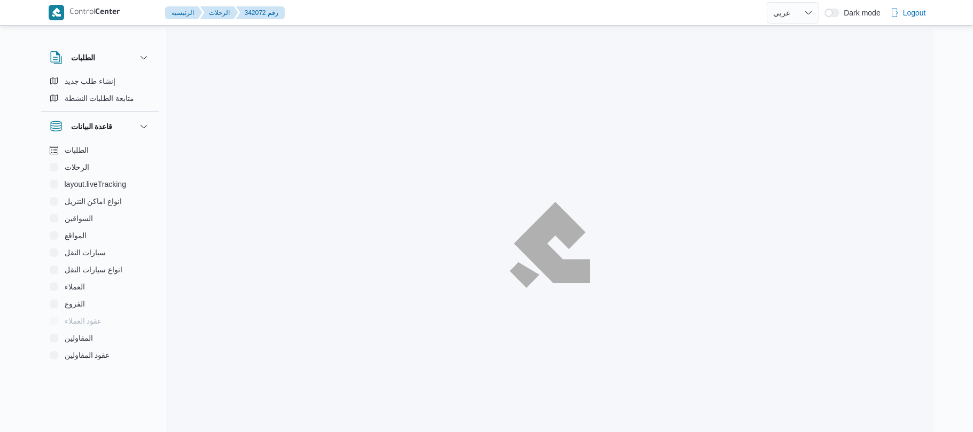
select select "ar"
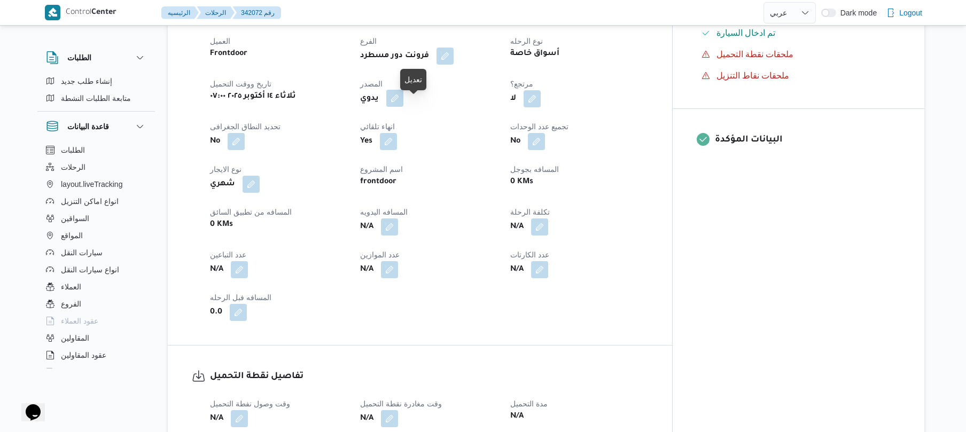
click at [404, 107] on button "button" at bounding box center [394, 98] width 17 height 17
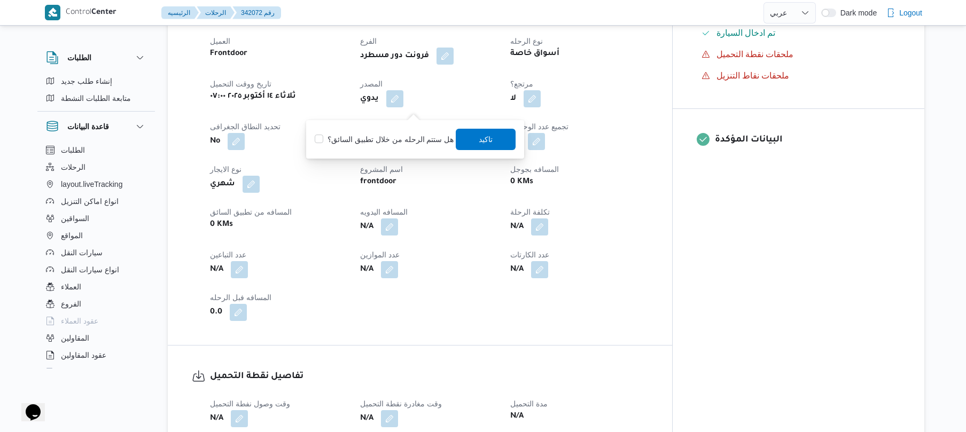
click at [392, 137] on label "هل ستتم الرحله من خلال تطبيق السائق؟" at bounding box center [384, 139] width 139 height 13
checkbox input "true"
click at [485, 145] on span "تاكيد" at bounding box center [486, 138] width 60 height 21
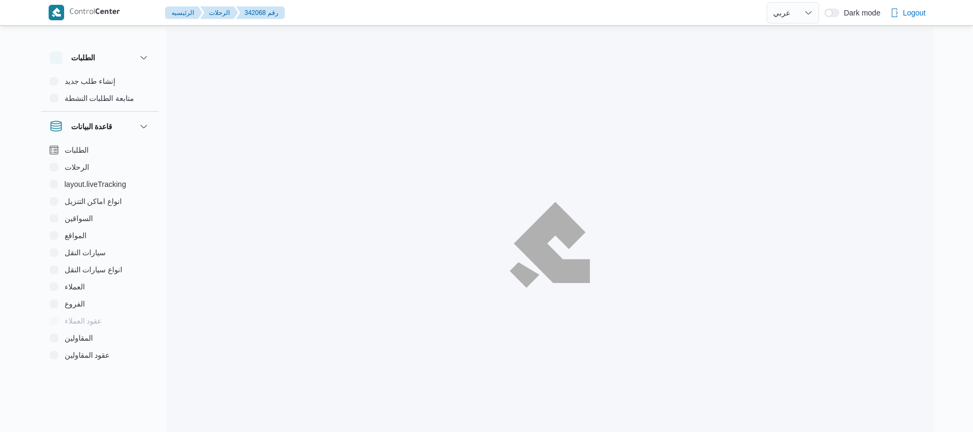
select select "ar"
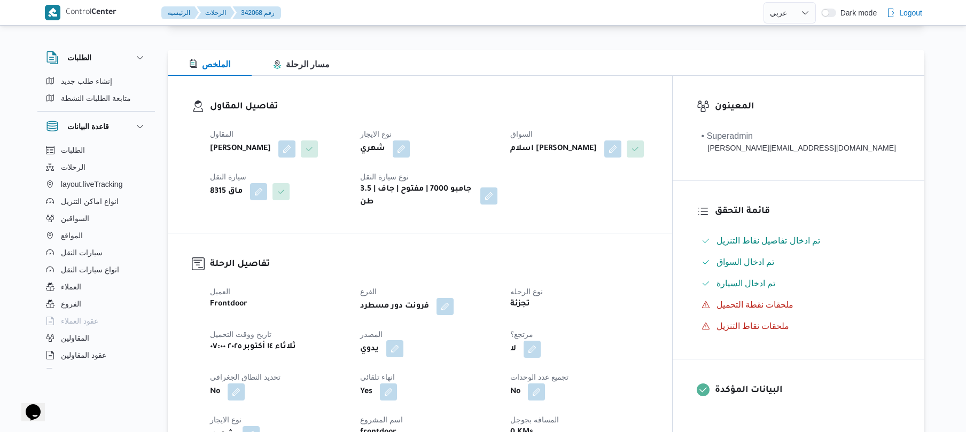
click at [404, 358] on button "button" at bounding box center [394, 348] width 17 height 17
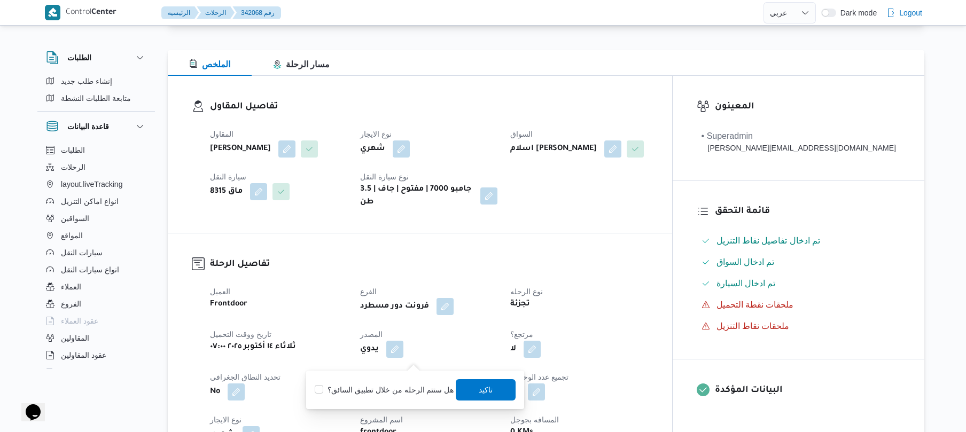
click at [386, 389] on label "هل ستتم الرحله من خلال تطبيق السائق؟" at bounding box center [384, 390] width 139 height 13
checkbox input "true"
click at [481, 390] on span "تاكيد" at bounding box center [486, 389] width 14 height 13
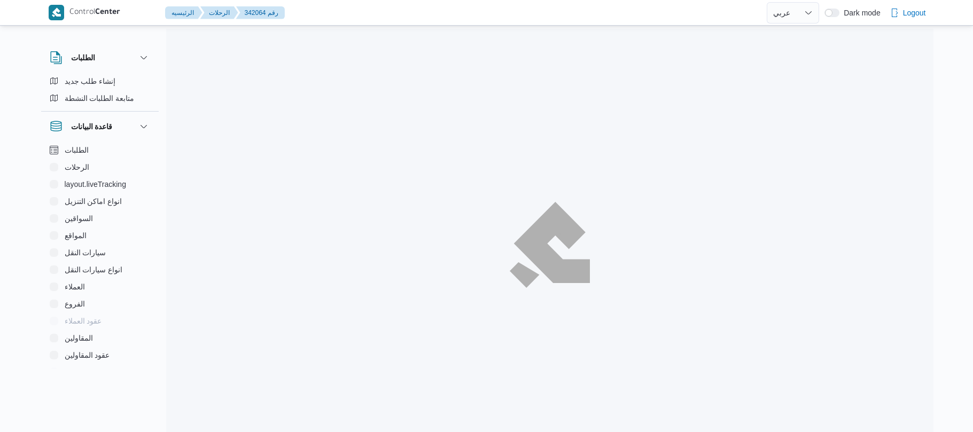
select select "ar"
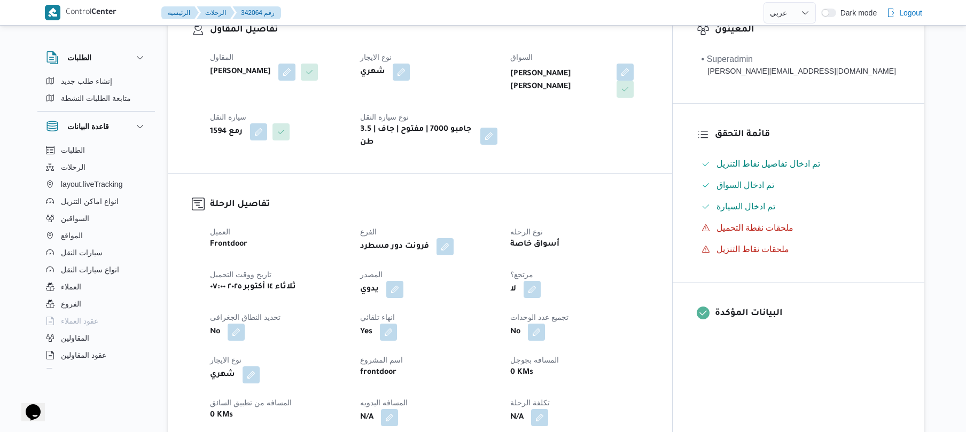
scroll to position [199, 0]
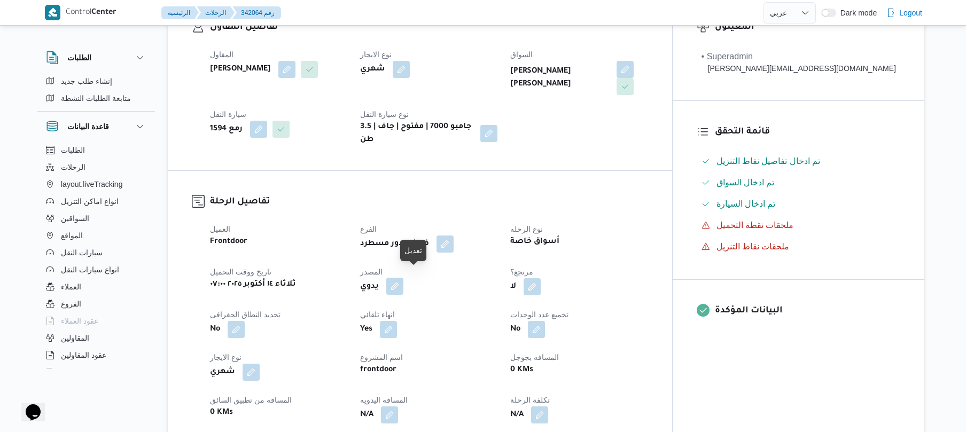
click at [404, 282] on button "button" at bounding box center [394, 286] width 17 height 17
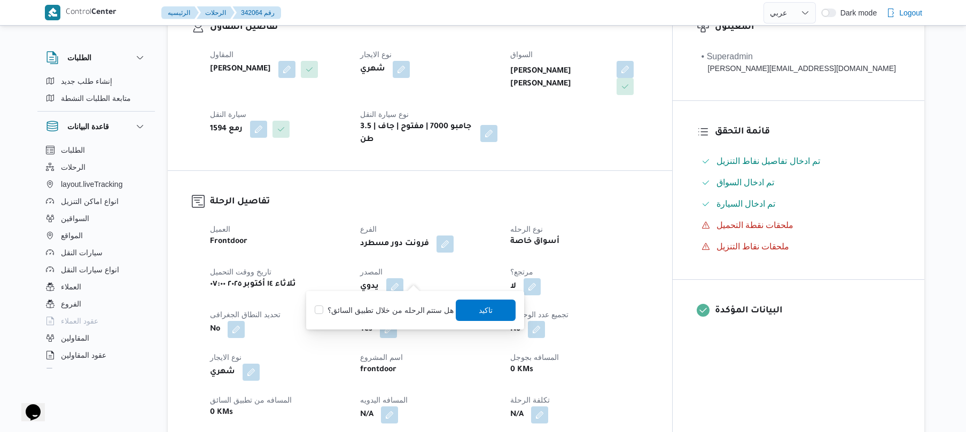
click at [375, 315] on label "هل ستتم الرحله من خلال تطبيق السائق؟" at bounding box center [384, 310] width 139 height 13
checkbox input "true"
click at [484, 316] on span "تاكيد" at bounding box center [486, 309] width 60 height 21
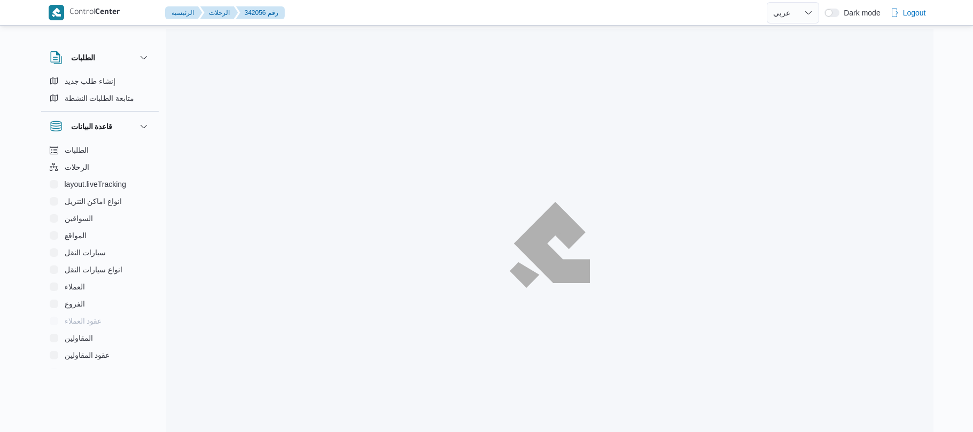
select select "ar"
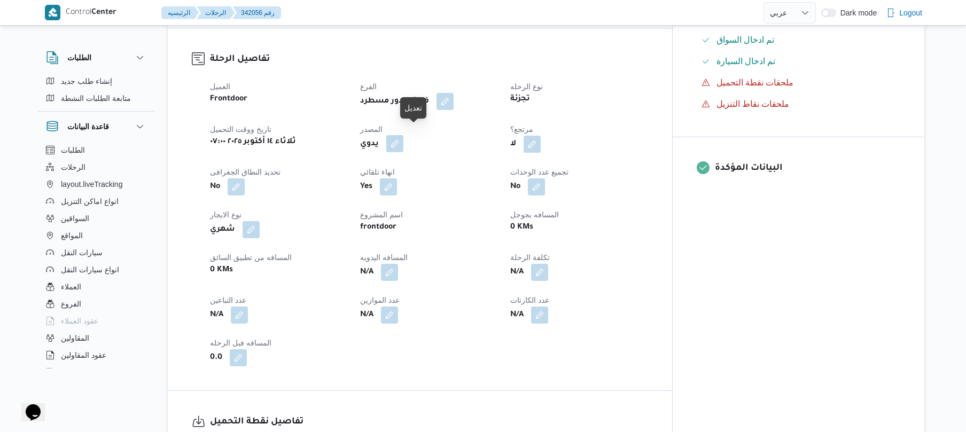
click at [404, 135] on button "button" at bounding box center [394, 143] width 17 height 17
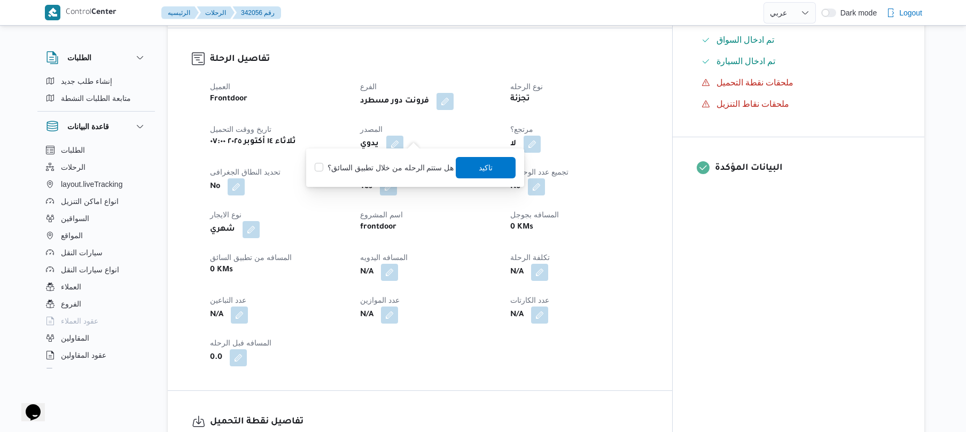
click at [386, 160] on div "هل ستتم الرحله من خلال تطبيق السائق؟ تاكيد" at bounding box center [415, 168] width 203 height 24
click at [385, 172] on label "هل ستتم الرحله من خلال تطبيق السائق؟" at bounding box center [384, 167] width 139 height 13
checkbox input "true"
click at [486, 167] on span "تاكيد" at bounding box center [486, 167] width 14 height 13
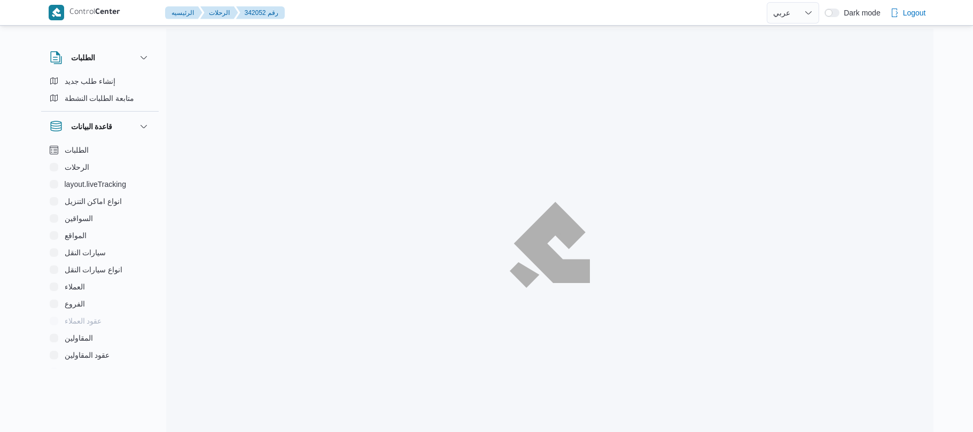
select select "ar"
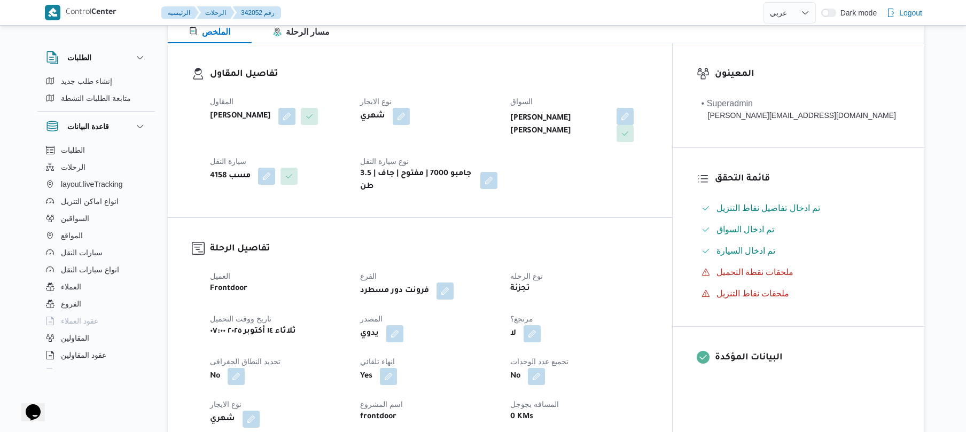
scroll to position [257, 0]
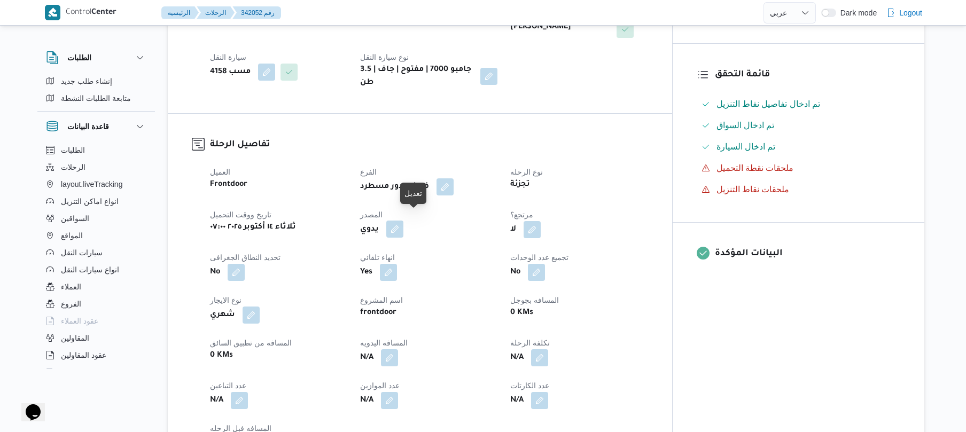
click at [404, 223] on button "button" at bounding box center [394, 229] width 17 height 17
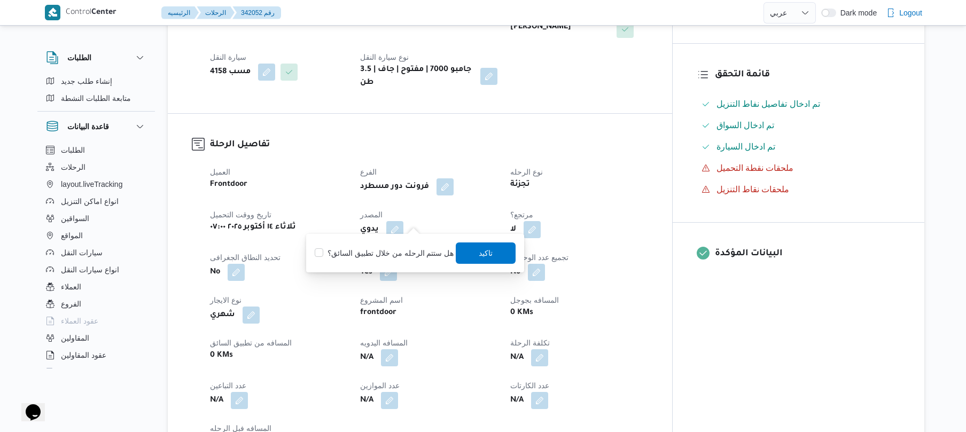
click at [385, 253] on label "هل ستتم الرحله من خلال تطبيق السائق؟" at bounding box center [384, 253] width 139 height 13
checkbox input "true"
click at [492, 255] on span "تاكيد" at bounding box center [486, 252] width 60 height 21
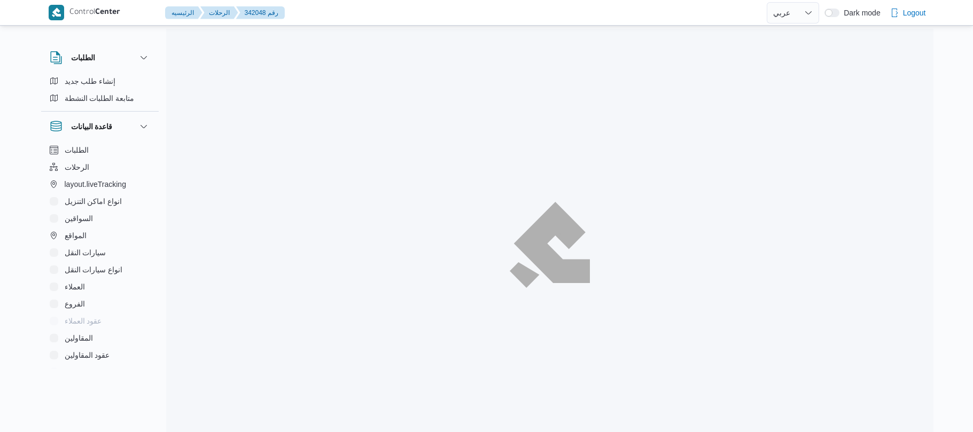
select select "ar"
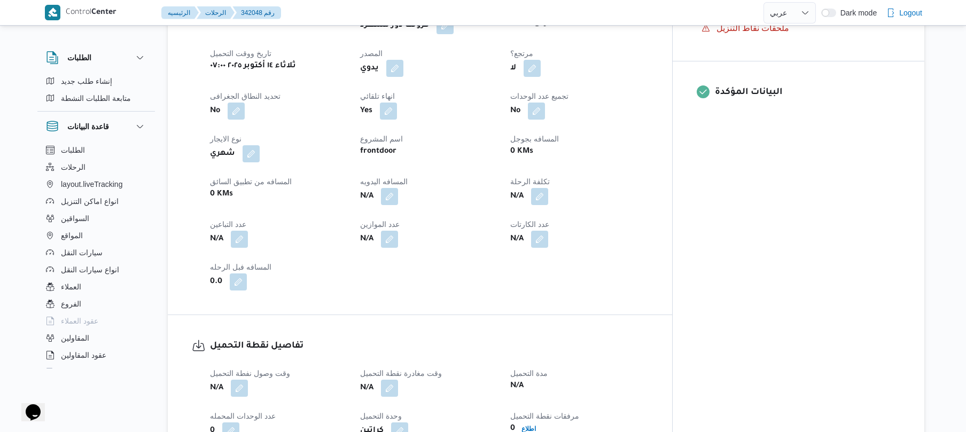
scroll to position [428, 0]
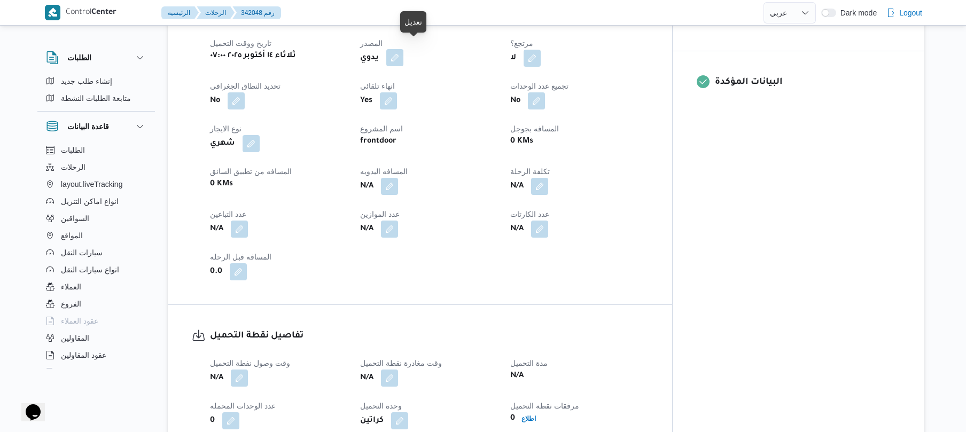
click at [404, 52] on button "button" at bounding box center [394, 57] width 17 height 17
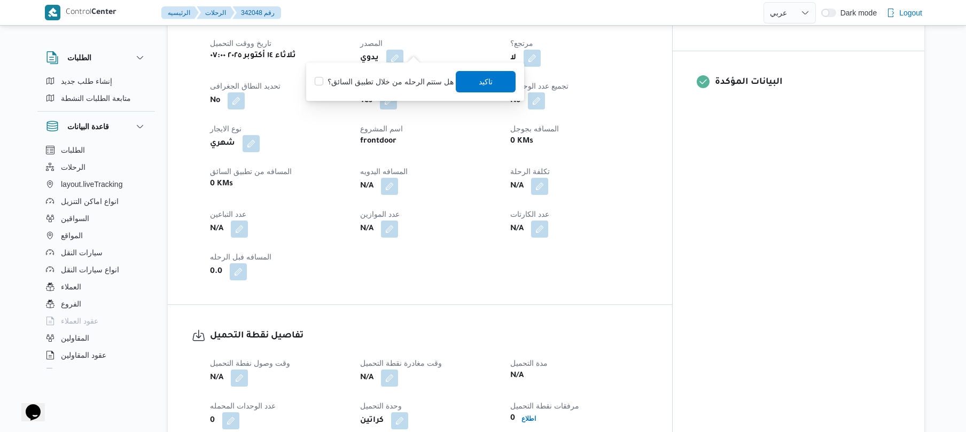
click at [394, 75] on label "هل ستتم الرحله من خلال تطبيق السائق؟" at bounding box center [384, 81] width 139 height 13
checkbox input "true"
click at [469, 80] on span "تاكيد" at bounding box center [486, 81] width 60 height 21
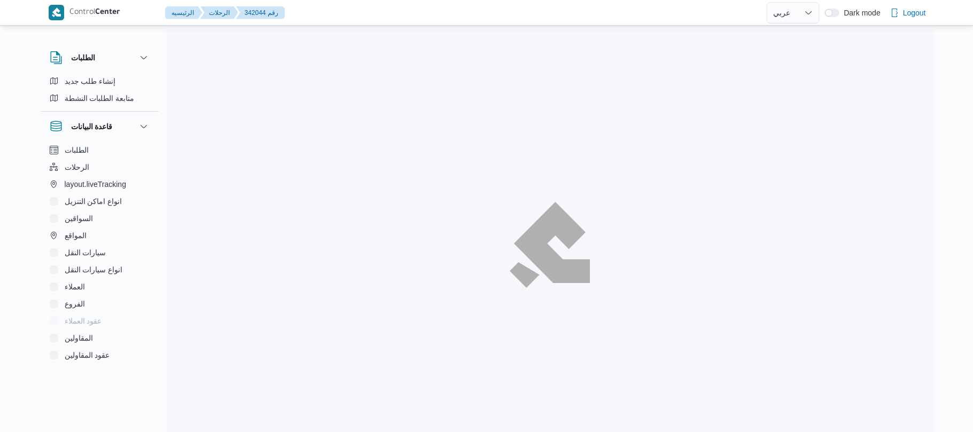
select select "ar"
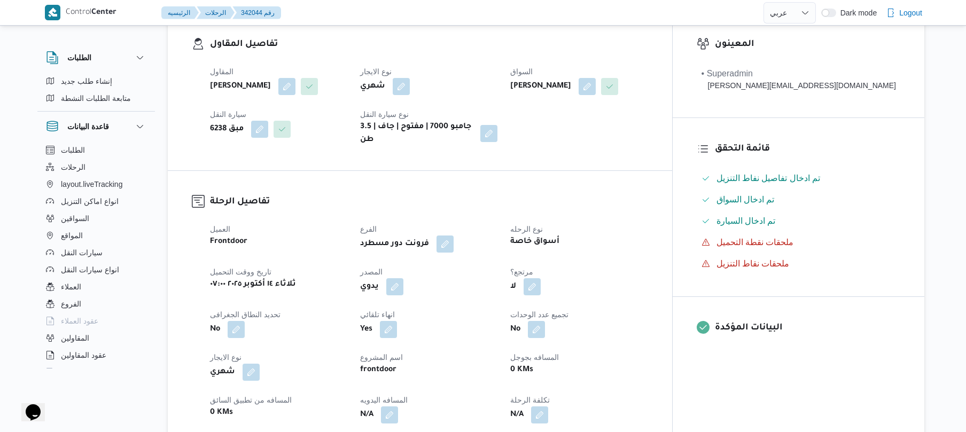
scroll to position [285, 0]
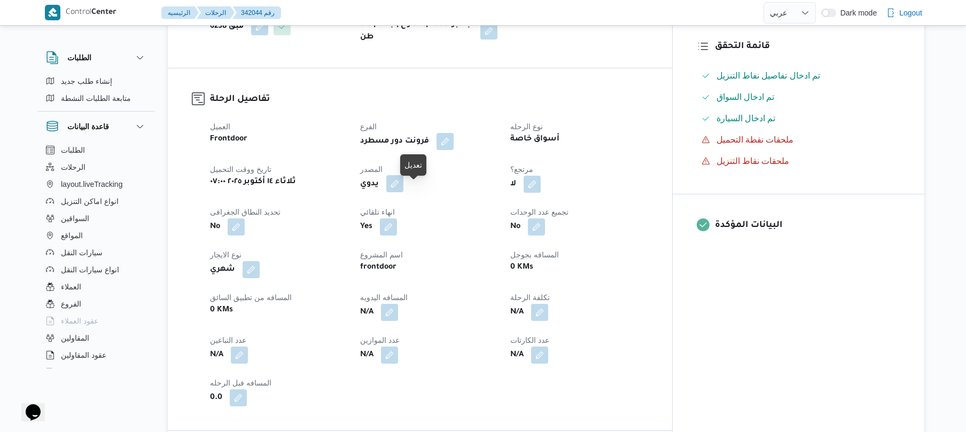
click at [404, 192] on button "button" at bounding box center [394, 183] width 17 height 17
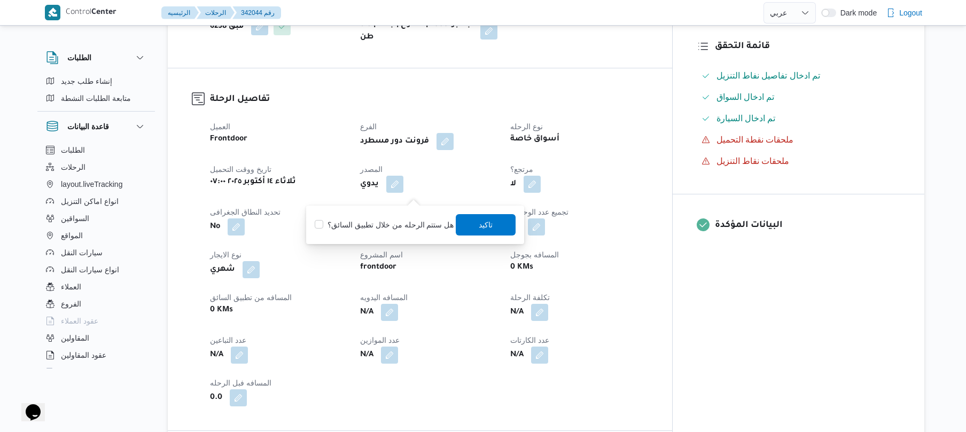
click at [389, 219] on label "هل ستتم الرحله من خلال تطبيق السائق؟" at bounding box center [384, 225] width 139 height 13
checkbox input "true"
click at [495, 223] on span "تاكيد" at bounding box center [486, 224] width 60 height 21
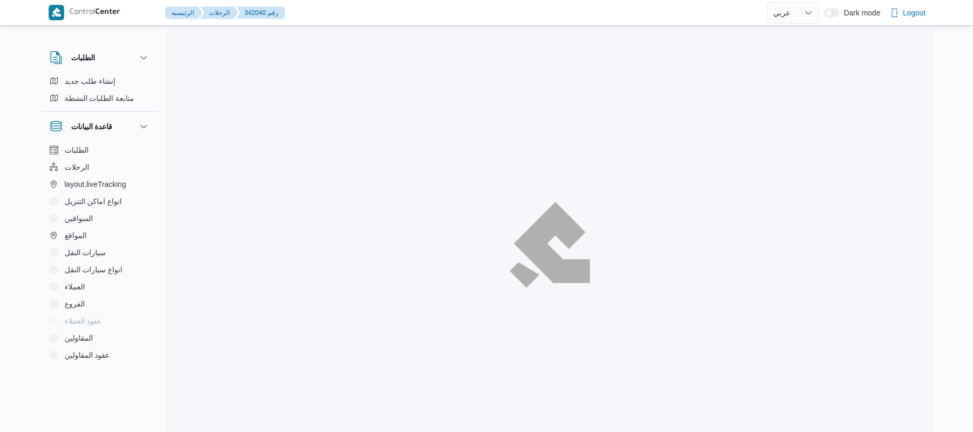
select select "ar"
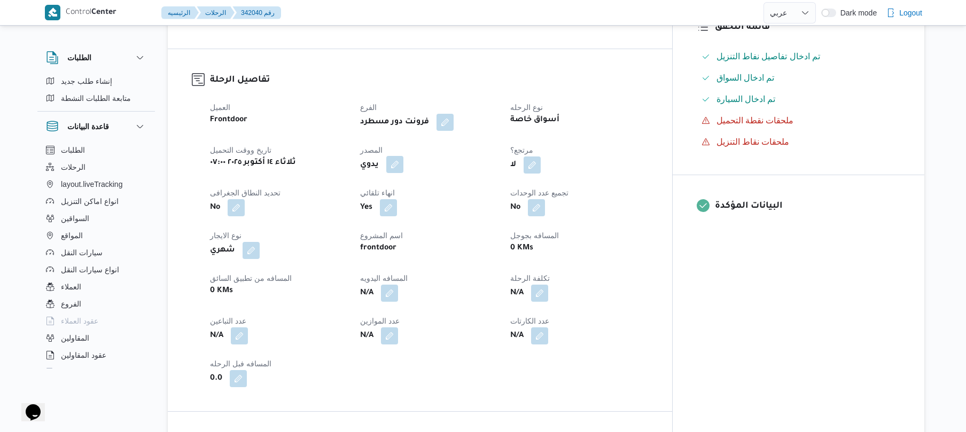
click at [404, 172] on button "button" at bounding box center [394, 164] width 17 height 17
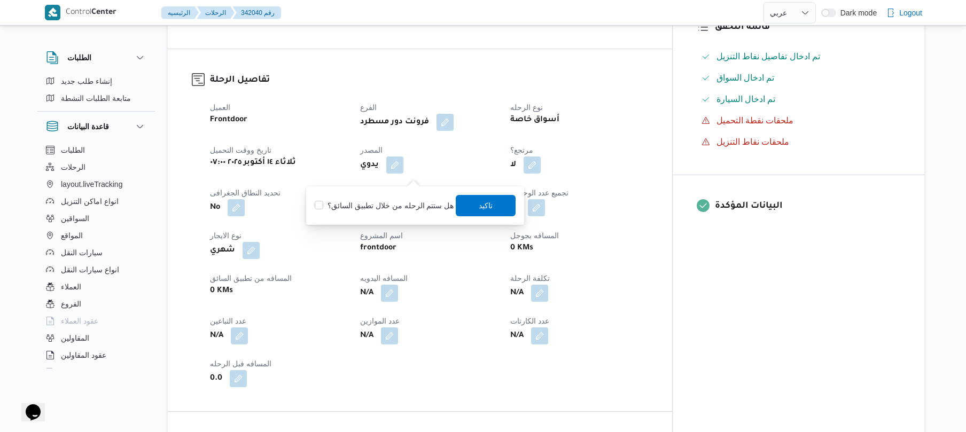
click at [387, 198] on div "هل ستتم الرحله من خلال تطبيق السائق؟ تاكيد" at bounding box center [415, 206] width 203 height 24
click at [395, 201] on label "هل ستتم الرحله من خلال تطبيق السائق؟" at bounding box center [384, 205] width 139 height 13
checkbox input "true"
click at [483, 201] on span "تاكيد" at bounding box center [486, 205] width 14 height 13
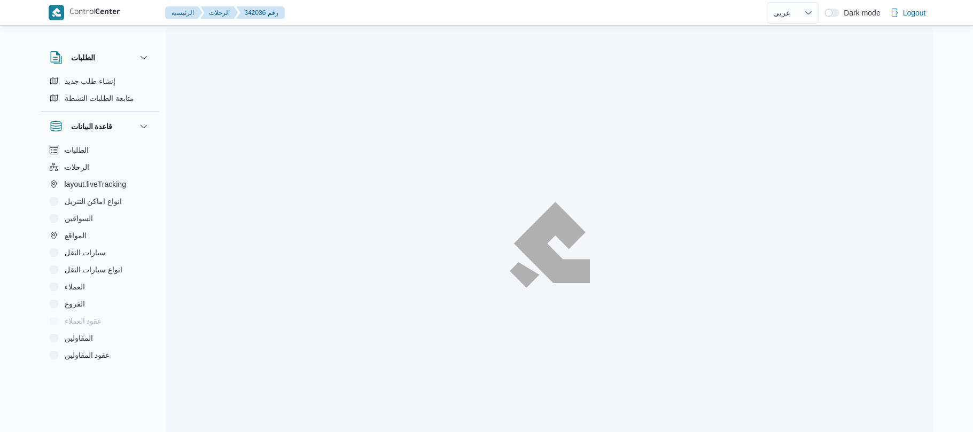
select select "ar"
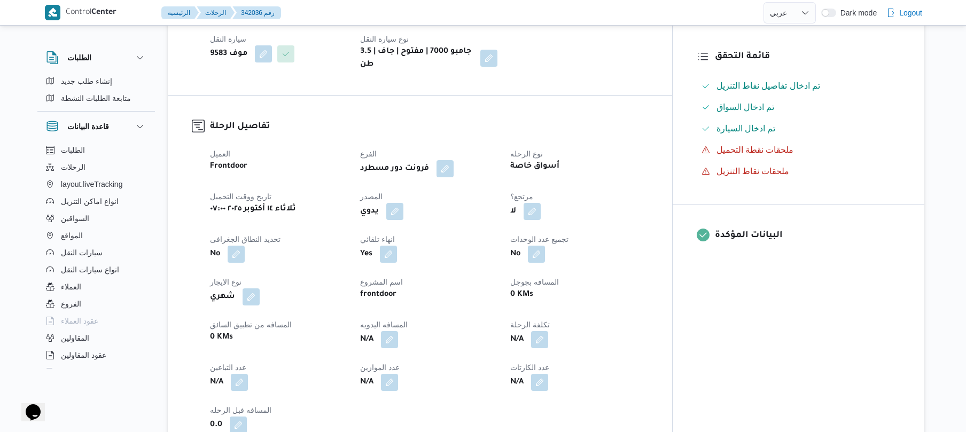
click at [404, 211] on span at bounding box center [392, 211] width 22 height 17
click at [404, 203] on button "button" at bounding box center [394, 211] width 17 height 17
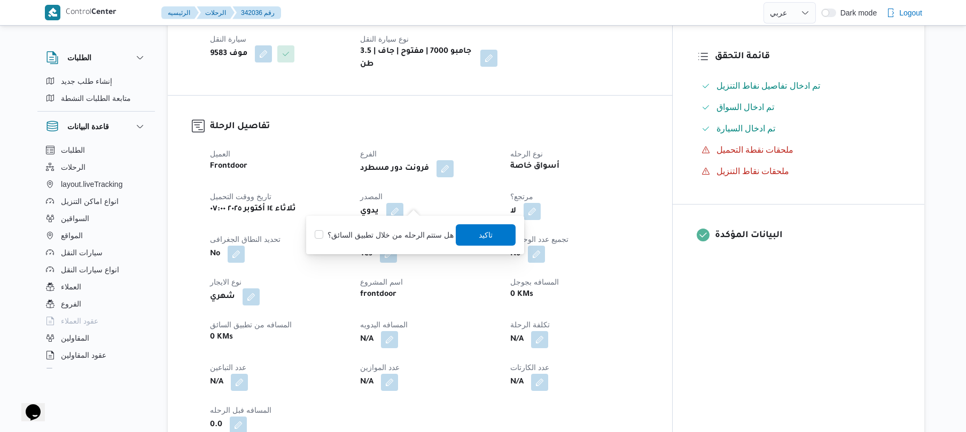
click at [373, 240] on label "هل ستتم الرحله من خلال تطبيق السائق؟" at bounding box center [384, 235] width 139 height 13
checkbox input "true"
click at [487, 231] on span "تاكيد" at bounding box center [486, 234] width 14 height 13
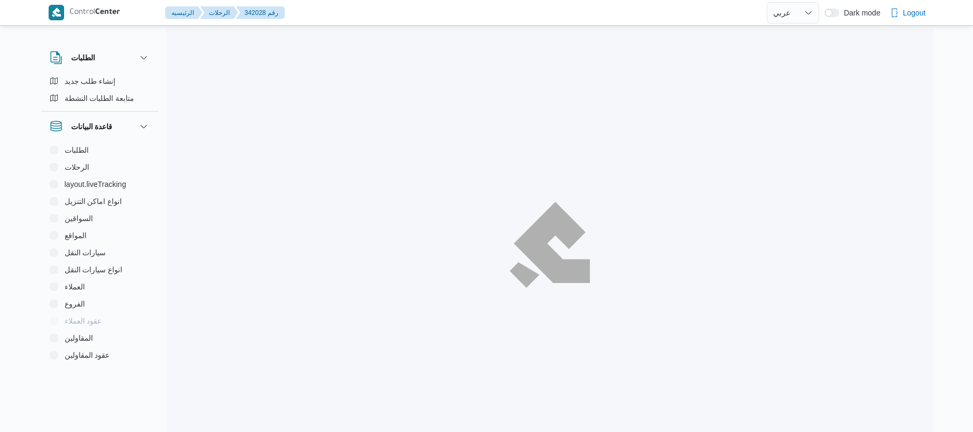
select select "ar"
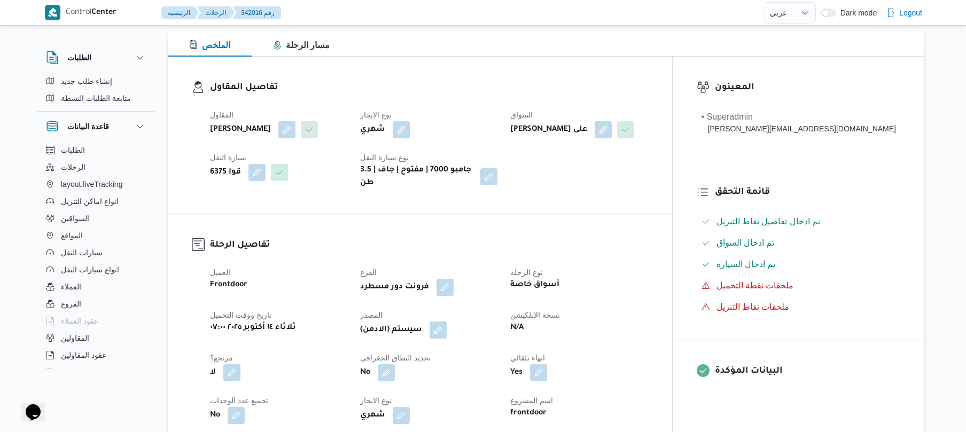
scroll to position [142, 0]
